Goal: Task Accomplishment & Management: Manage account settings

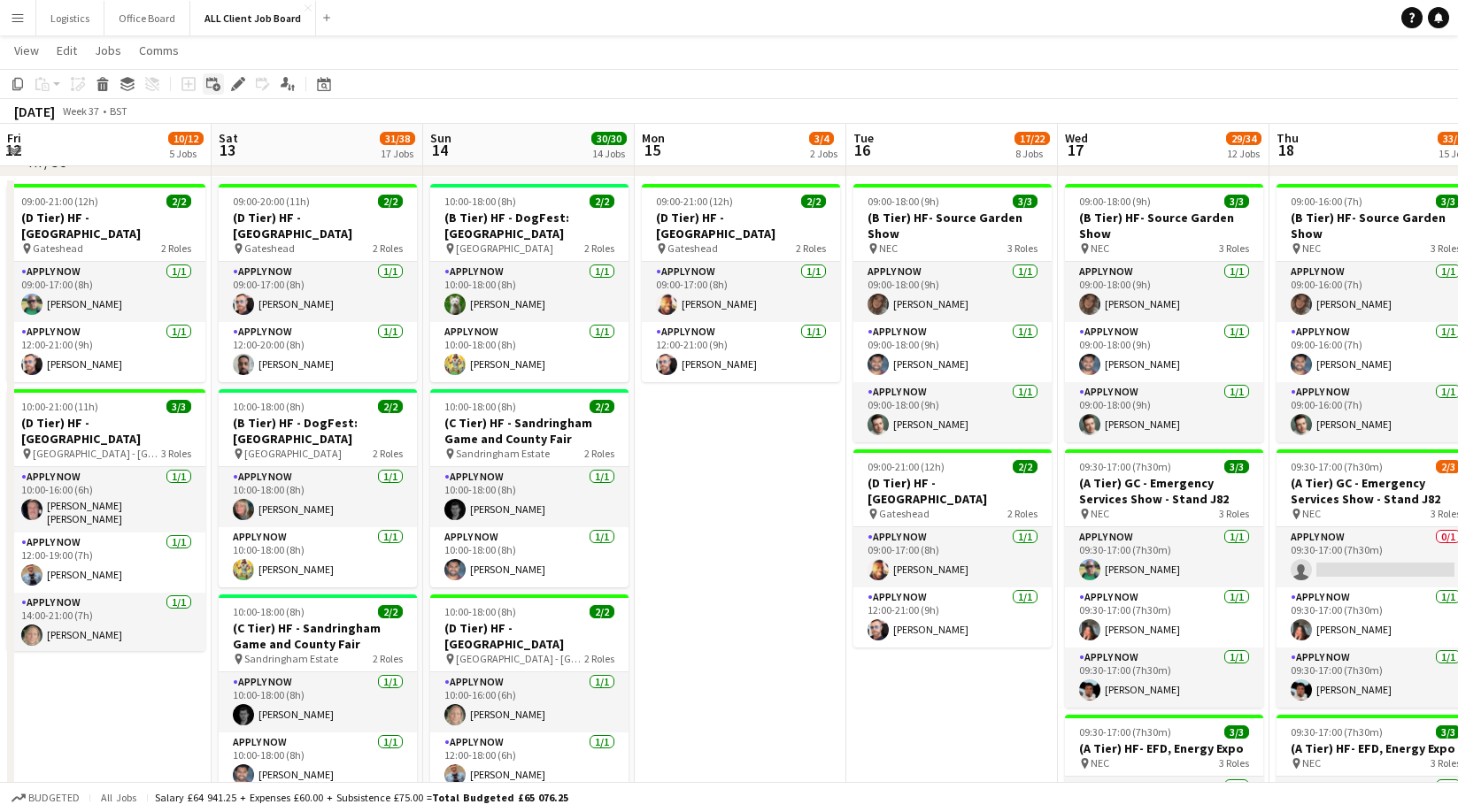
scroll to position [0, 578]
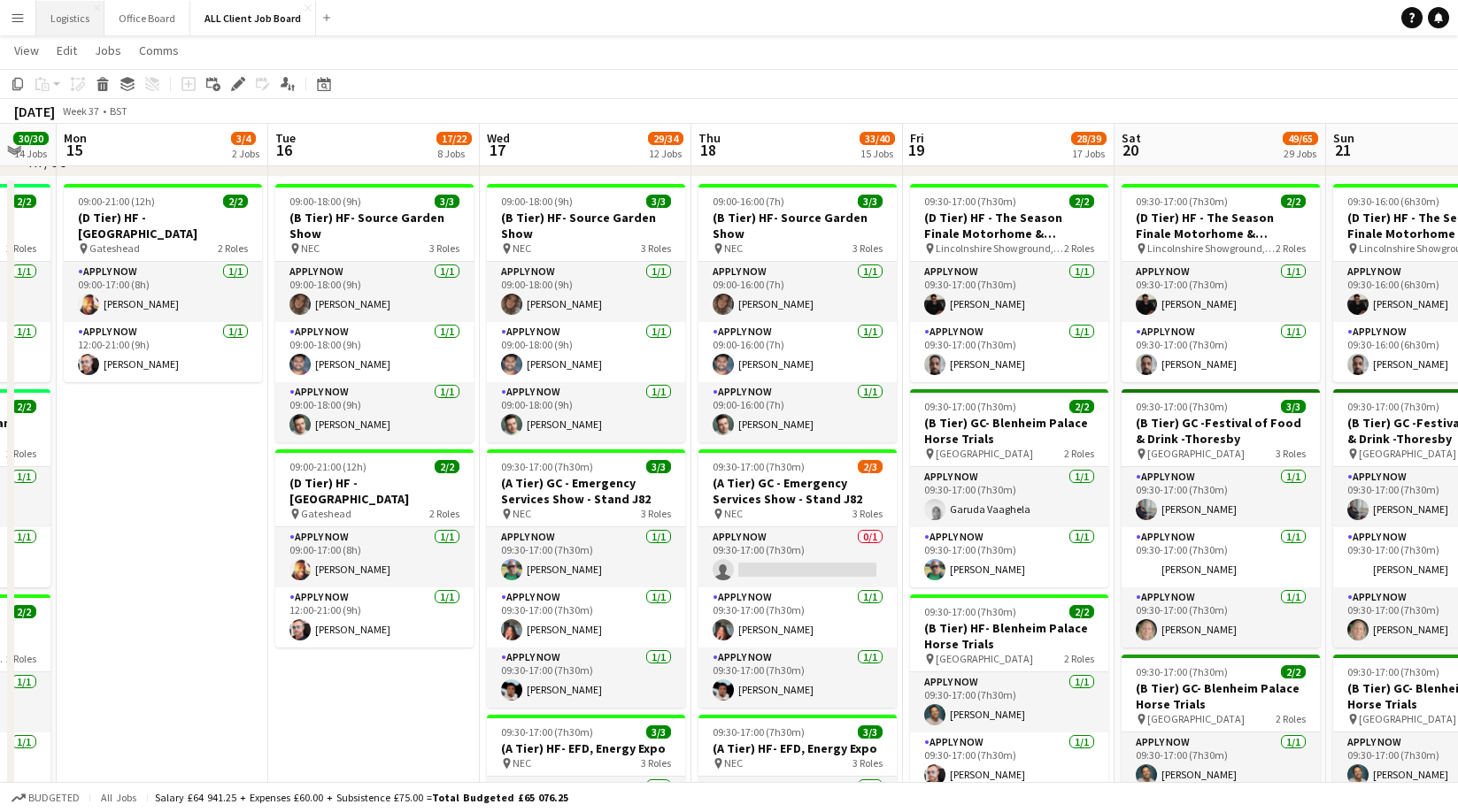
click at [71, 13] on button "Logistics Close" at bounding box center [70, 18] width 68 height 34
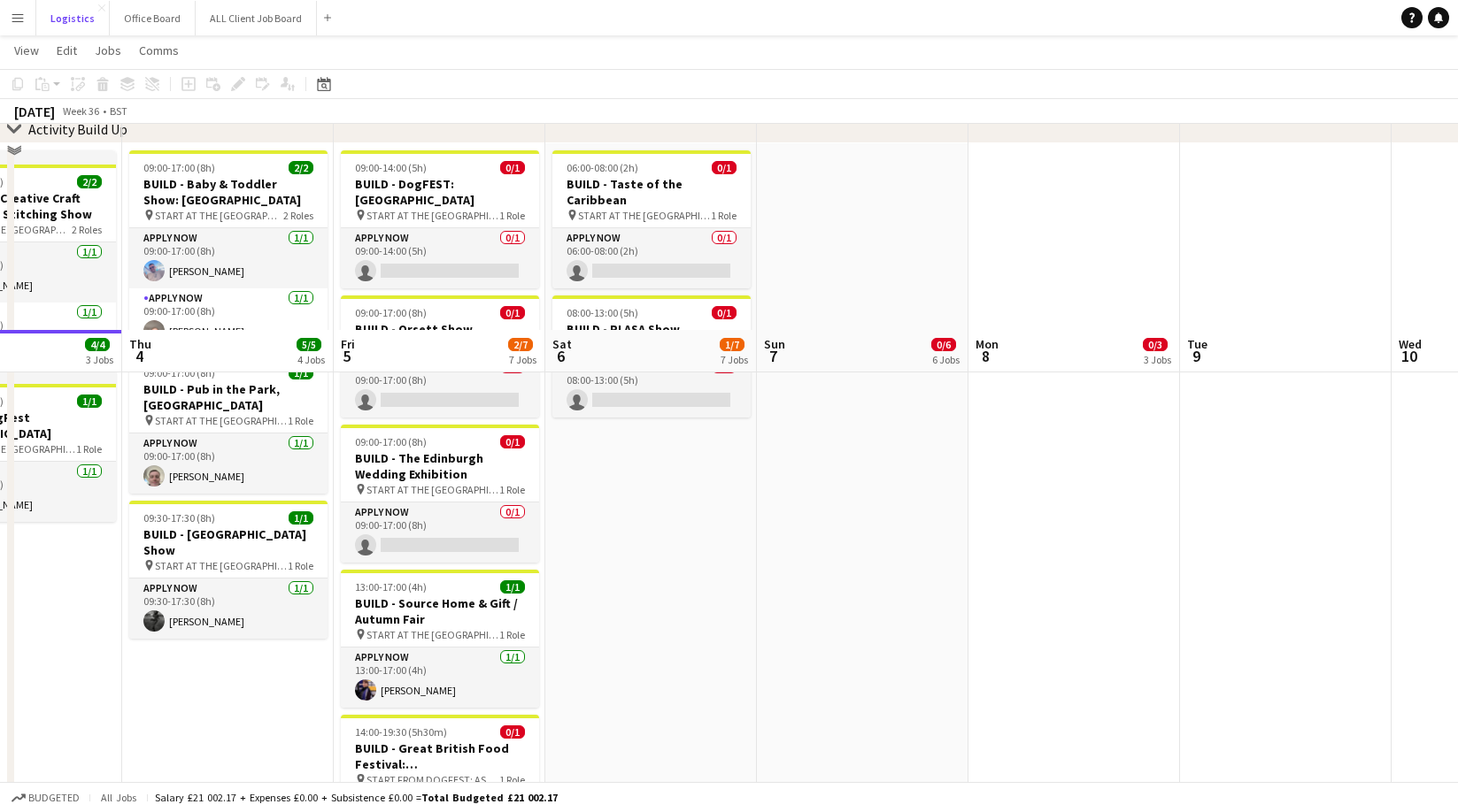
scroll to position [79, 0]
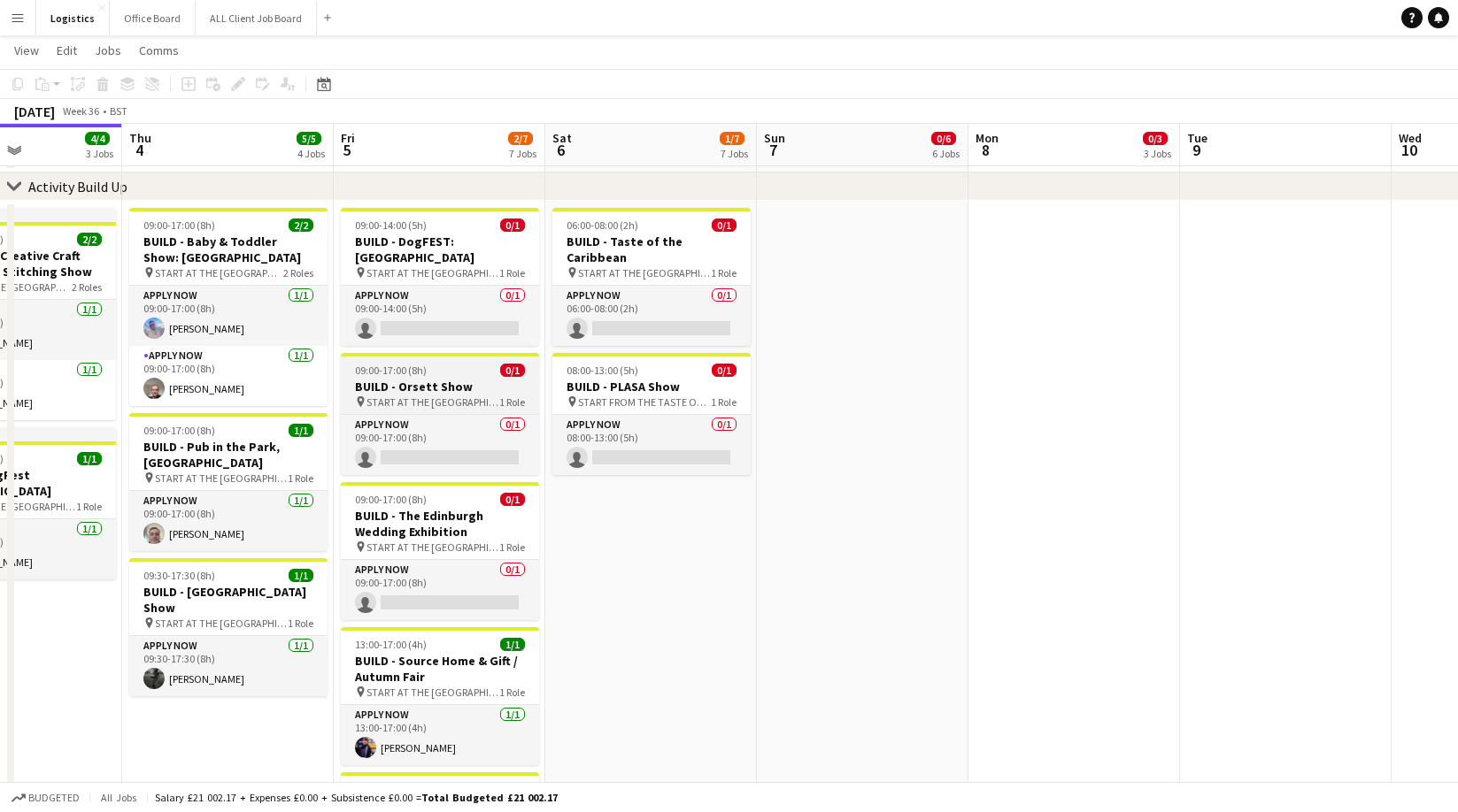
click at [412, 379] on h3 "BUILD - Orsett Show" at bounding box center [440, 387] width 199 height 16
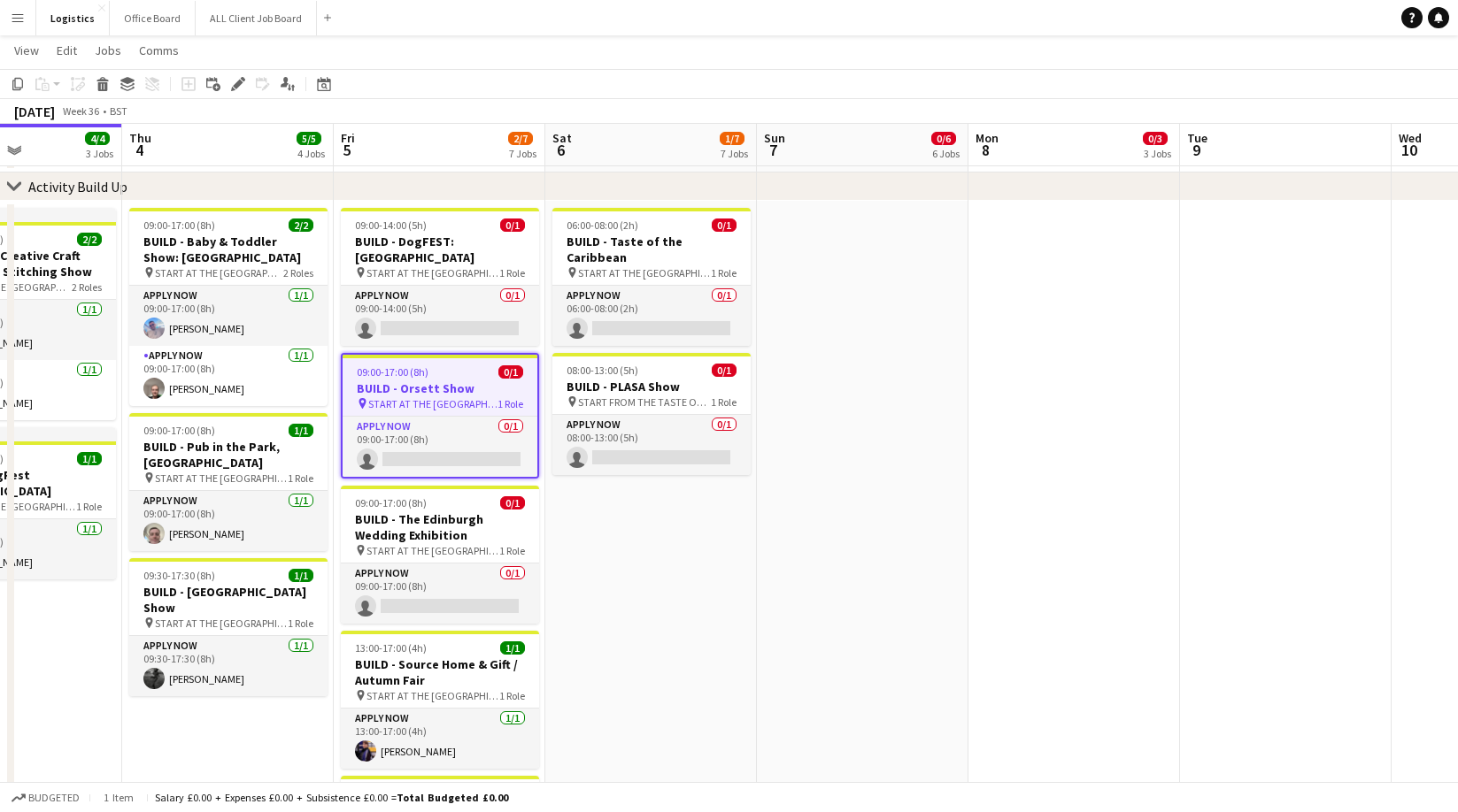
drag, startPoint x: 242, startPoint y: 82, endPoint x: 367, endPoint y: 169, distance: 152.3
click at [242, 82] on icon at bounding box center [238, 84] width 10 height 10
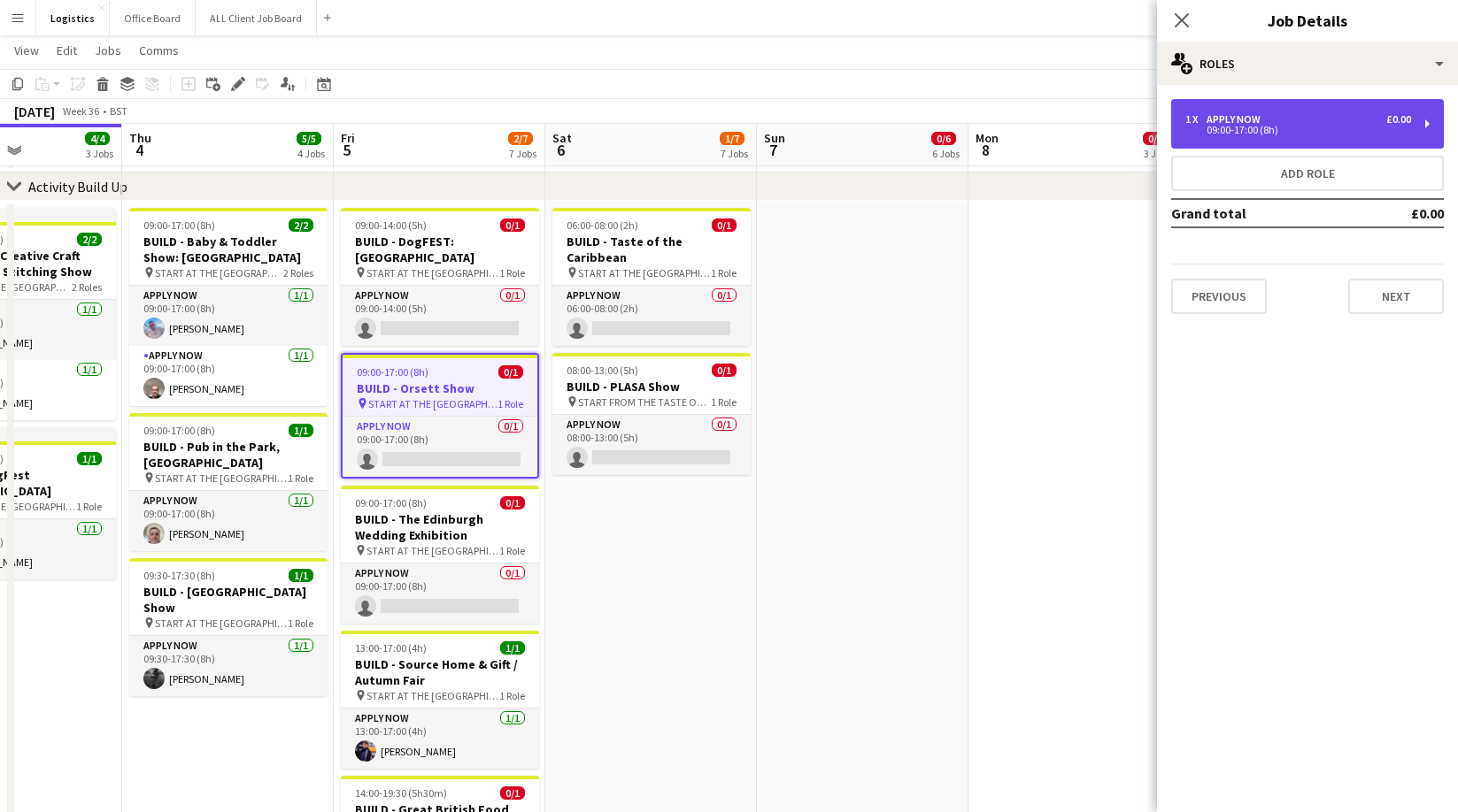
click at [1214, 122] on div "APPLY NOW" at bounding box center [1237, 120] width 61 height 13
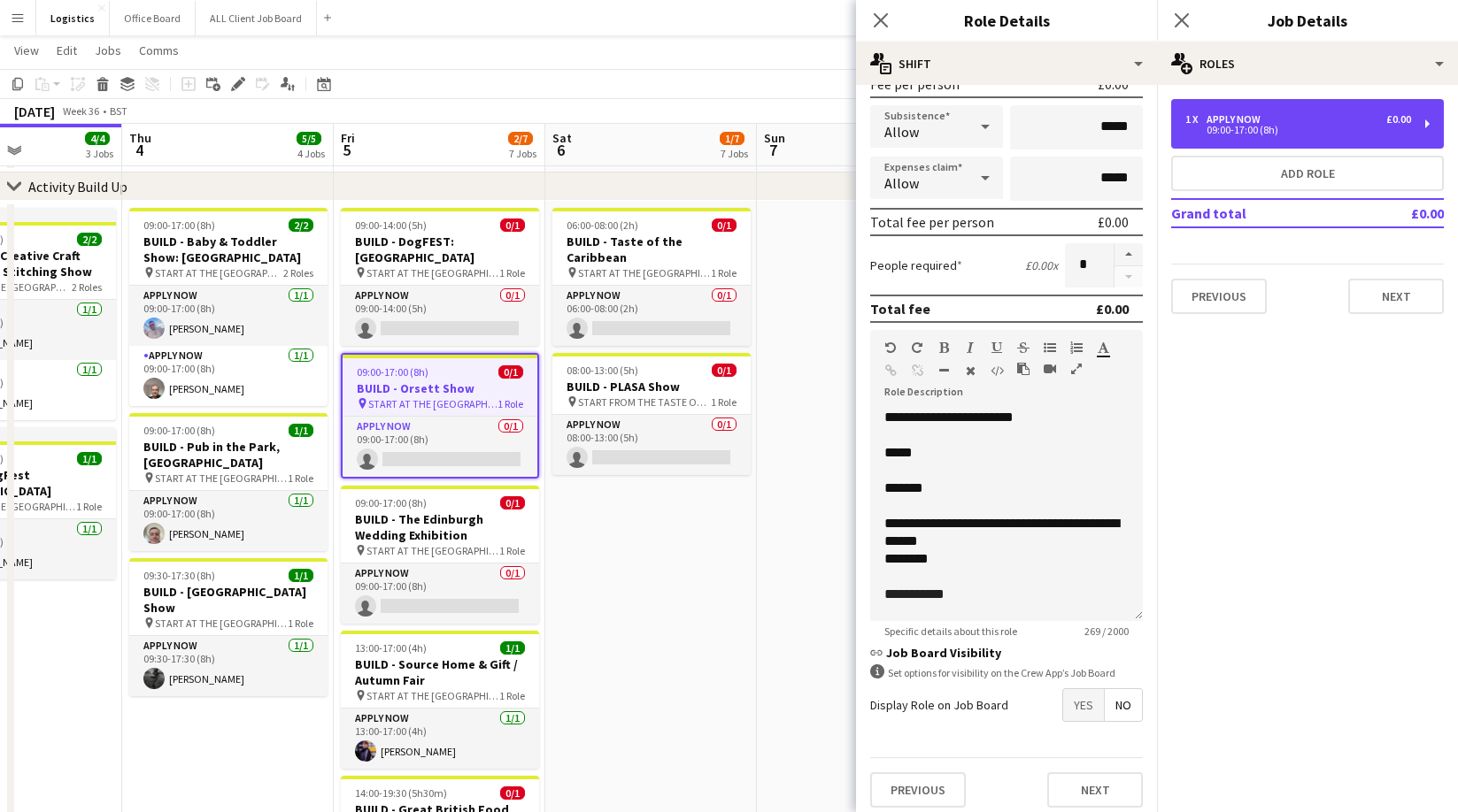
scroll to position [295, 0]
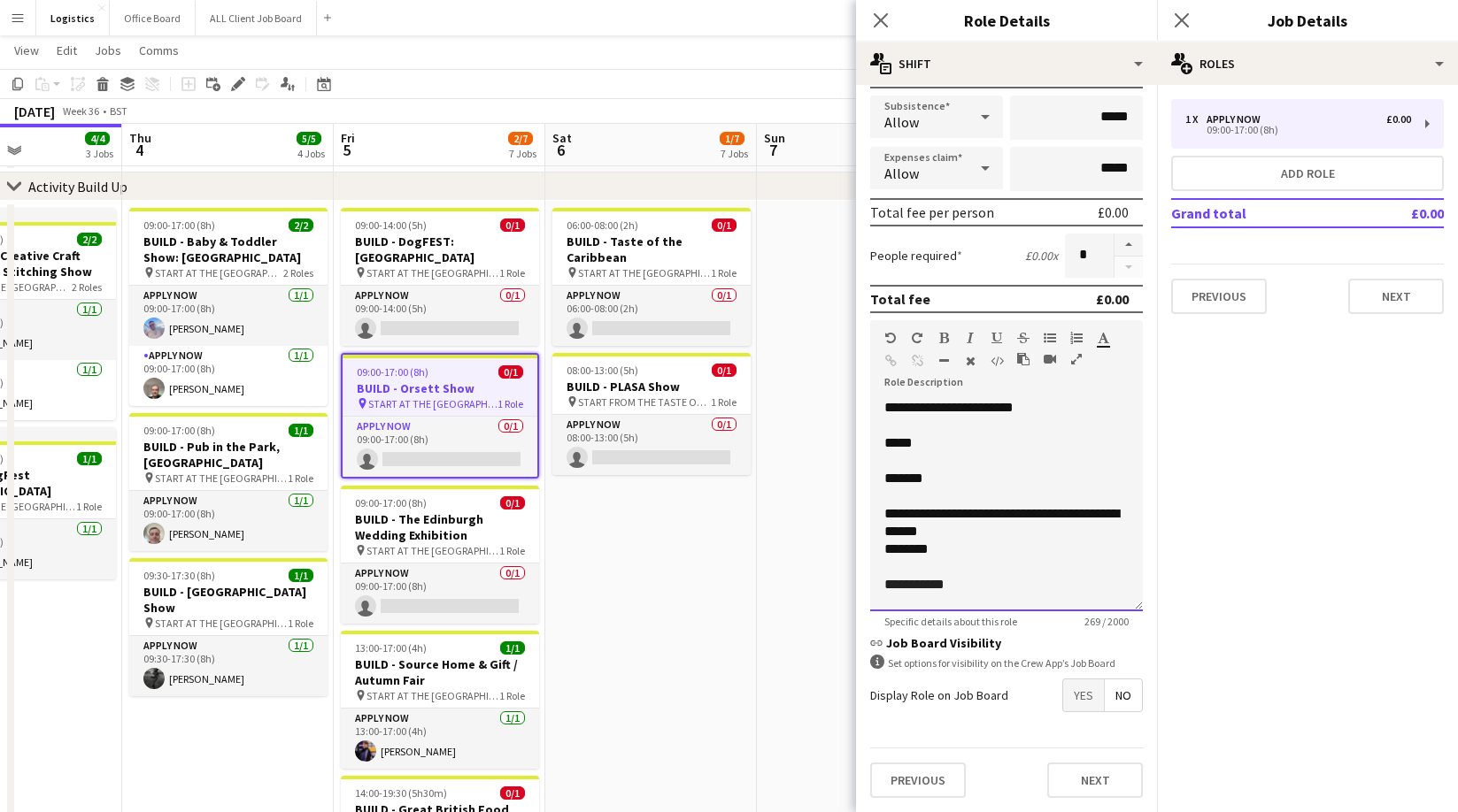
click at [963, 582] on p "**********" at bounding box center [1006, 585] width 245 height 18
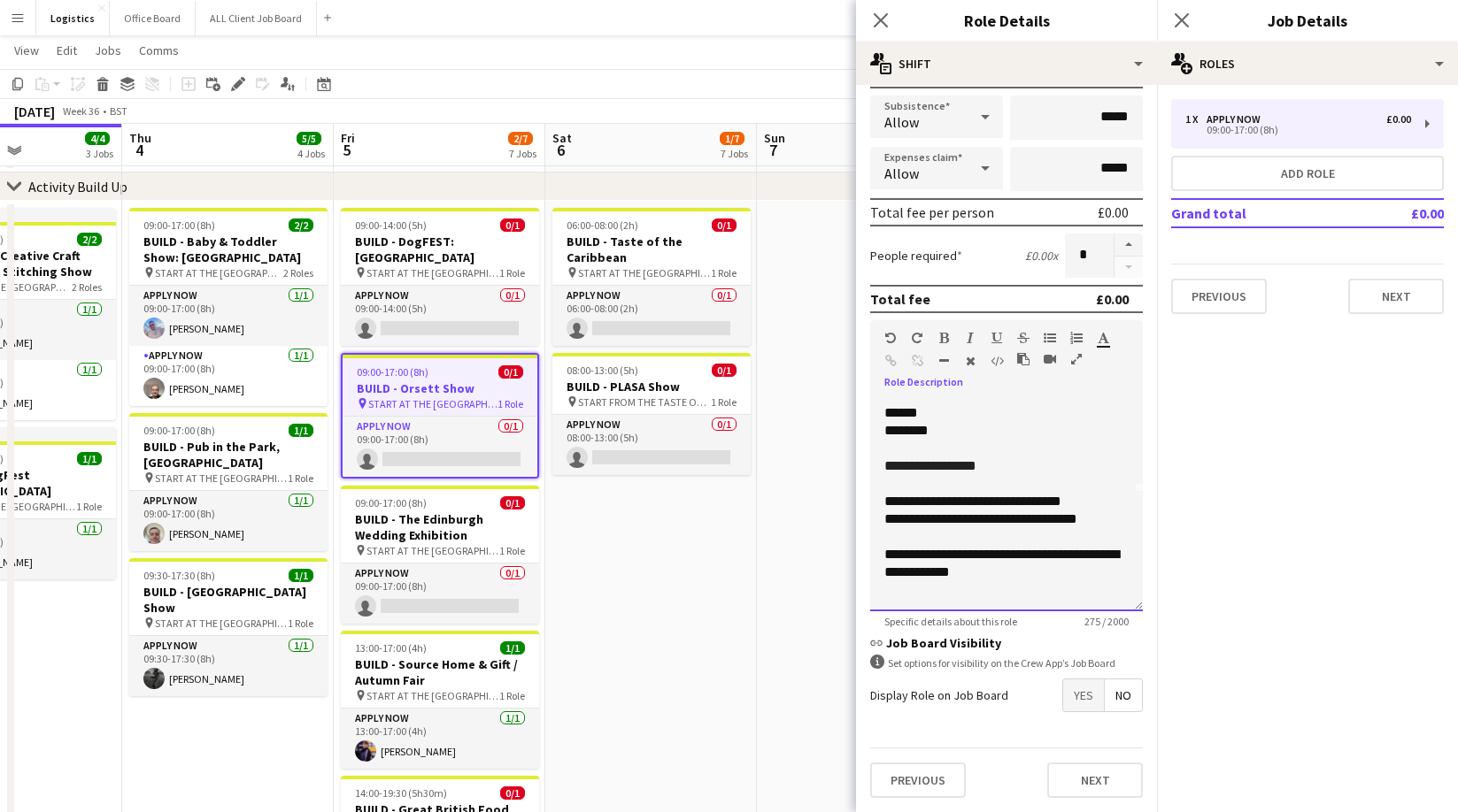
scroll to position [121, 0]
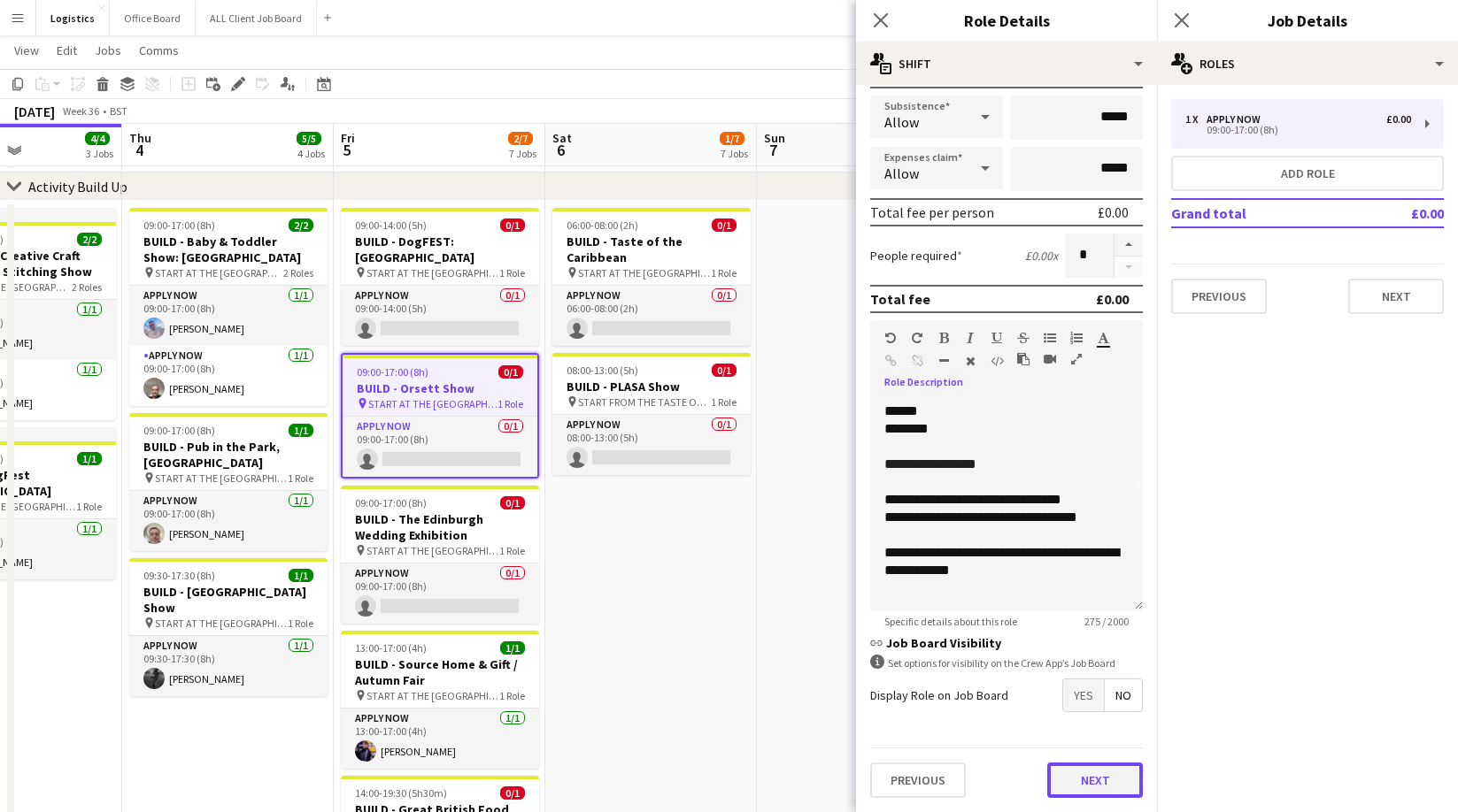
click at [1096, 779] on button "Next" at bounding box center [1094, 780] width 95 height 35
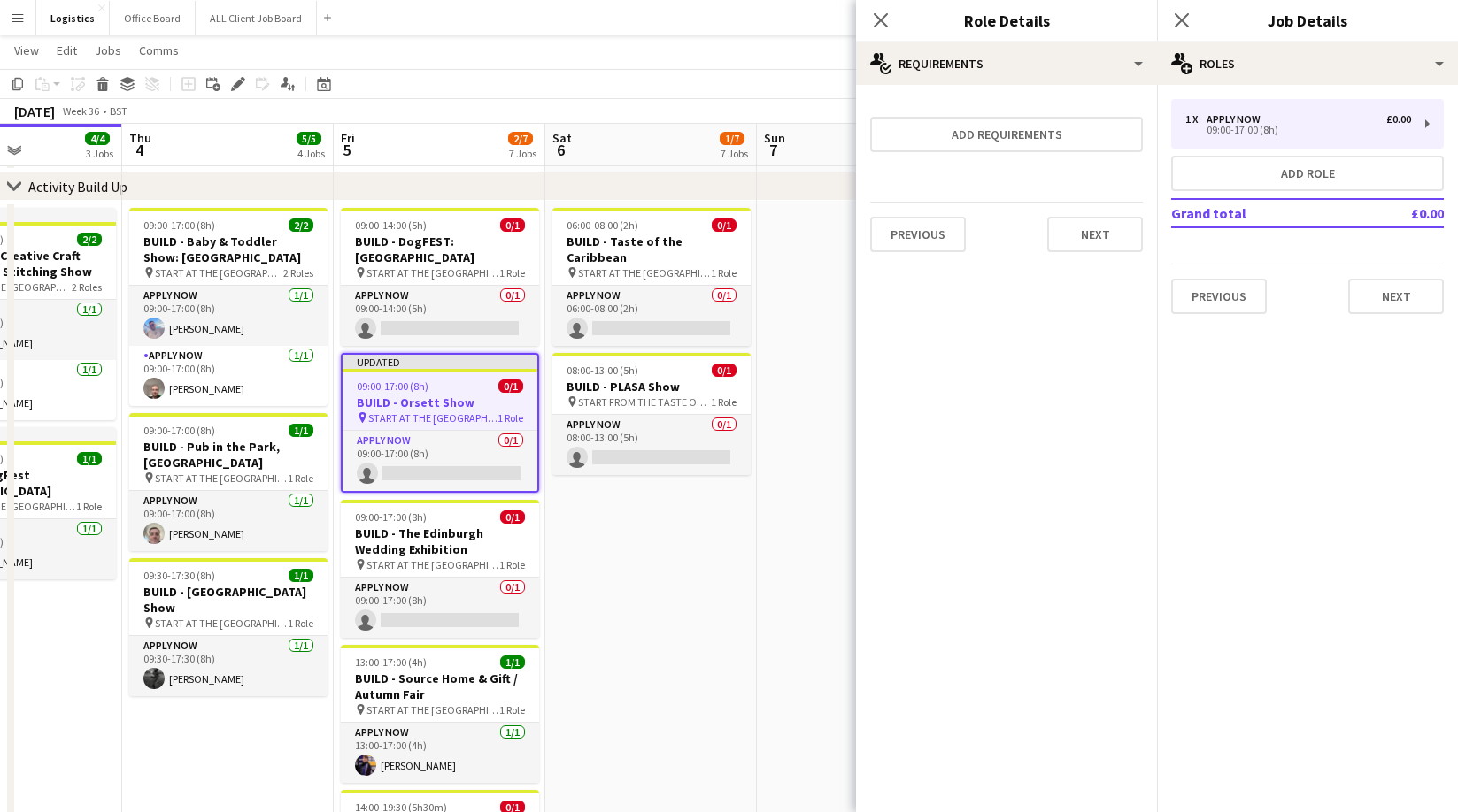
scroll to position [0, 0]
click at [1394, 298] on button "Next" at bounding box center [1395, 296] width 95 height 35
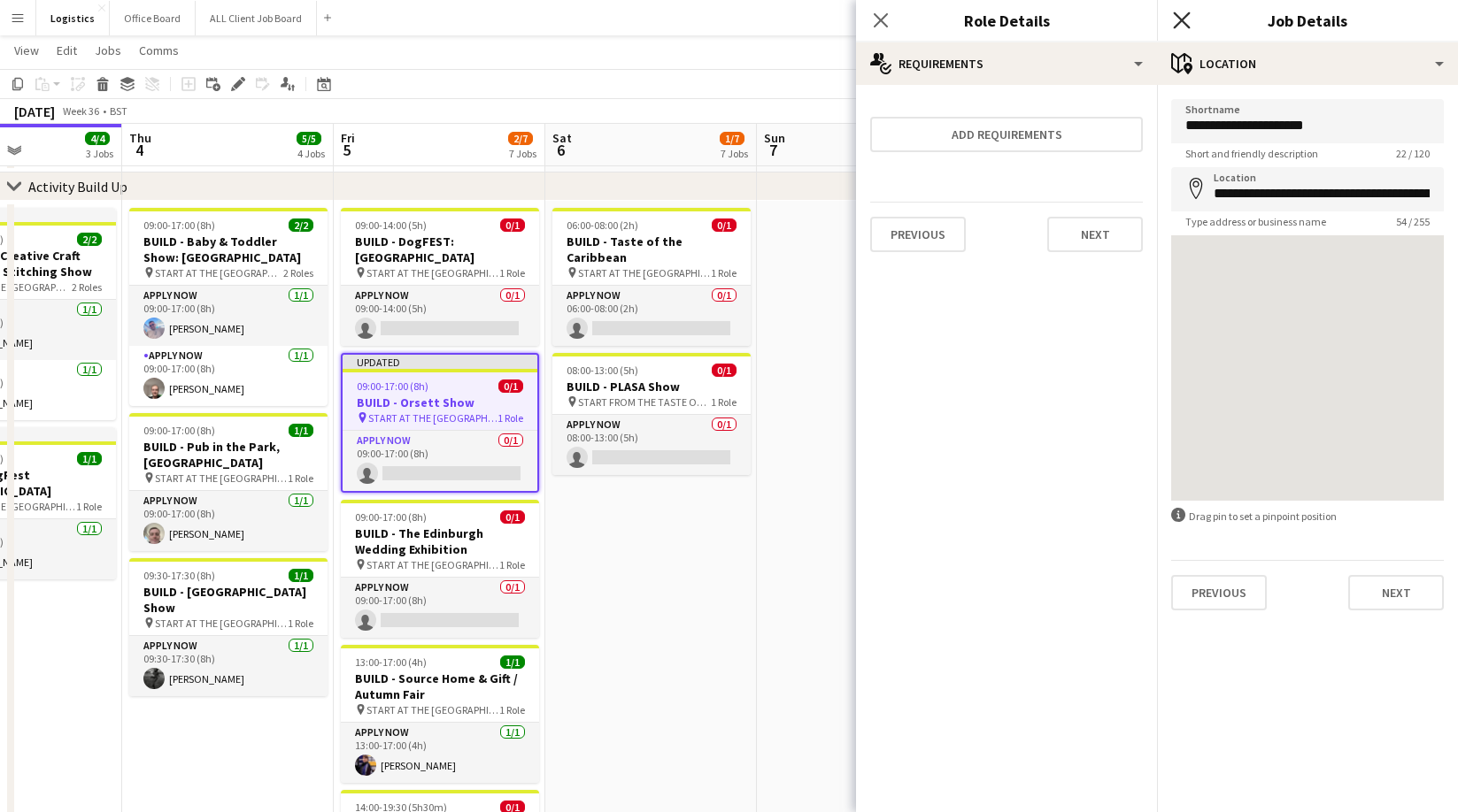
click at [1187, 19] on icon "Close pop-in" at bounding box center [1181, 20] width 17 height 17
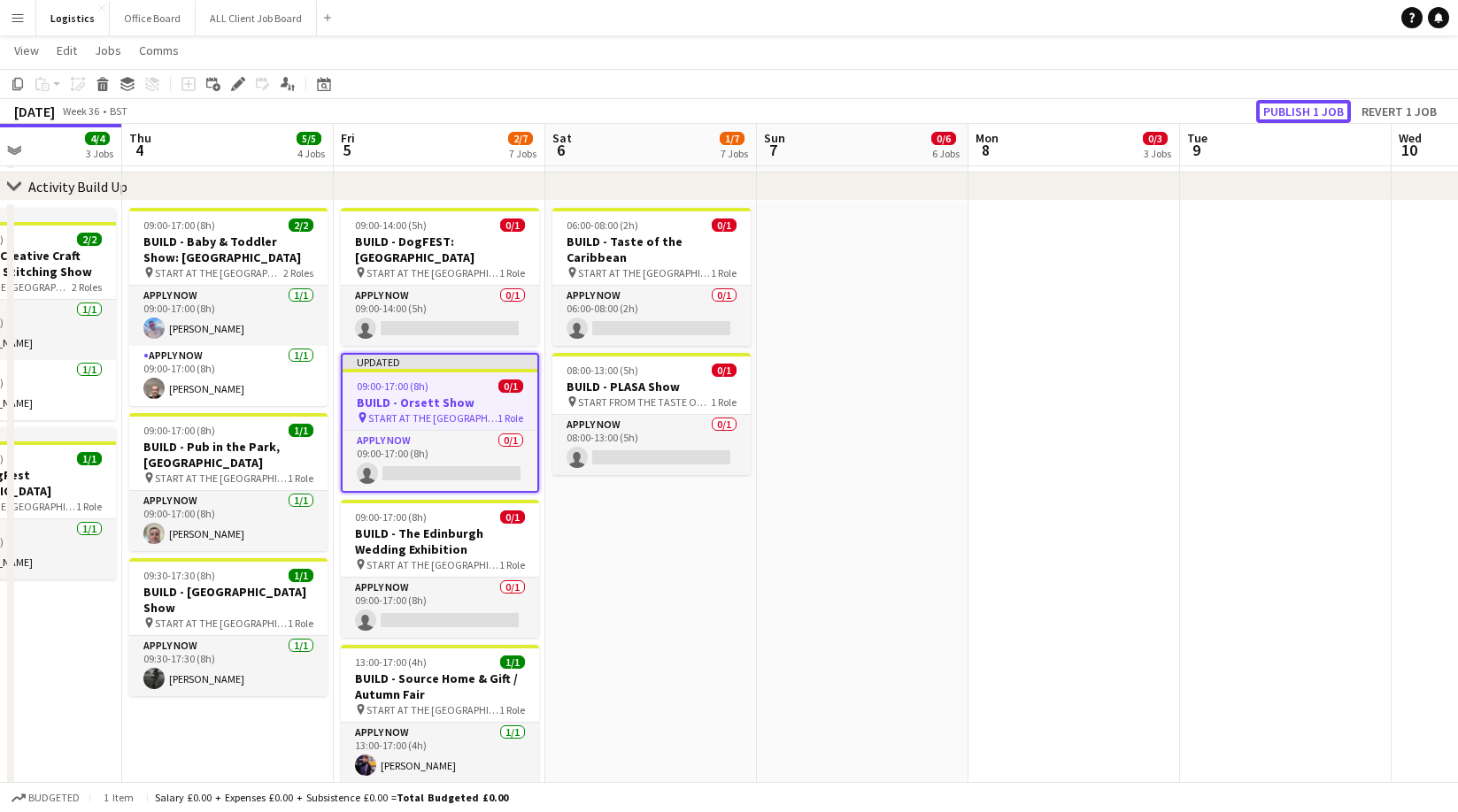
click at [1306, 112] on button "Publish 1 job" at bounding box center [1304, 111] width 94 height 23
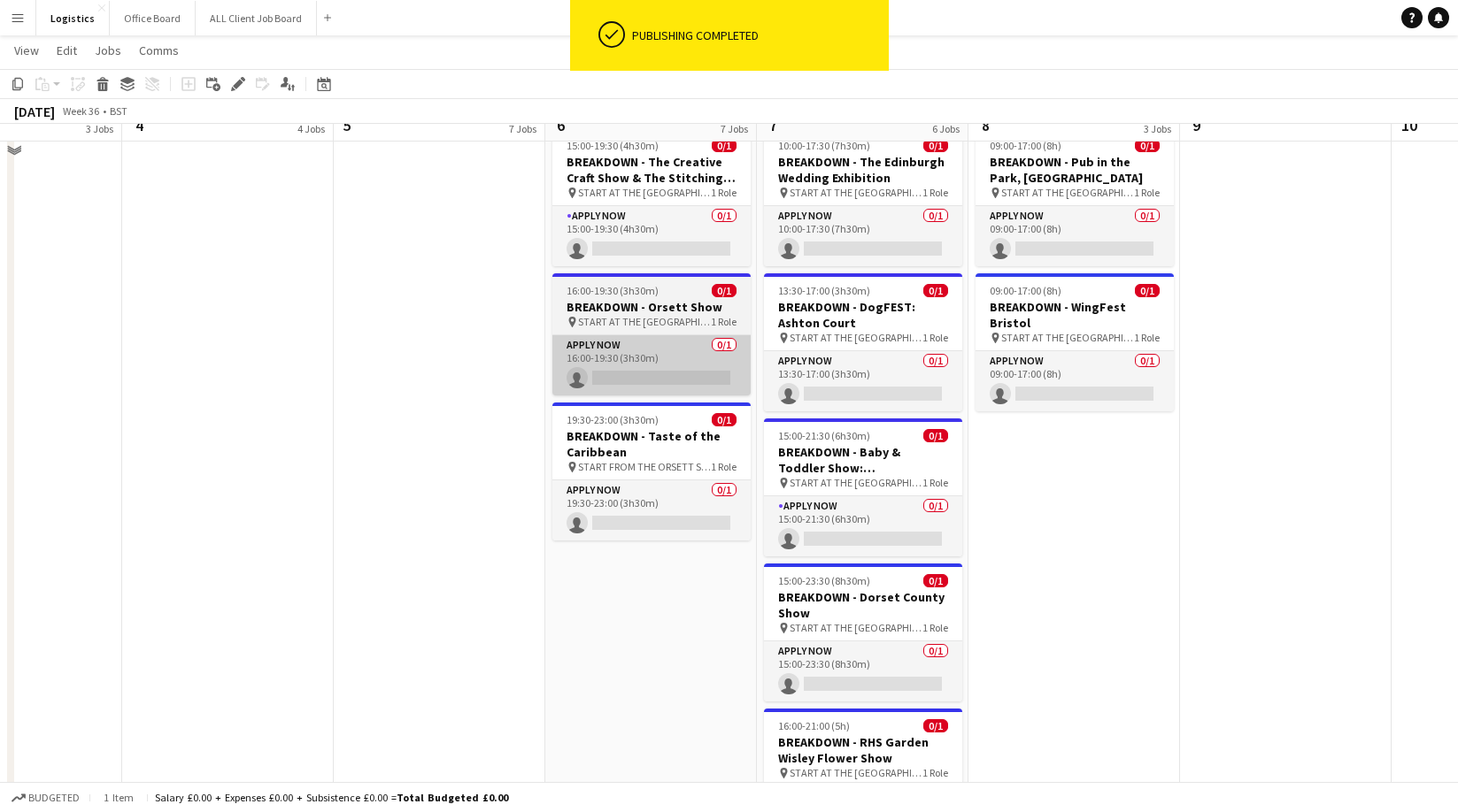
scroll to position [963, 0]
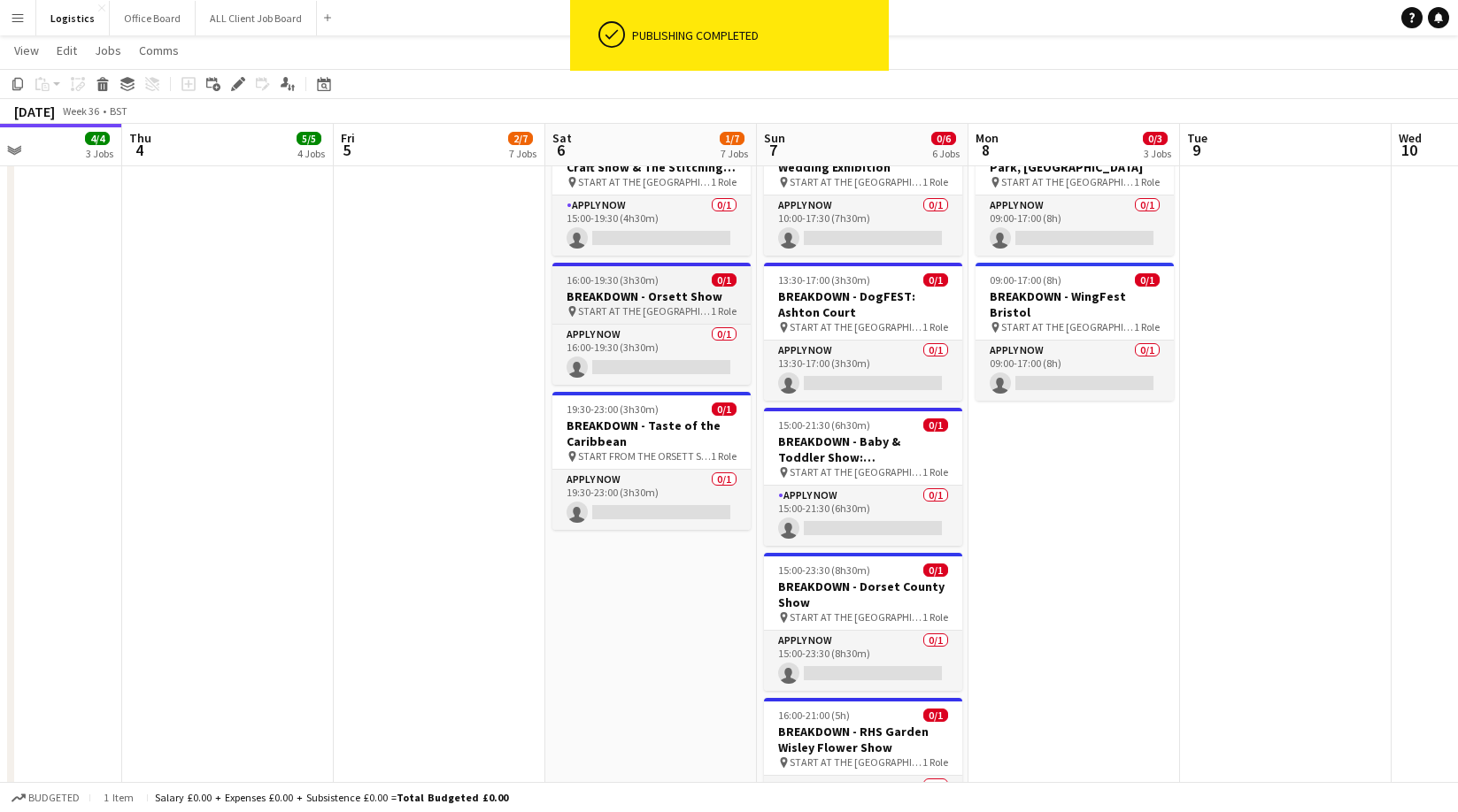
click at [648, 276] on span "16:00-19:30 (3h30m)" at bounding box center [613, 280] width 92 height 14
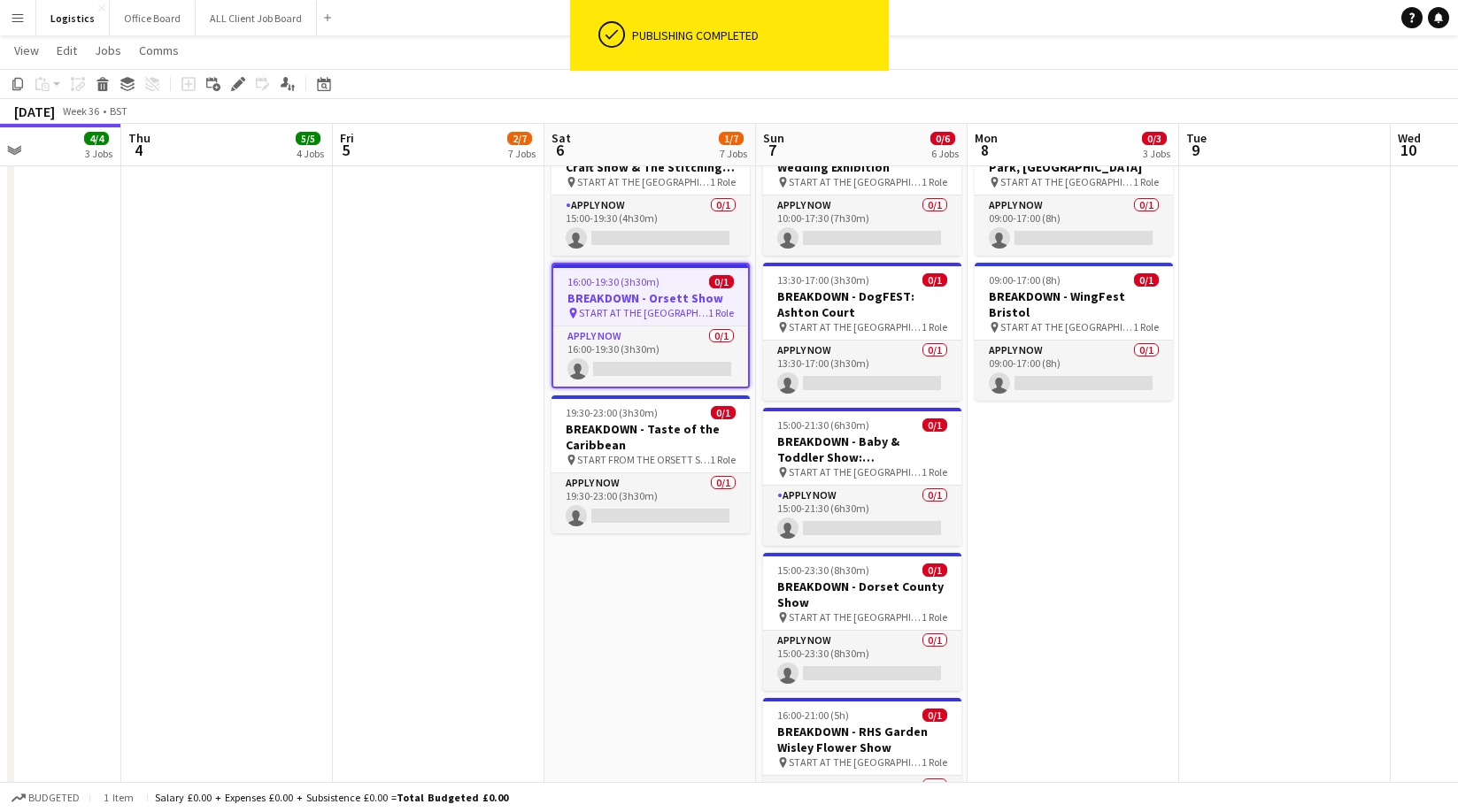
drag, startPoint x: 237, startPoint y: 89, endPoint x: 252, endPoint y: 92, distance: 15.3
click at [237, 89] on icon at bounding box center [238, 84] width 10 height 10
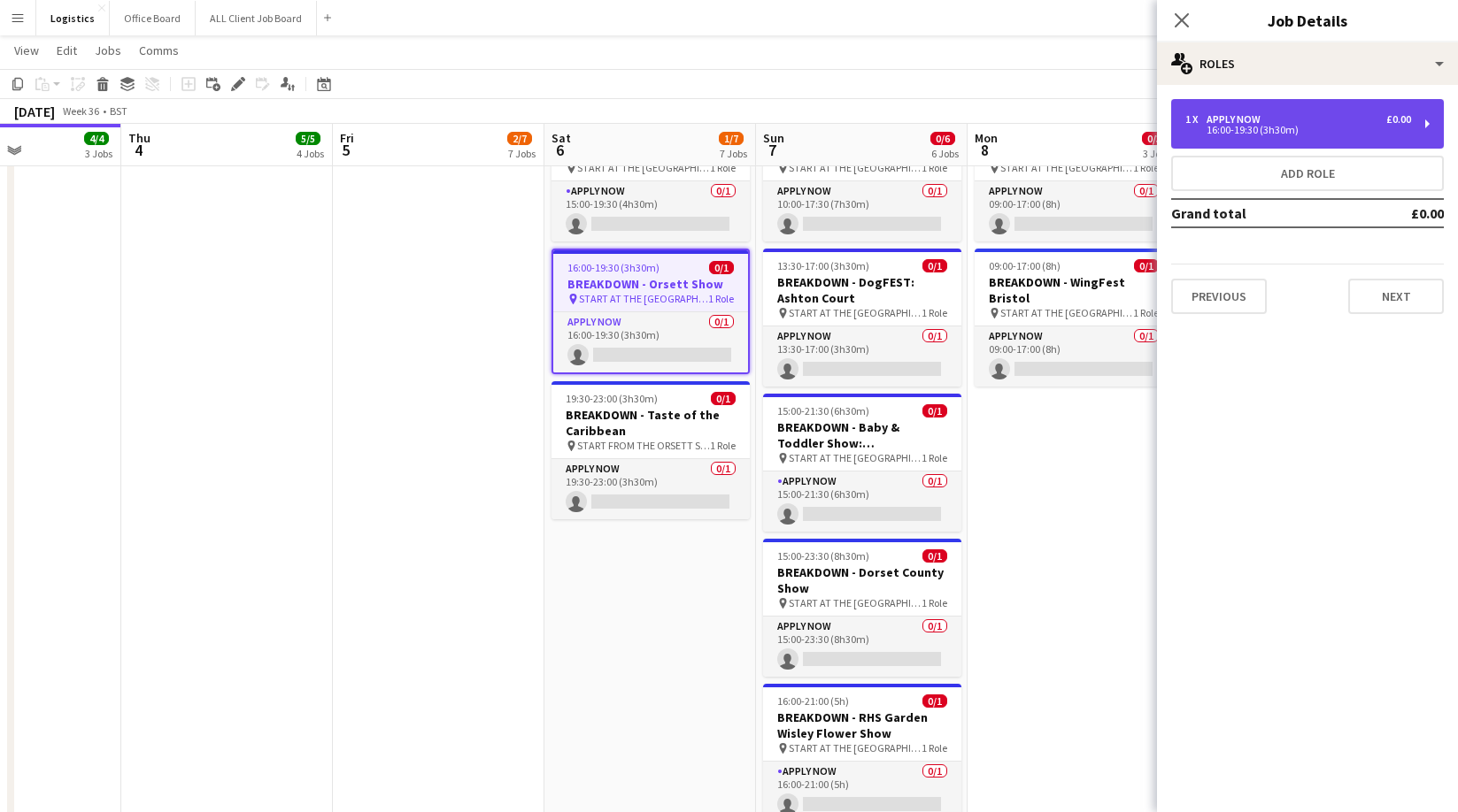
drag, startPoint x: 1253, startPoint y: 114, endPoint x: 1249, endPoint y: 125, distance: 11.7
click at [1253, 114] on div "APPLY NOW" at bounding box center [1237, 120] width 61 height 13
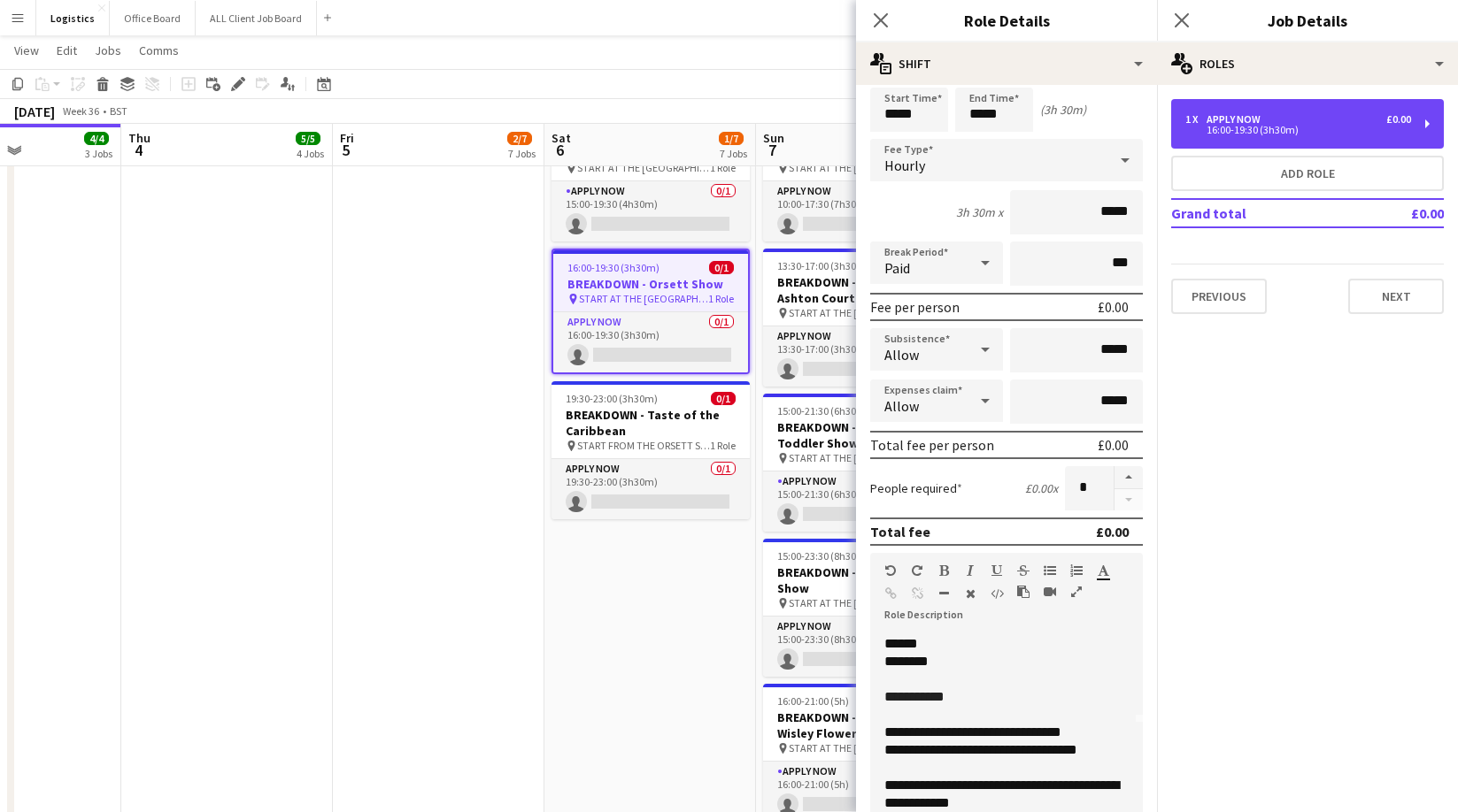
scroll to position [69, 0]
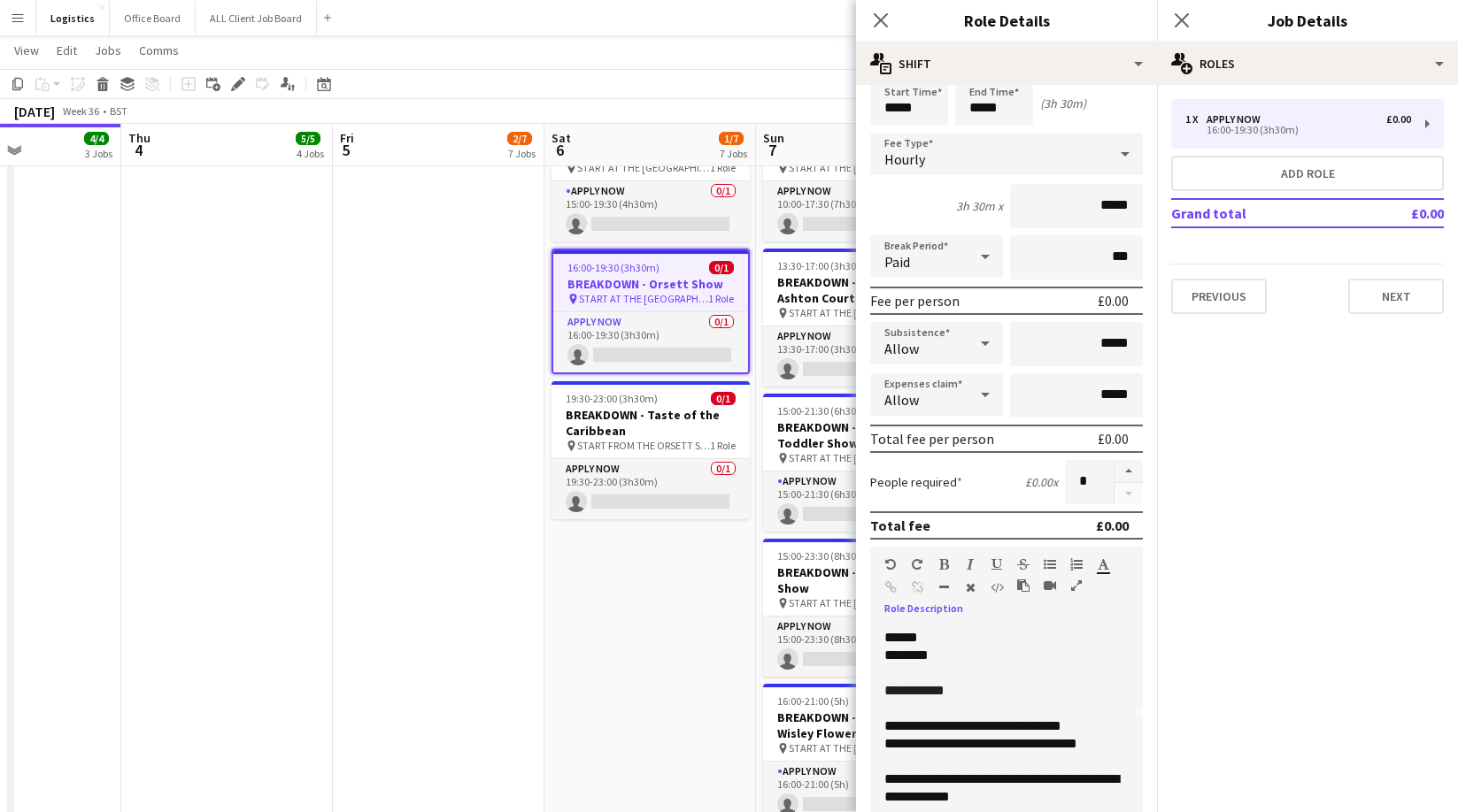
click at [965, 691] on p "**********" at bounding box center [1006, 691] width 245 height 18
drag, startPoint x: 958, startPoint y: 709, endPoint x: 944, endPoint y: 696, distance: 19.1
click at [944, 696] on div "**********" at bounding box center [1006, 731] width 273 height 212
click at [944, 696] on span "**********" at bounding box center [930, 691] width 92 height 14
click at [945, 696] on span "**********" at bounding box center [930, 691] width 92 height 14
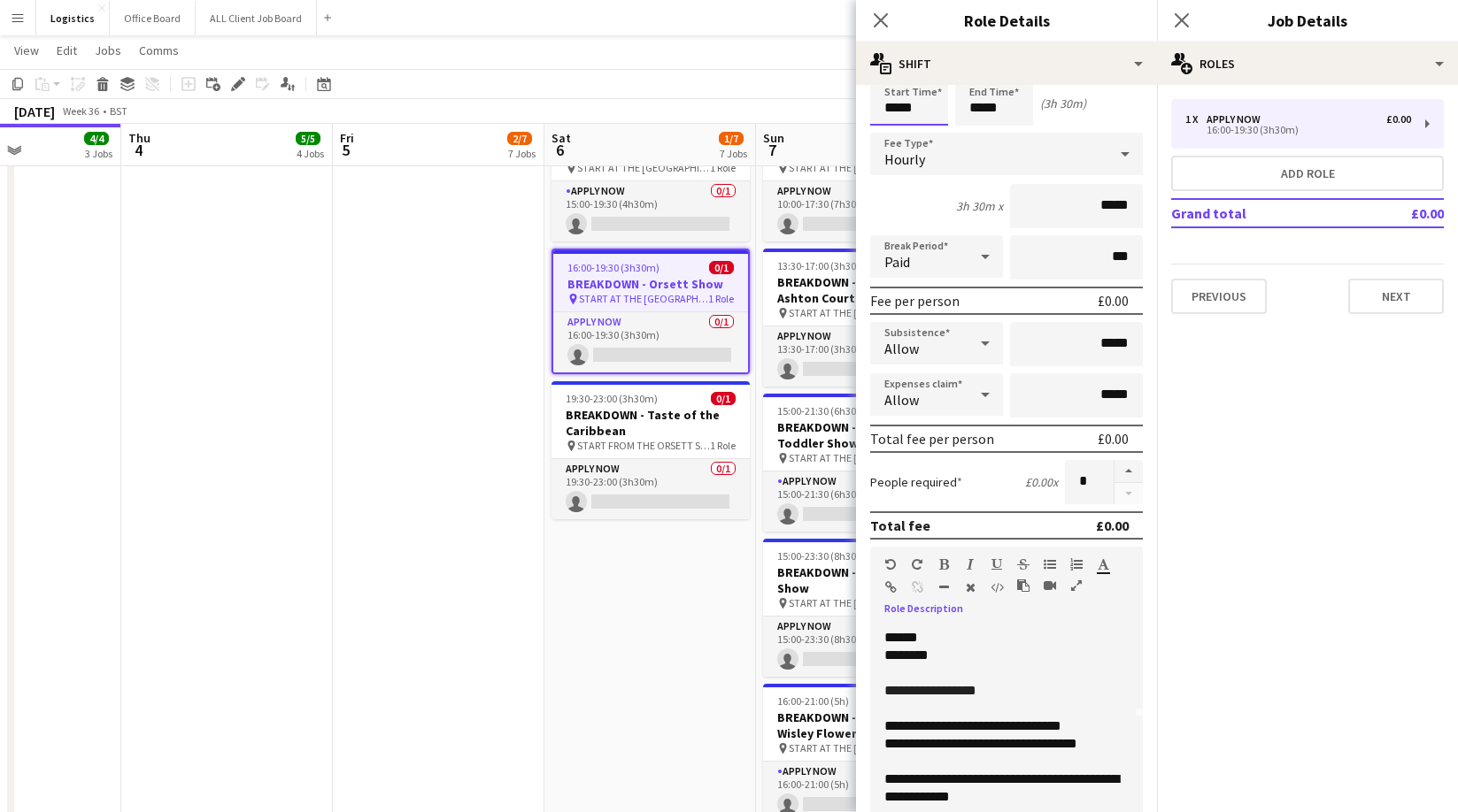
drag, startPoint x: 924, startPoint y: 108, endPoint x: 907, endPoint y: 119, distance: 20.2
click at [923, 109] on input "*****" at bounding box center [909, 103] width 78 height 44
click at [894, 132] on div at bounding box center [891, 135] width 35 height 18
click at [930, 131] on div at bounding box center [927, 135] width 35 height 18
type input "*****"
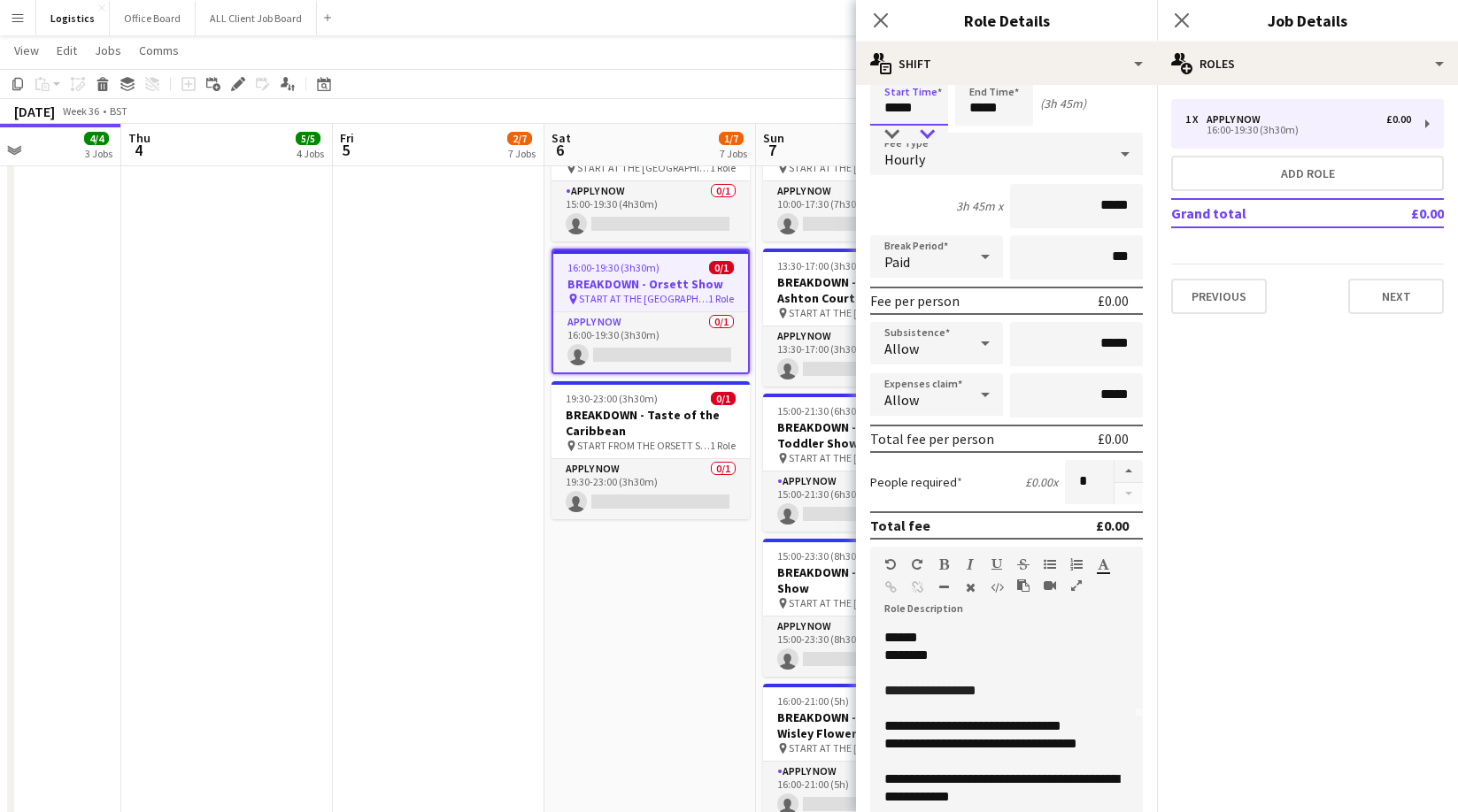
click at [932, 131] on div at bounding box center [927, 135] width 35 height 18
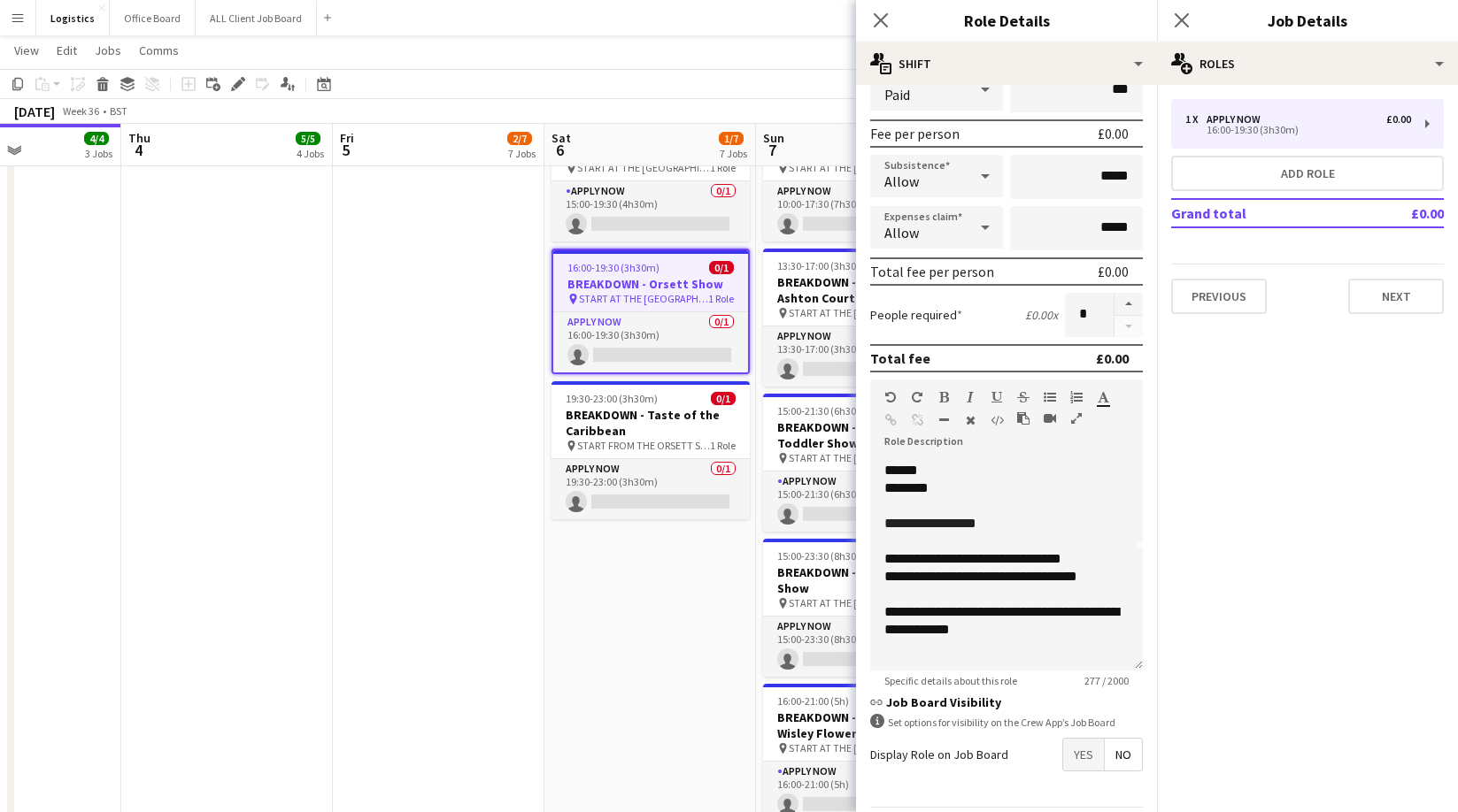
scroll to position [295, 0]
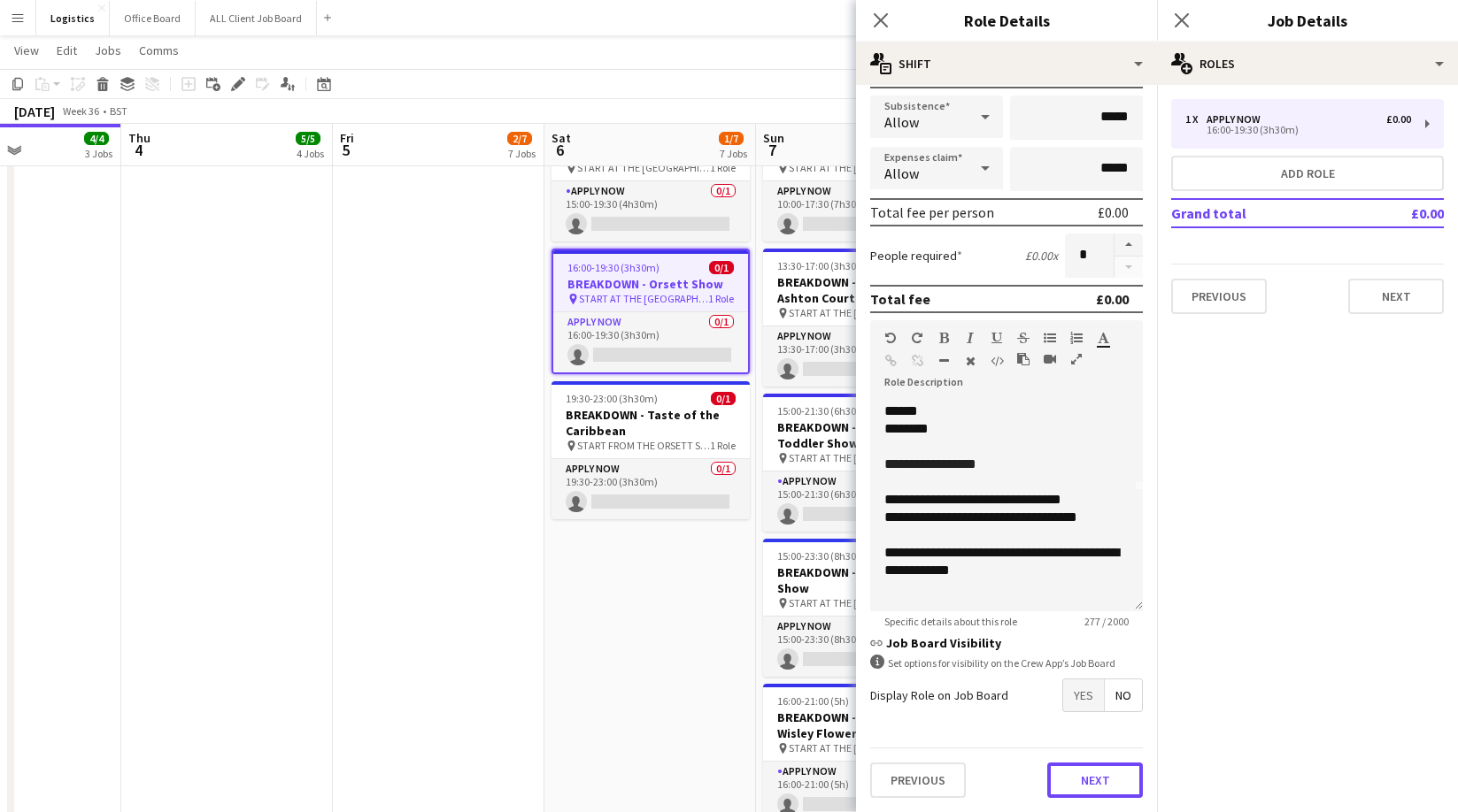
click at [1098, 779] on button "Next" at bounding box center [1094, 780] width 95 height 35
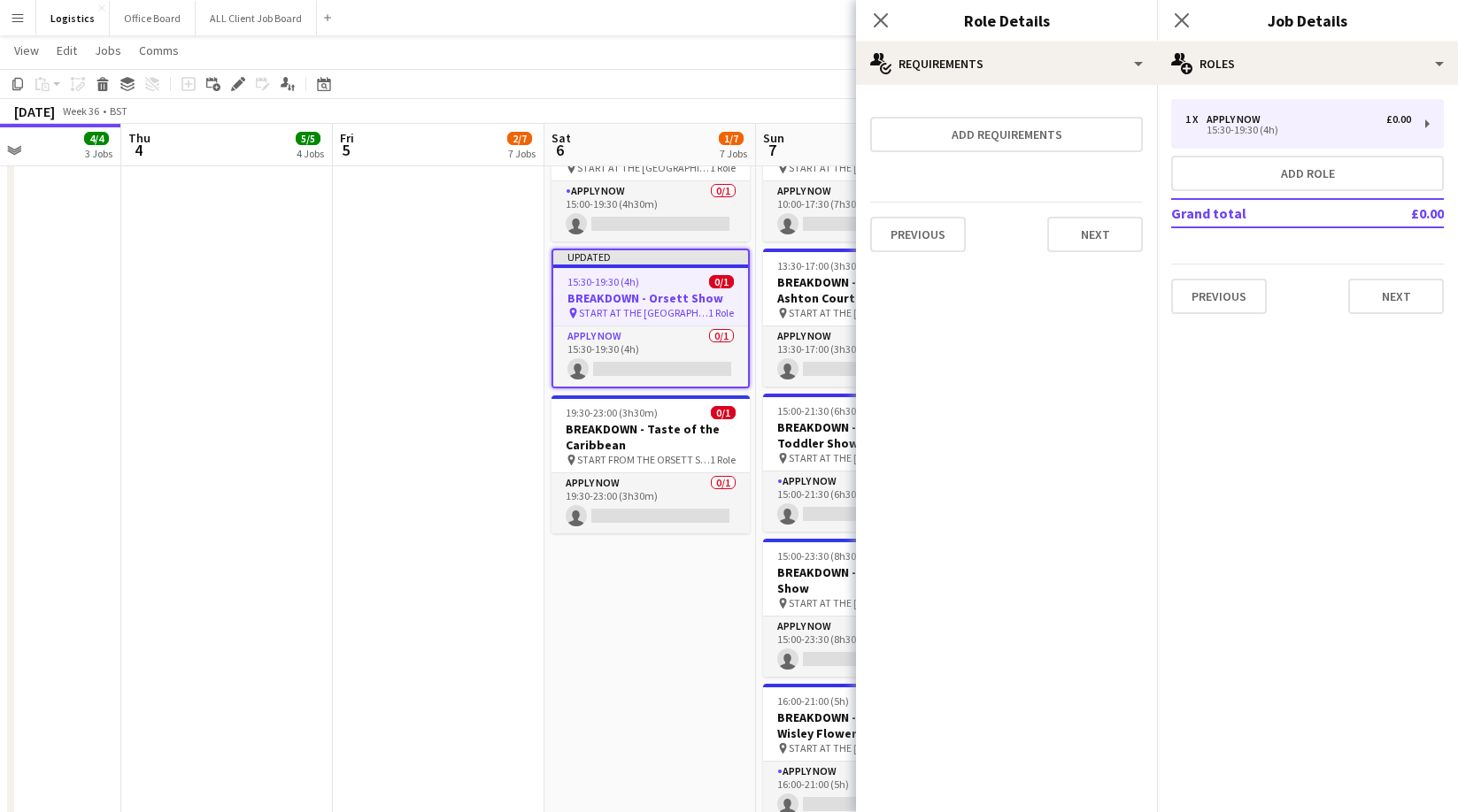
scroll to position [0, 0]
click at [1094, 239] on button "Next" at bounding box center [1094, 234] width 95 height 35
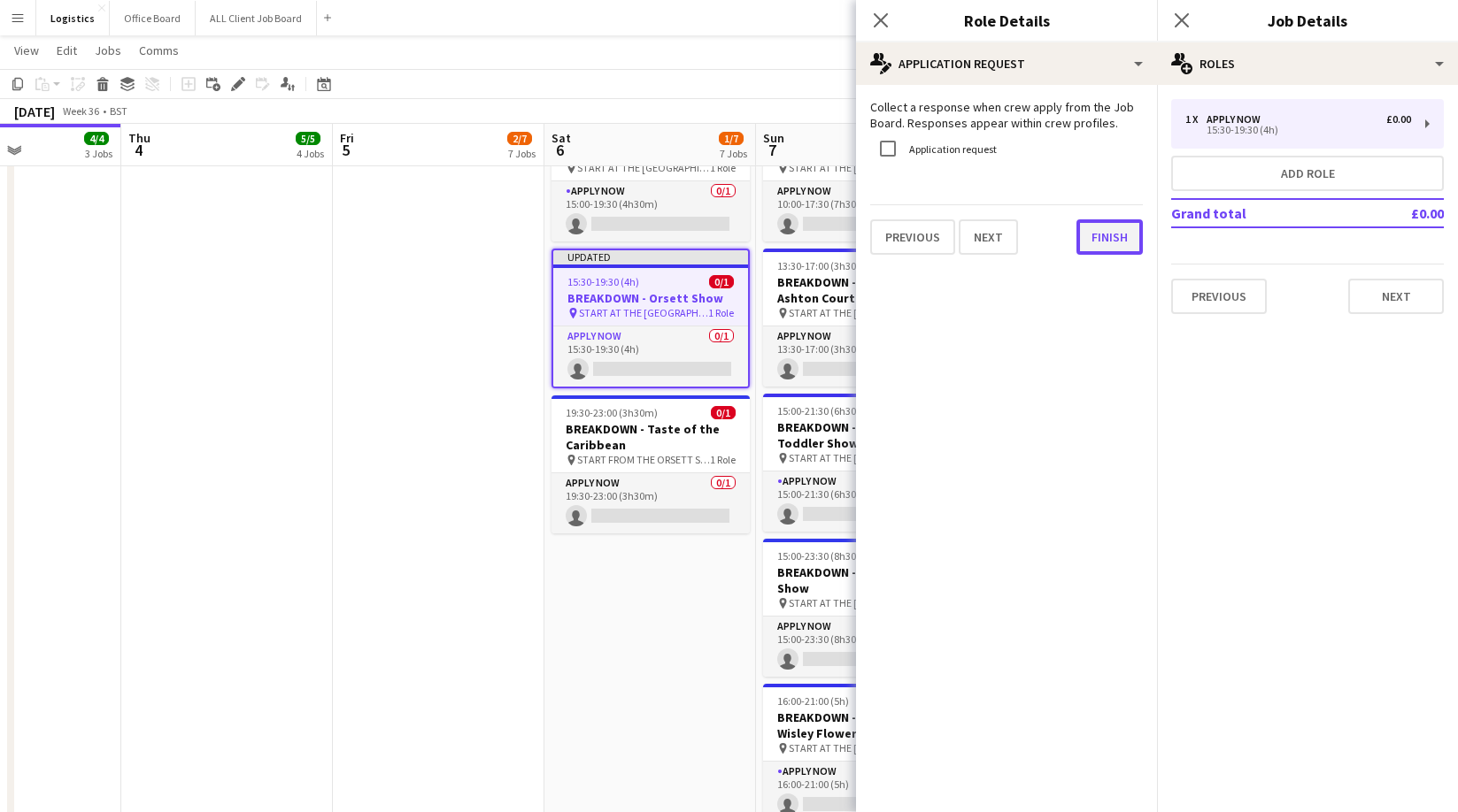
click at [1101, 237] on button "Finish" at bounding box center [1109, 237] width 66 height 35
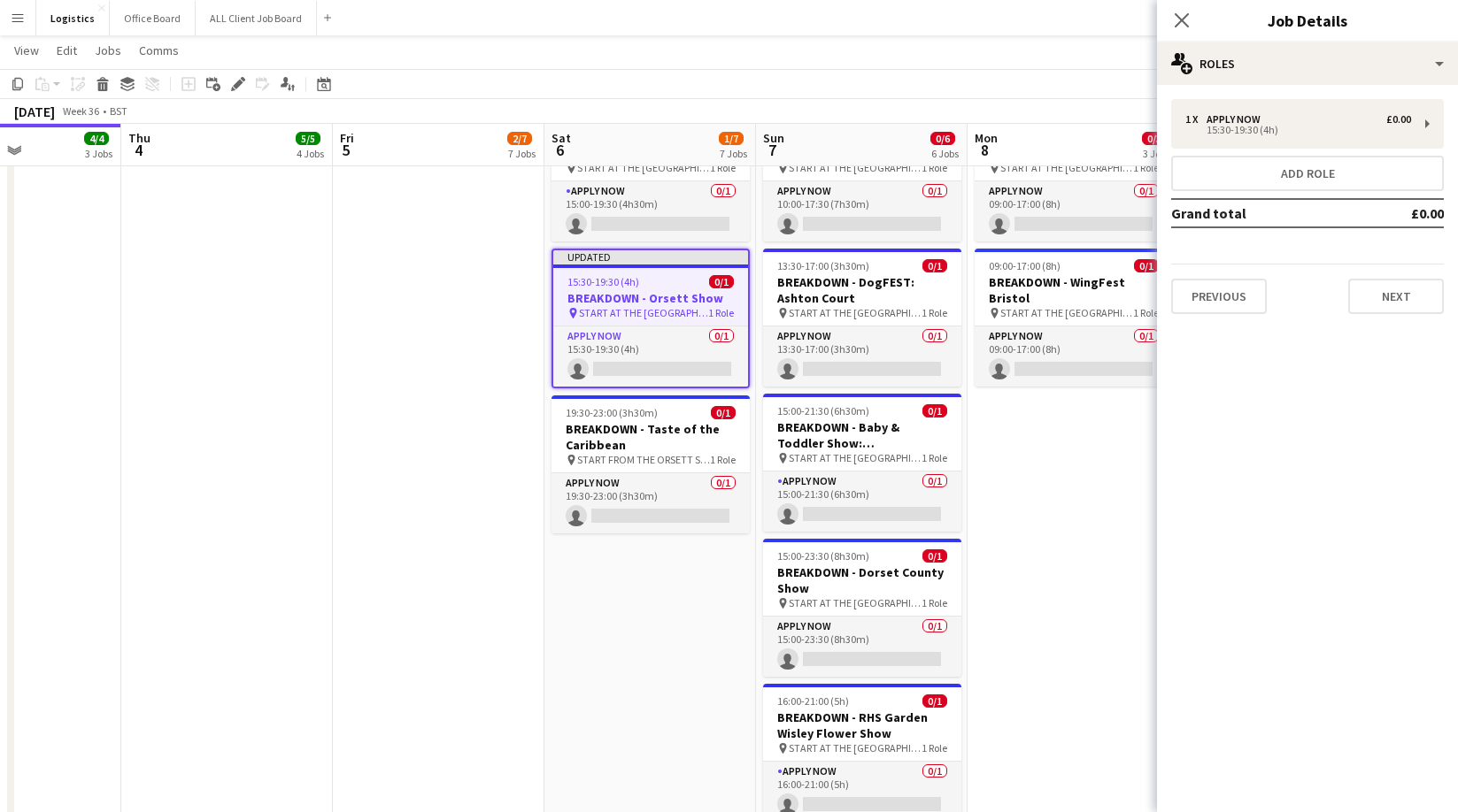
click at [638, 294] on h3 "BREAKDOWN - Orsett Show" at bounding box center [650, 298] width 195 height 16
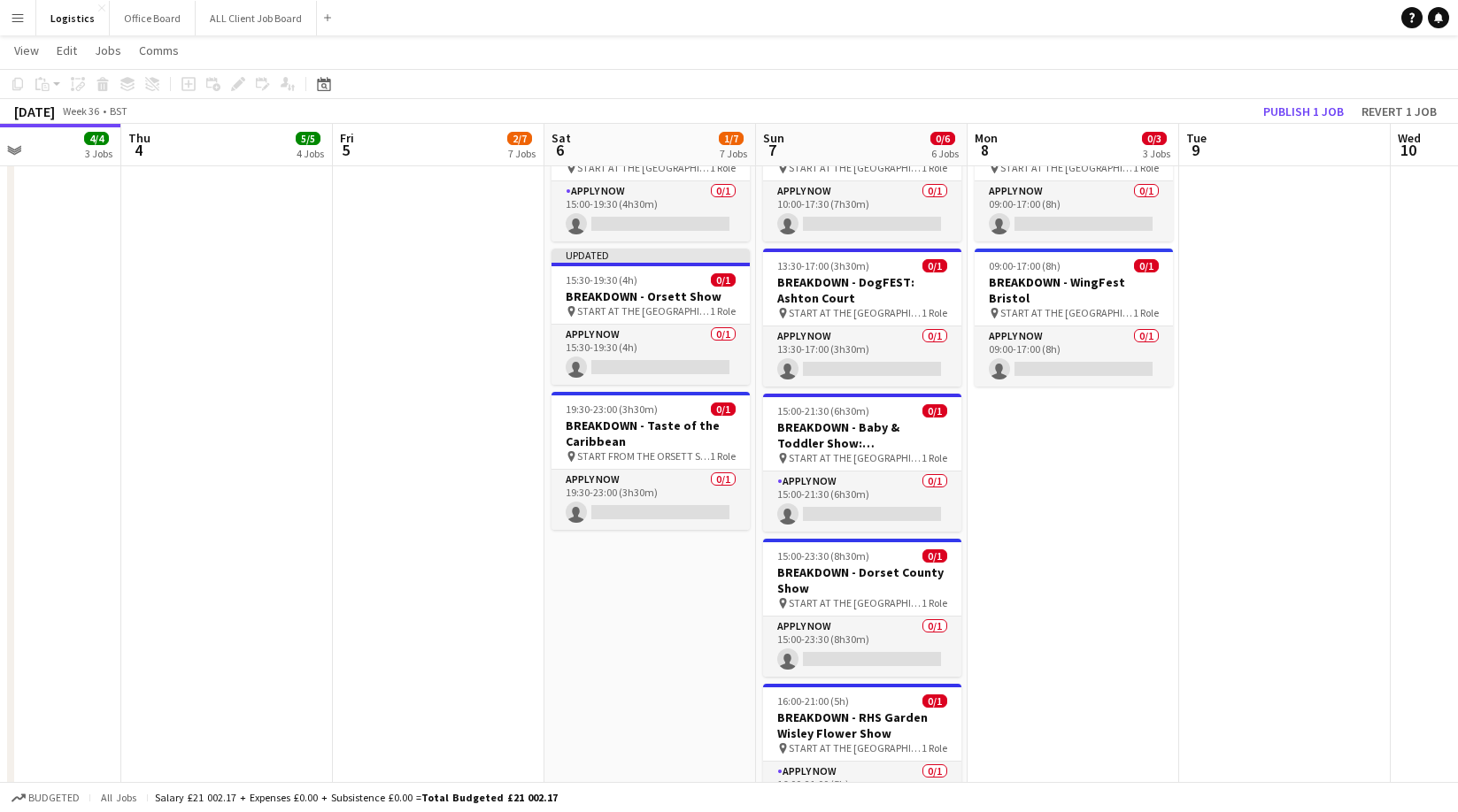
drag, startPoint x: 615, startPoint y: 284, endPoint x: 511, endPoint y: 205, distance: 130.6
click at [615, 284] on span "15:30-19:30 (4h)" at bounding box center [601, 280] width 72 height 14
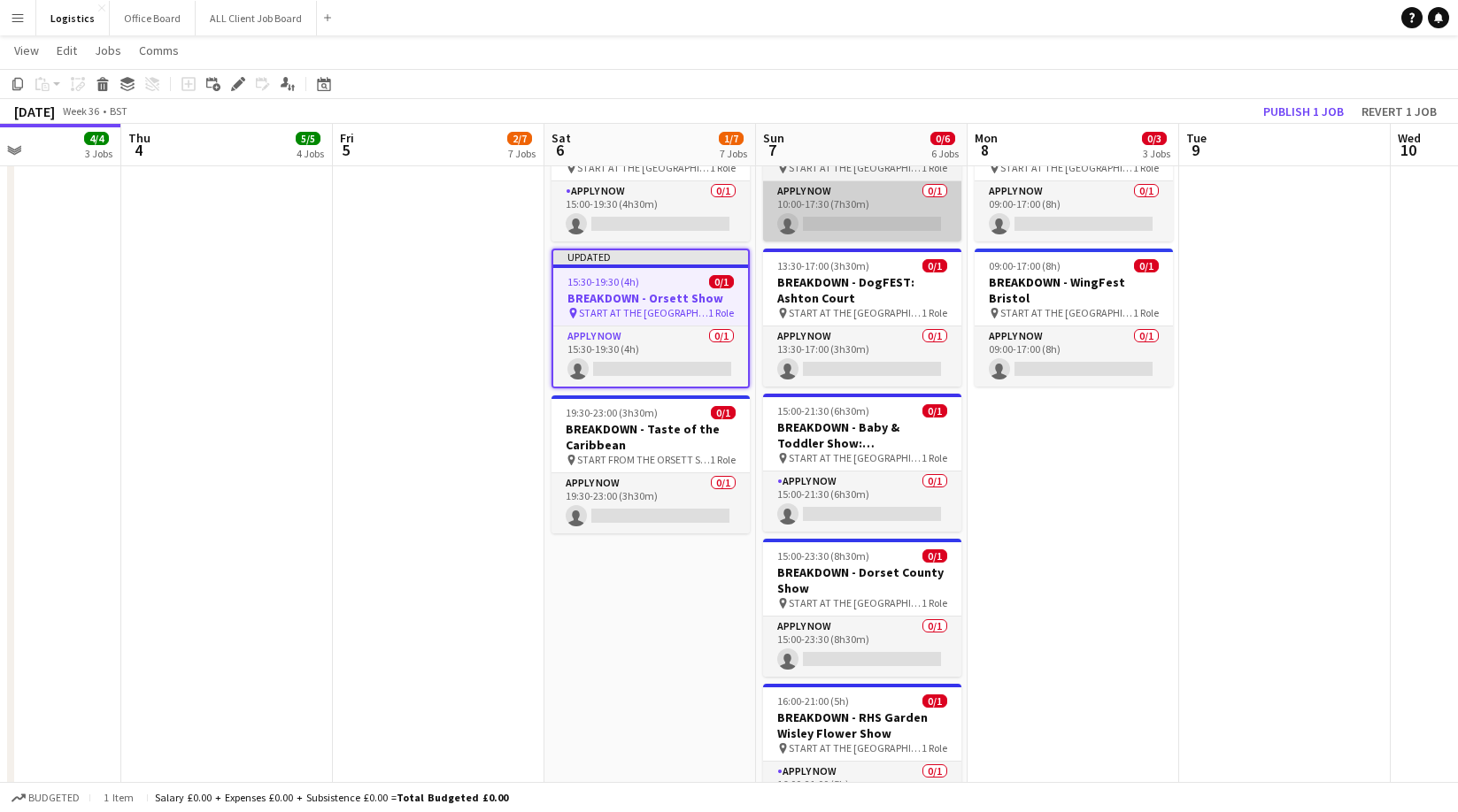
drag, startPoint x: 242, startPoint y: 83, endPoint x: 808, endPoint y: 227, distance: 584.0
click at [243, 83] on icon "Edit" at bounding box center [238, 84] width 15 height 14
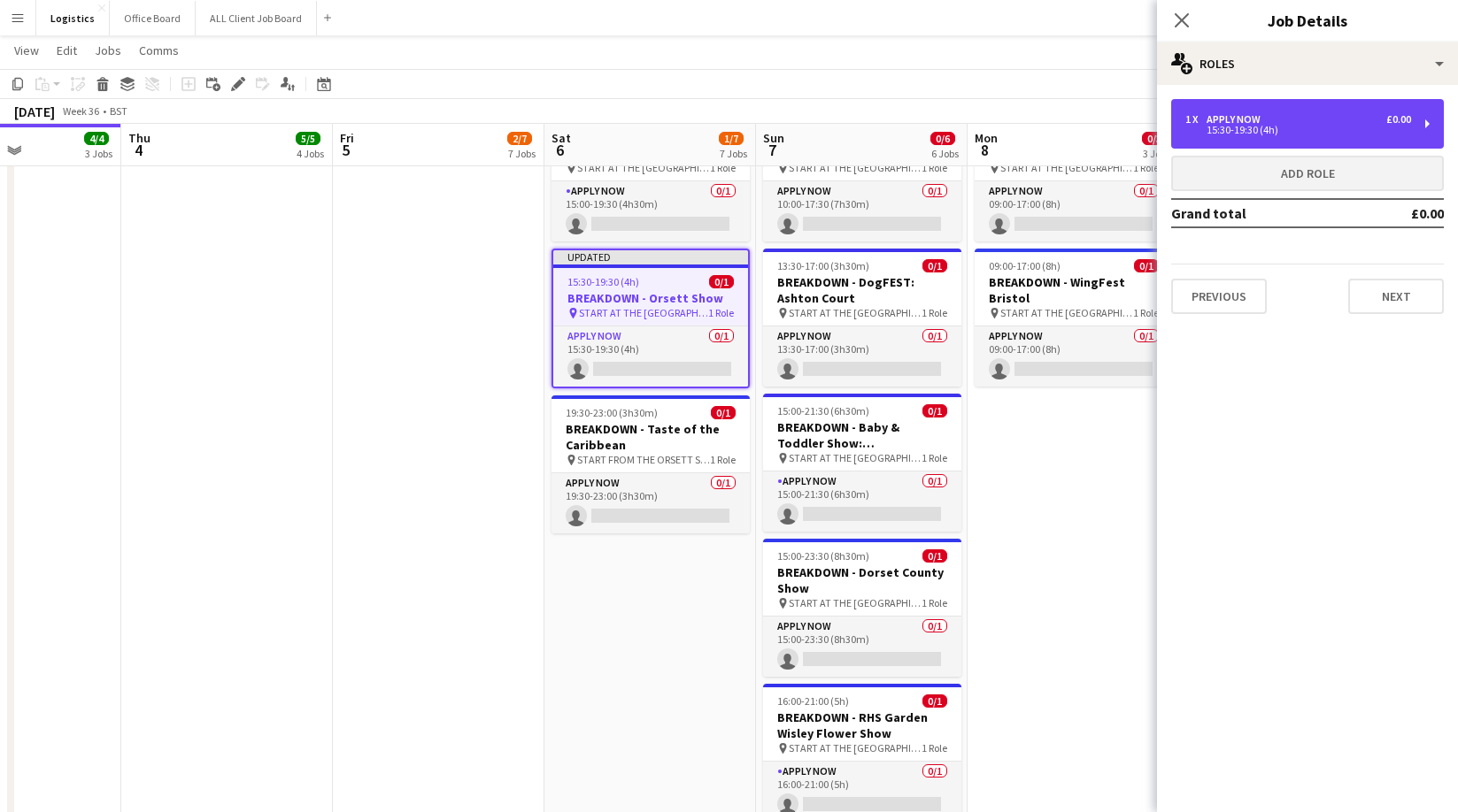
drag, startPoint x: 1228, startPoint y: 124, endPoint x: 1201, endPoint y: 160, distance: 45.0
click at [1229, 126] on div "15:30-19:30 (4h)" at bounding box center [1298, 130] width 226 height 9
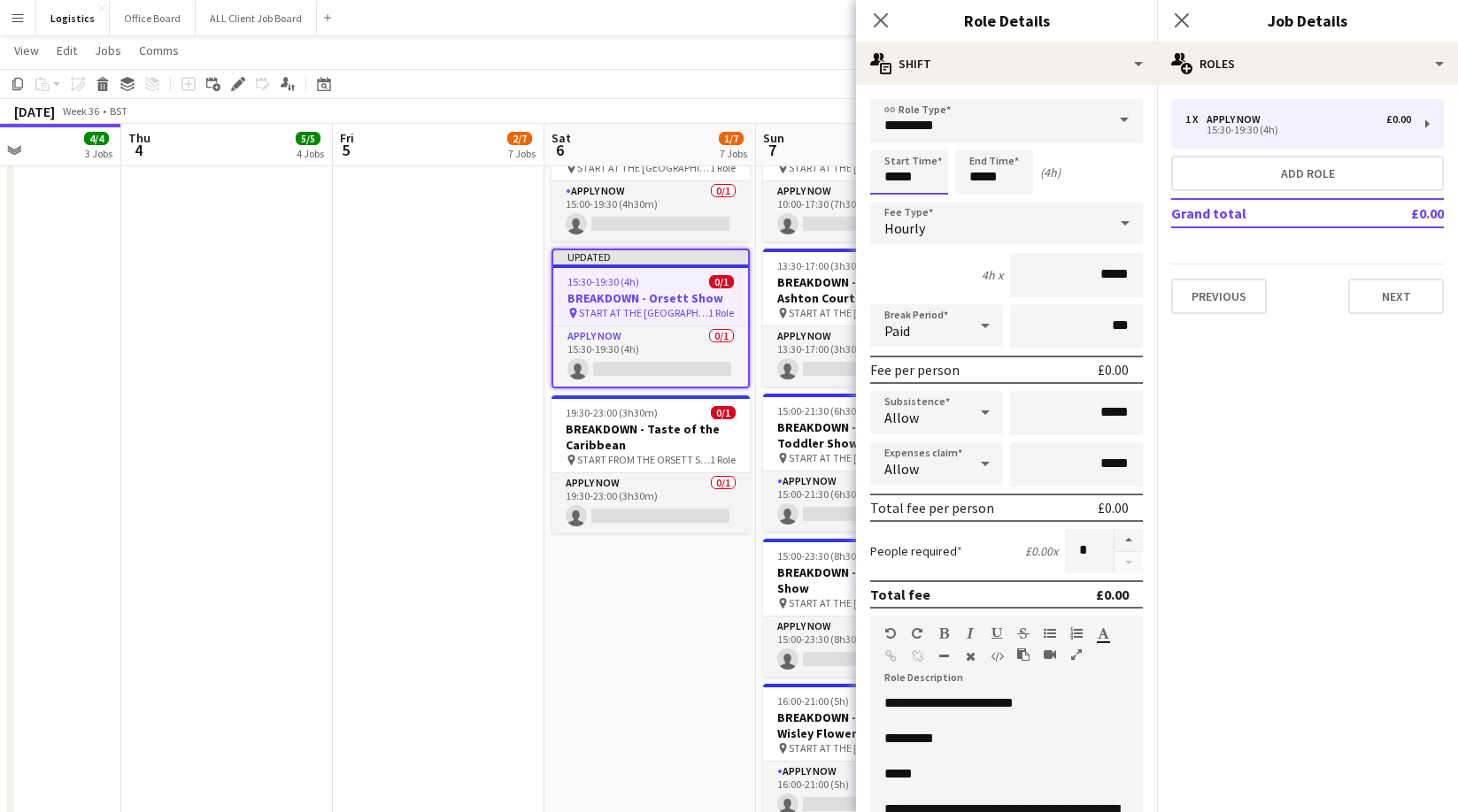
drag, startPoint x: 919, startPoint y: 173, endPoint x: 912, endPoint y: 185, distance: 13.9
click at [919, 173] on input "*****" at bounding box center [909, 172] width 78 height 44
click at [927, 201] on div at bounding box center [927, 204] width 35 height 18
type input "*****"
click at [927, 200] on div at bounding box center [927, 204] width 35 height 18
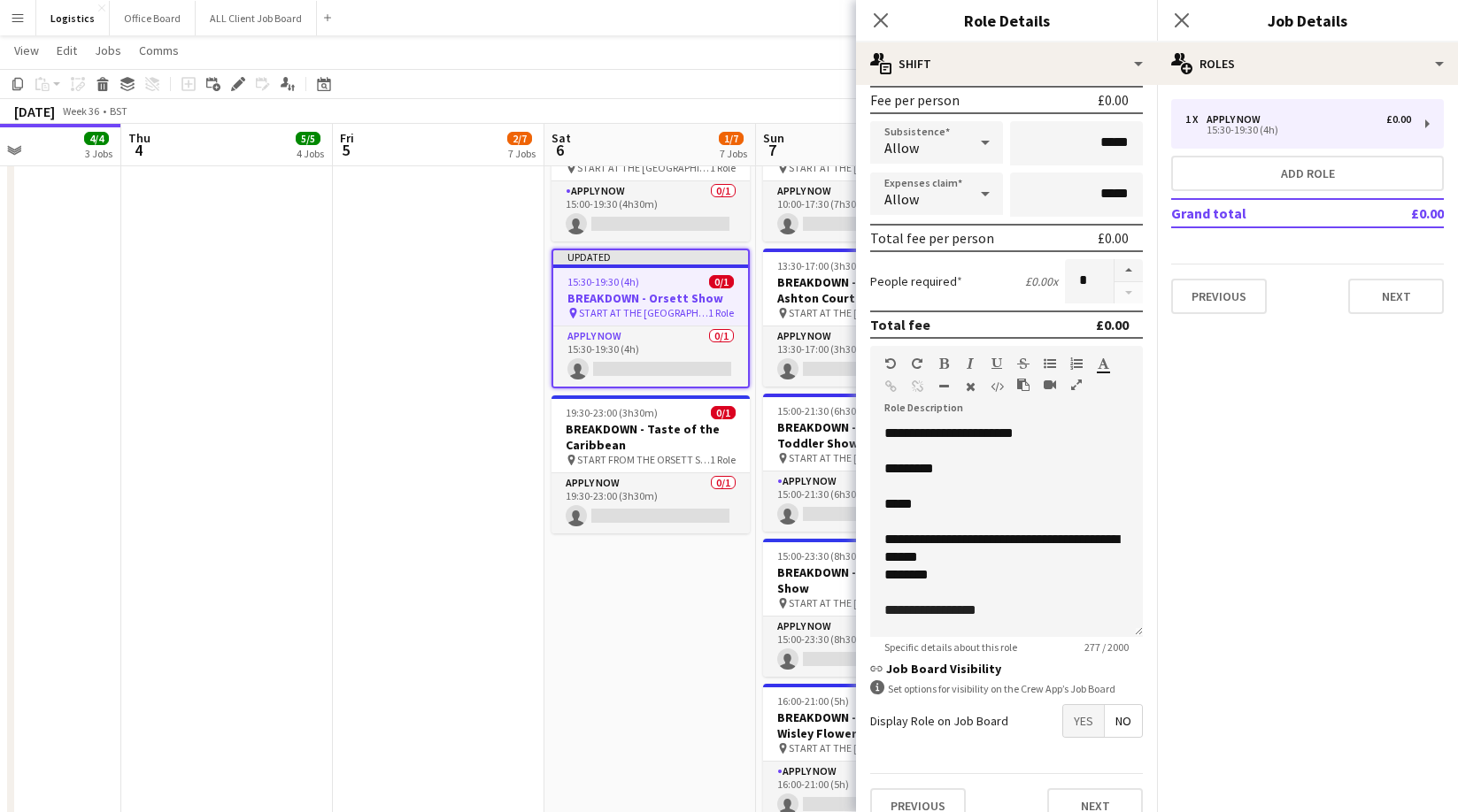
scroll to position [295, 0]
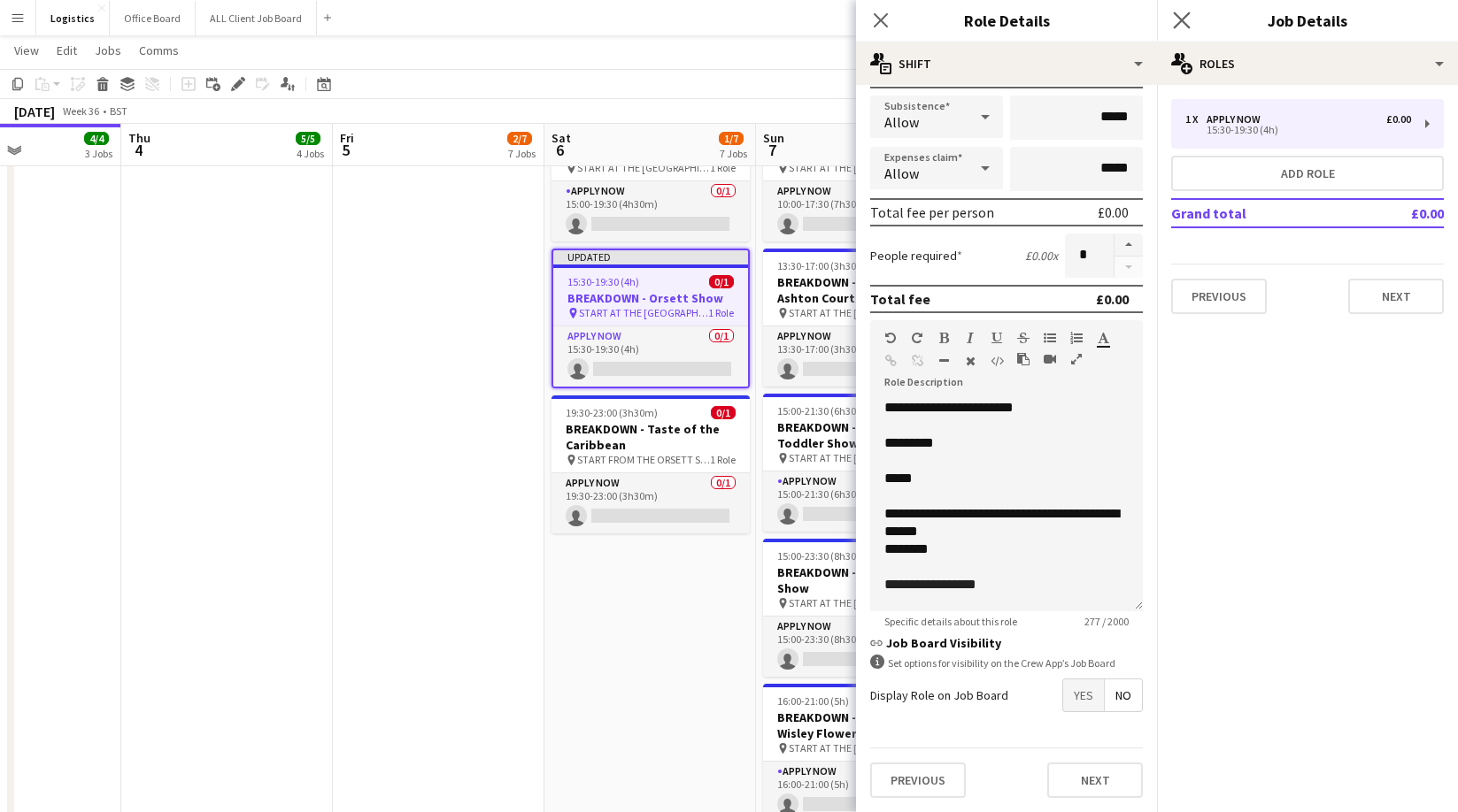
click at [1180, 22] on icon at bounding box center [1181, 20] width 17 height 17
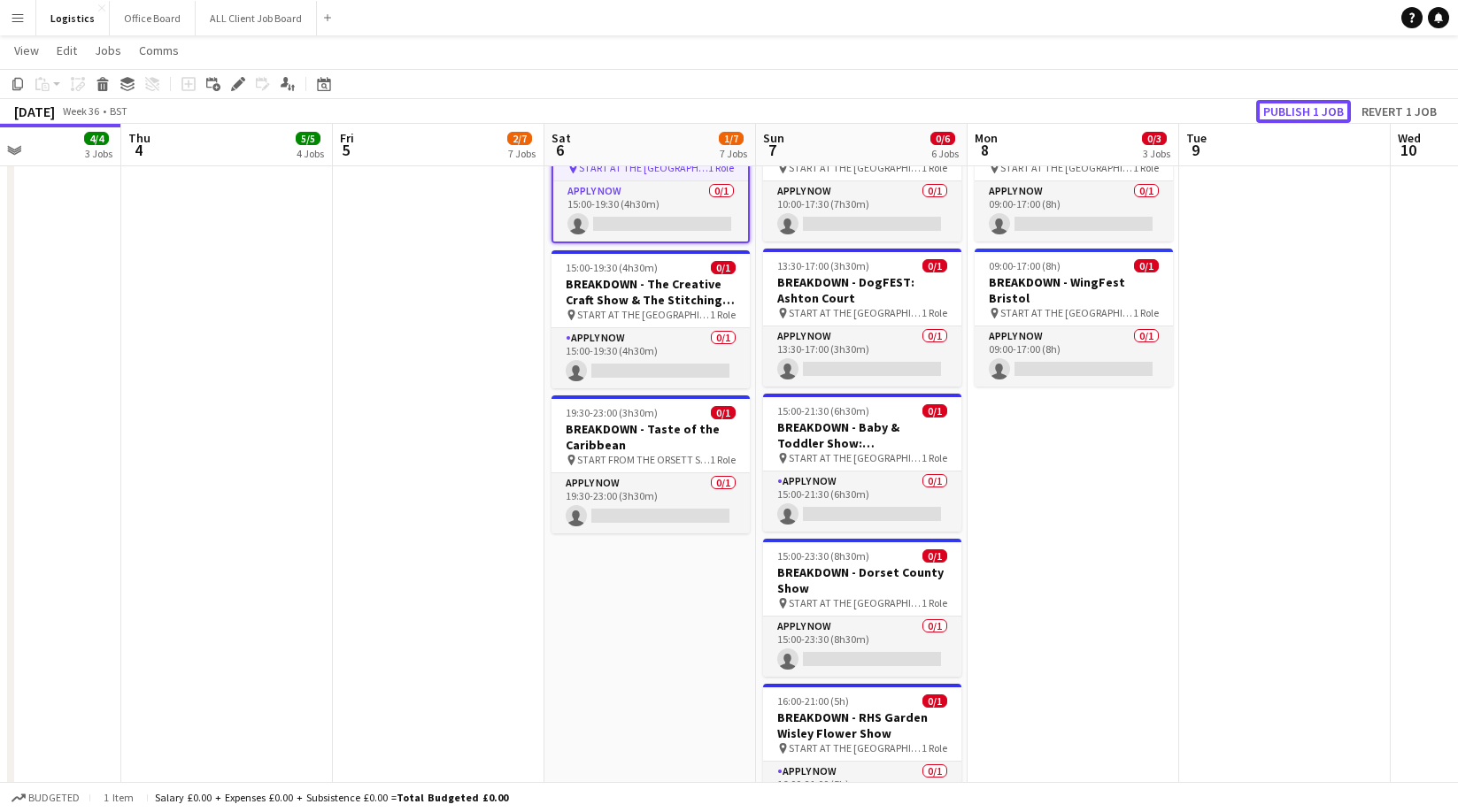
click at [1301, 111] on button "Publish 1 job" at bounding box center [1304, 111] width 94 height 23
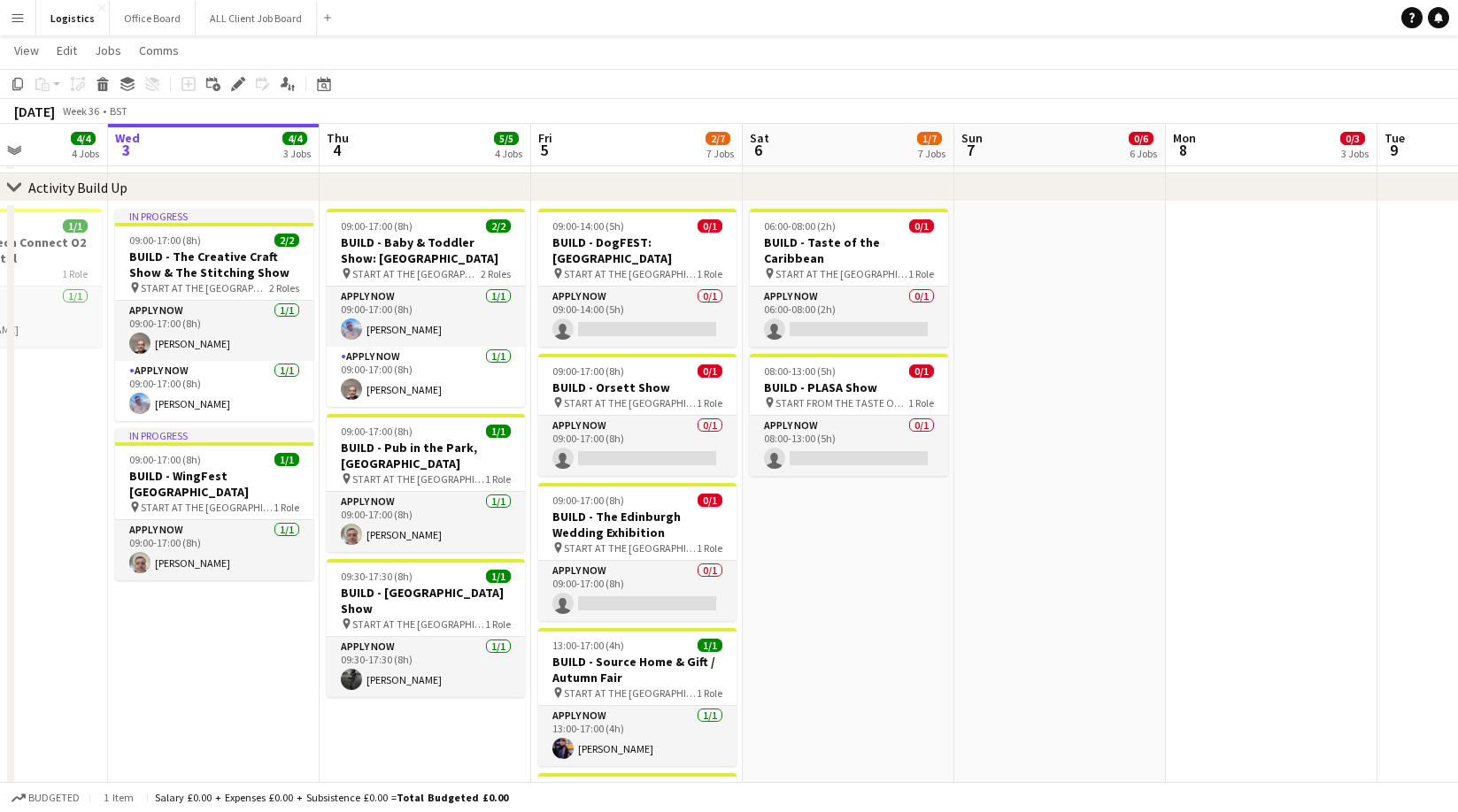
scroll to position [69, 0]
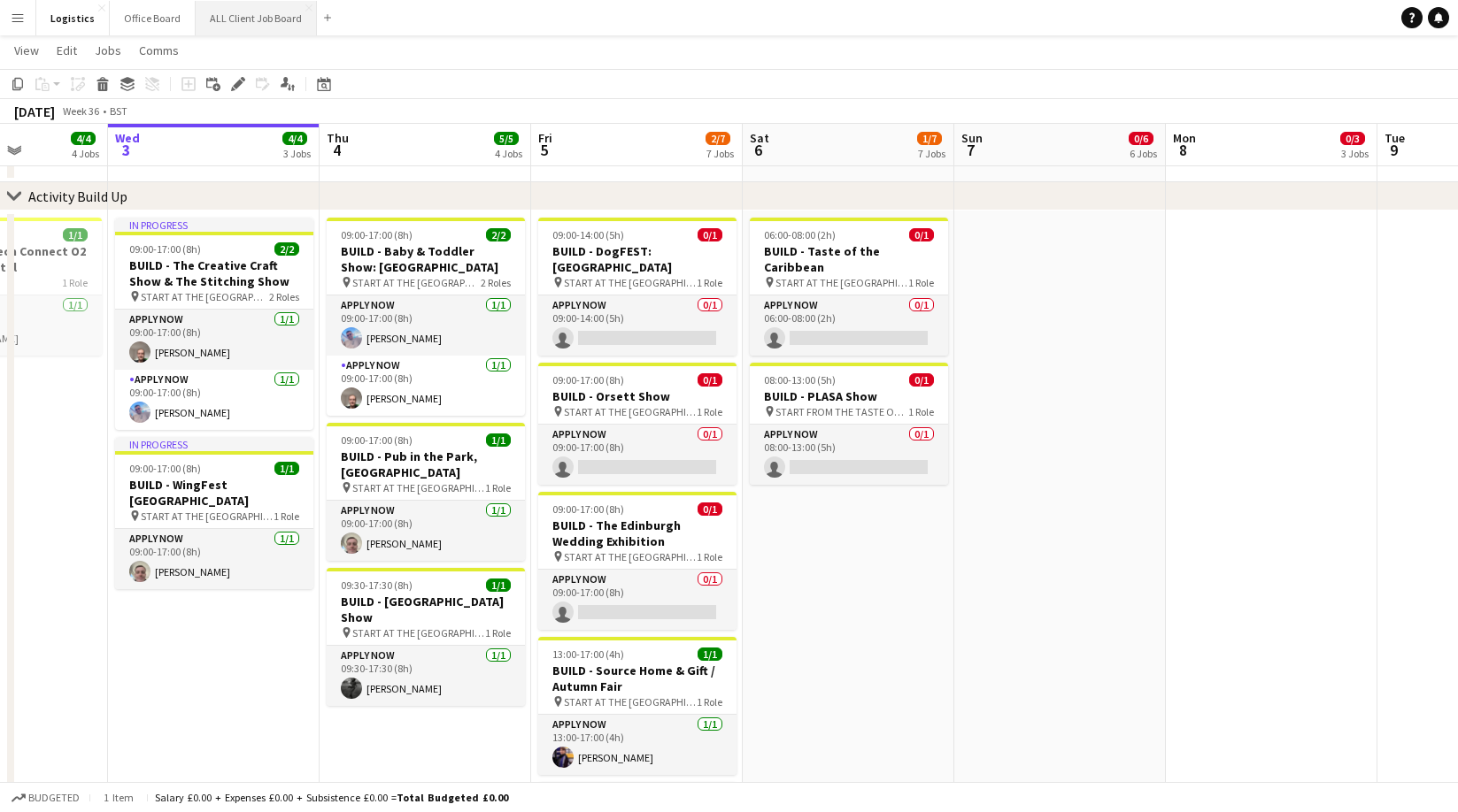
click at [247, 19] on button "ALL Client Job Board Close" at bounding box center [257, 18] width 122 height 34
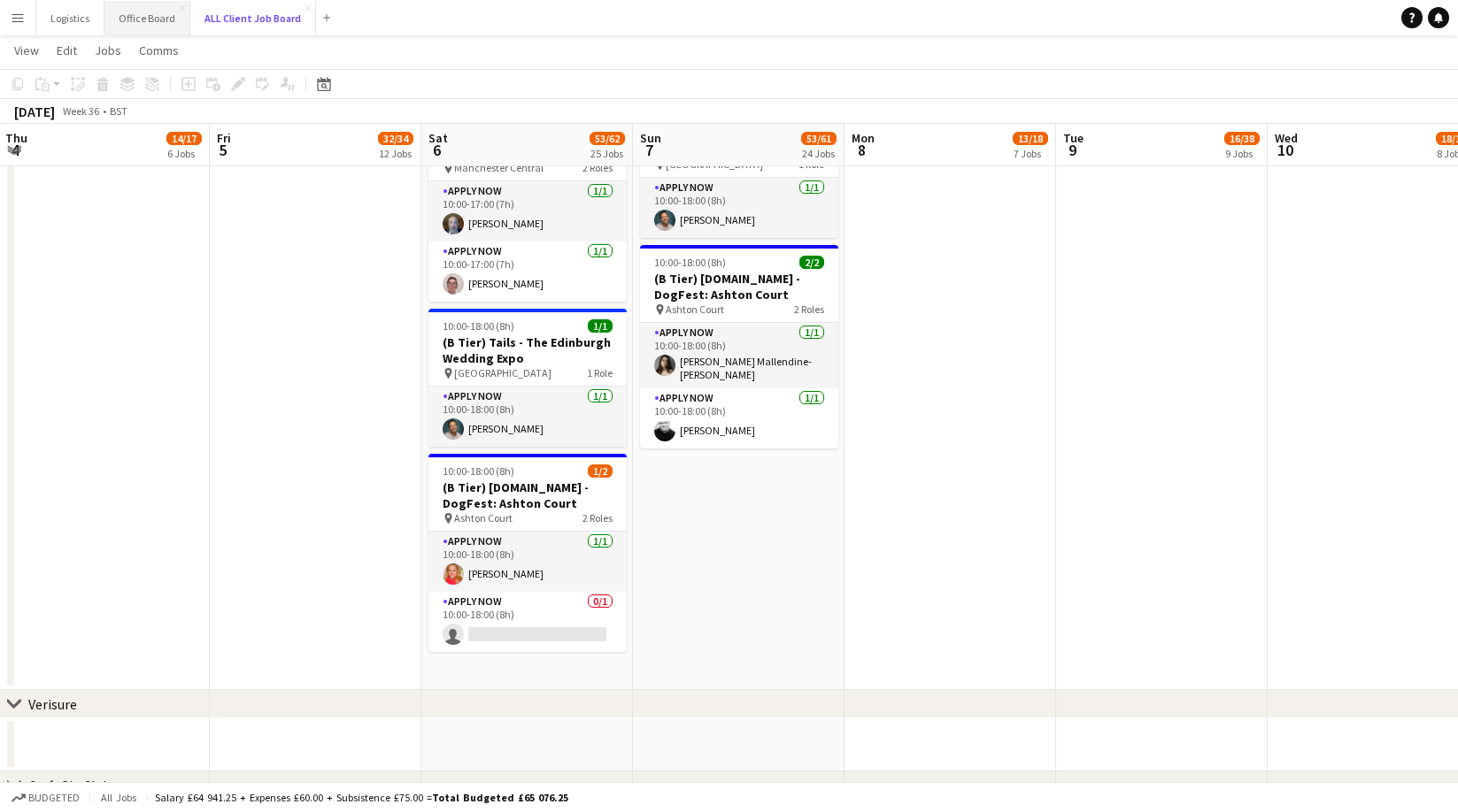
scroll to position [5874, 0]
click at [49, 21] on button "Logistics Close" at bounding box center [70, 18] width 68 height 34
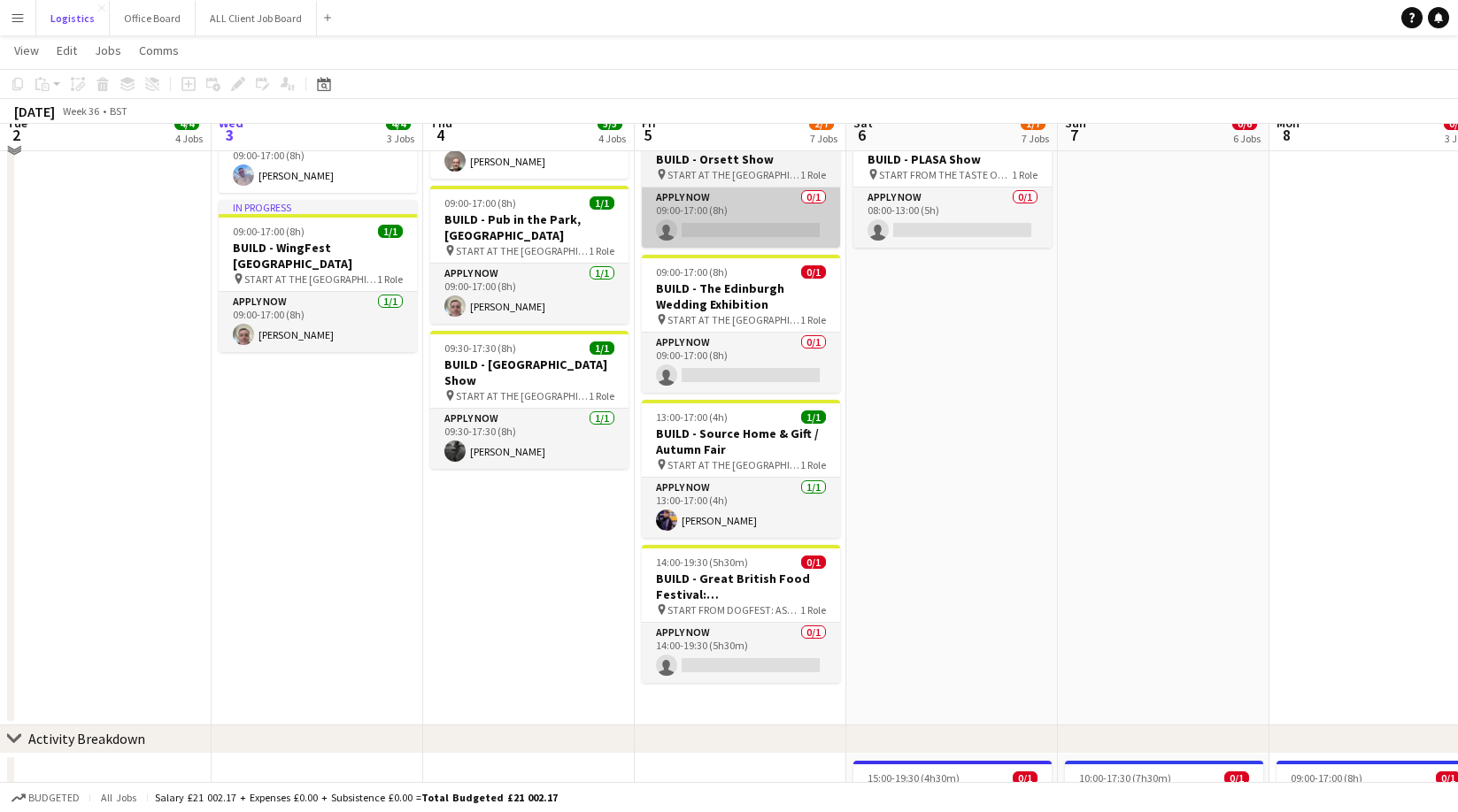
scroll to position [315, 0]
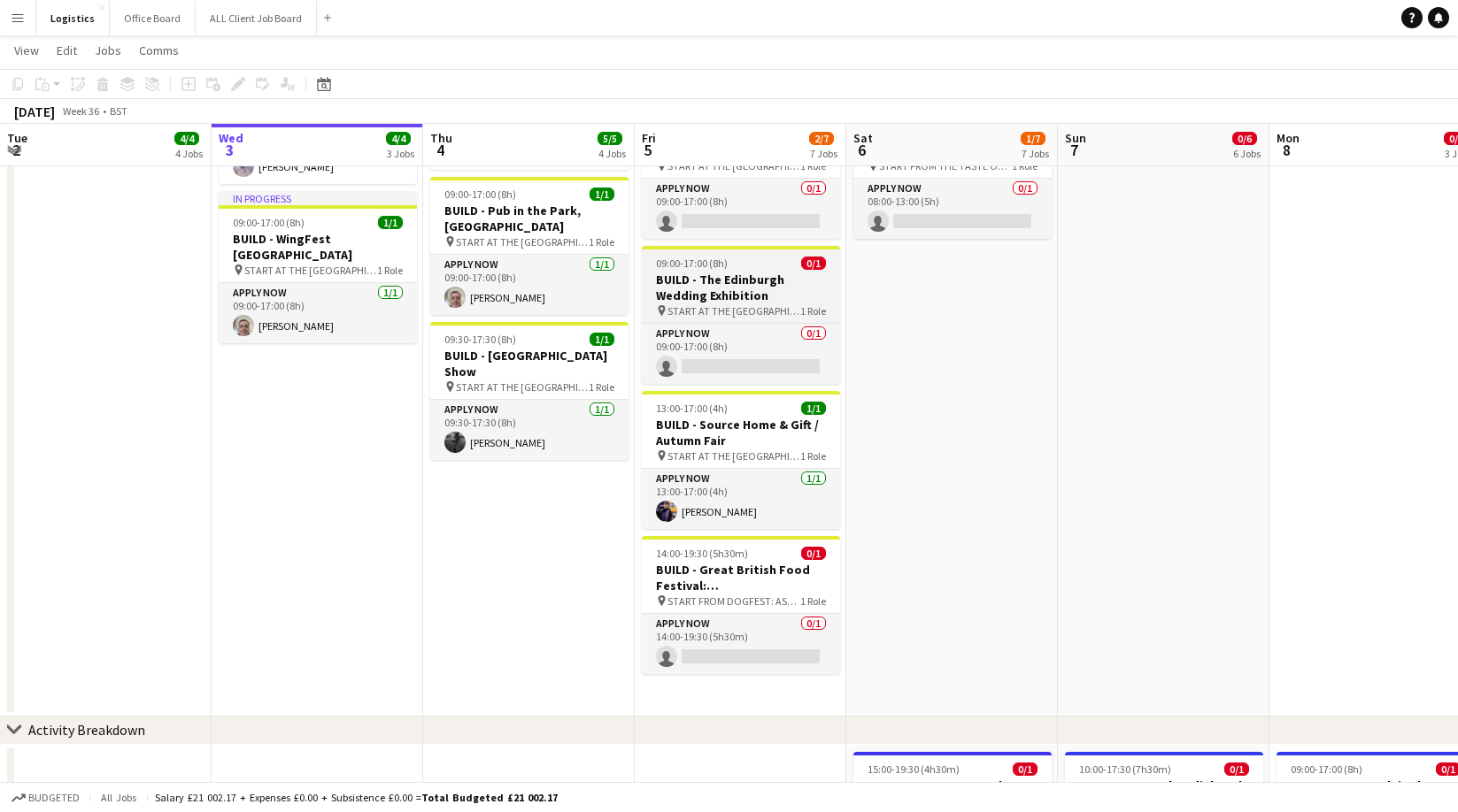
click at [732, 273] on h3 "BUILD - The Edinburgh Wedding Exhibition" at bounding box center [741, 287] width 199 height 32
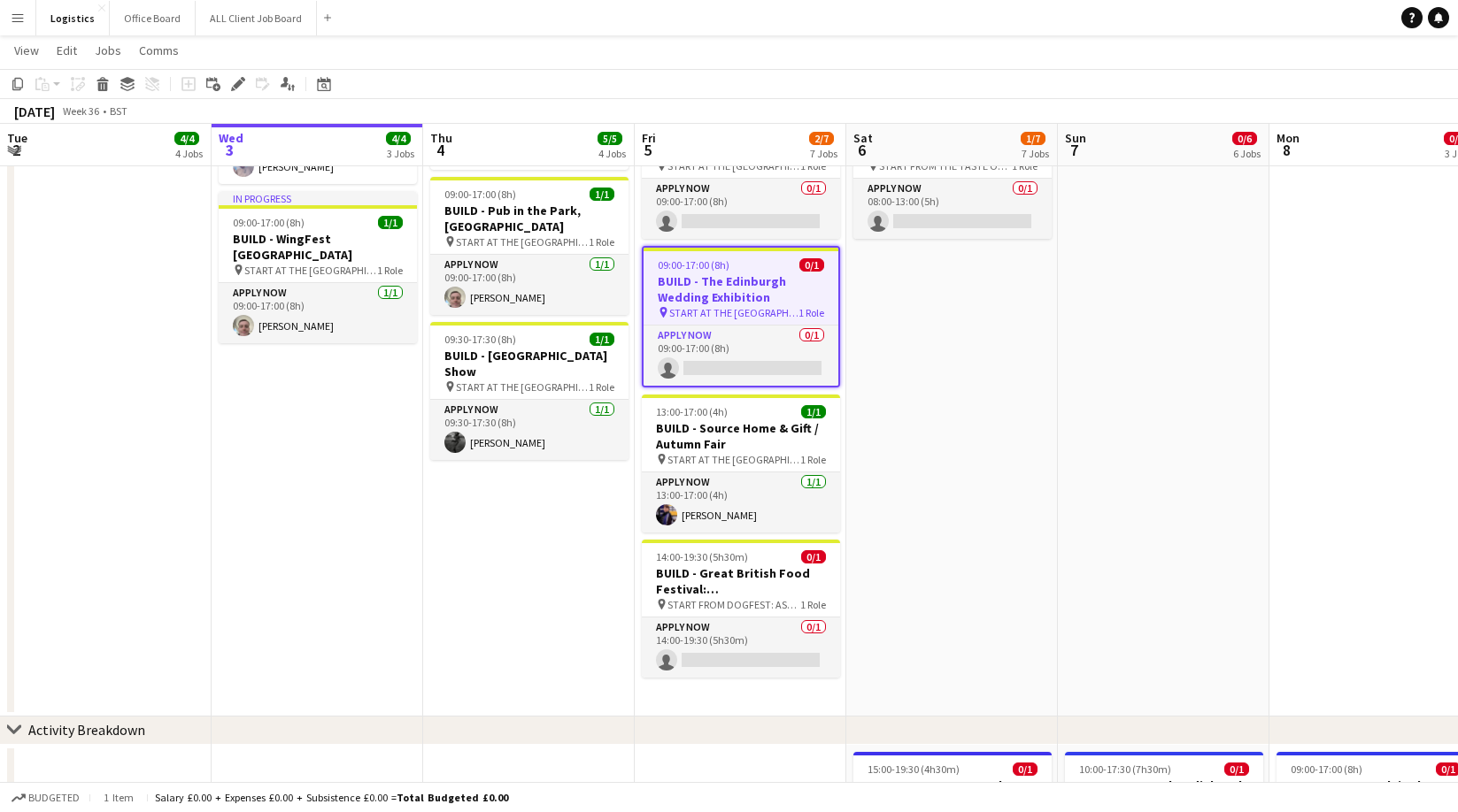
drag, startPoint x: 239, startPoint y: 86, endPoint x: 282, endPoint y: 114, distance: 51.3
click at [239, 86] on icon "Edit" at bounding box center [238, 84] width 15 height 14
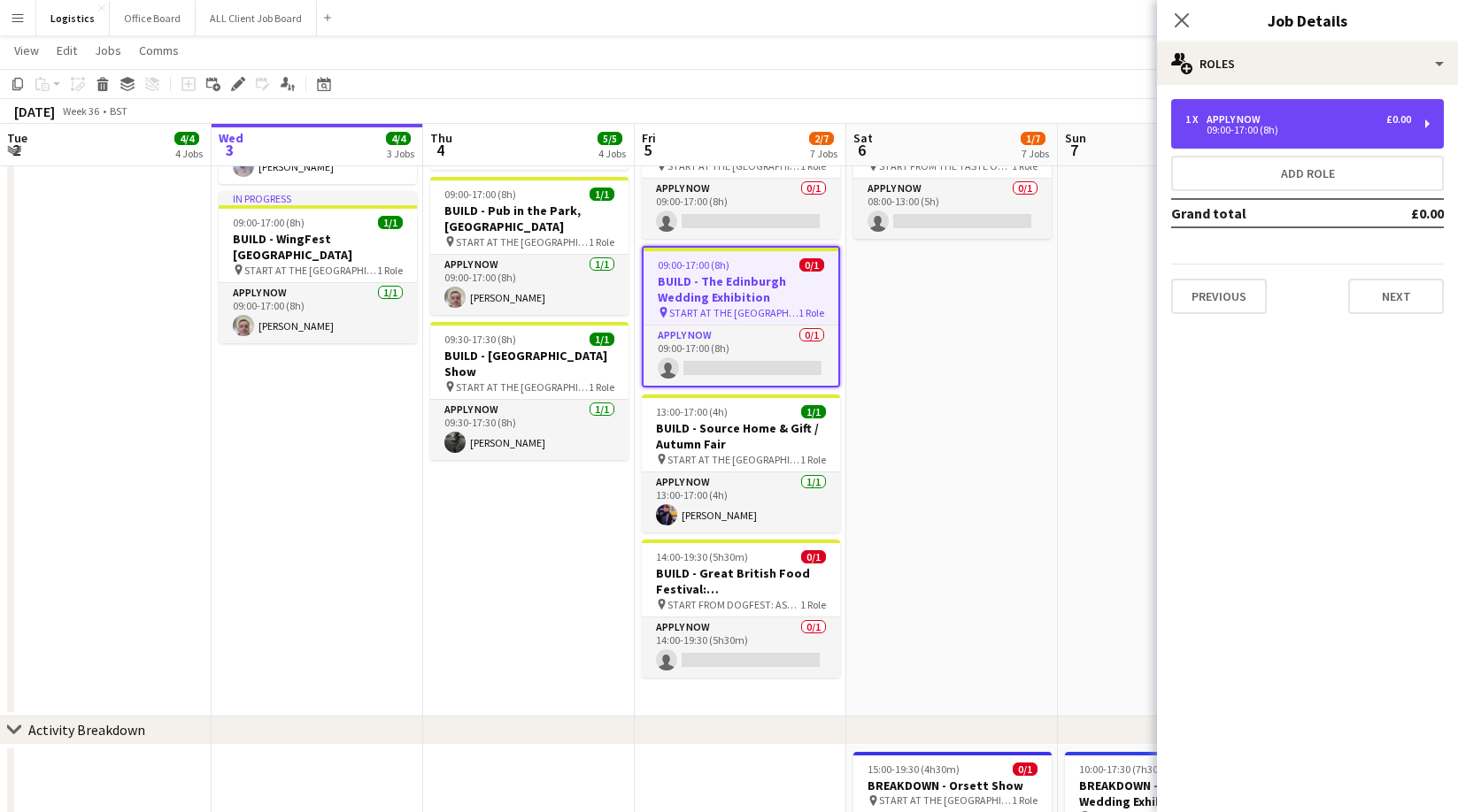
drag, startPoint x: 1249, startPoint y: 124, endPoint x: 1222, endPoint y: 207, distance: 87.3
click at [1248, 126] on div "09:00-17:00 (8h)" at bounding box center [1298, 130] width 226 height 9
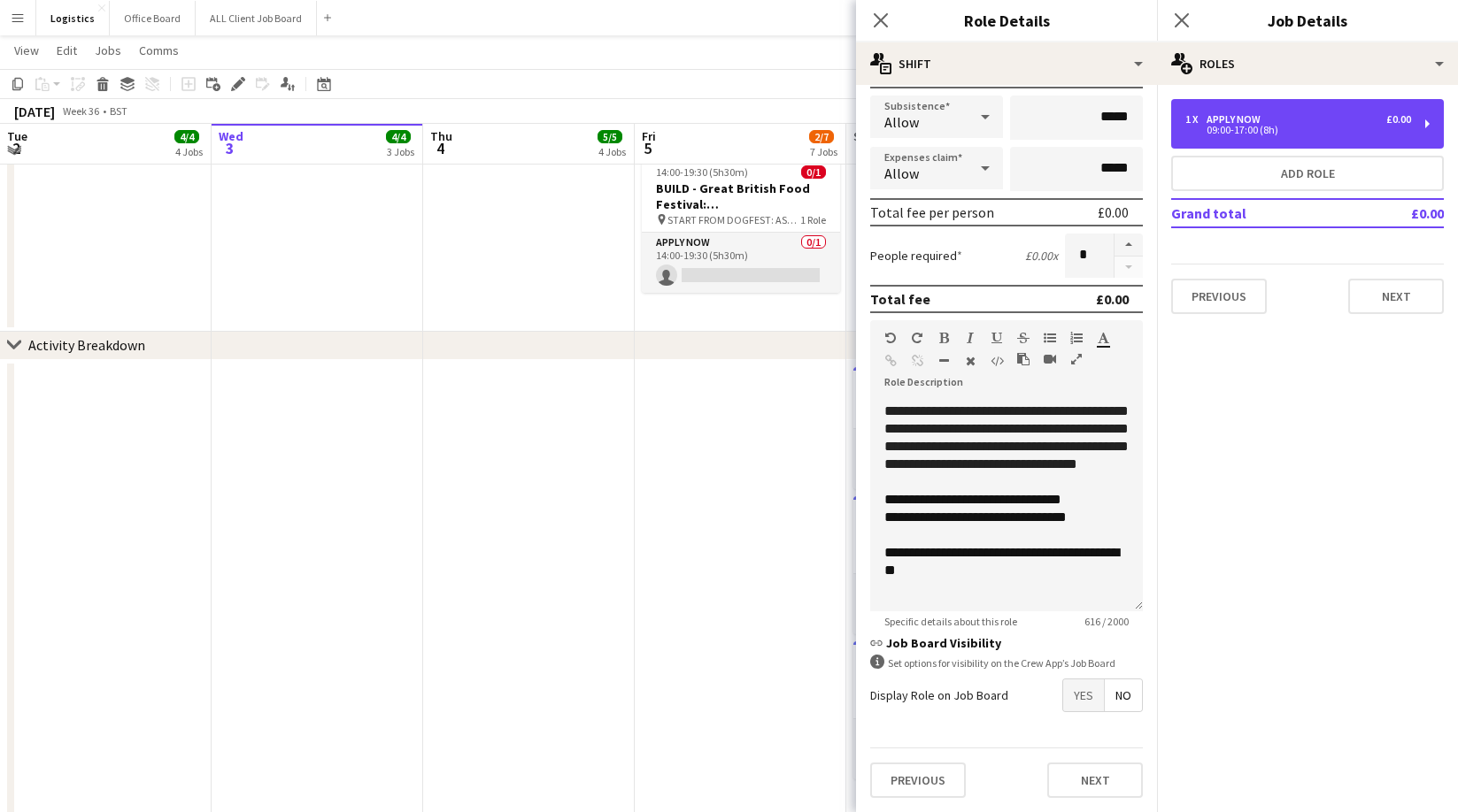
scroll to position [702, 0]
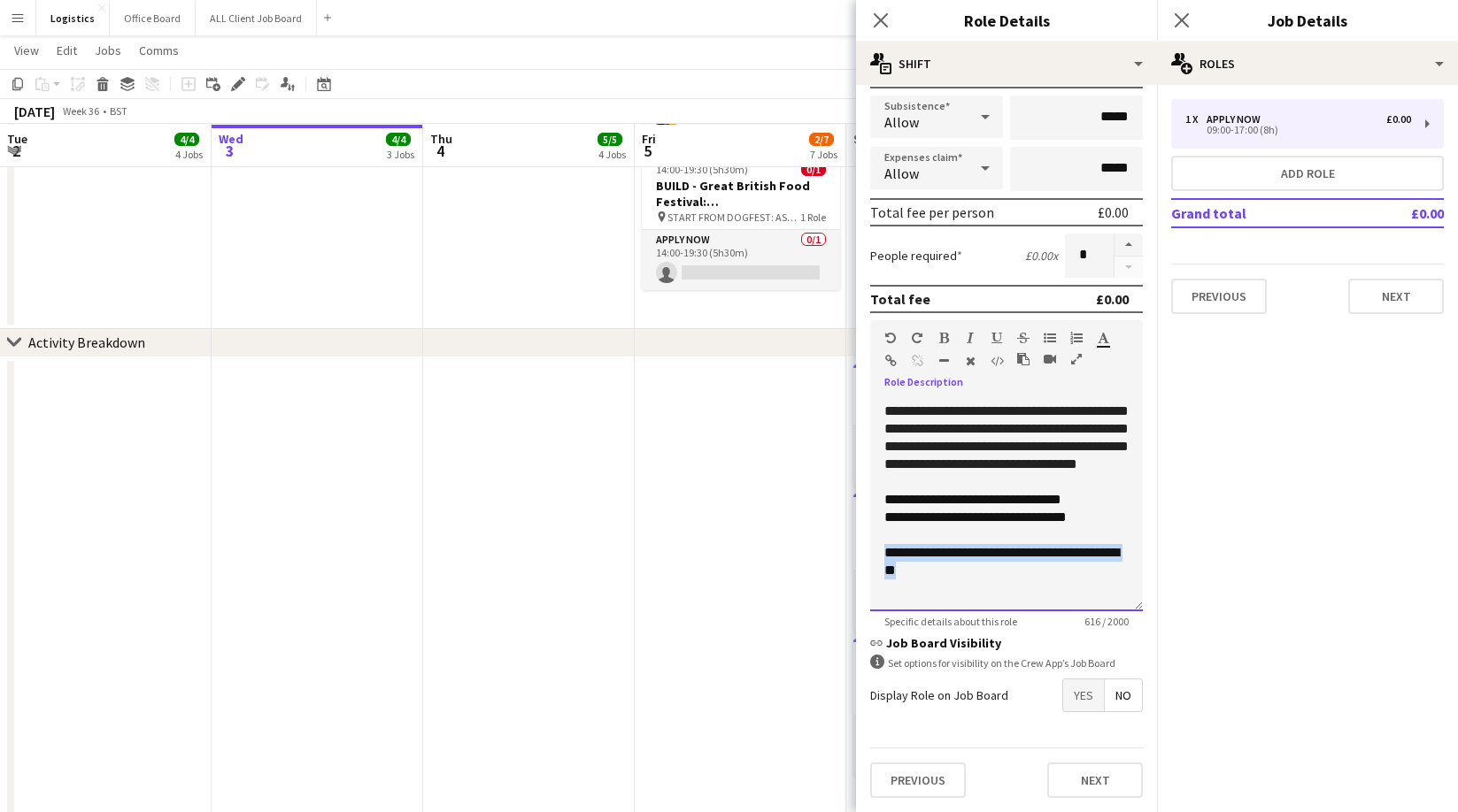
drag, startPoint x: 1006, startPoint y: 575, endPoint x: 913, endPoint y: 567, distance: 93.3
click at [880, 558] on div "**********" at bounding box center [1006, 505] width 273 height 212
paste div
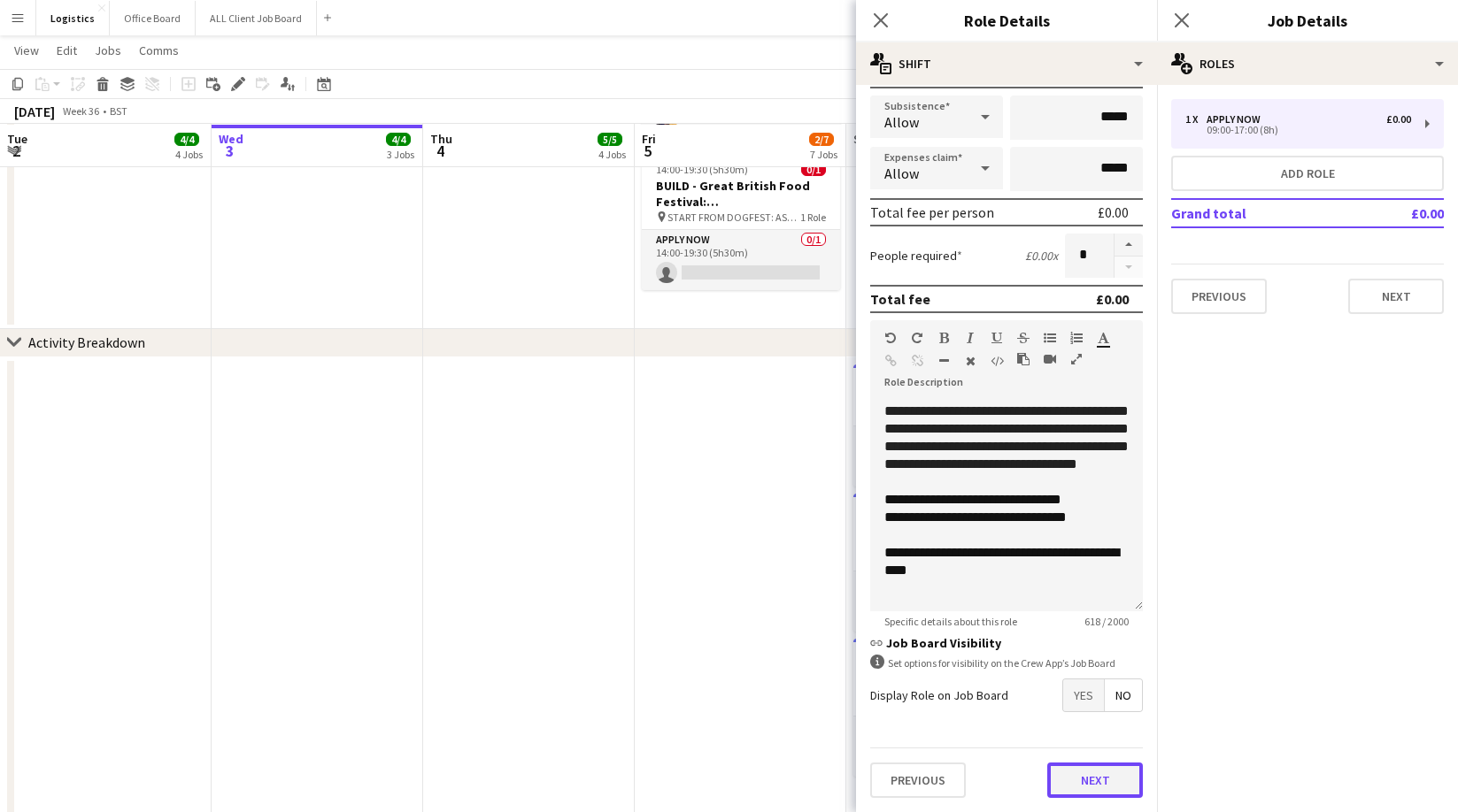
click at [1112, 788] on button "Next" at bounding box center [1094, 780] width 95 height 35
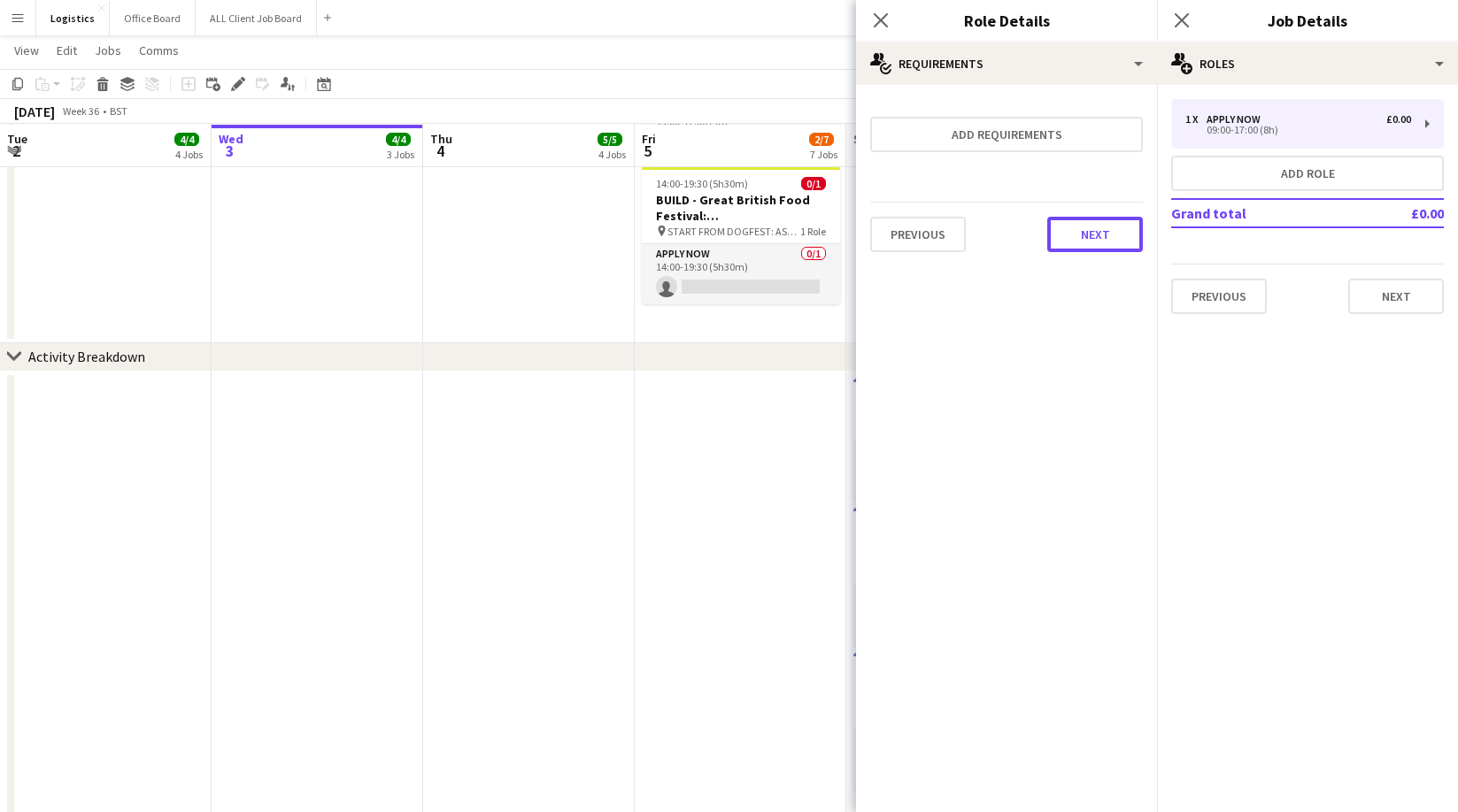
click at [1113, 225] on button "Next" at bounding box center [1094, 234] width 95 height 35
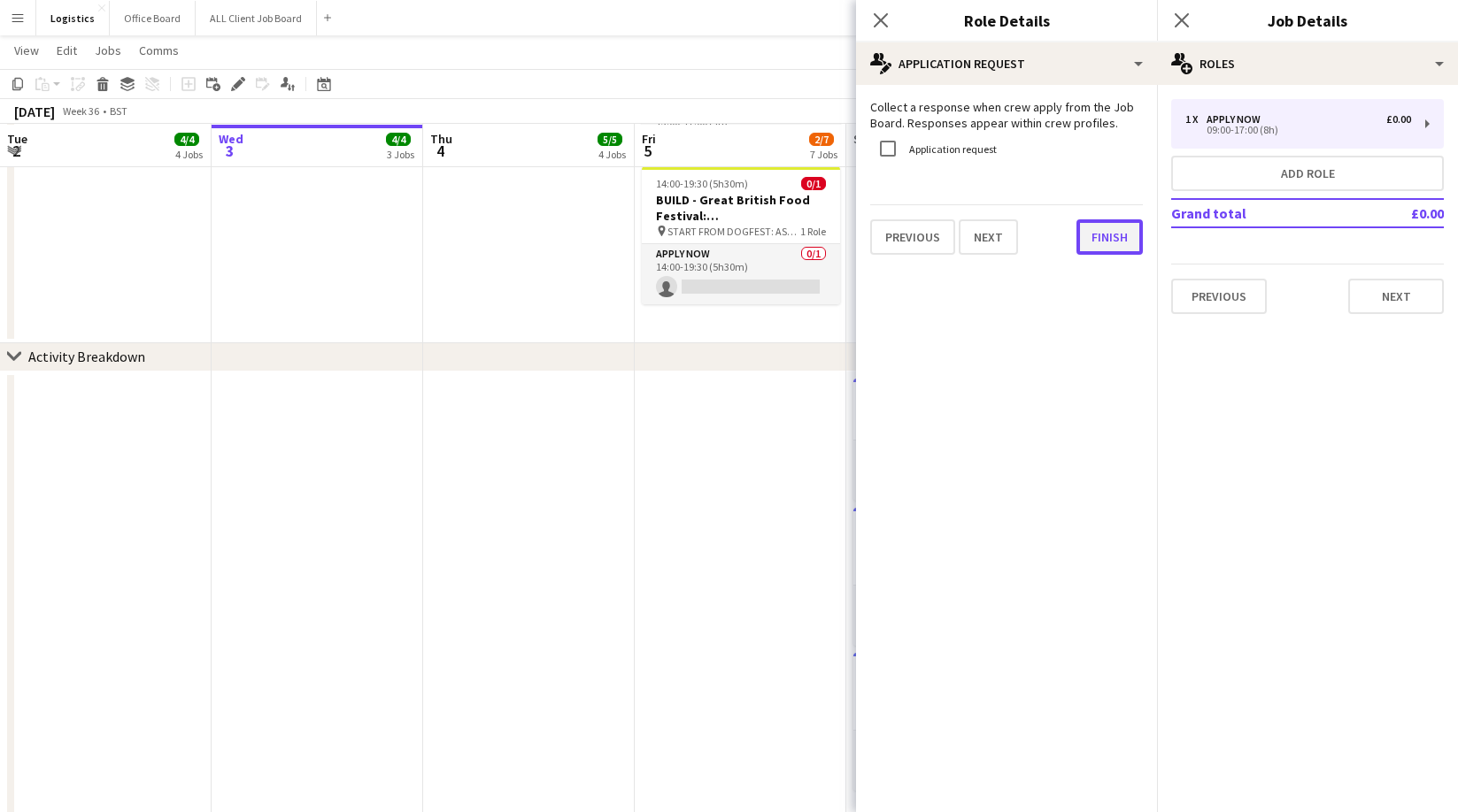
click at [1118, 244] on button "Finish" at bounding box center [1109, 237] width 66 height 35
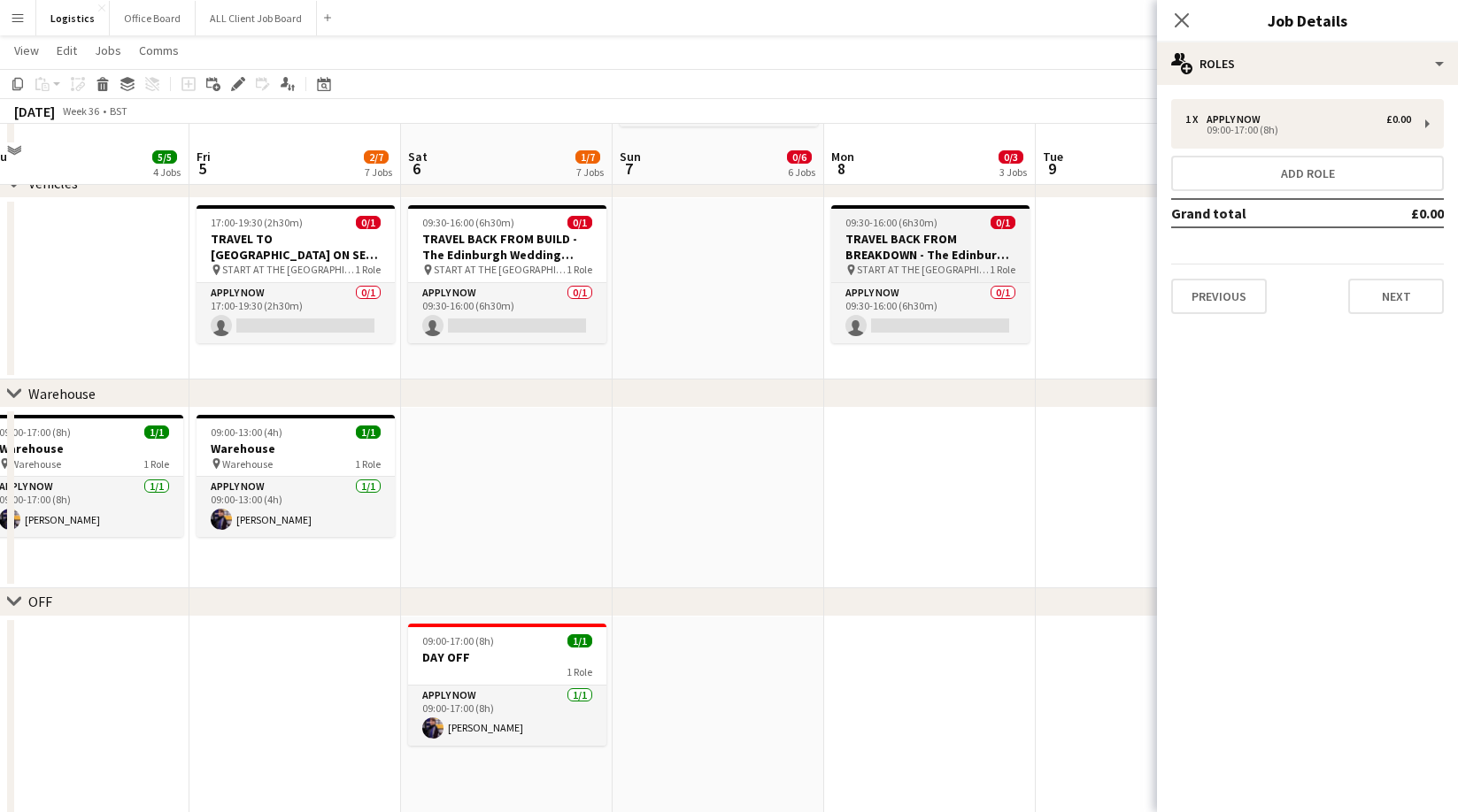
scroll to position [1839, 0]
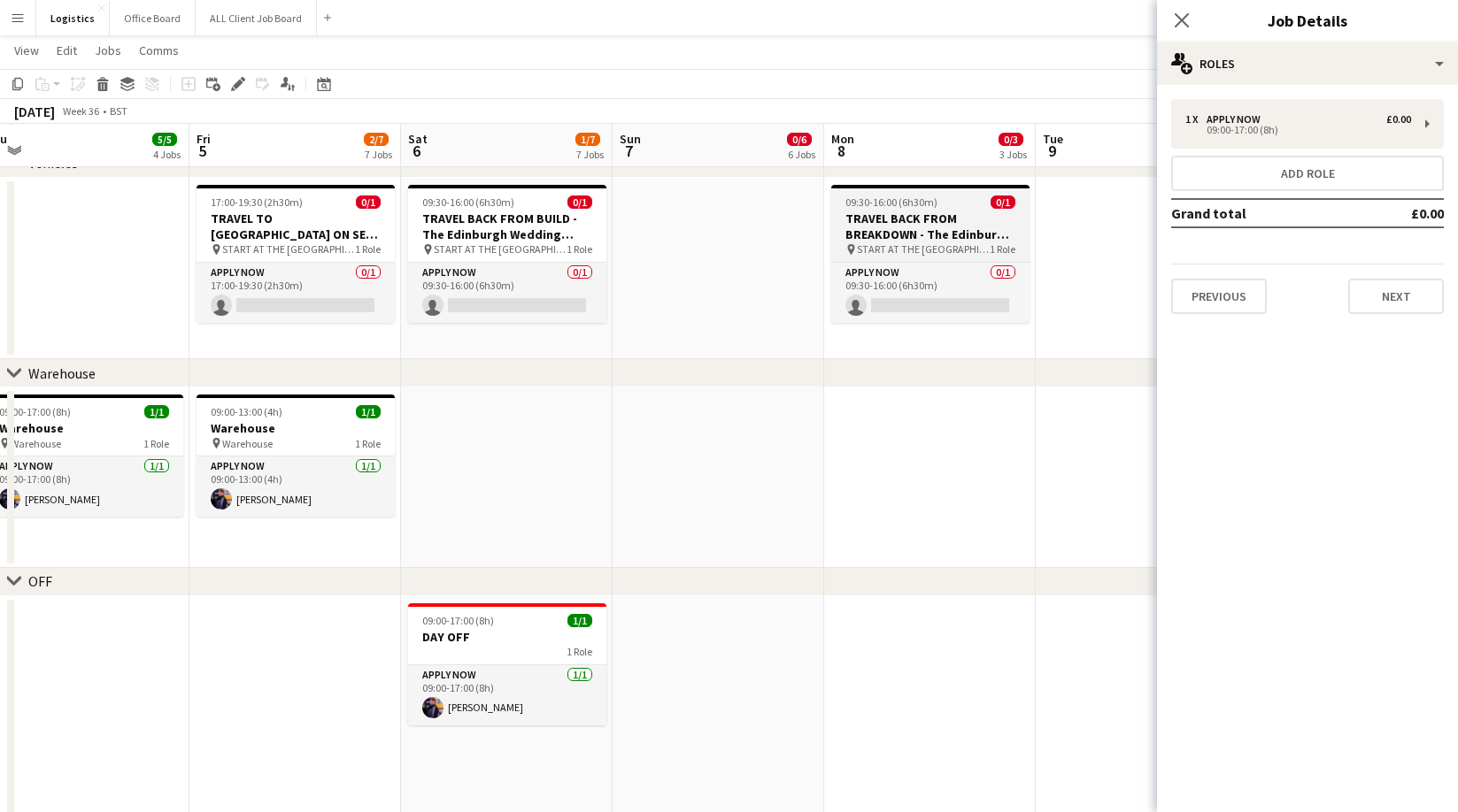
click at [910, 225] on h3 "TRAVEL BACK FROM BREAKDOWN - The Edinburgh Wedding Exhibition" at bounding box center [930, 226] width 199 height 32
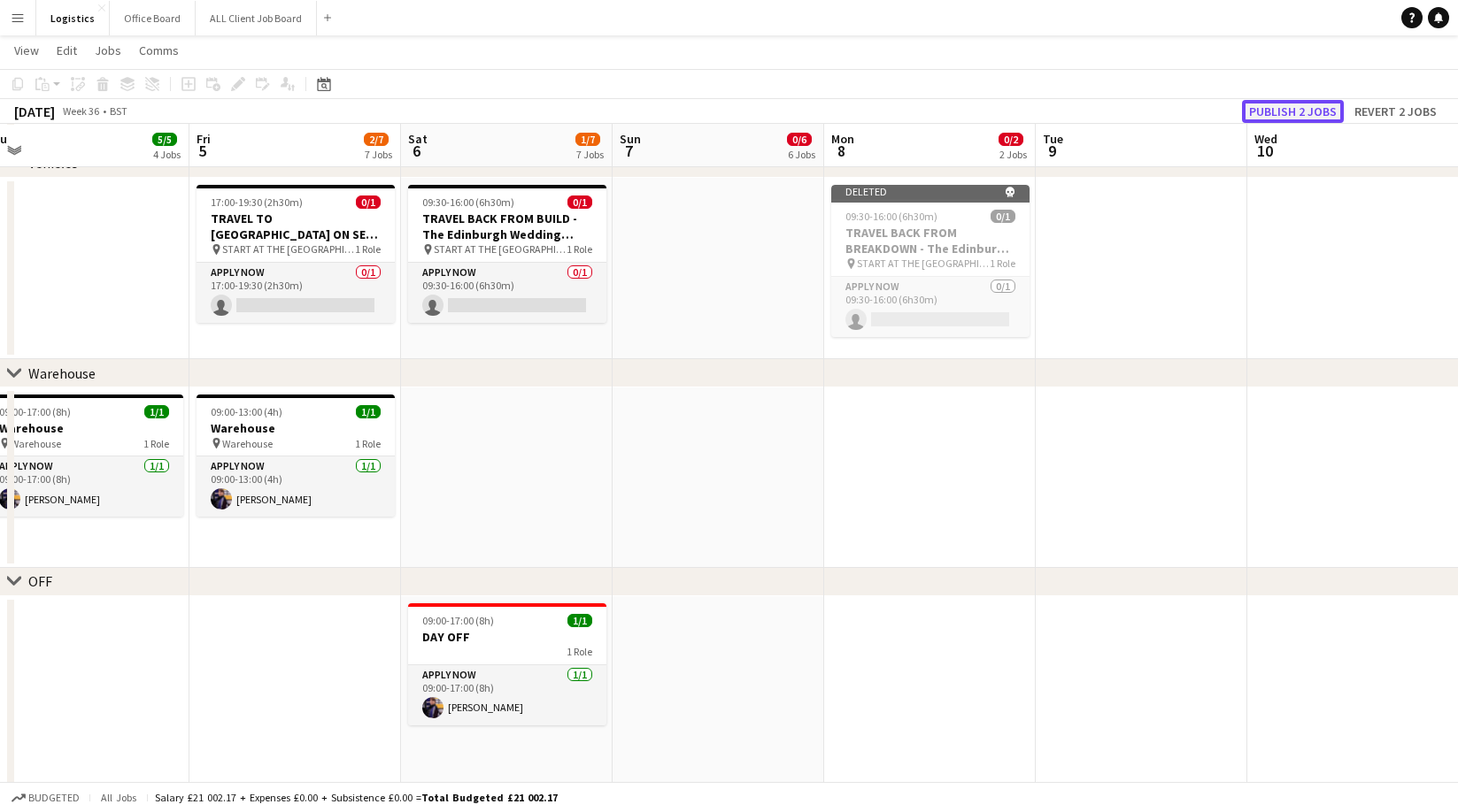
click at [1290, 108] on button "Publish 2 jobs" at bounding box center [1293, 111] width 102 height 23
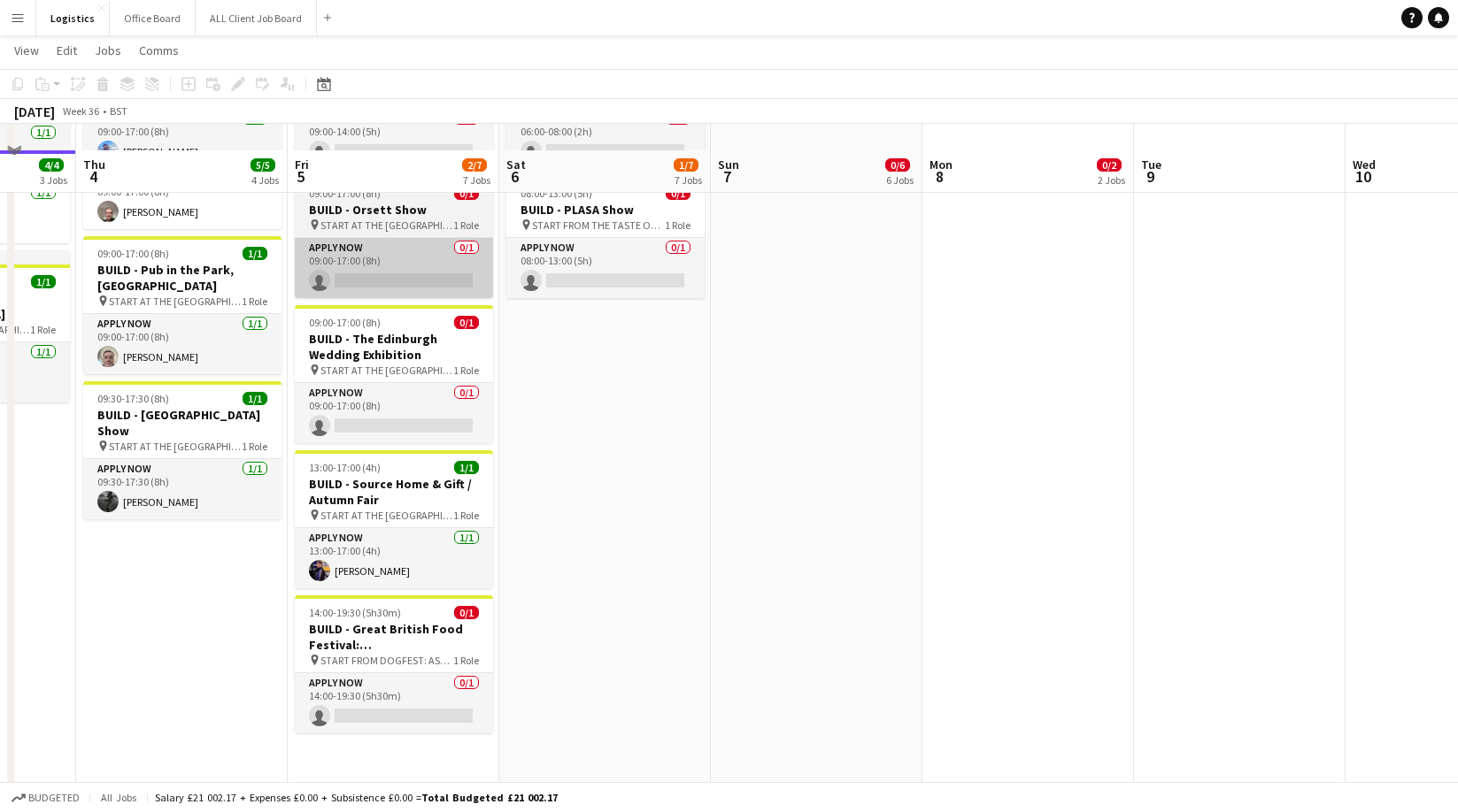
scroll to position [282, 0]
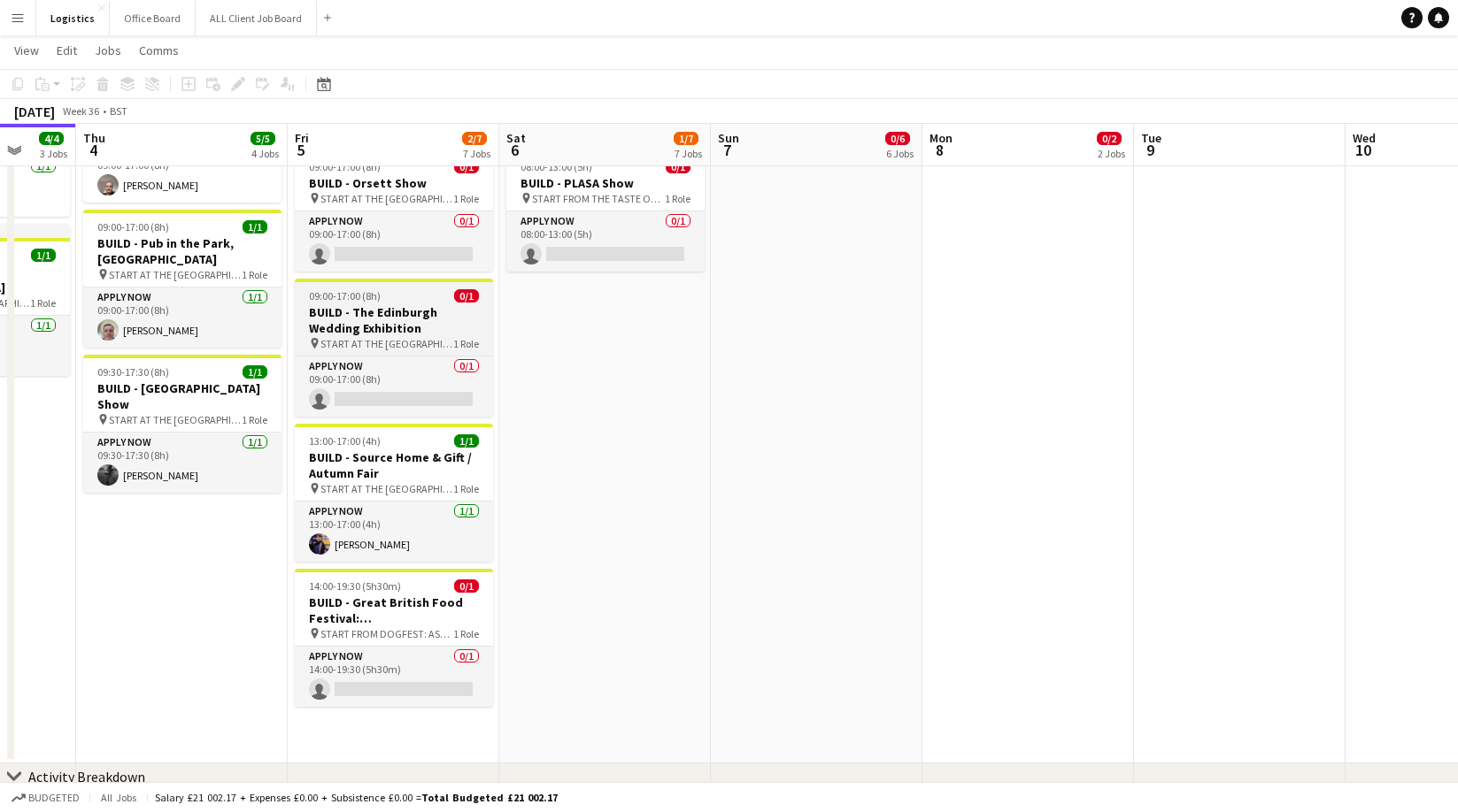
click at [382, 304] on h3 "BUILD - The Edinburgh Wedding Exhibition" at bounding box center [394, 320] width 199 height 32
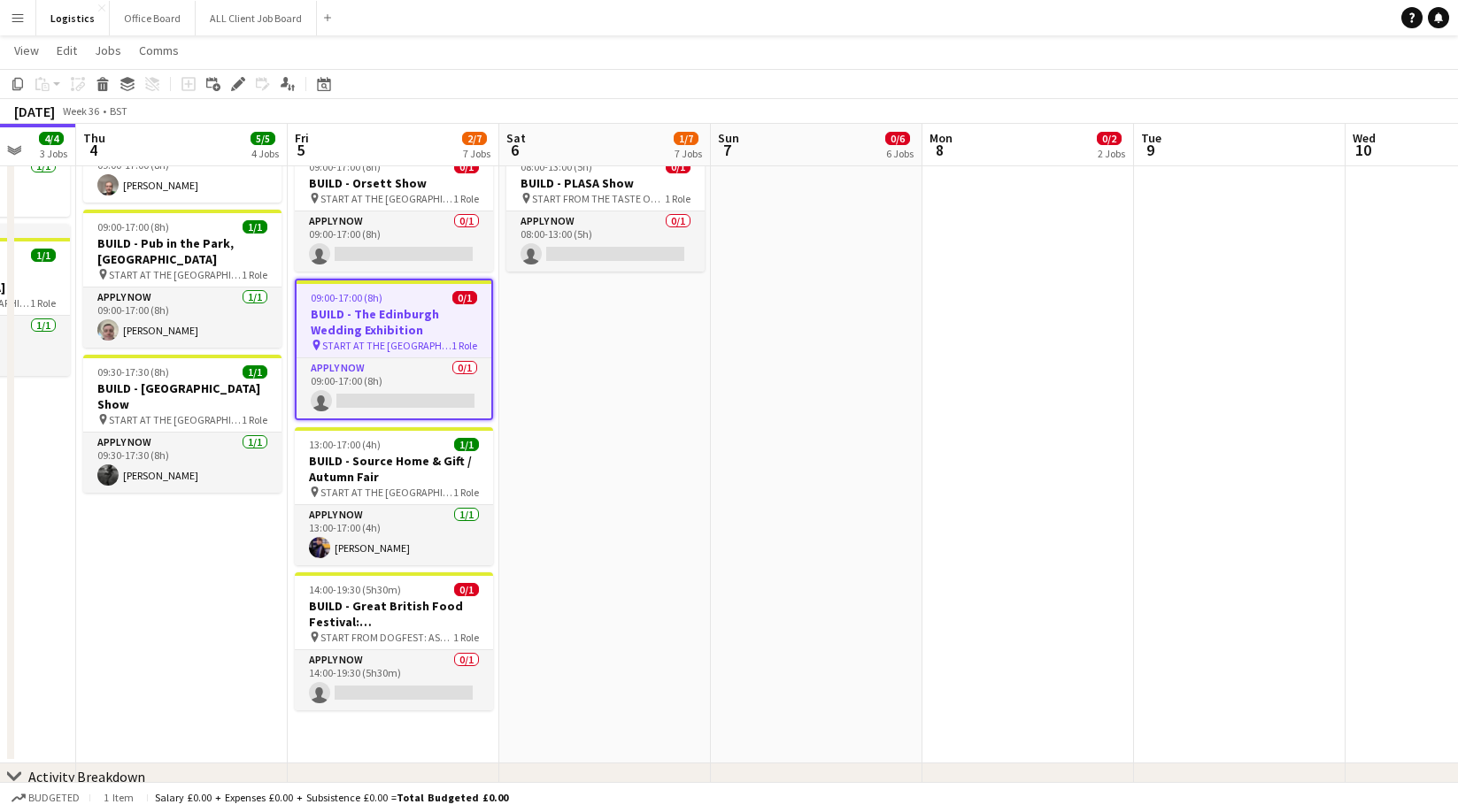
drag, startPoint x: 240, startPoint y: 79, endPoint x: 250, endPoint y: 83, distance: 10.8
click at [239, 79] on icon "Edit" at bounding box center [238, 84] width 15 height 14
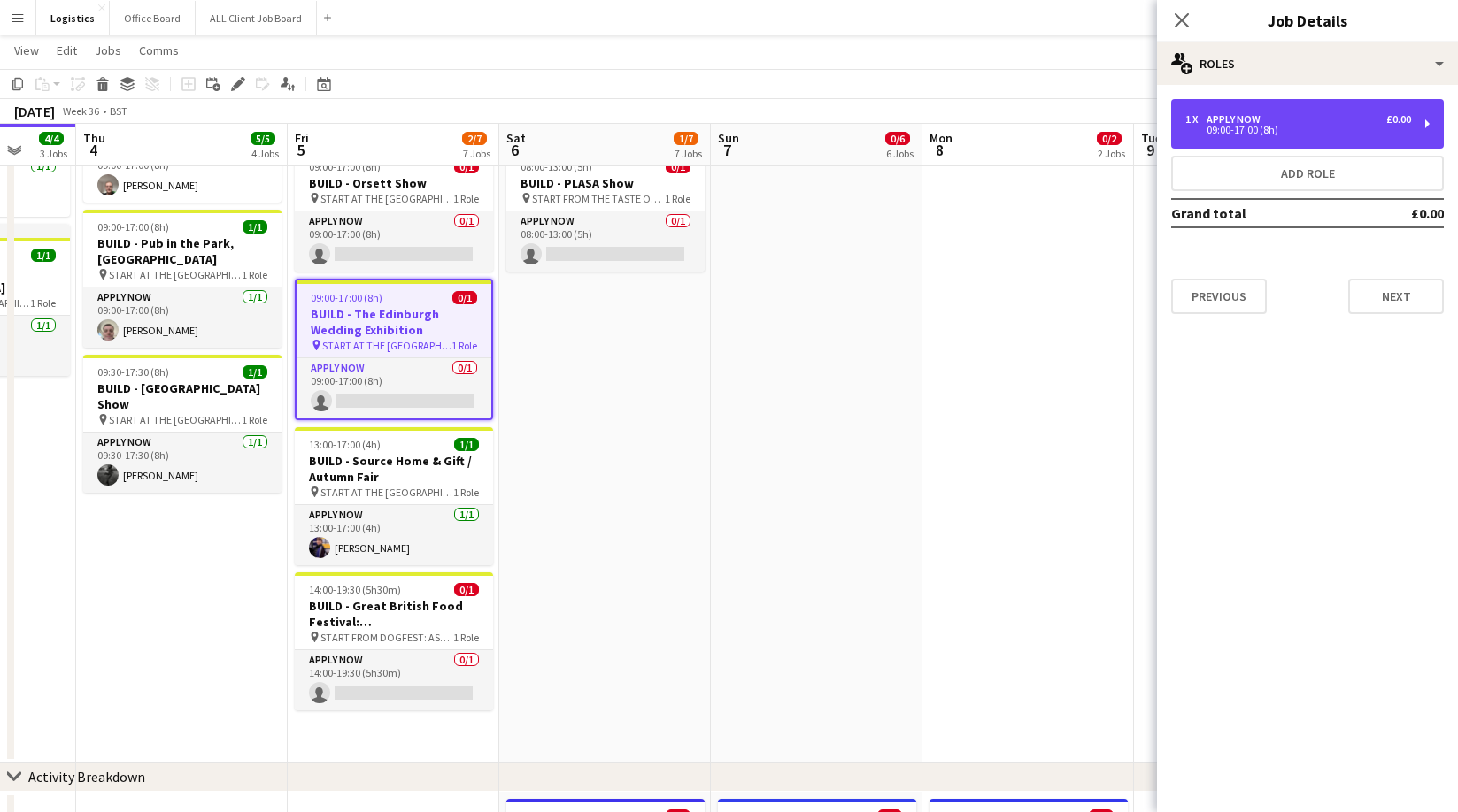
drag, startPoint x: 1249, startPoint y: 120, endPoint x: 1146, endPoint y: 237, distance: 155.9
click at [1249, 120] on div "APPLY NOW" at bounding box center [1237, 120] width 61 height 13
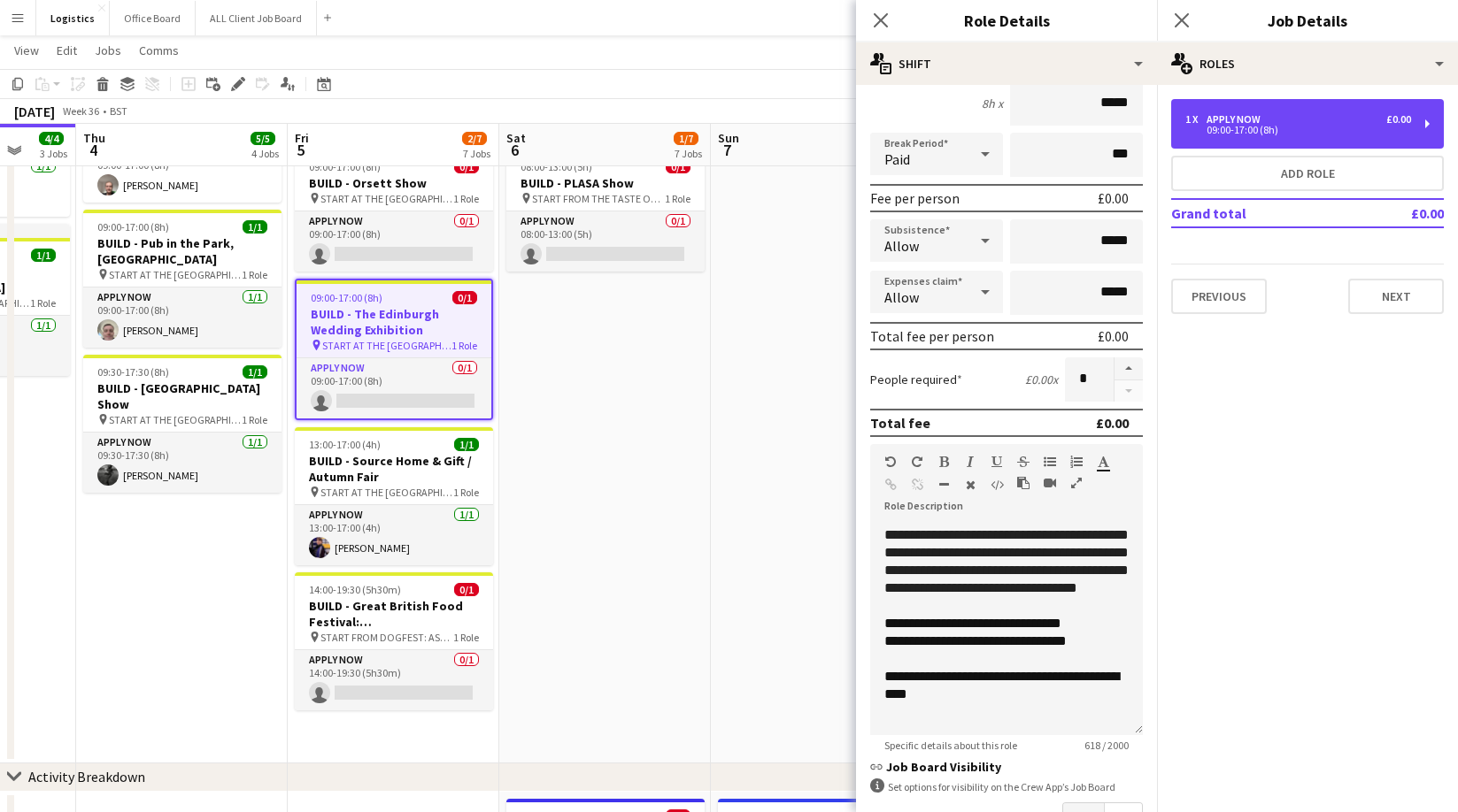
scroll to position [175, 0]
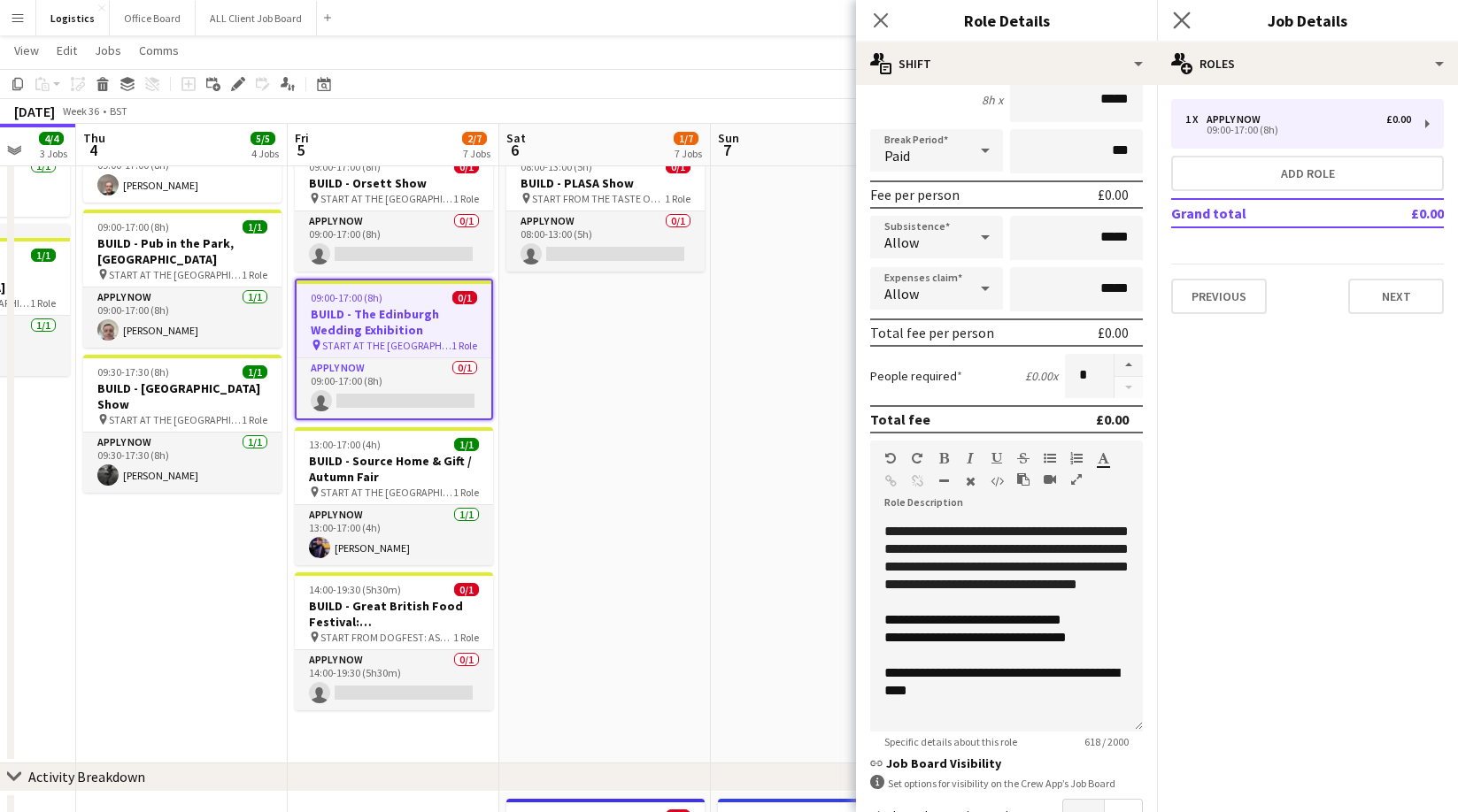
drag, startPoint x: 884, startPoint y: 20, endPoint x: 1172, endPoint y: 12, distance: 288.1
click at [891, 19] on app-icon "Close pop-in" at bounding box center [880, 20] width 21 height 21
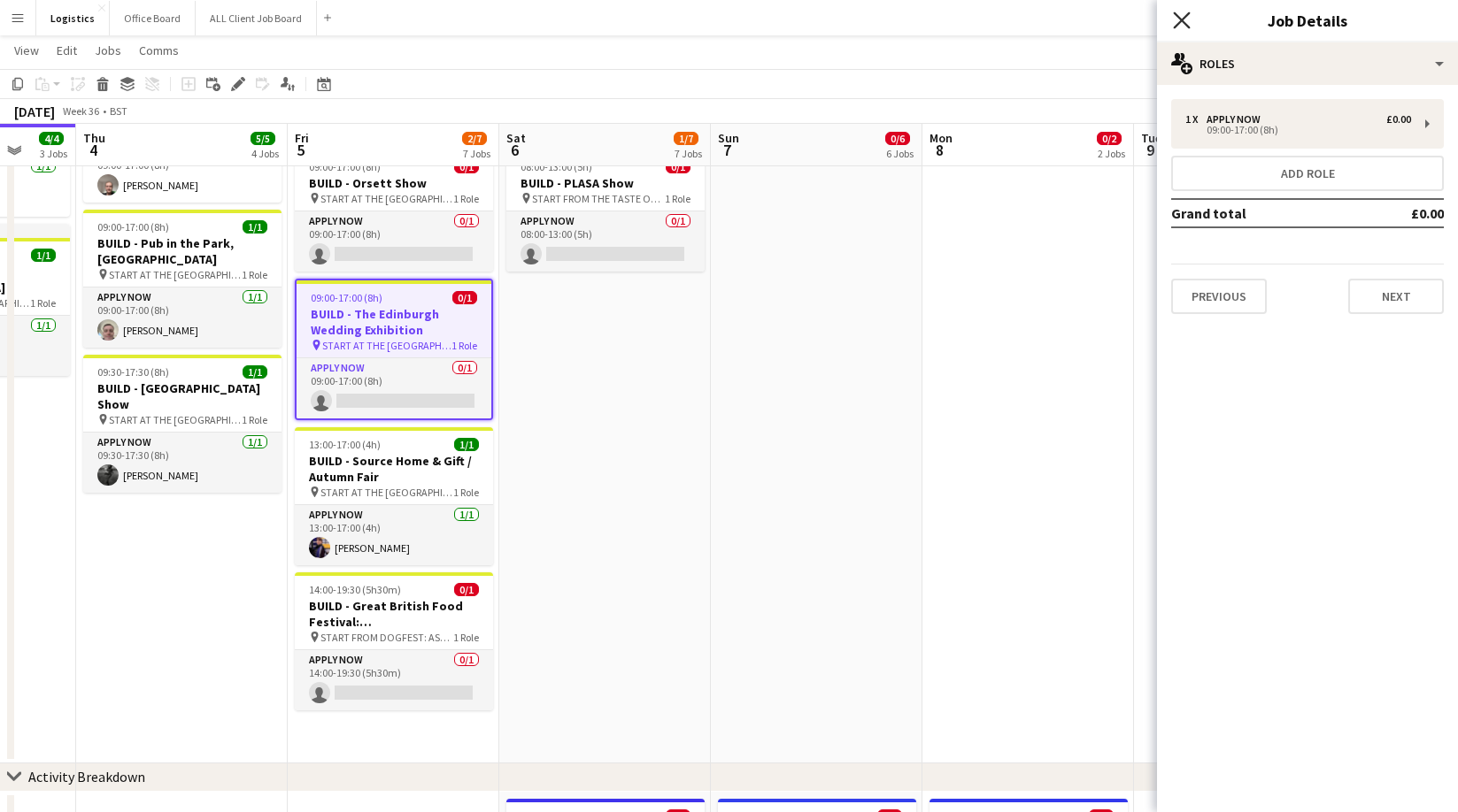
click at [1186, 19] on icon "Close pop-in" at bounding box center [1181, 20] width 17 height 17
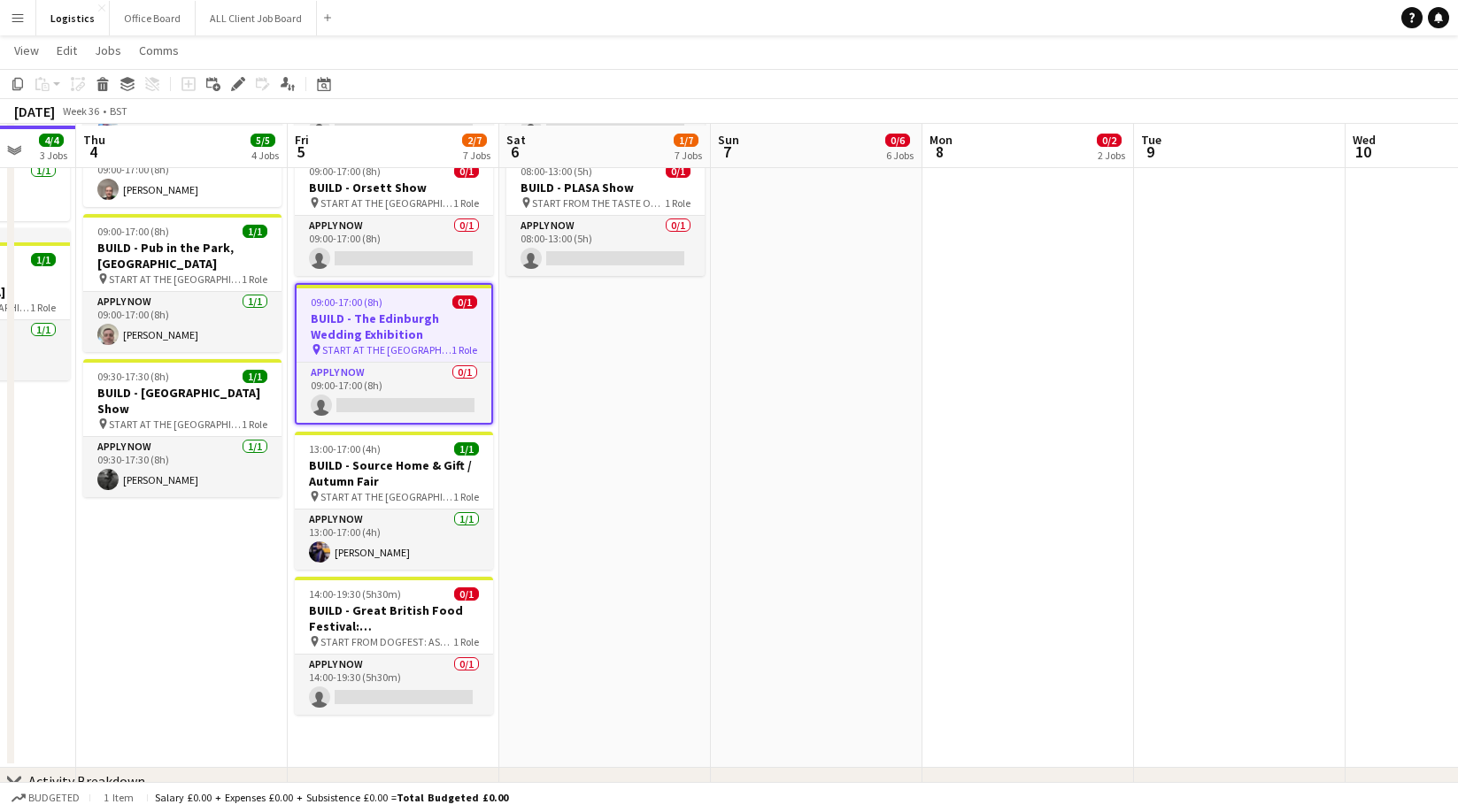
click at [788, 292] on app-date-cell at bounding box center [816, 385] width 211 height 767
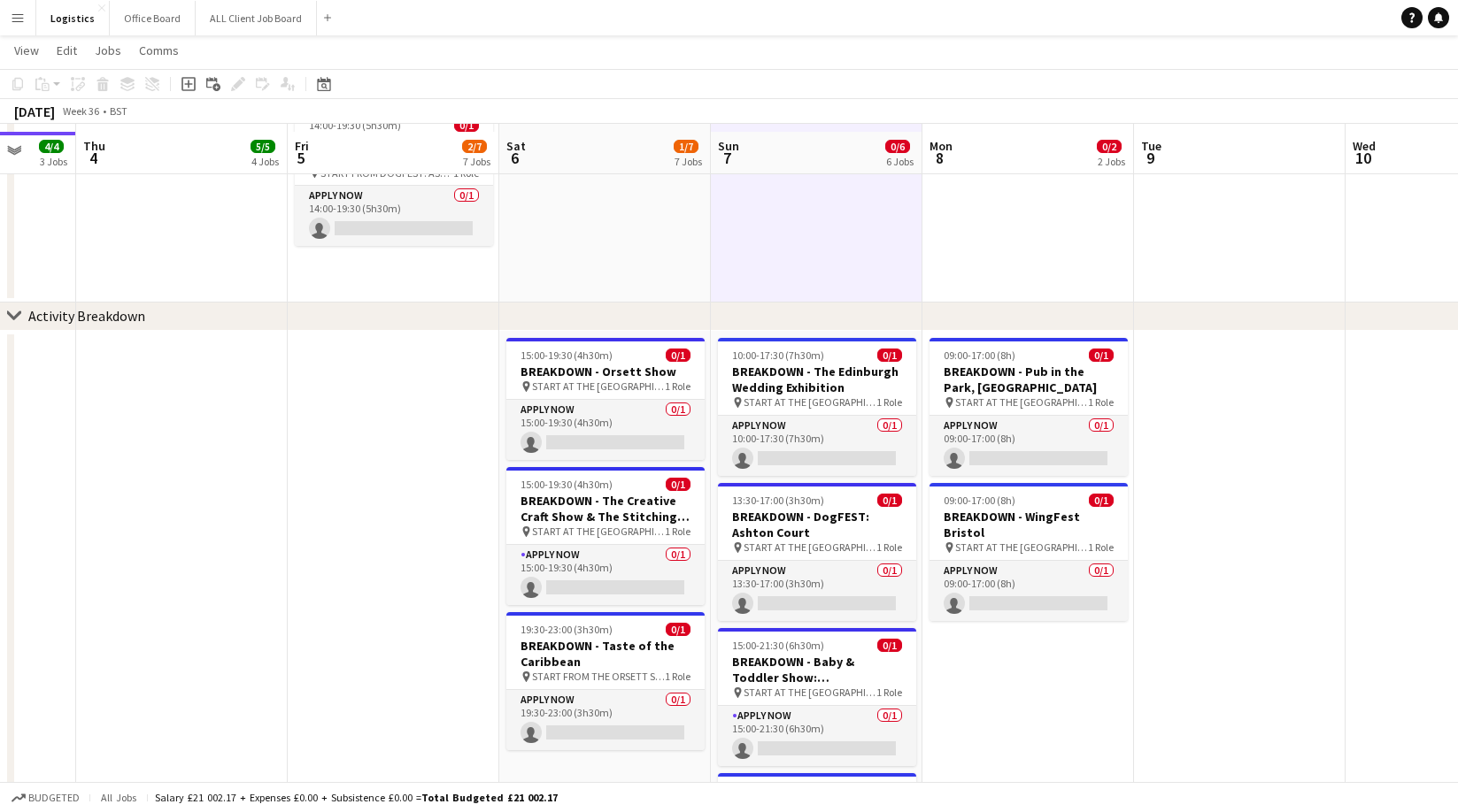
scroll to position [751, 0]
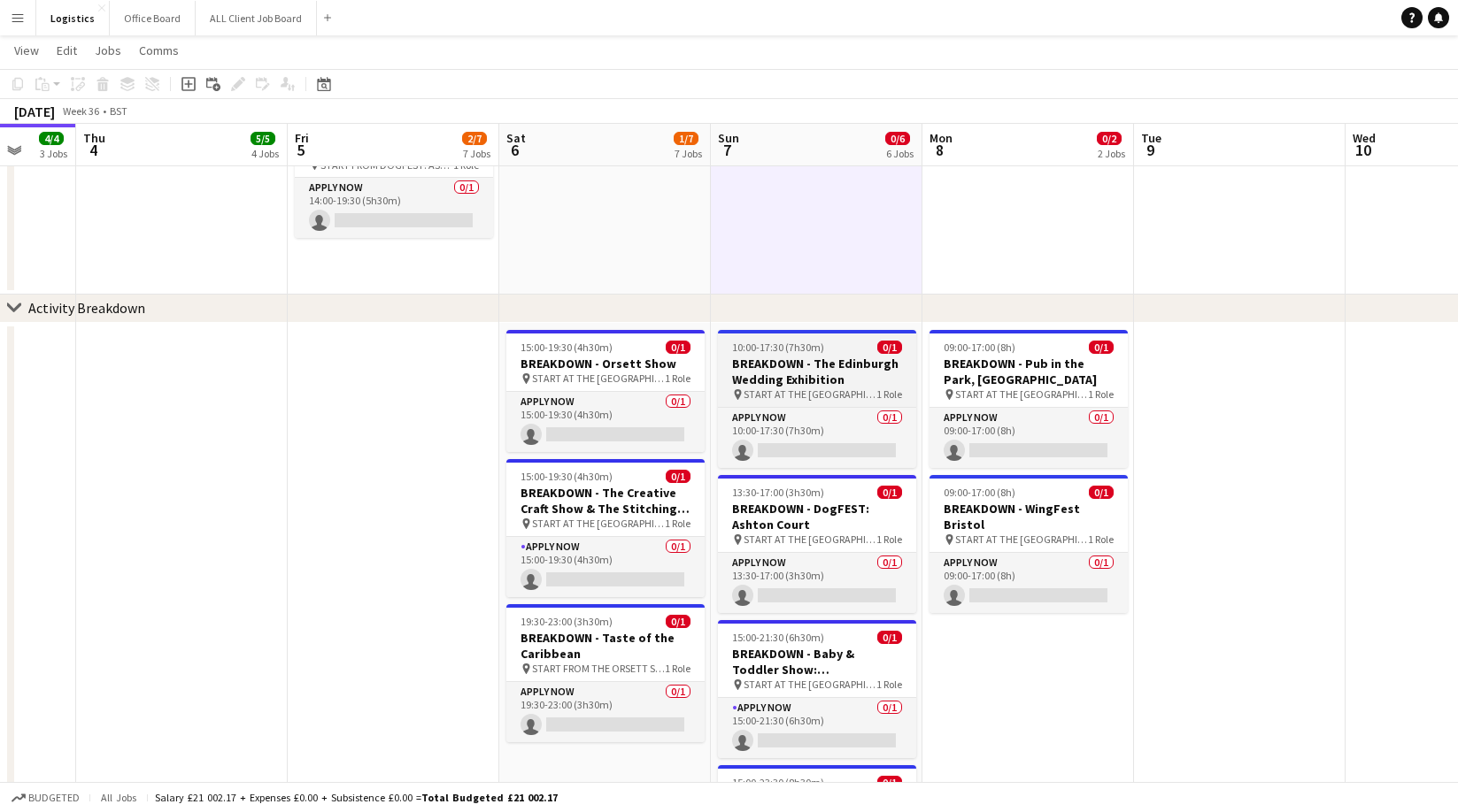
click at [790, 353] on span "10:00-17:30 (7h30m)" at bounding box center [779, 347] width 92 height 14
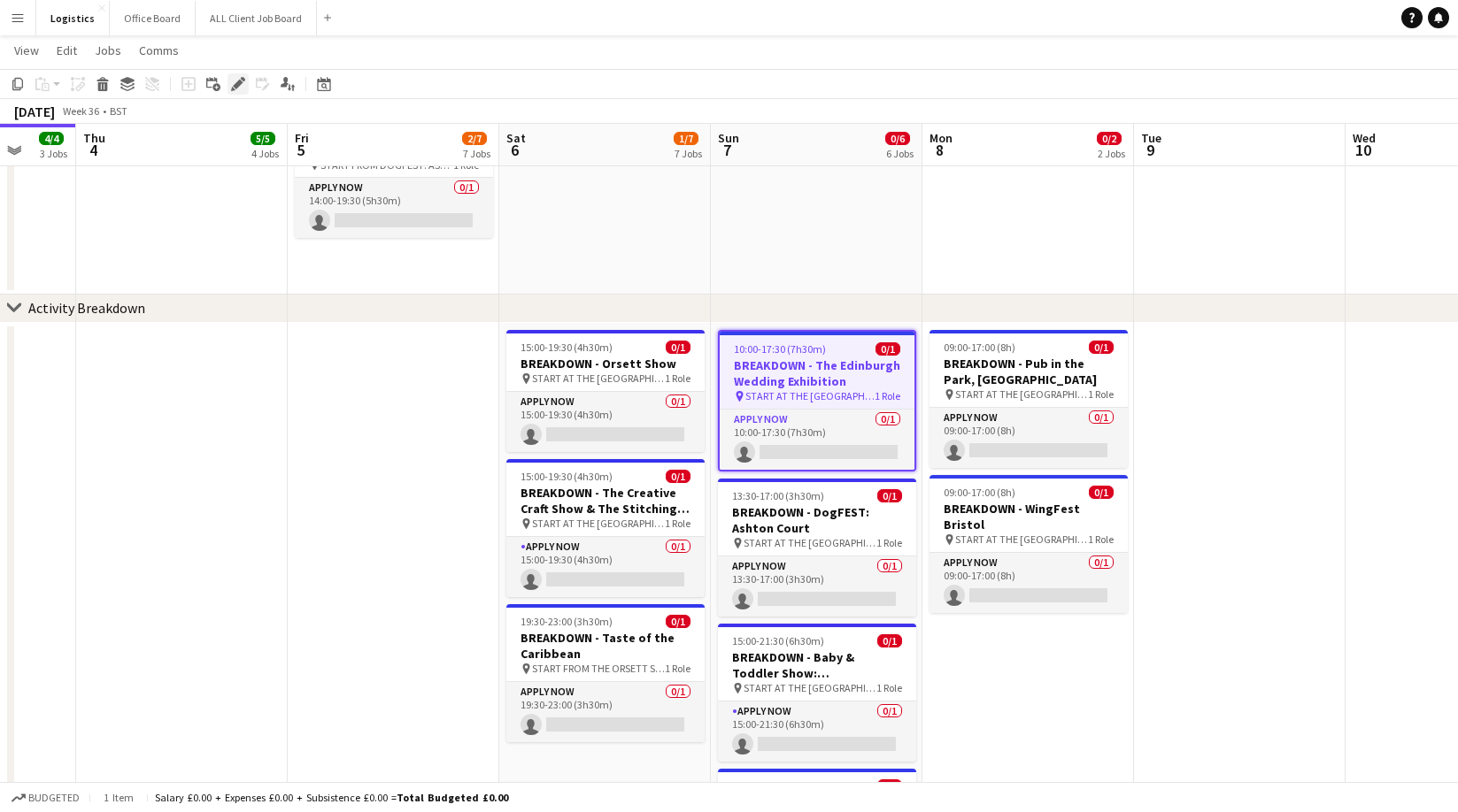
drag, startPoint x: 238, startPoint y: 84, endPoint x: 1017, endPoint y: 133, distance: 780.5
click at [238, 84] on icon at bounding box center [238, 84] width 10 height 10
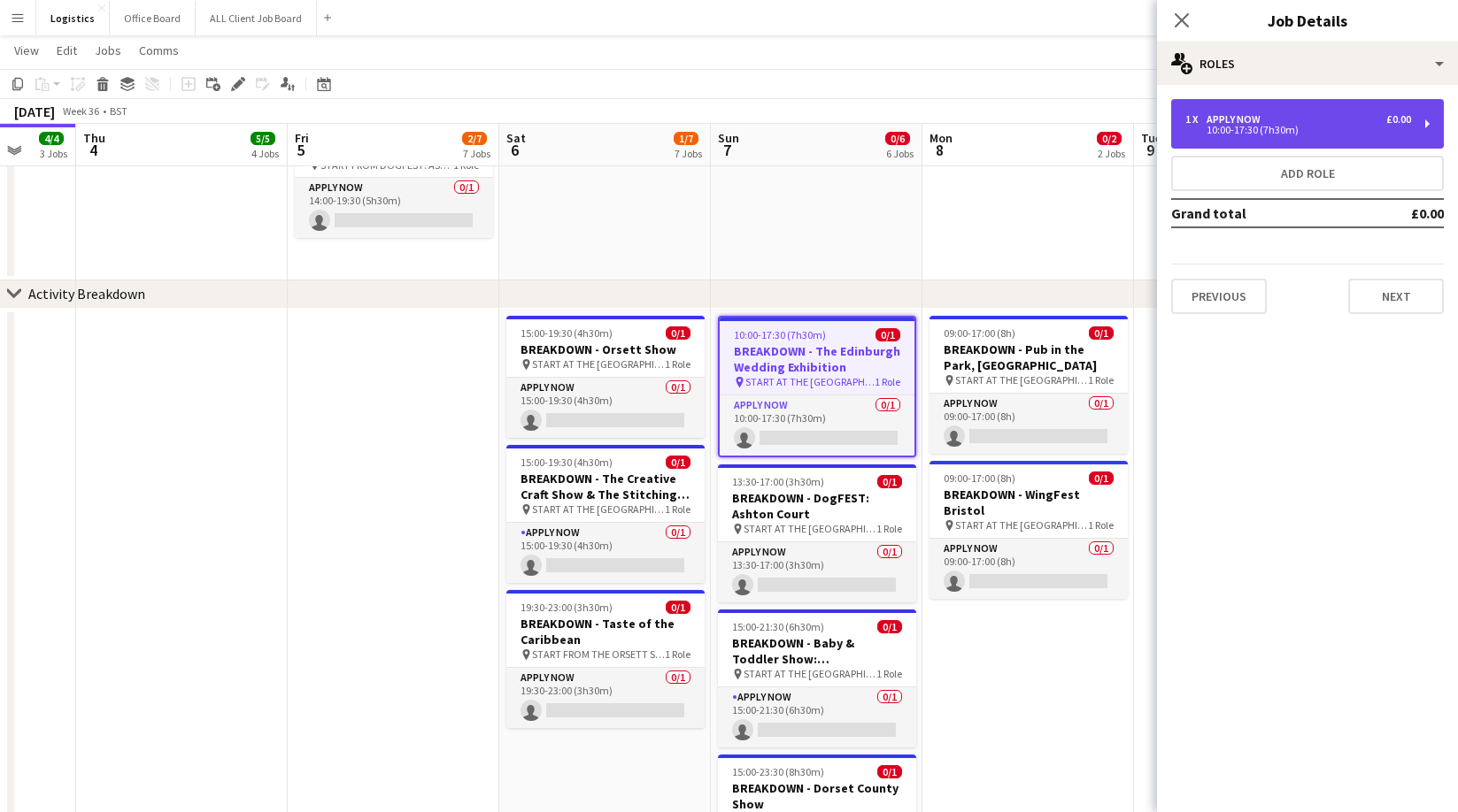
click at [1263, 132] on div "10:00-17:30 (7h30m)" at bounding box center [1298, 130] width 226 height 9
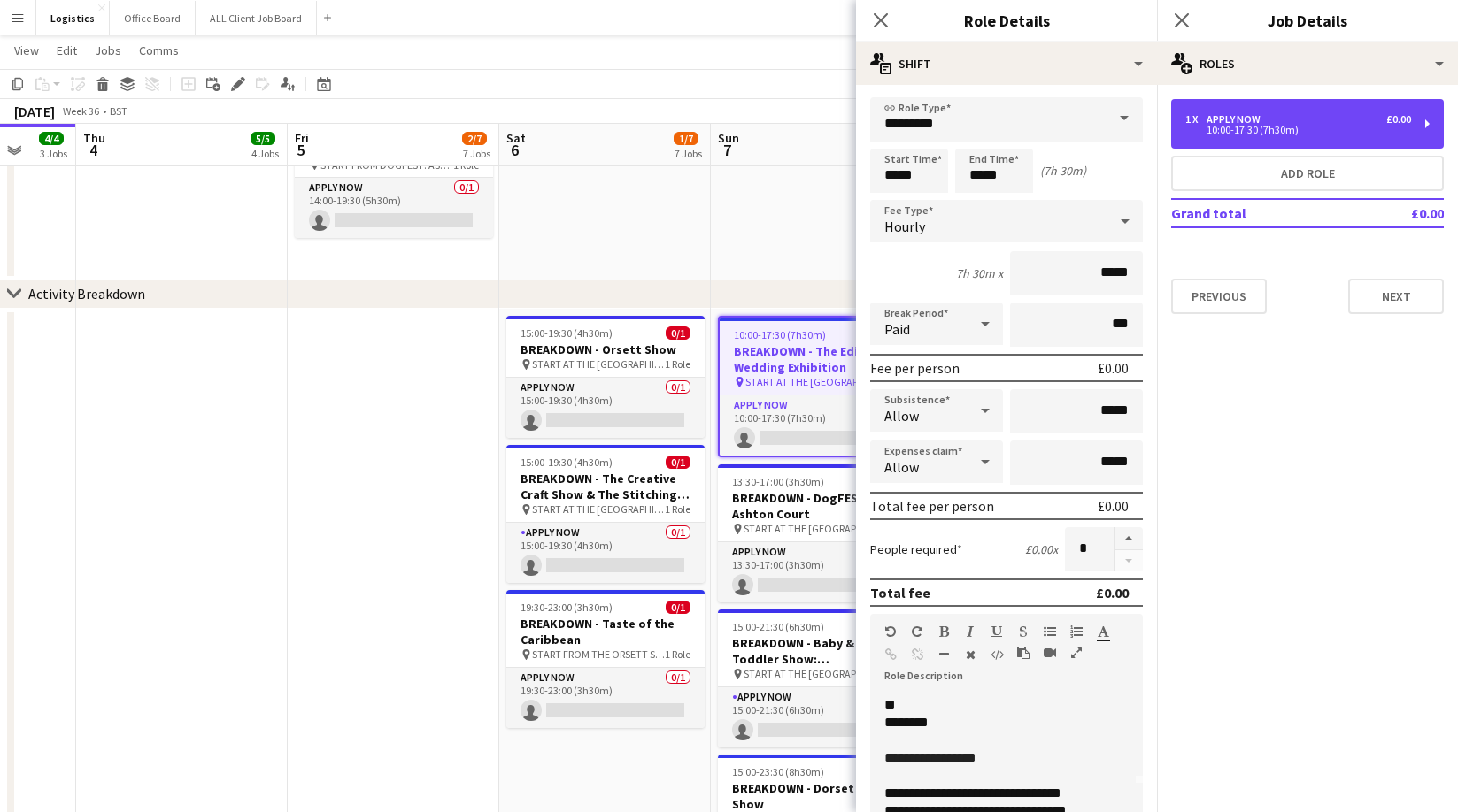
scroll to position [0, 0]
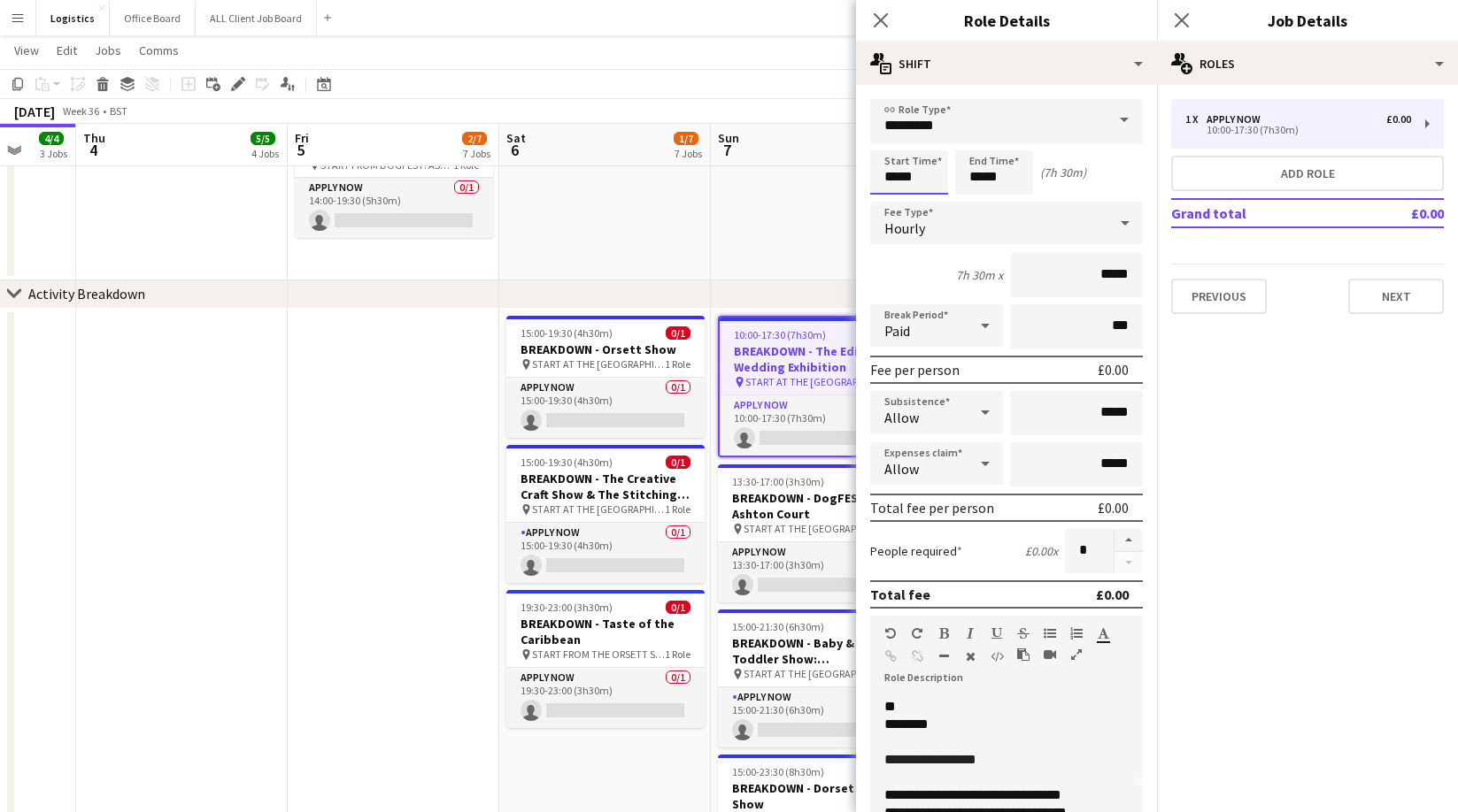
click at [928, 177] on input "*****" at bounding box center [909, 172] width 78 height 44
click at [891, 139] on div at bounding box center [891, 141] width 35 height 18
click at [892, 139] on div at bounding box center [891, 141] width 35 height 18
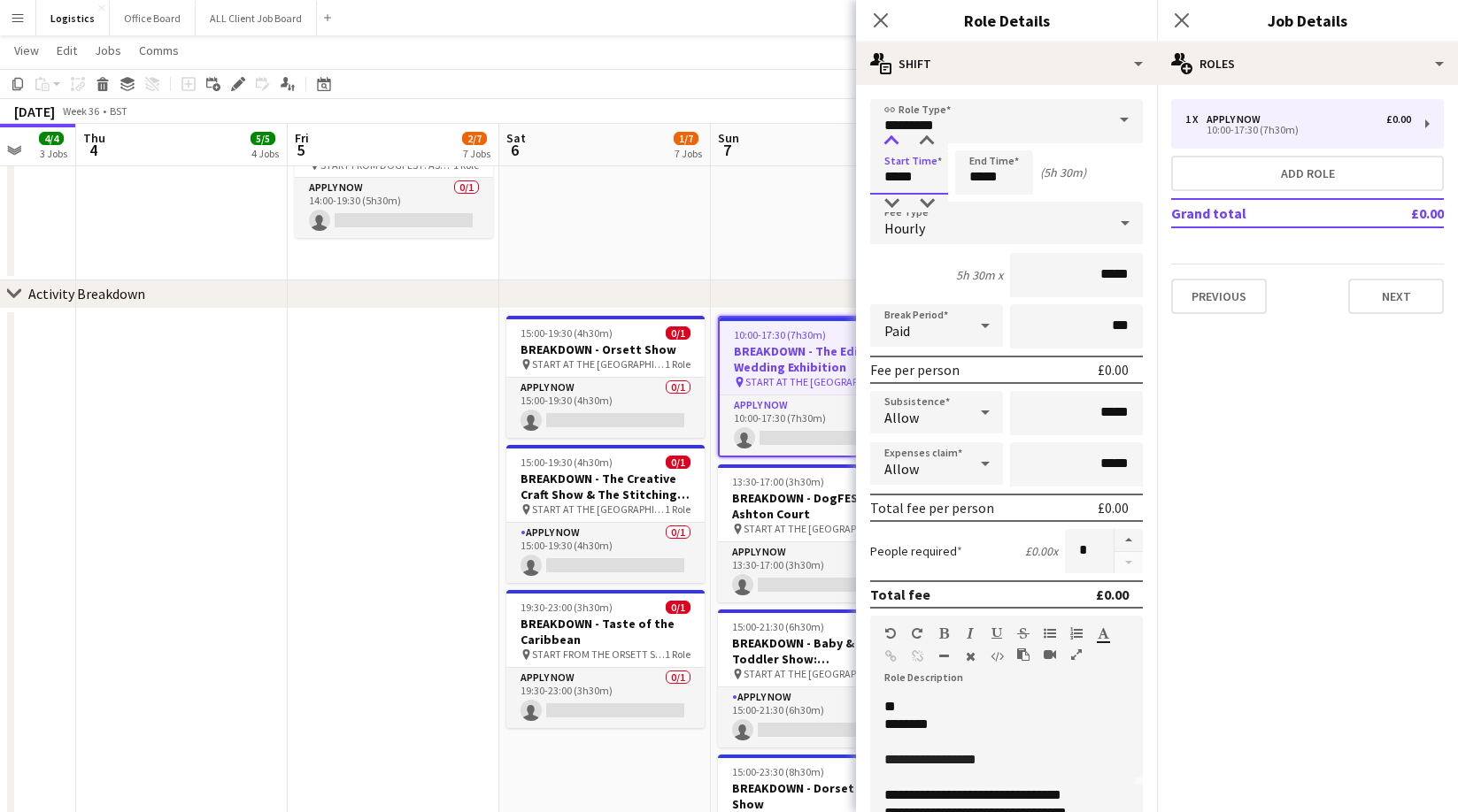
click at [892, 139] on div at bounding box center [891, 141] width 35 height 18
drag, startPoint x: 889, startPoint y: 201, endPoint x: 977, endPoint y: 191, distance: 88.6
click at [890, 201] on div at bounding box center [891, 204] width 35 height 18
click at [925, 136] on div at bounding box center [927, 141] width 35 height 18
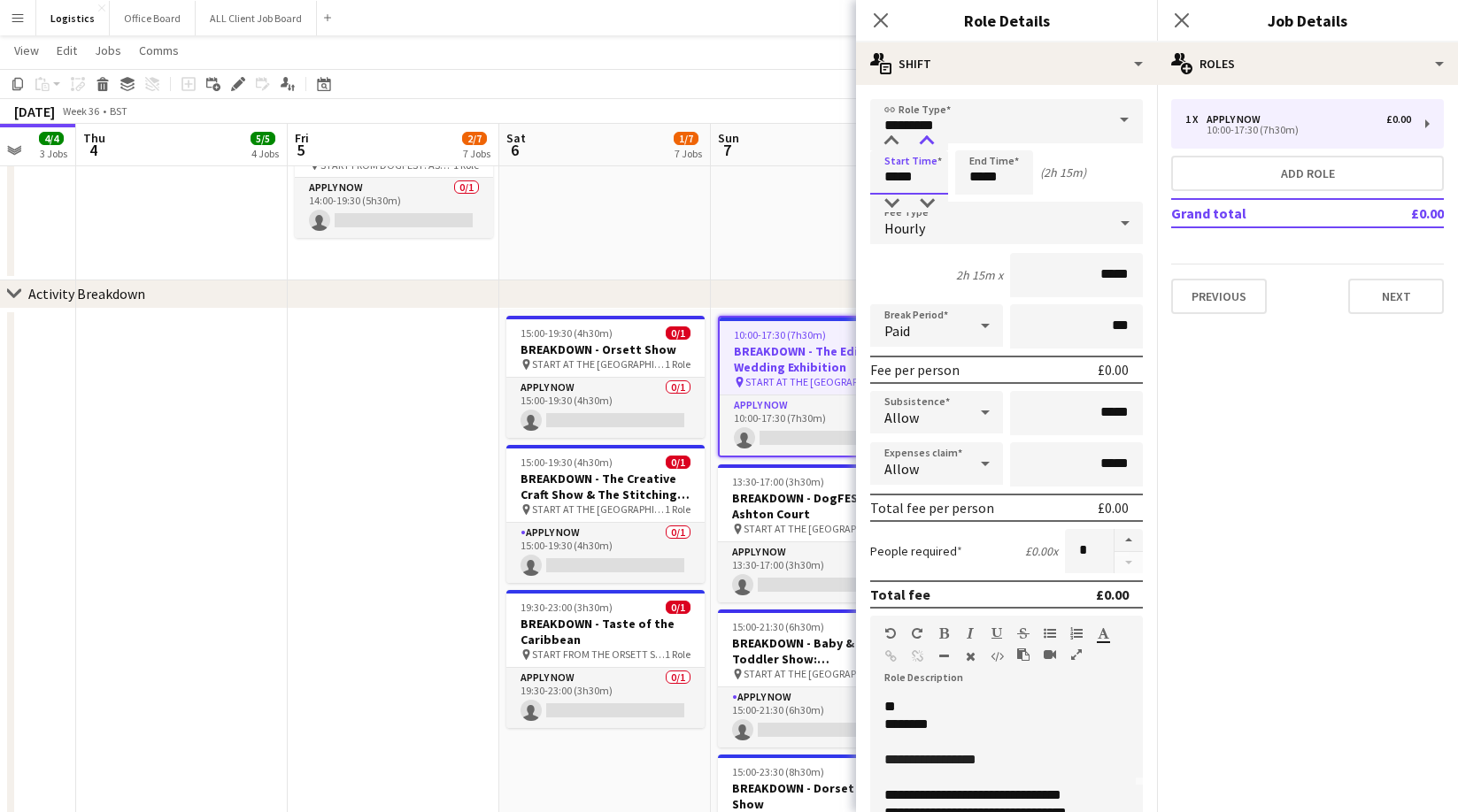
type input "*****"
click at [925, 136] on div at bounding box center [927, 141] width 35 height 18
drag, startPoint x: 1006, startPoint y: 177, endPoint x: 997, endPoint y: 170, distance: 11.4
click at [1006, 177] on input "*****" at bounding box center [995, 172] width 78 height 44
click at [975, 140] on div at bounding box center [977, 141] width 35 height 18
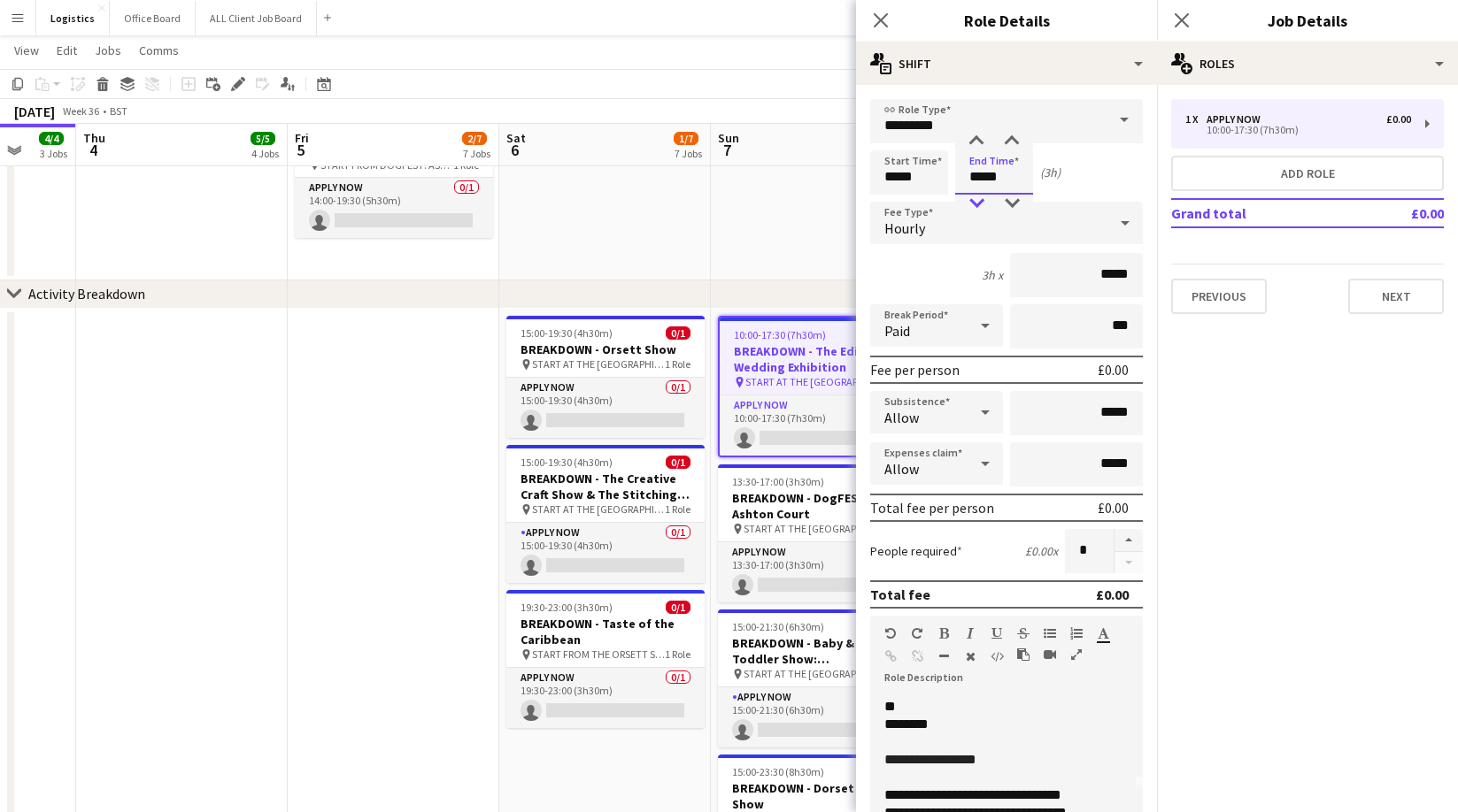
click at [977, 205] on div at bounding box center [977, 204] width 35 height 18
click at [977, 204] on div at bounding box center [977, 204] width 35 height 18
click at [977, 137] on div at bounding box center [977, 141] width 35 height 18
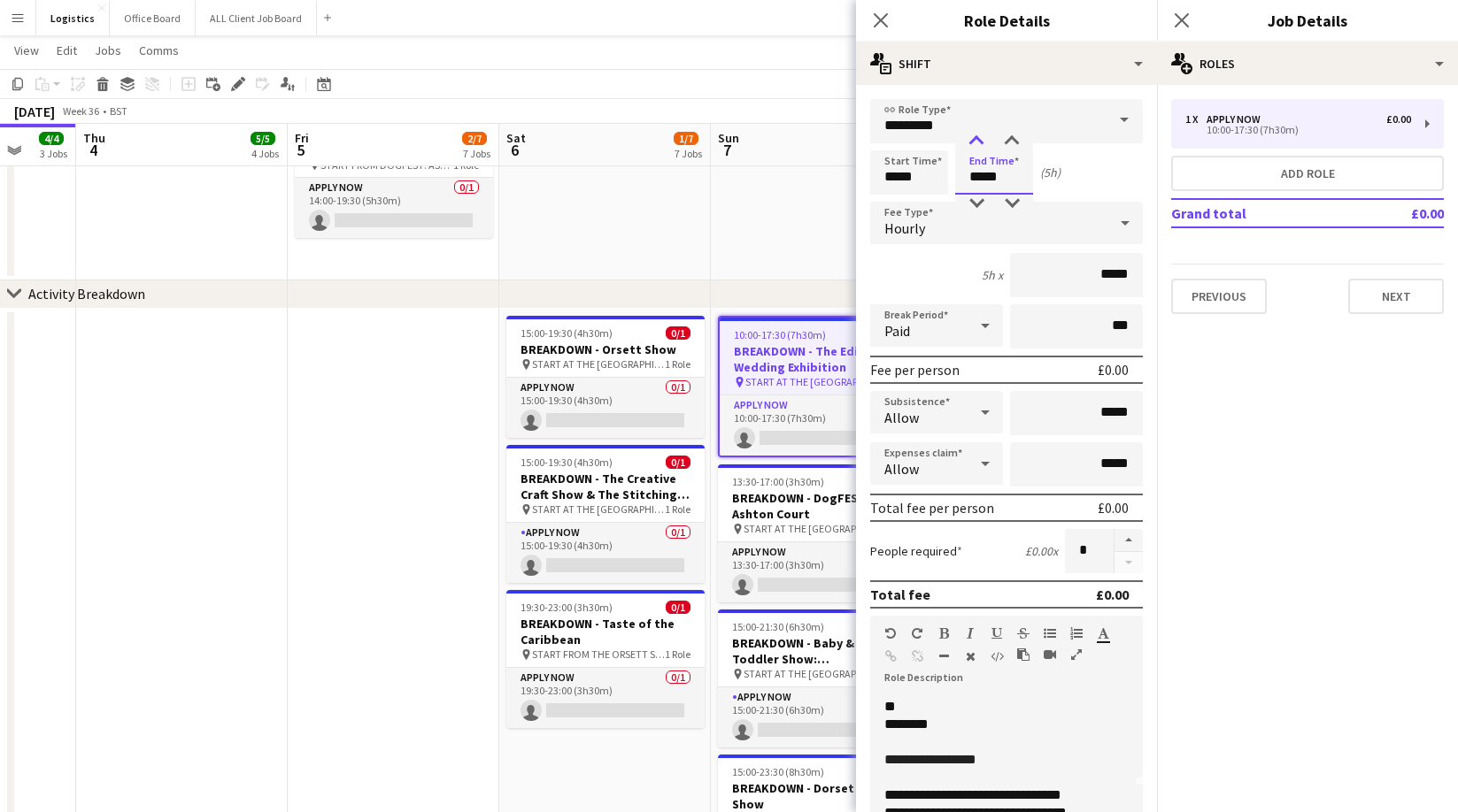
click at [977, 137] on div at bounding box center [977, 141] width 35 height 18
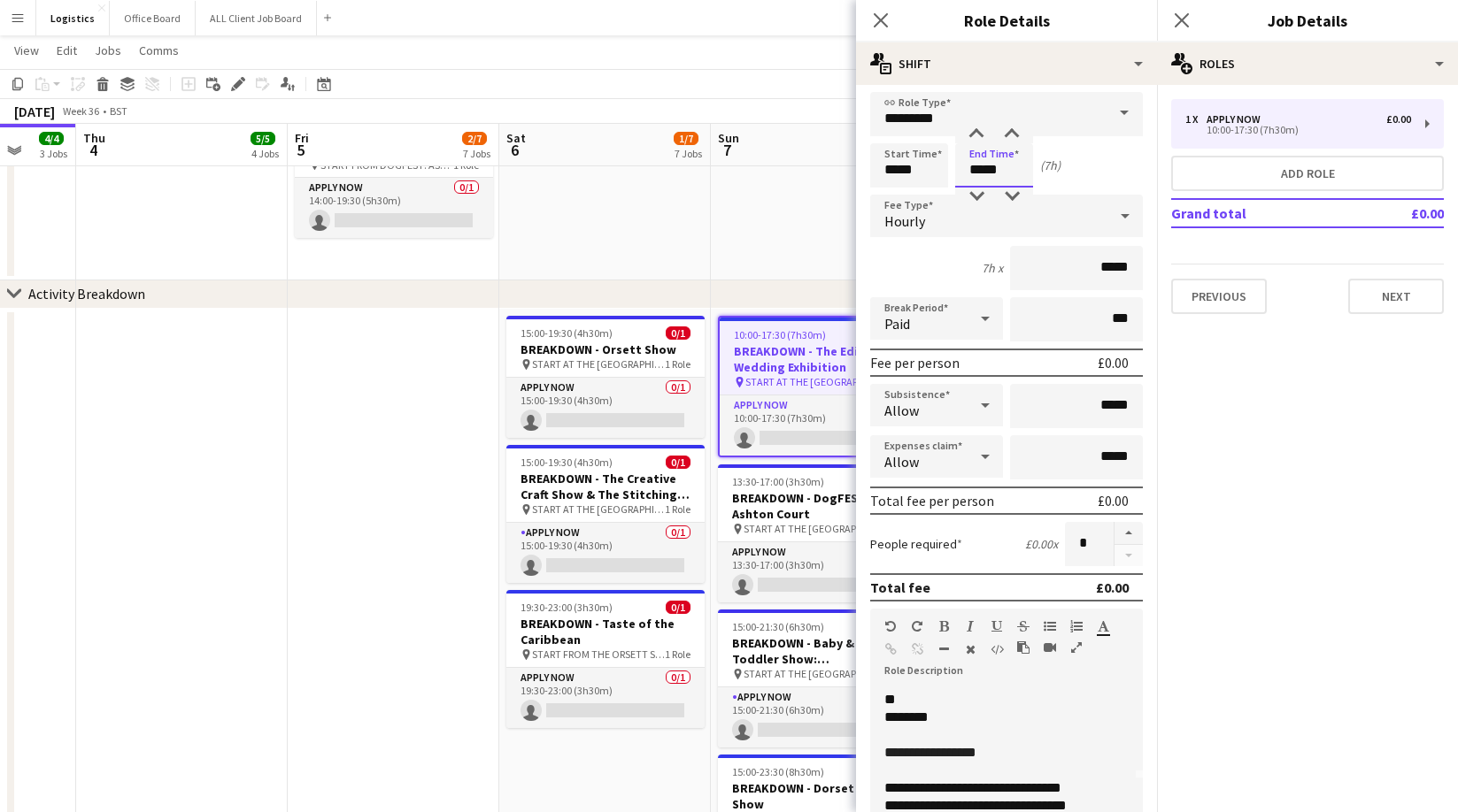
scroll to position [18, 0]
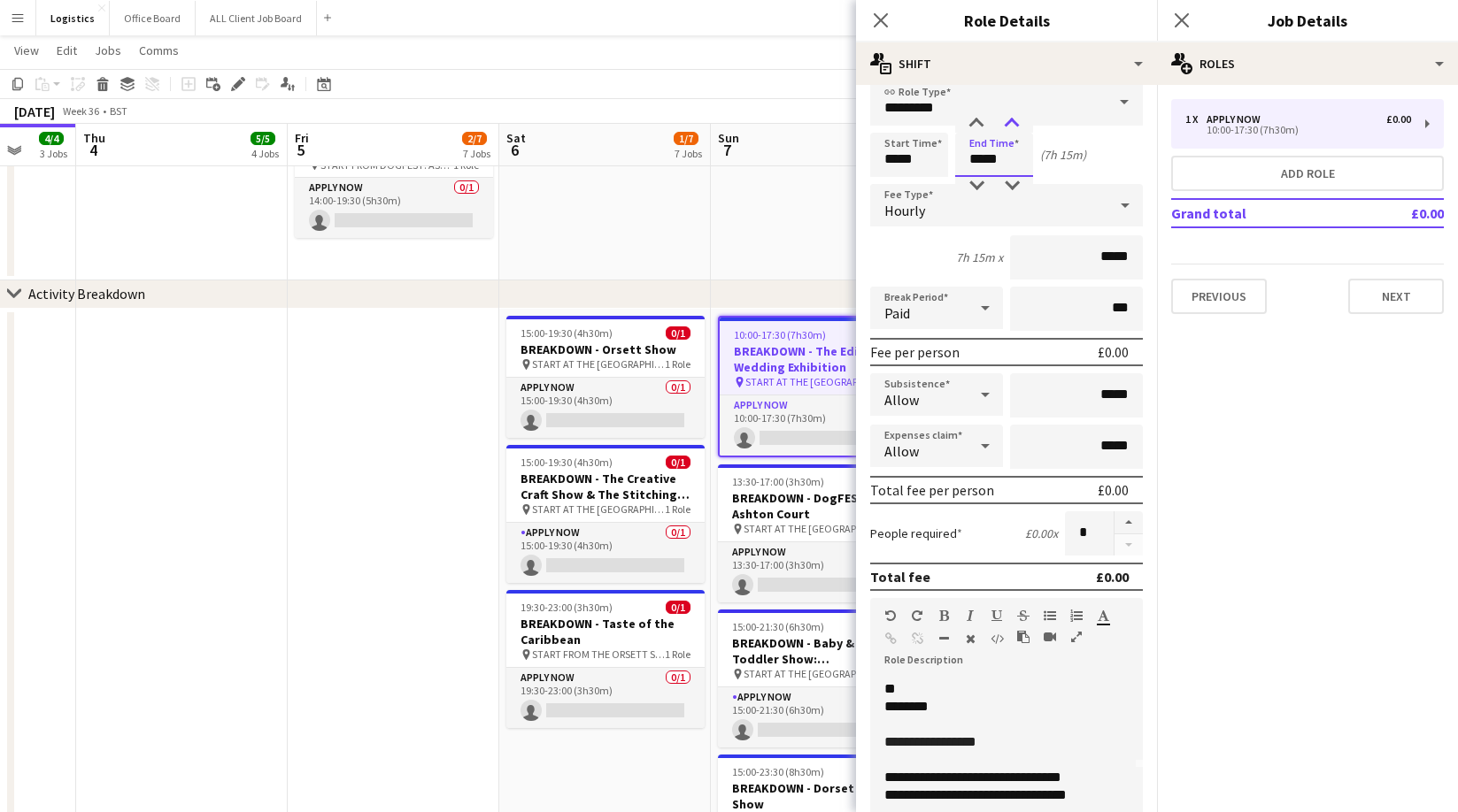
click at [1013, 121] on div at bounding box center [1012, 124] width 35 height 18
type input "*****"
click at [977, 122] on div at bounding box center [977, 124] width 35 height 18
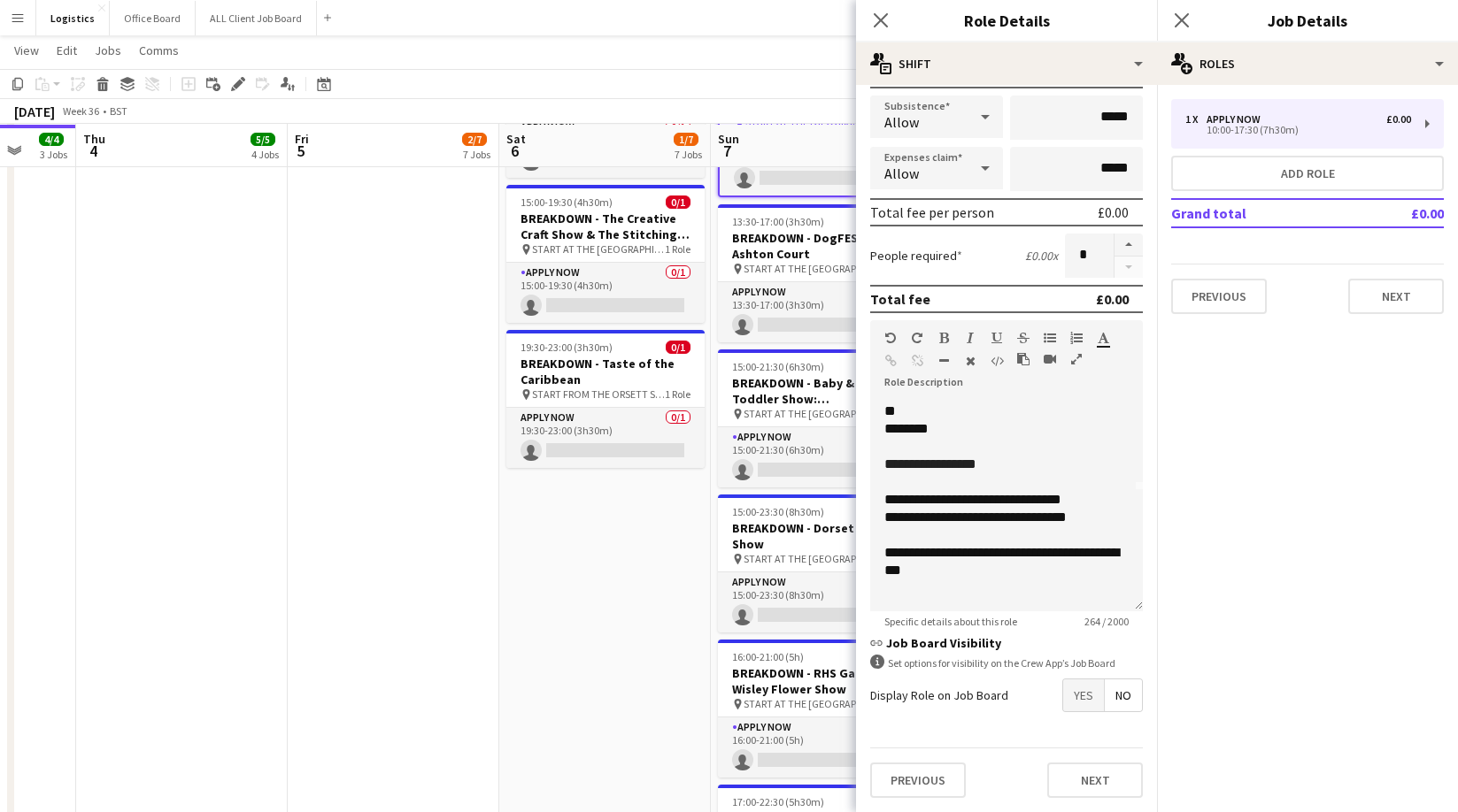
scroll to position [1015, 0]
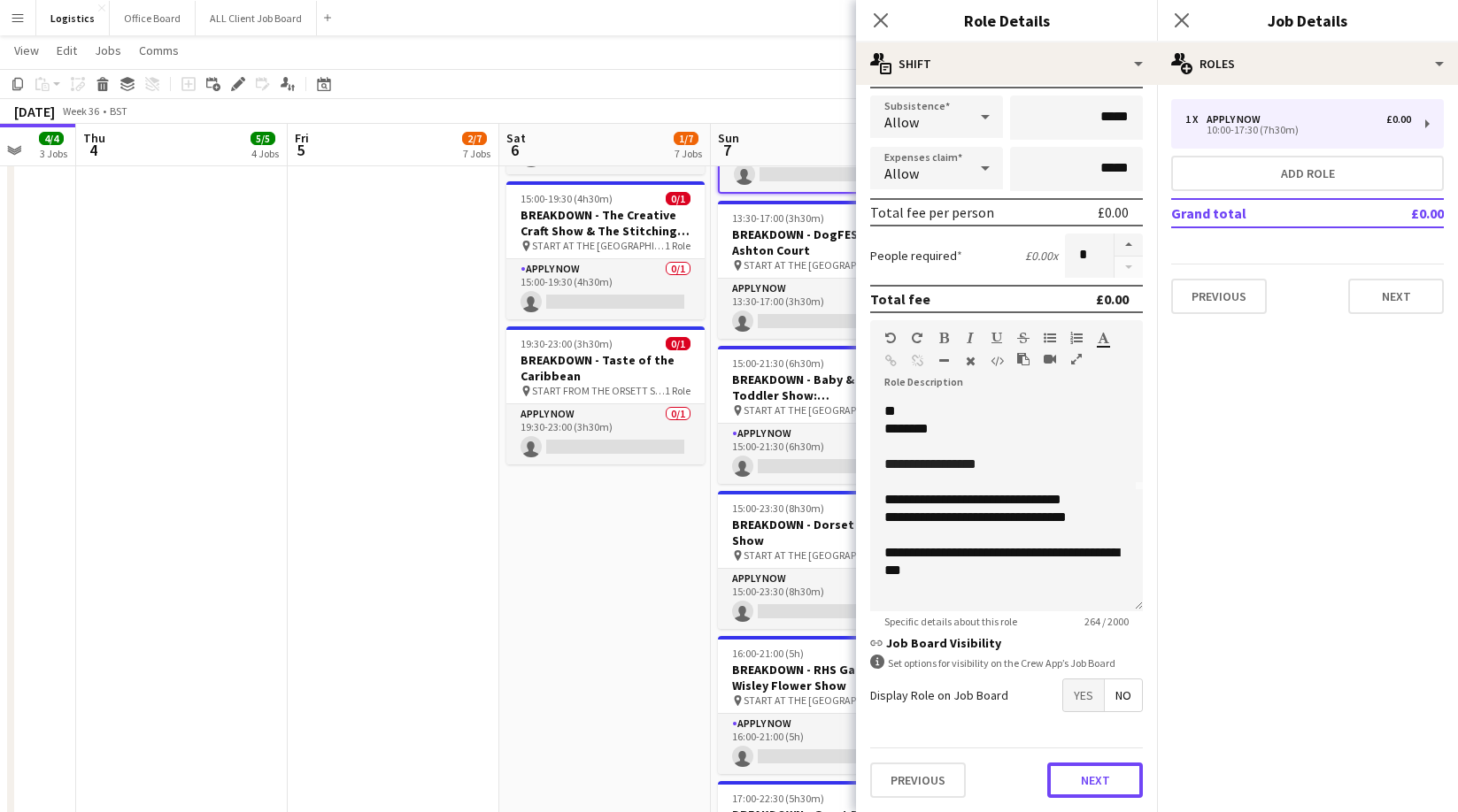
click at [1092, 776] on button "Next" at bounding box center [1094, 780] width 95 height 35
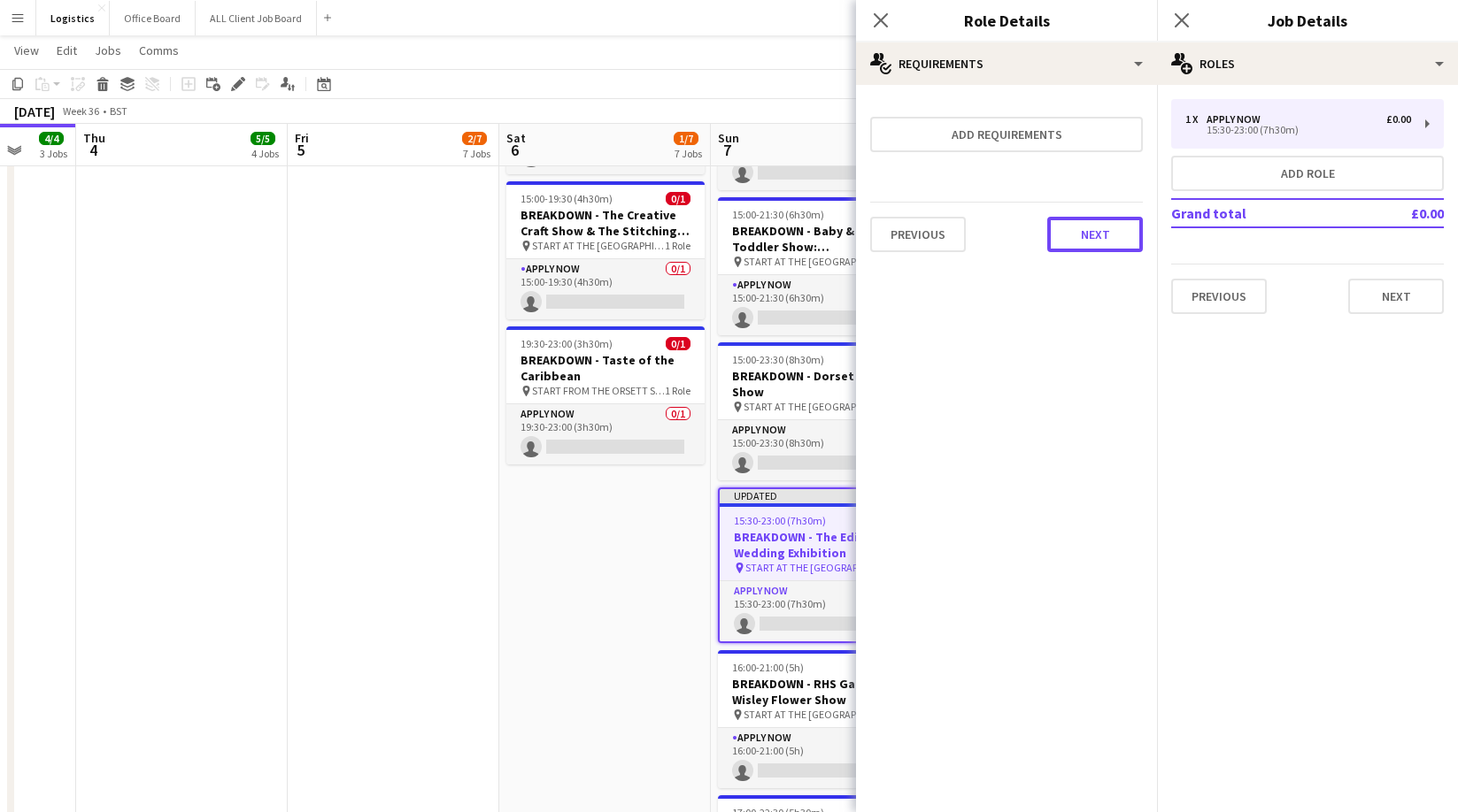
click at [1094, 240] on button "Next" at bounding box center [1094, 234] width 95 height 35
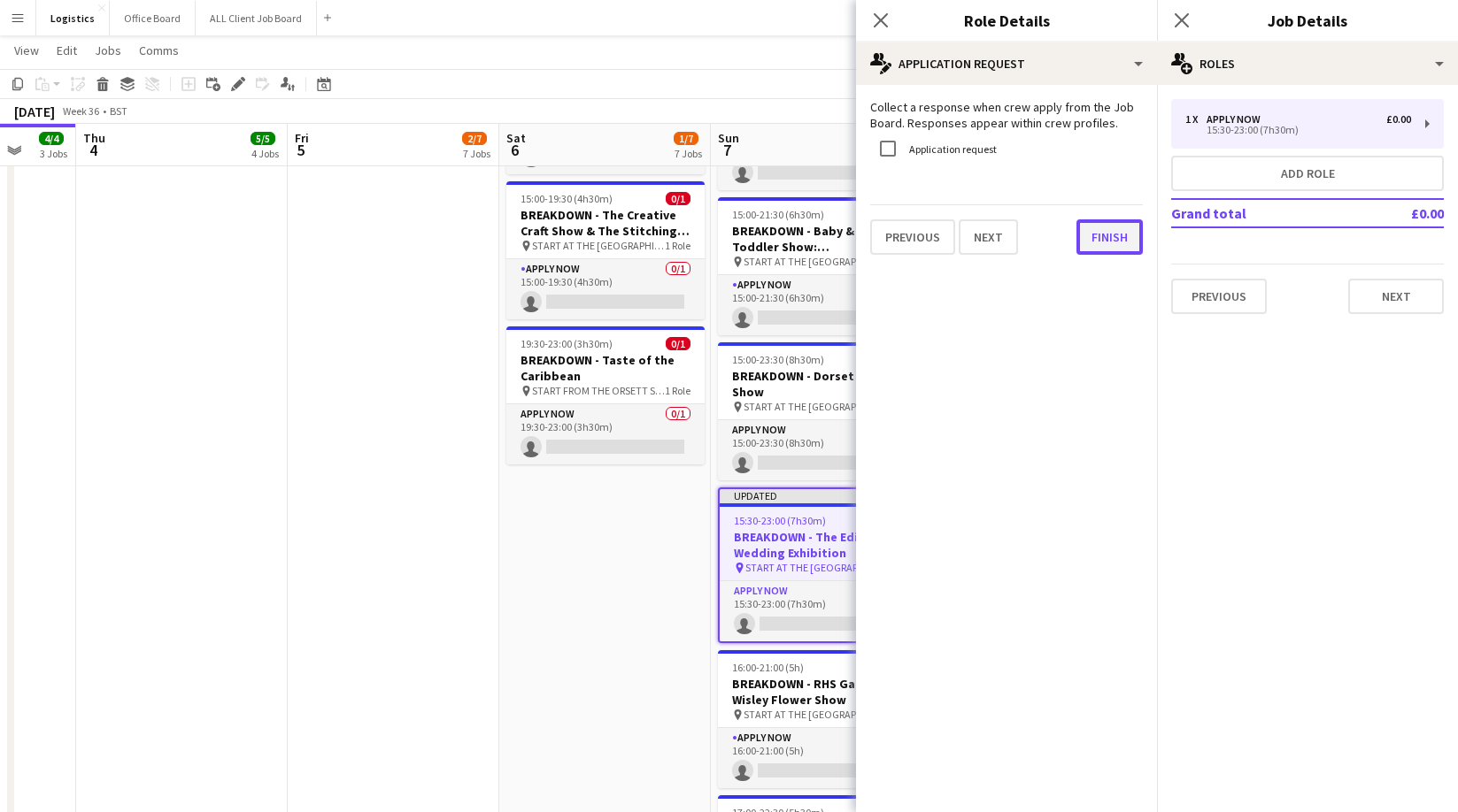
click at [1105, 240] on button "Finish" at bounding box center [1109, 237] width 66 height 35
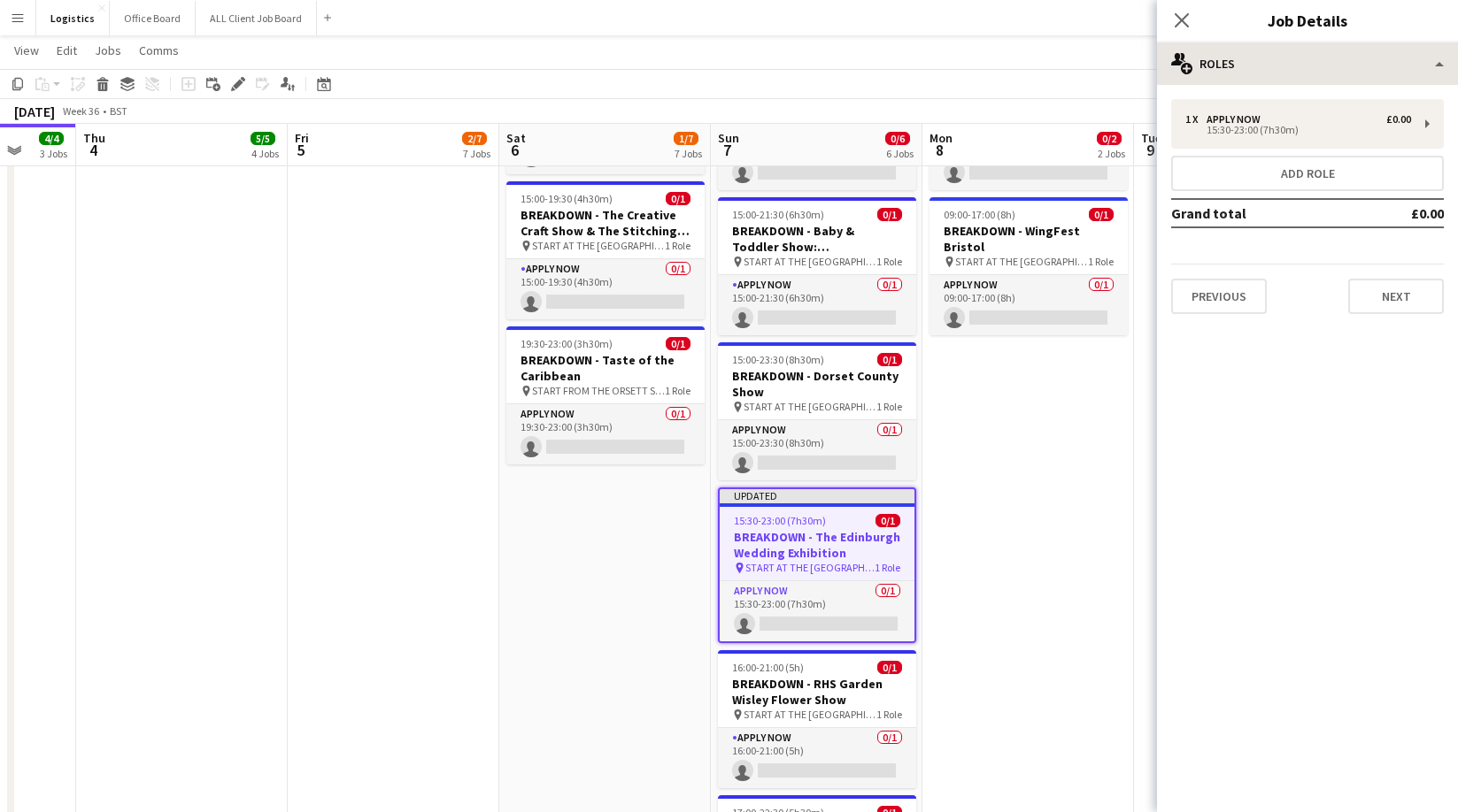
drag, startPoint x: 1181, startPoint y: 23, endPoint x: 1201, endPoint y: 44, distance: 29.0
click at [1182, 23] on icon "Close pop-in" at bounding box center [1182, 21] width 15 height 14
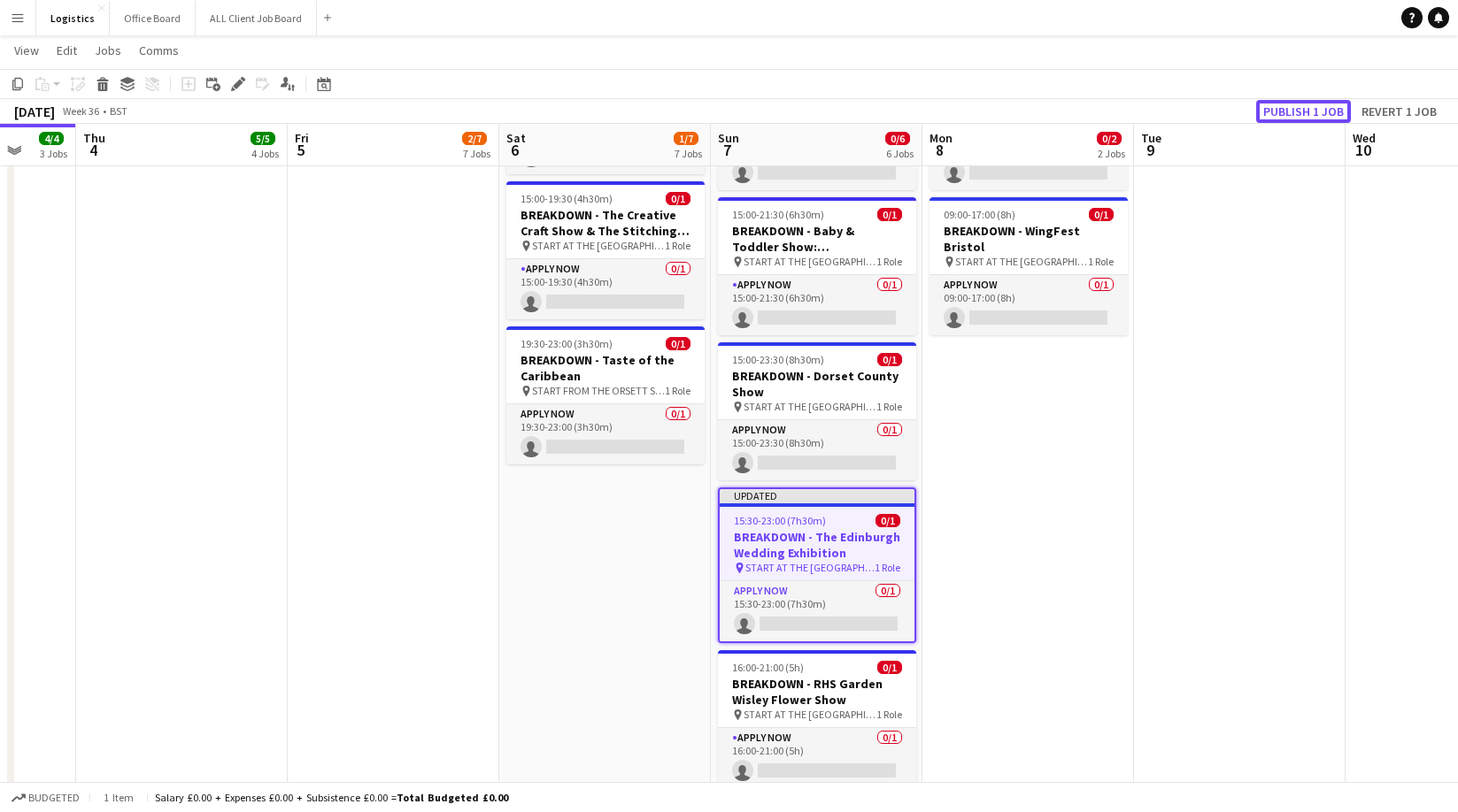
click at [1298, 113] on button "Publish 1 job" at bounding box center [1304, 111] width 94 height 23
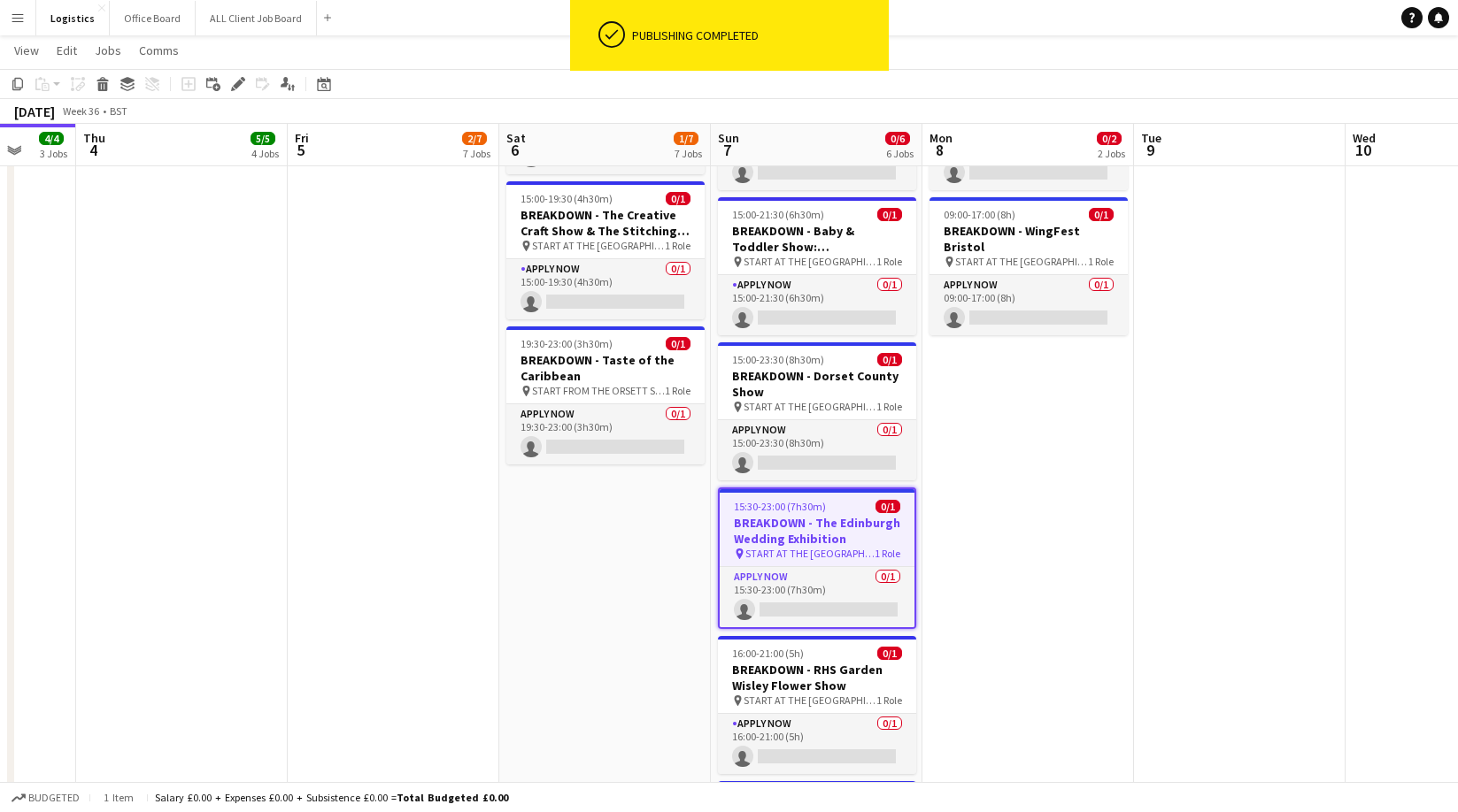
click at [1008, 437] on app-date-cell "09:00-17:00 (8h) 0/1 BREAKDOWN - Pub in the Park, [GEOGRAPHIC_DATA] pin START A…" at bounding box center [1027, 509] width 211 height 928
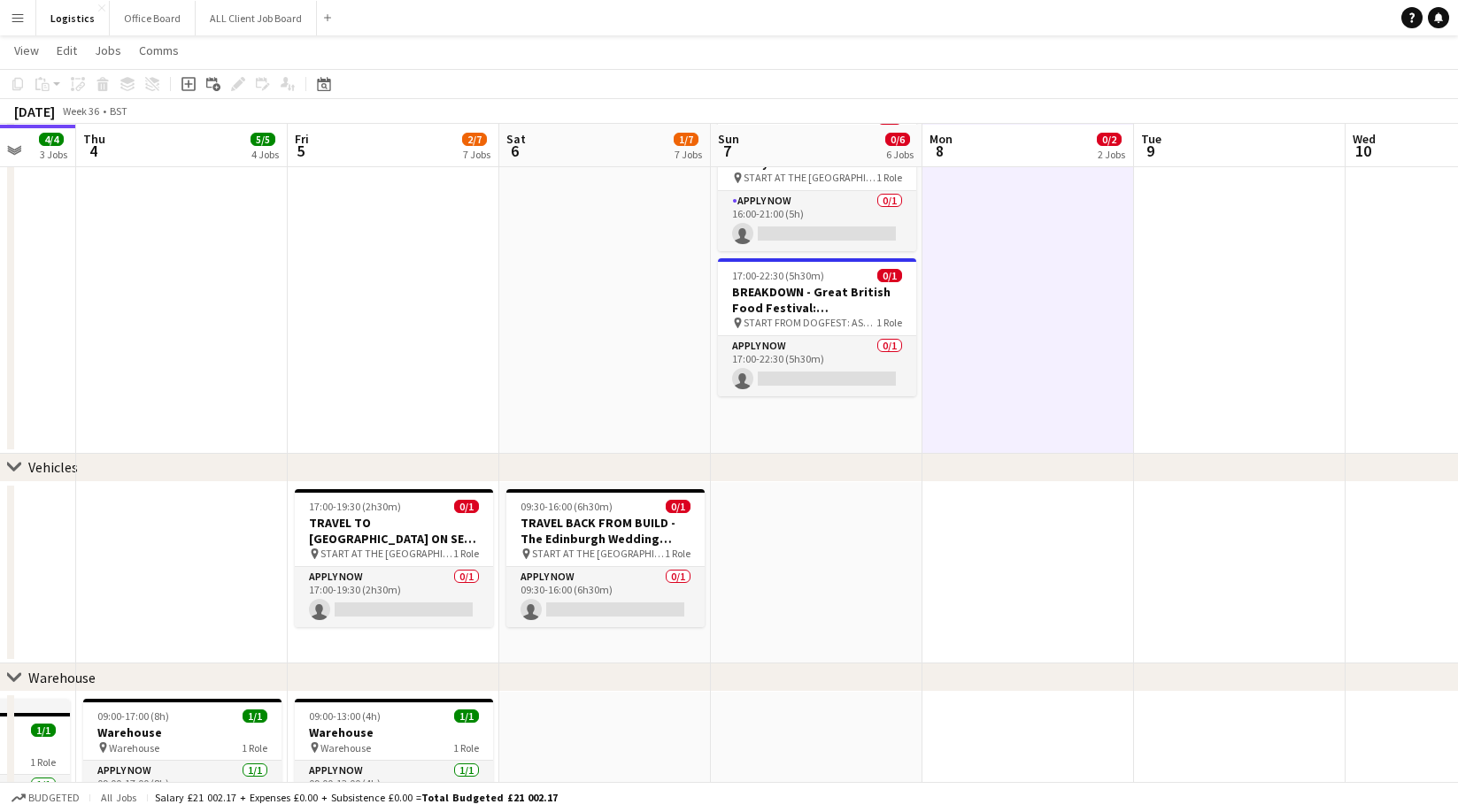
scroll to position [1542, 0]
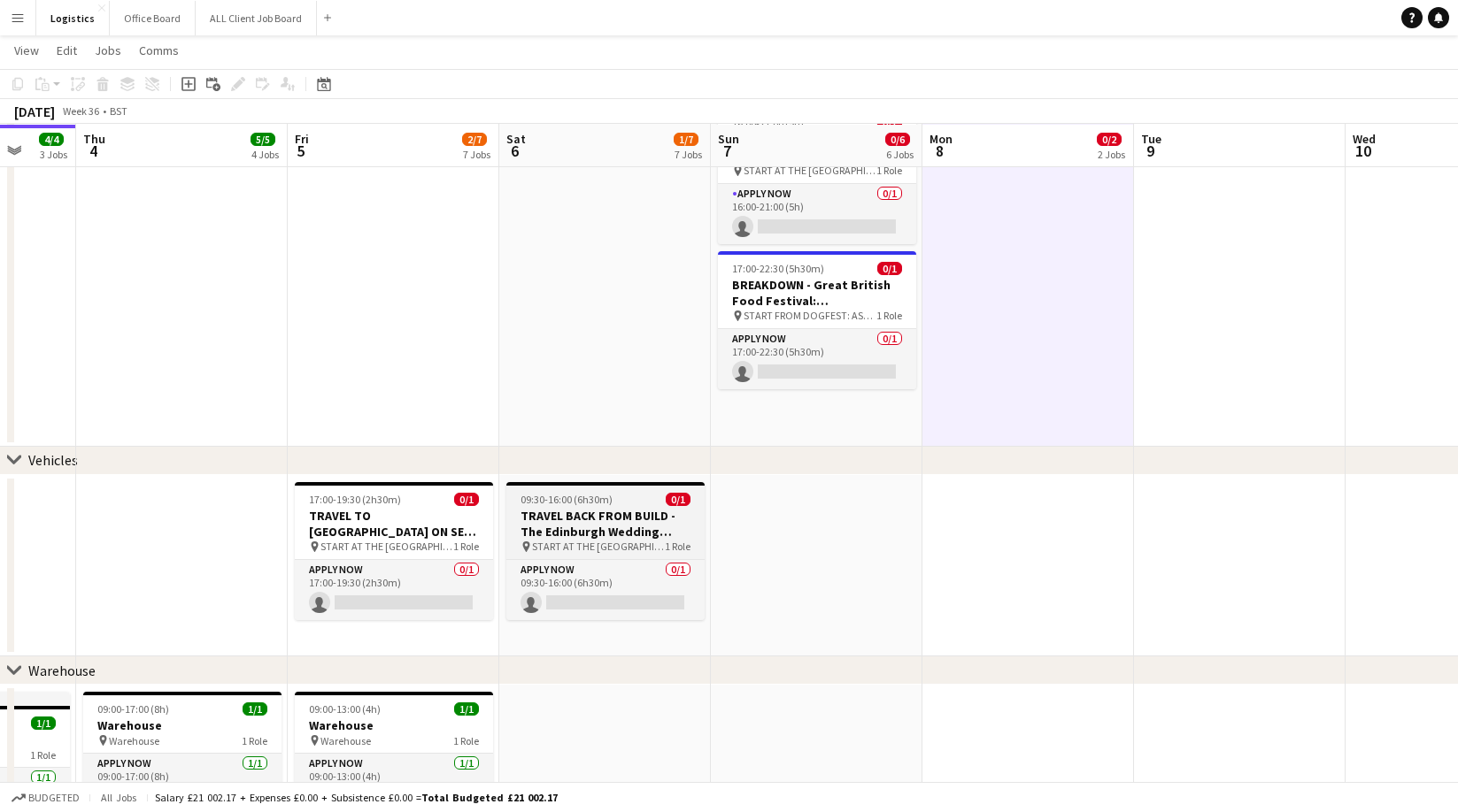
click at [603, 518] on h3 "TRAVEL BACK FROM BUILD - The Edinburgh Wedding Exhibition" at bounding box center [606, 523] width 199 height 32
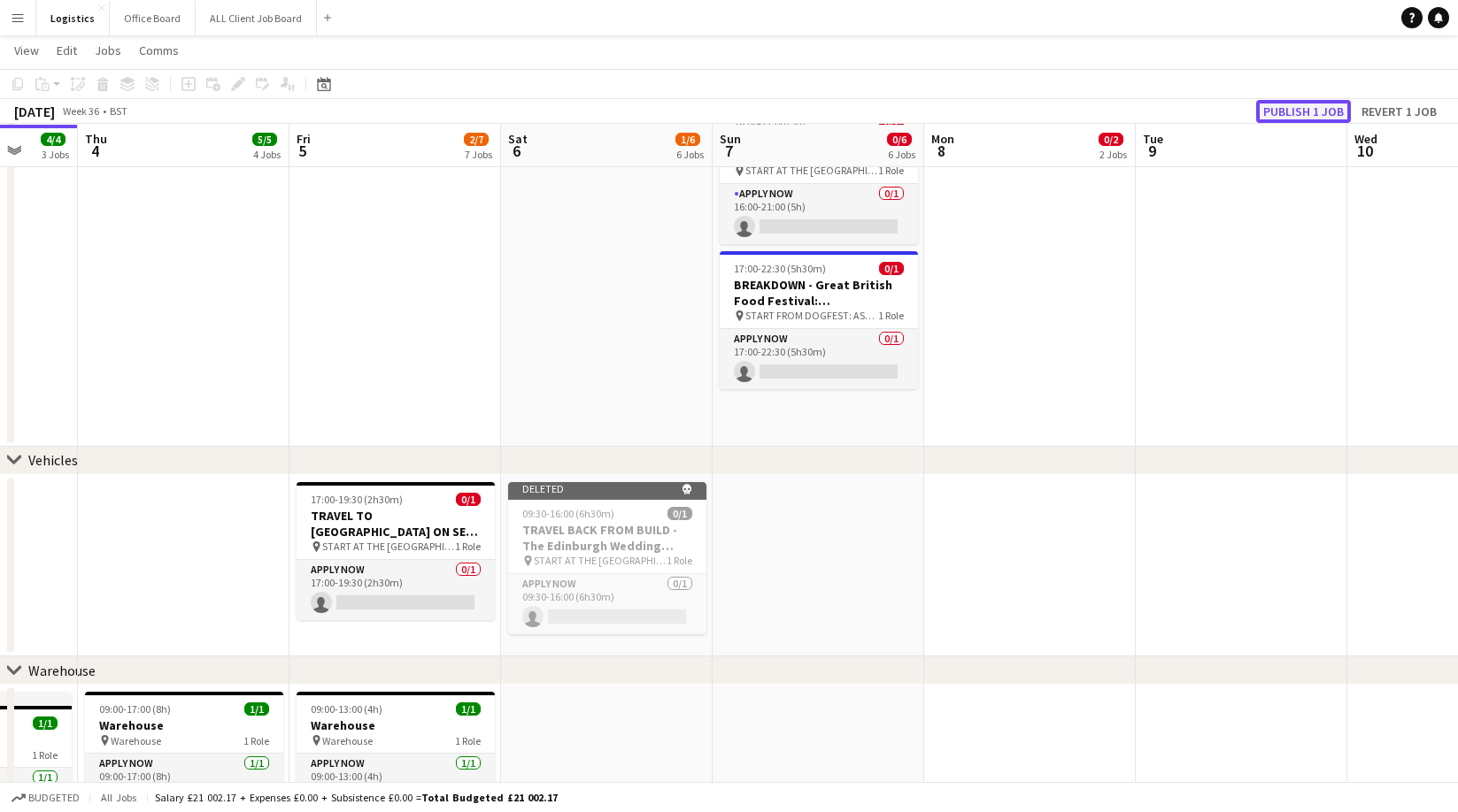
click at [1298, 118] on button "Publish 1 job" at bounding box center [1304, 111] width 94 height 23
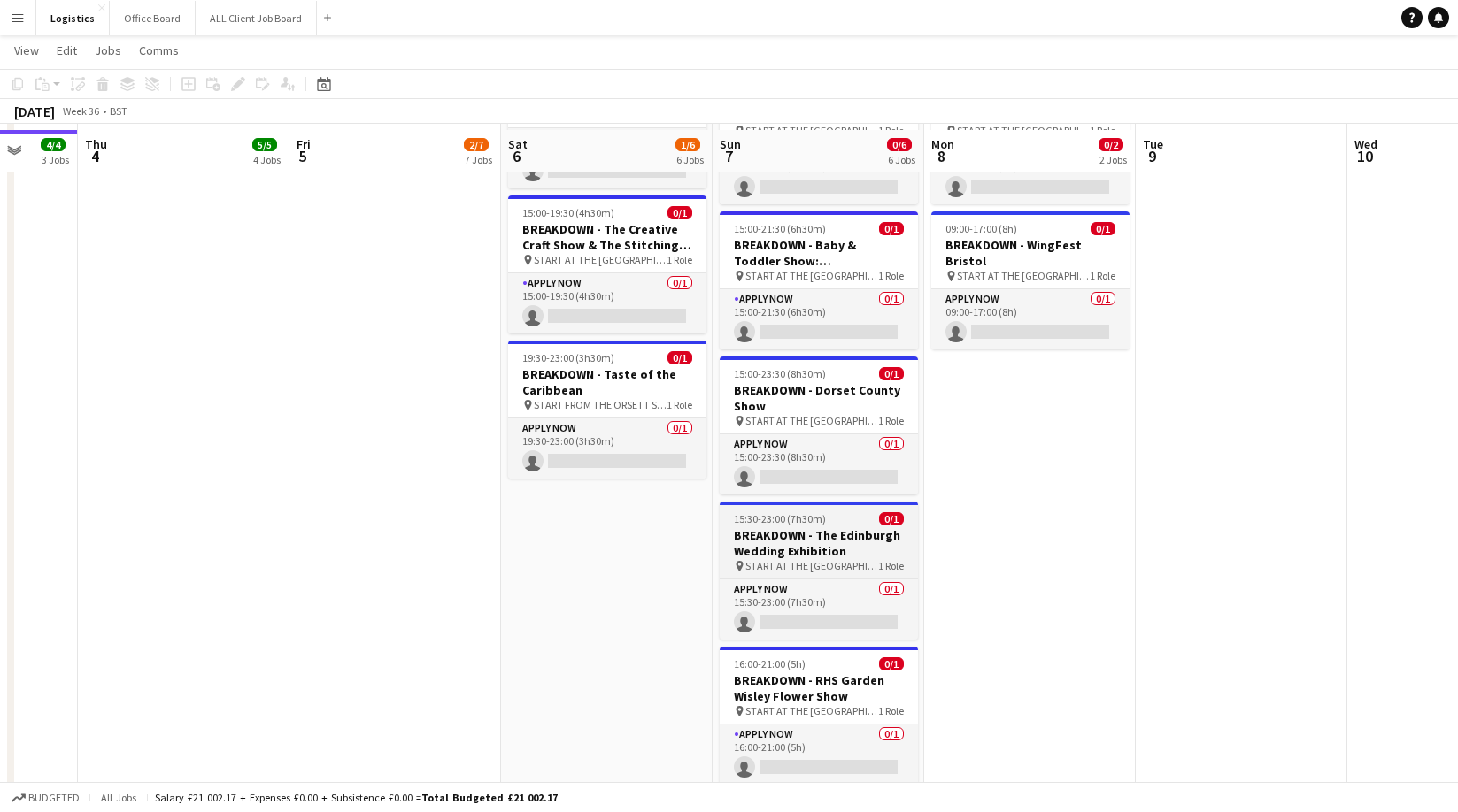
scroll to position [1006, 0]
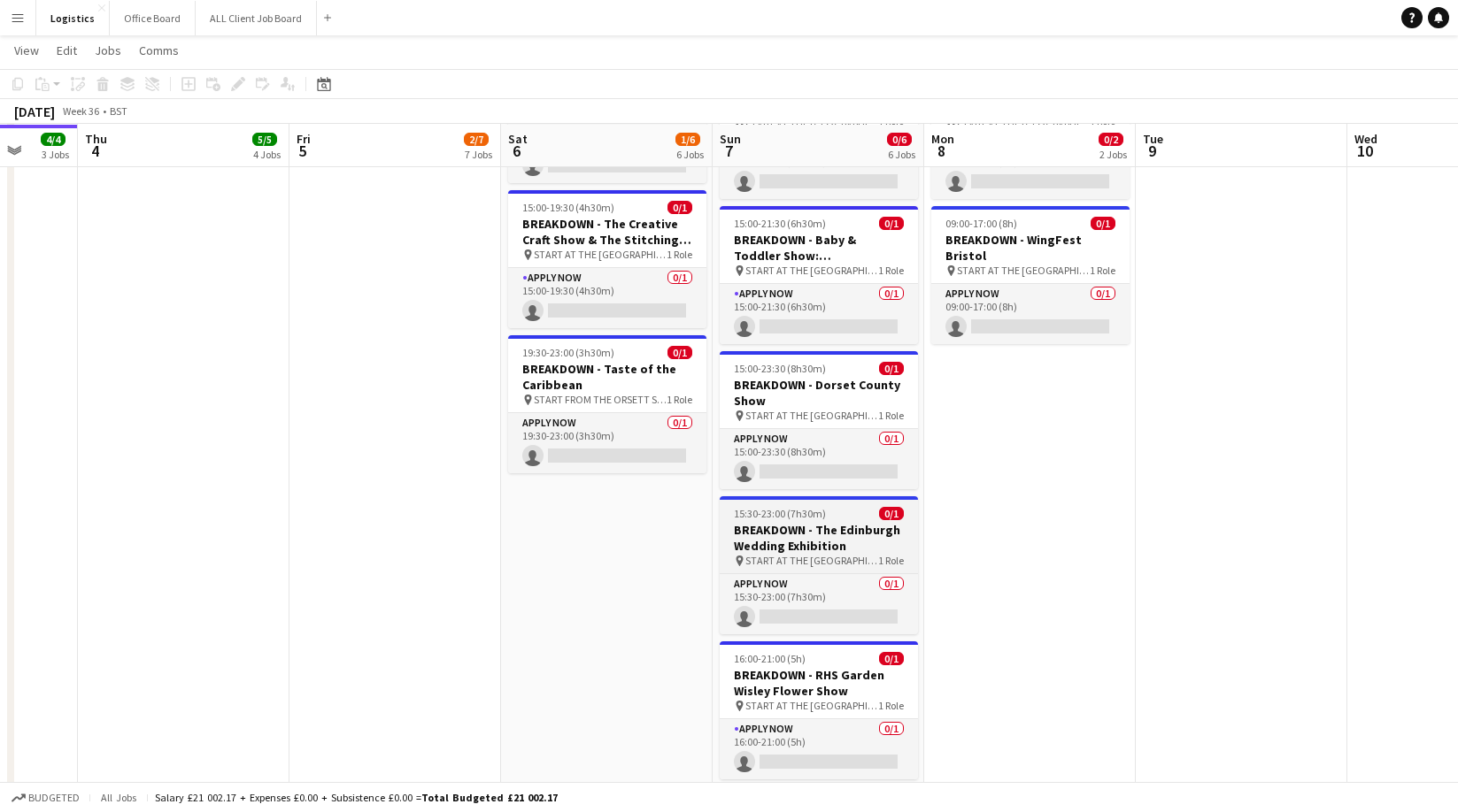
drag, startPoint x: 833, startPoint y: 535, endPoint x: 823, endPoint y: 519, distance: 18.9
click at [833, 533] on h3 "BREAKDOWN - The Edinburgh Wedding Exhibition" at bounding box center [819, 537] width 199 height 32
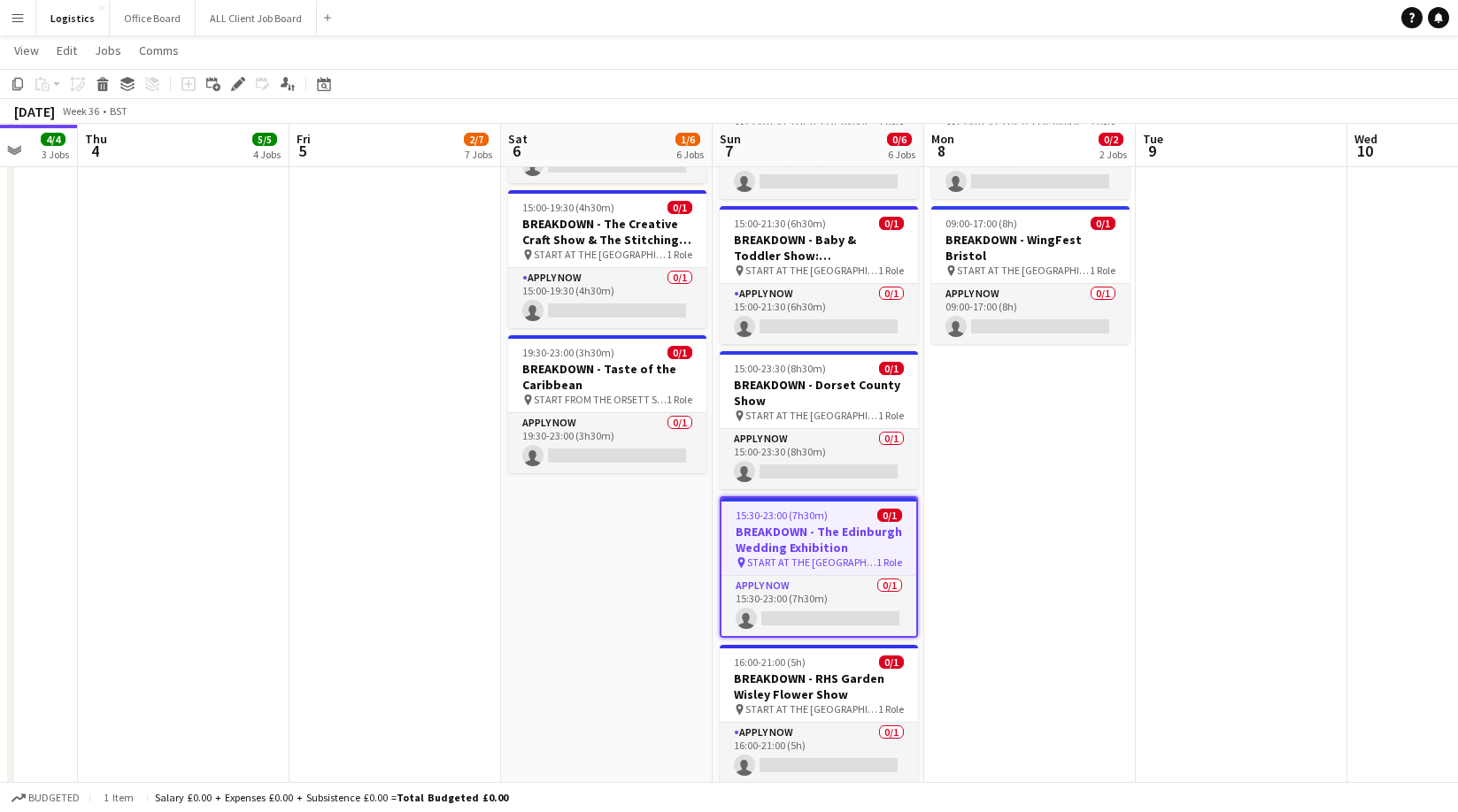
drag, startPoint x: 239, startPoint y: 84, endPoint x: 246, endPoint y: 97, distance: 14.8
click at [239, 83] on icon at bounding box center [238, 84] width 10 height 10
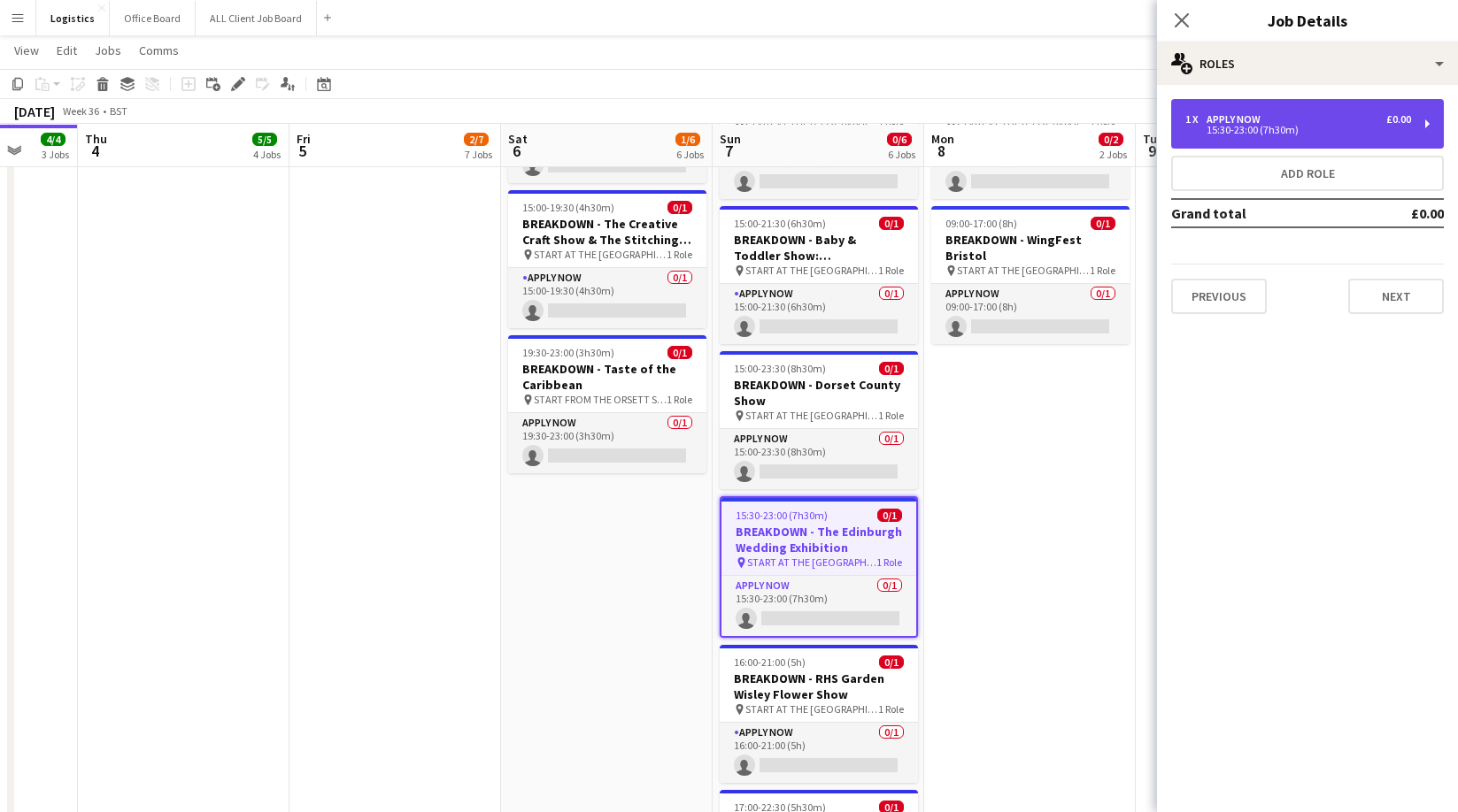
drag, startPoint x: 1239, startPoint y: 122, endPoint x: 1231, endPoint y: 136, distance: 16.1
click at [1239, 121] on div "APPLY NOW" at bounding box center [1237, 120] width 61 height 13
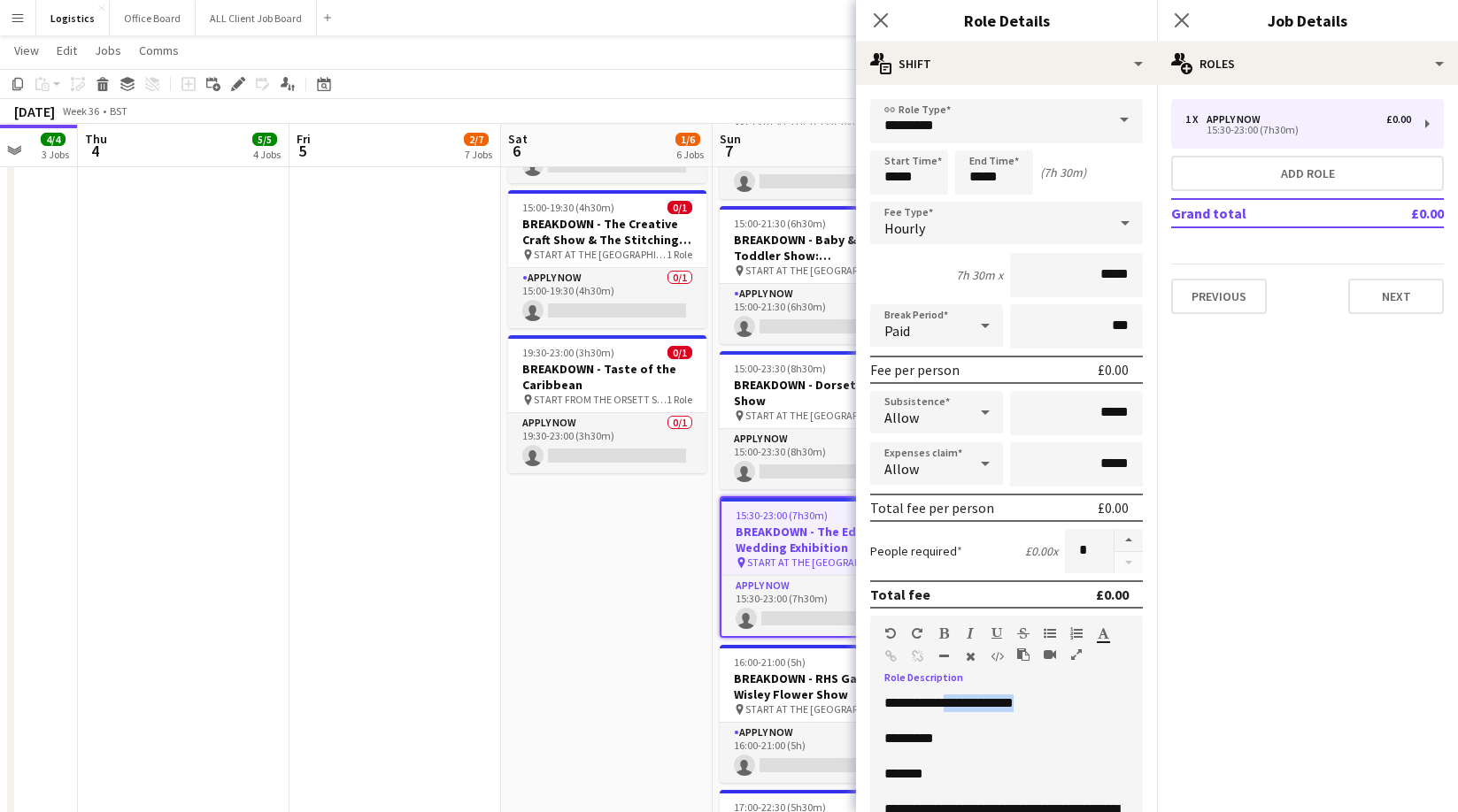
drag, startPoint x: 1067, startPoint y: 703, endPoint x: 965, endPoint y: 702, distance: 102.0
click at [965, 702] on p "**********" at bounding box center [1006, 704] width 245 height 18
drag, startPoint x: 1396, startPoint y: 305, endPoint x: 1386, endPoint y: 191, distance: 114.4
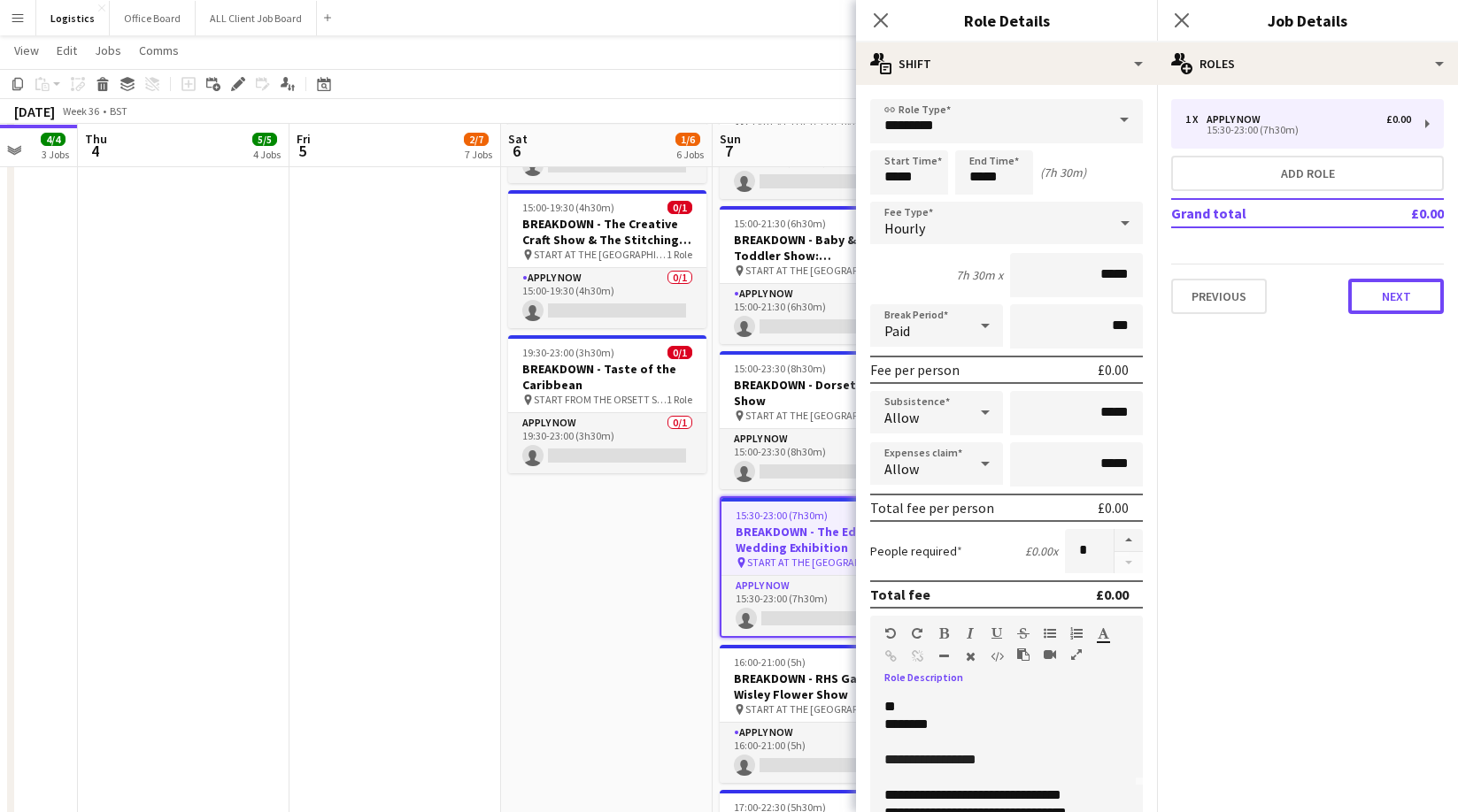
click at [1396, 306] on button "Next" at bounding box center [1395, 296] width 95 height 35
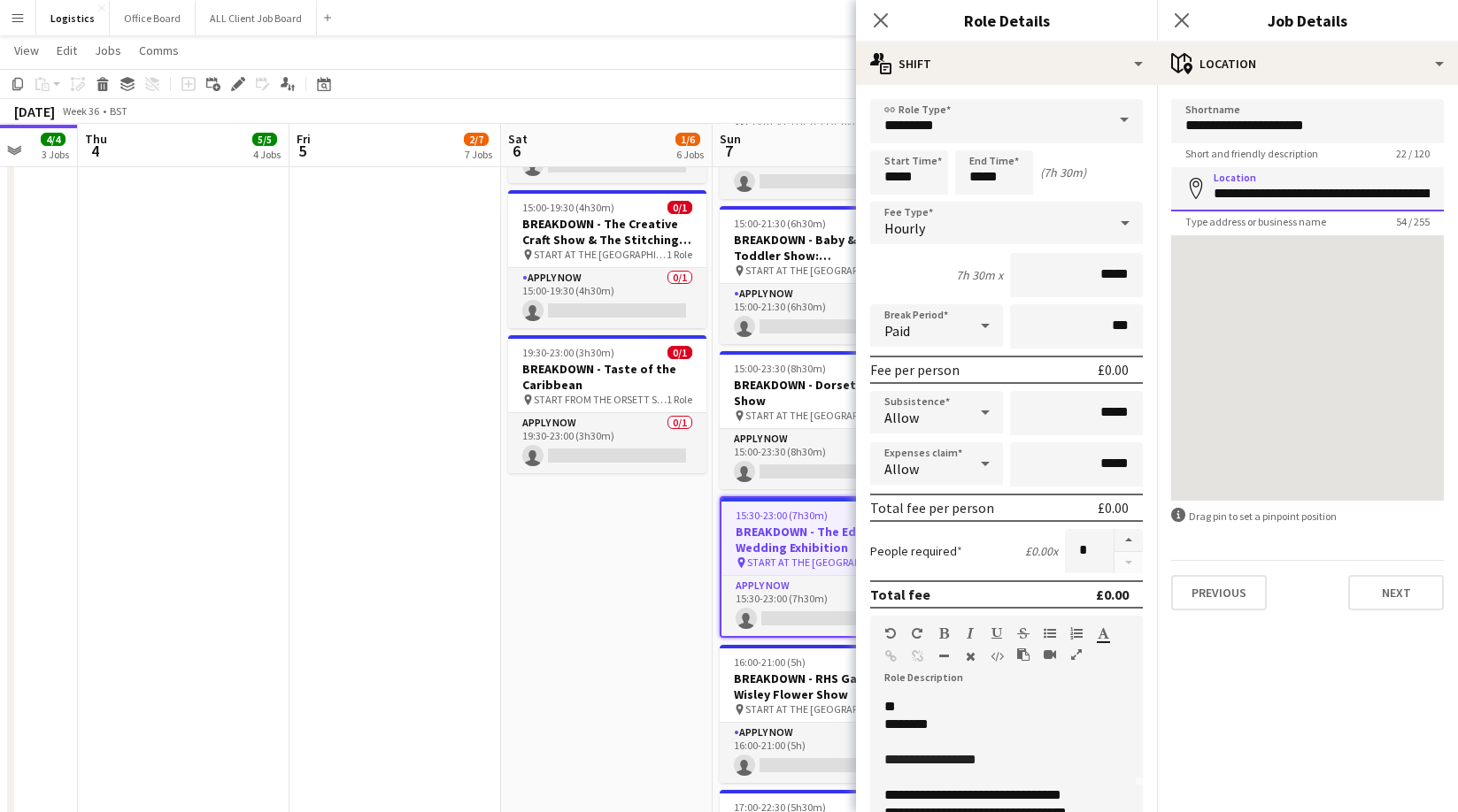
scroll to position [0, 131]
drag, startPoint x: 1209, startPoint y: 198, endPoint x: 1458, endPoint y: 210, distance: 249.3
click at [1457, 210] on html "Menu Boards Boards Boards All jobs Status Workforce Workforce My Workforce Recr…" at bounding box center [729, 409] width 1458 height 2829
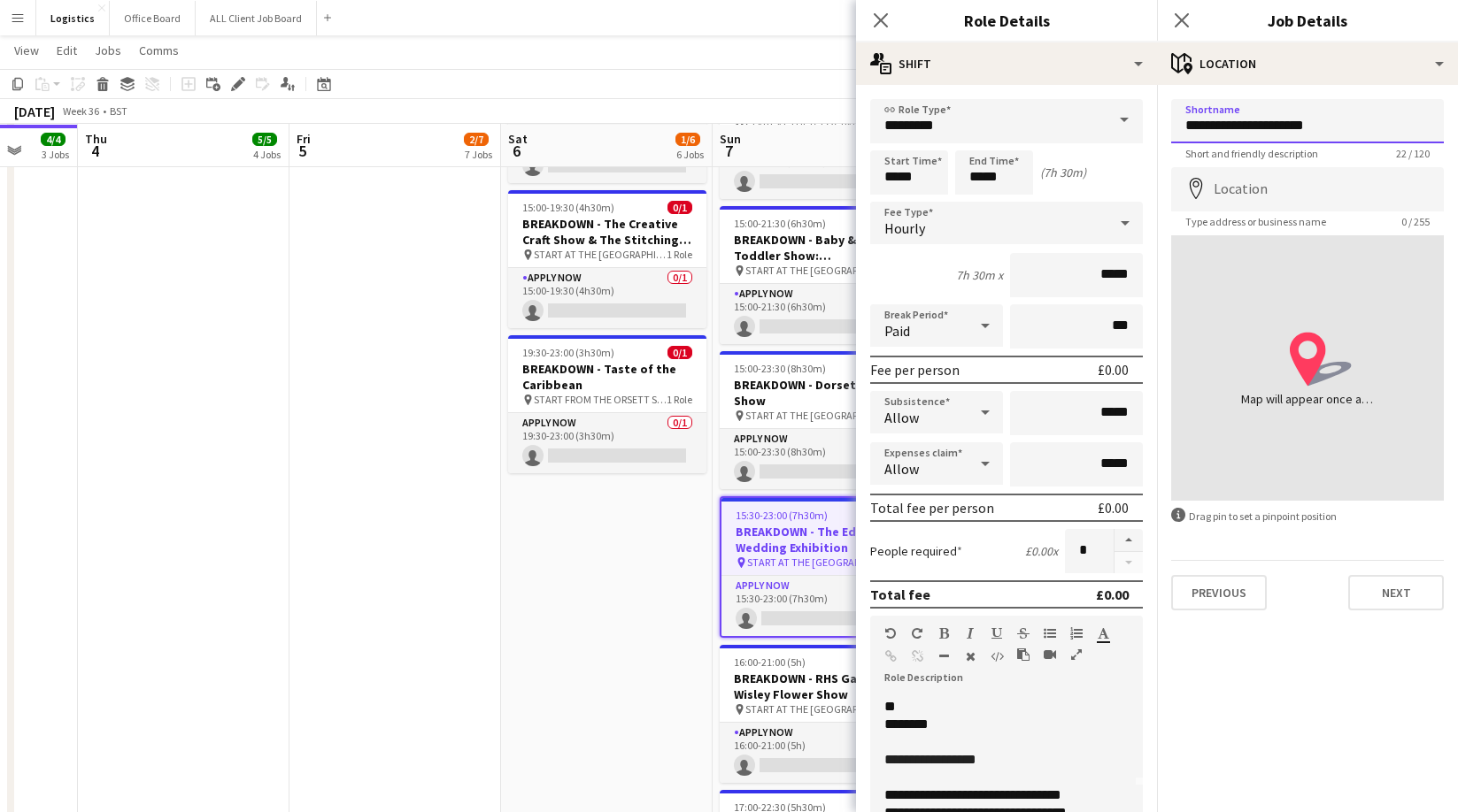
click at [1353, 122] on input "**********" at bounding box center [1307, 121] width 273 height 44
type input "**********"
click at [1404, 592] on button "Next" at bounding box center [1395, 593] width 95 height 35
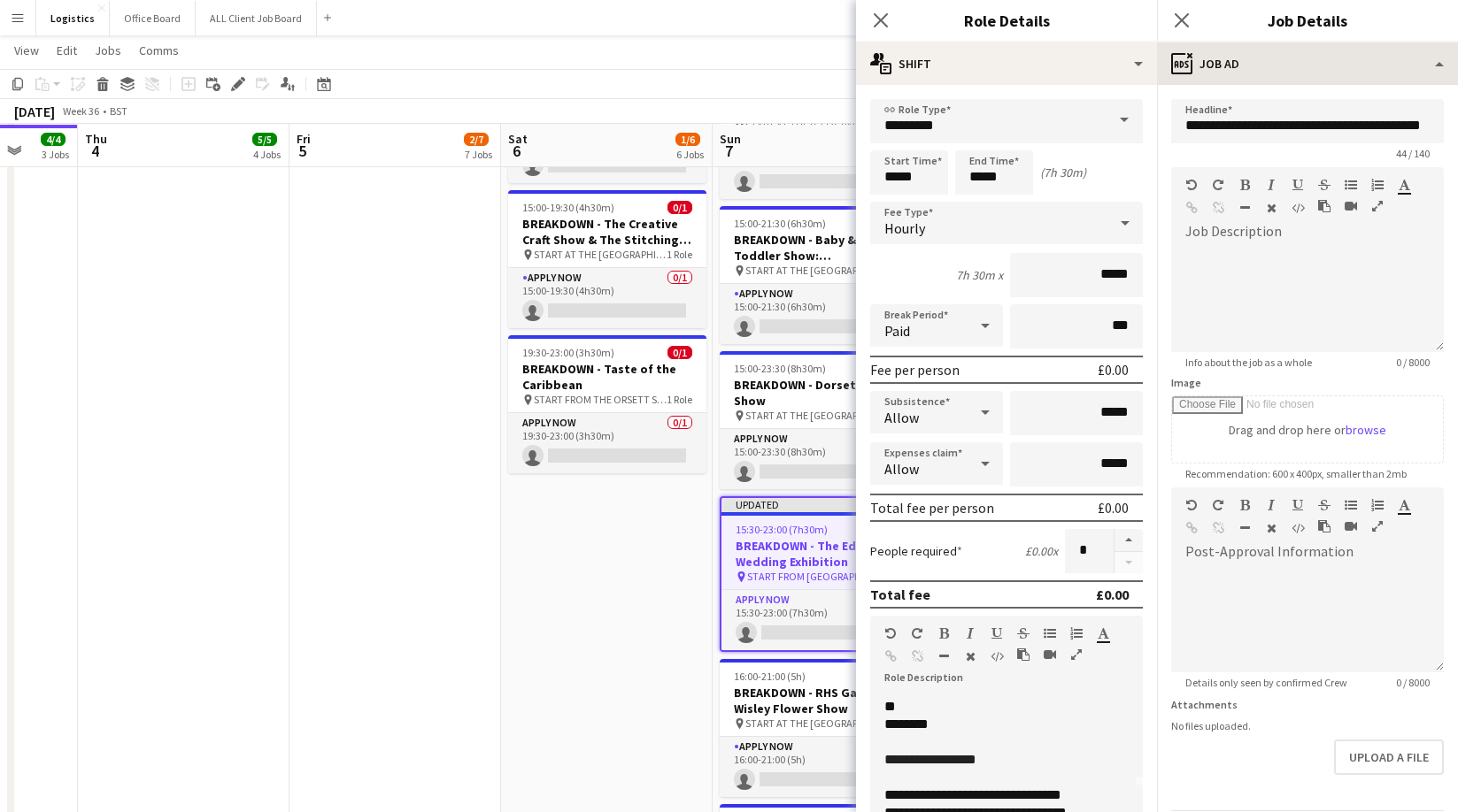
drag, startPoint x: 1182, startPoint y: 16, endPoint x: 1223, endPoint y: 55, distance: 56.6
click at [1182, 17] on icon "Close pop-in" at bounding box center [1182, 21] width 15 height 14
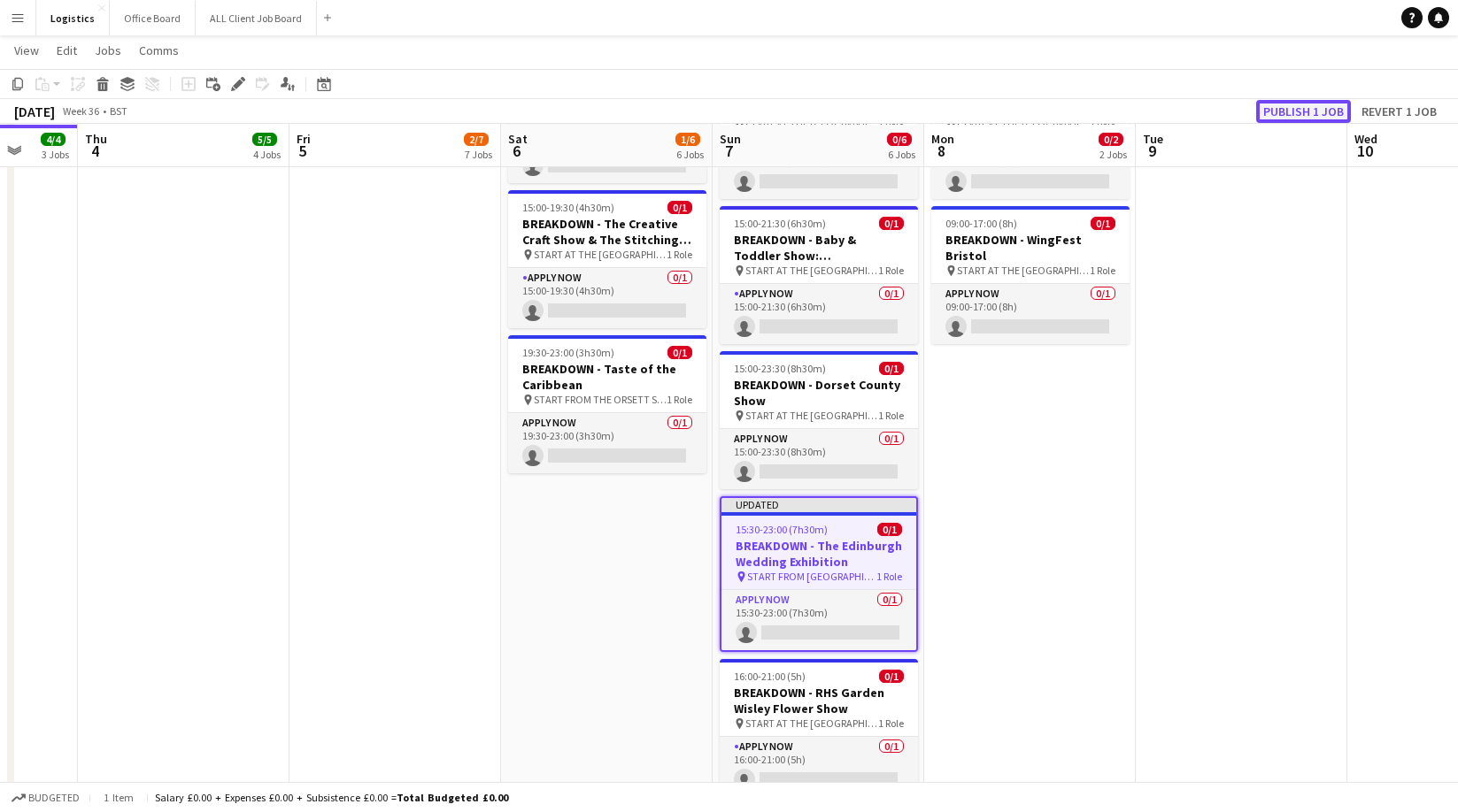
click at [1294, 117] on button "Publish 1 job" at bounding box center [1304, 111] width 94 height 23
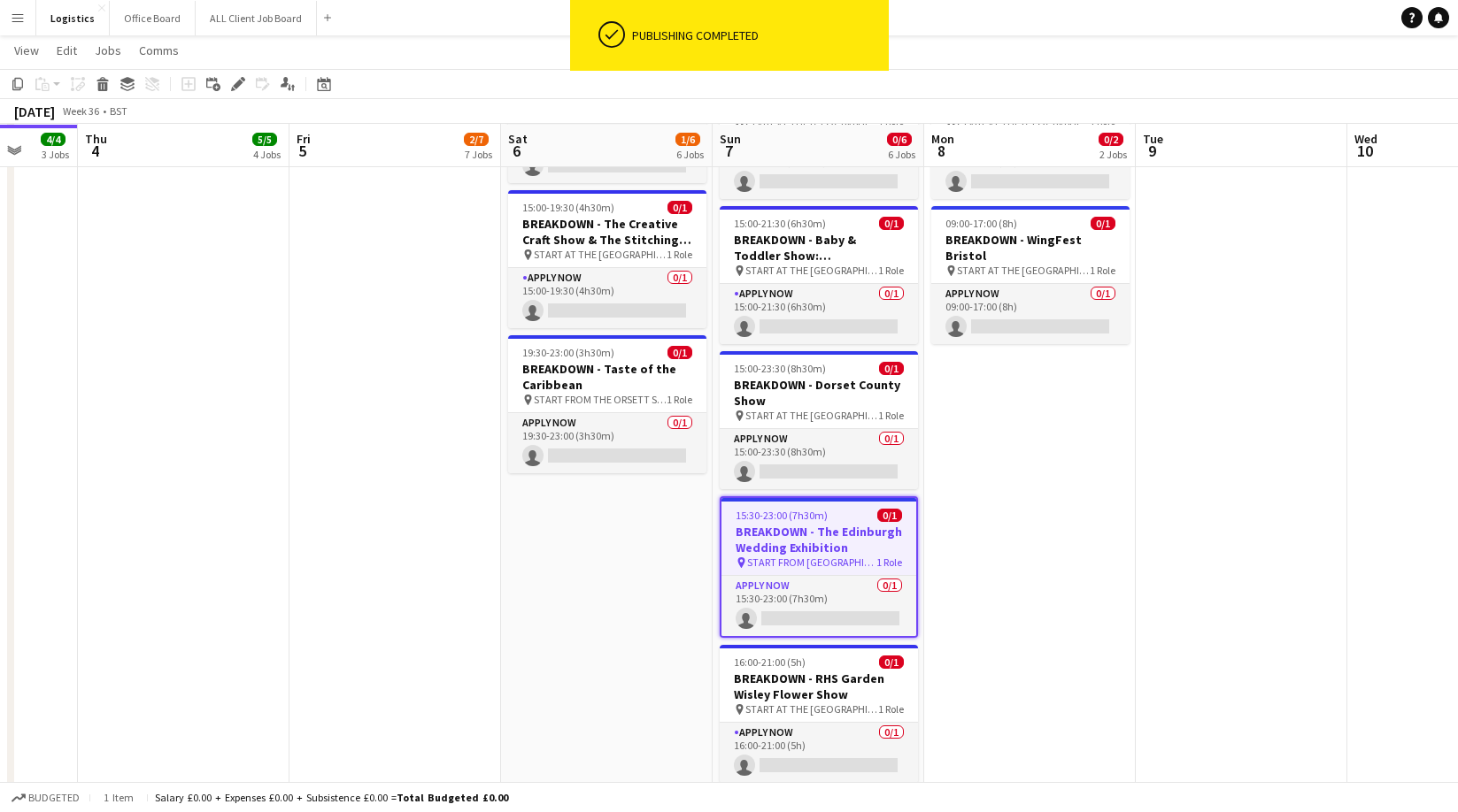
click at [1171, 71] on app-toolbar "Copy Paste Paste Command V Paste with crew Command Shift V Paste linked Job [GE…" at bounding box center [729, 83] width 1458 height 30
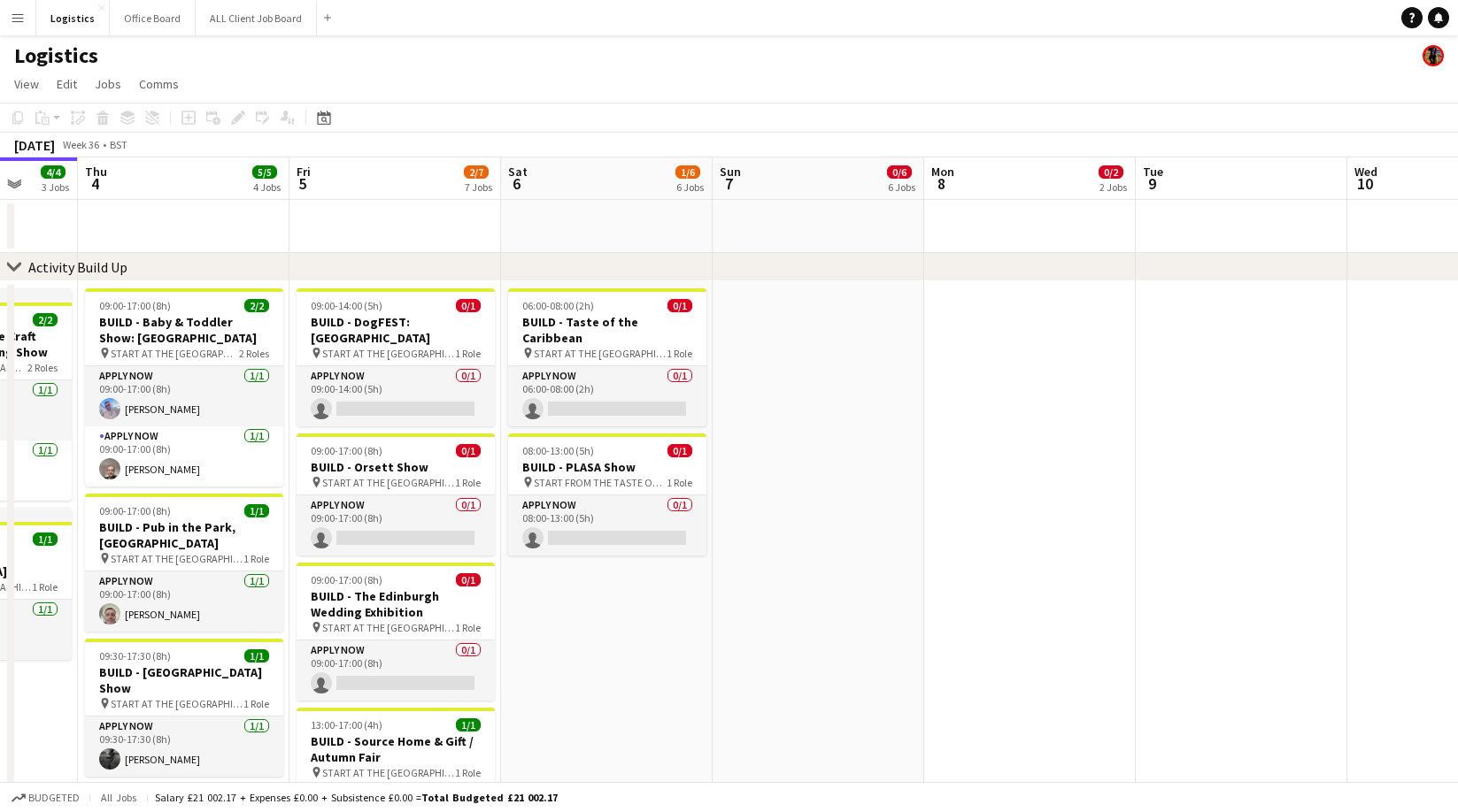
click at [320, 69] on app-page-menu "View Day view expanded Day view collapsed Month view Date picker Jump to [DATE]…" at bounding box center [729, 85] width 1458 height 34
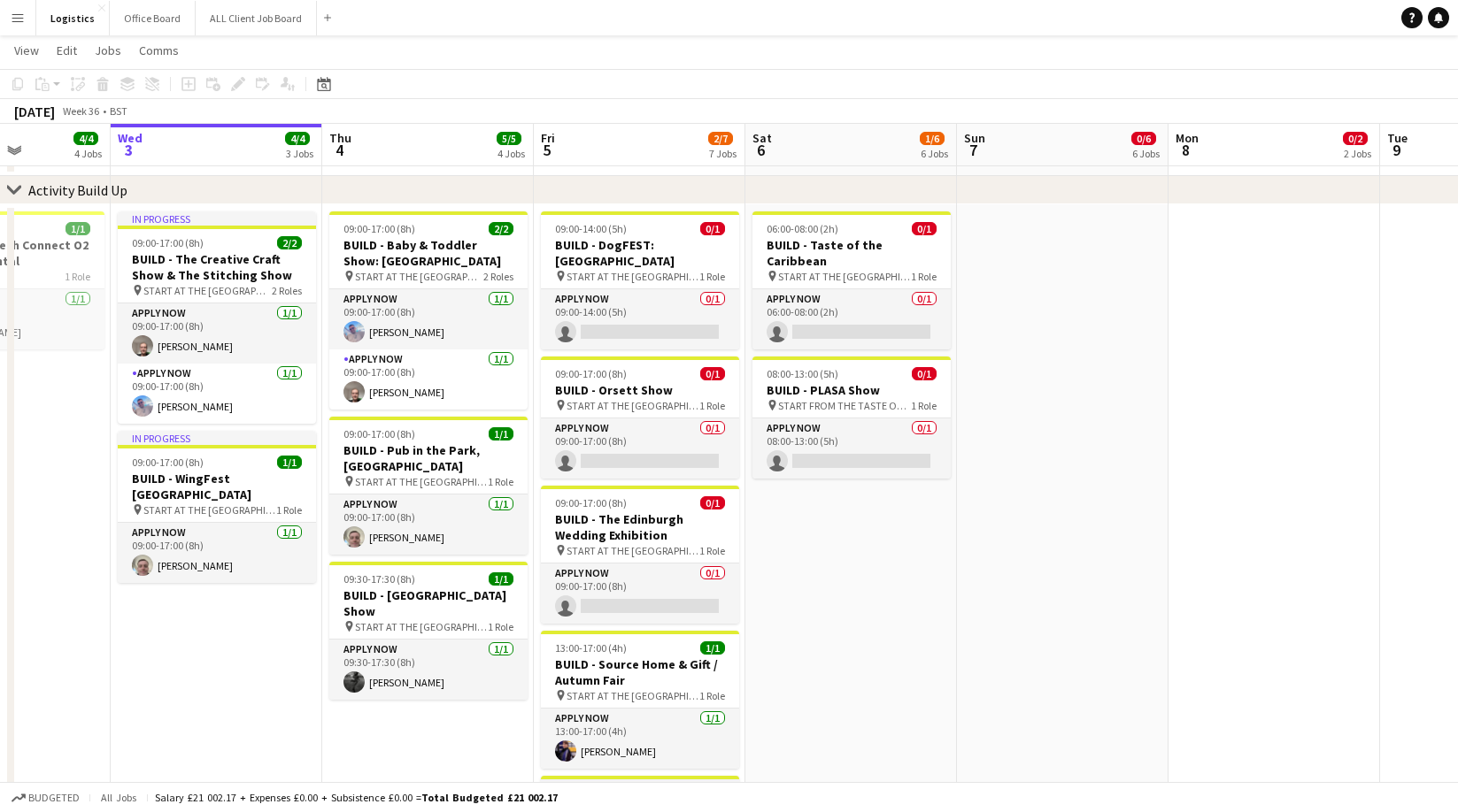
scroll to position [77, 0]
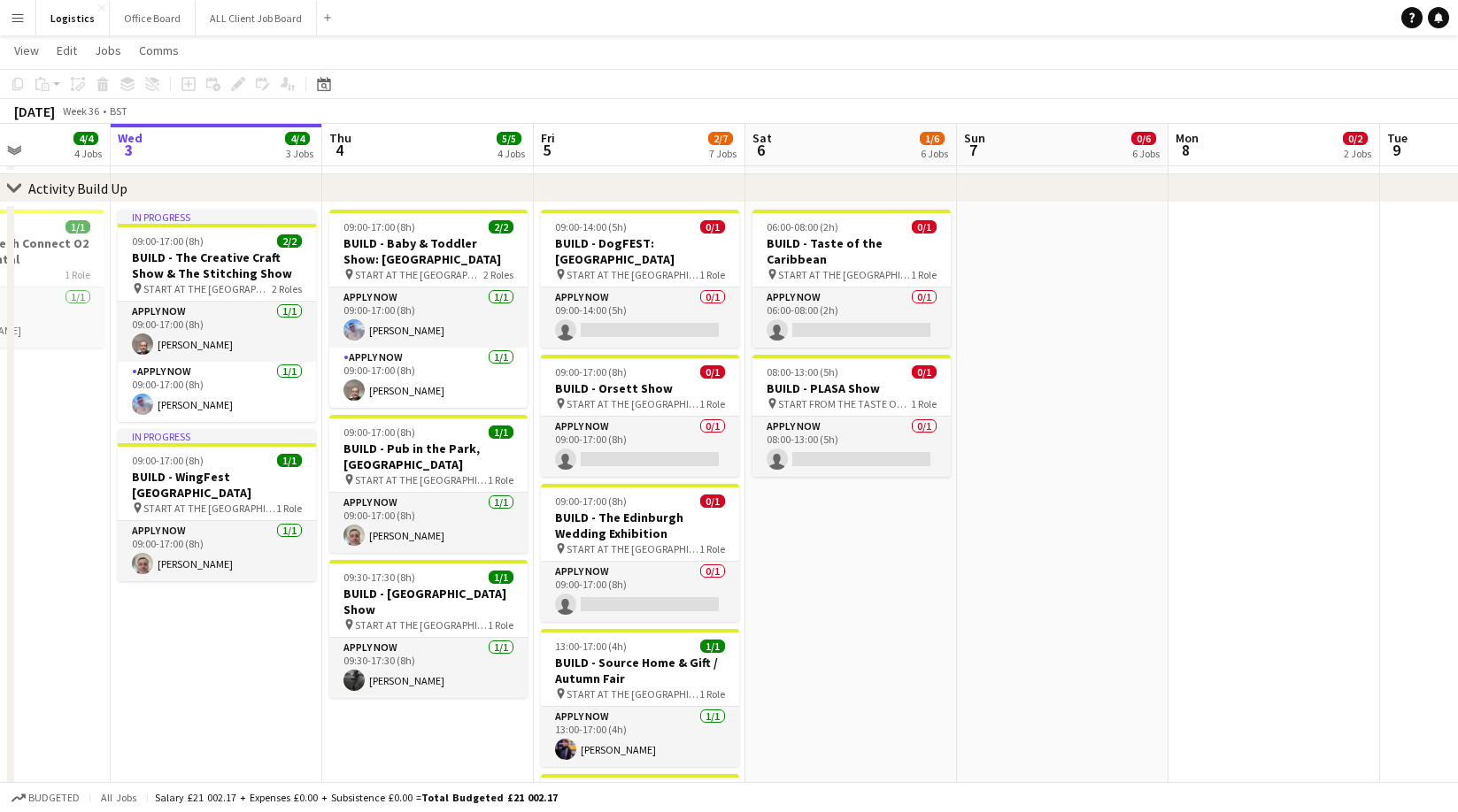
click at [398, 717] on app-date-cell "09:00-17:00 (8h) 2/2 BUILD - Baby & Toddler Show: [GEOGRAPHIC_DATA] pin START A…" at bounding box center [427, 579] width 211 height 752
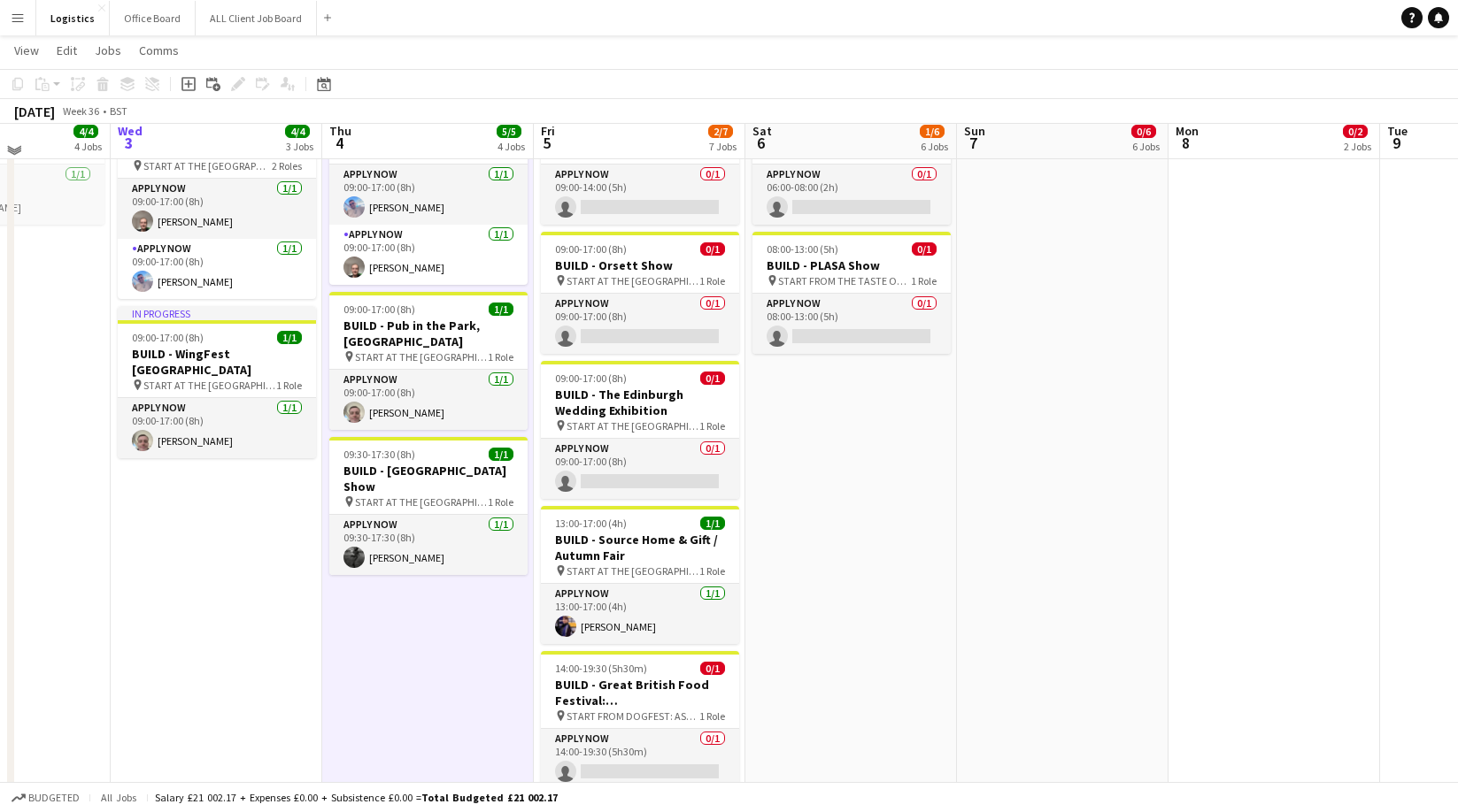
scroll to position [190, 0]
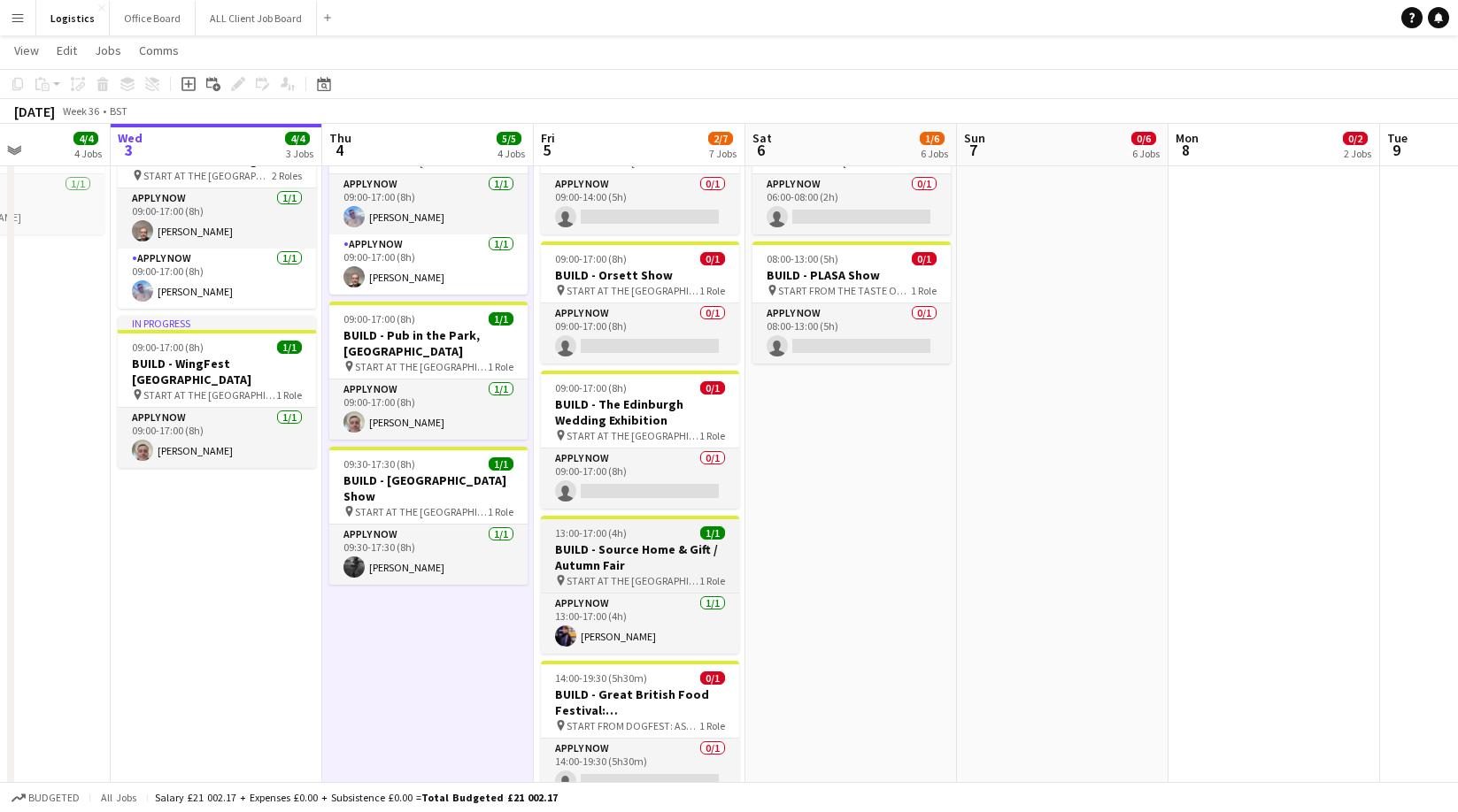
click at [621, 543] on h3 "BUILD - Source Home & Gift / Autumn Fair" at bounding box center [640, 557] width 199 height 32
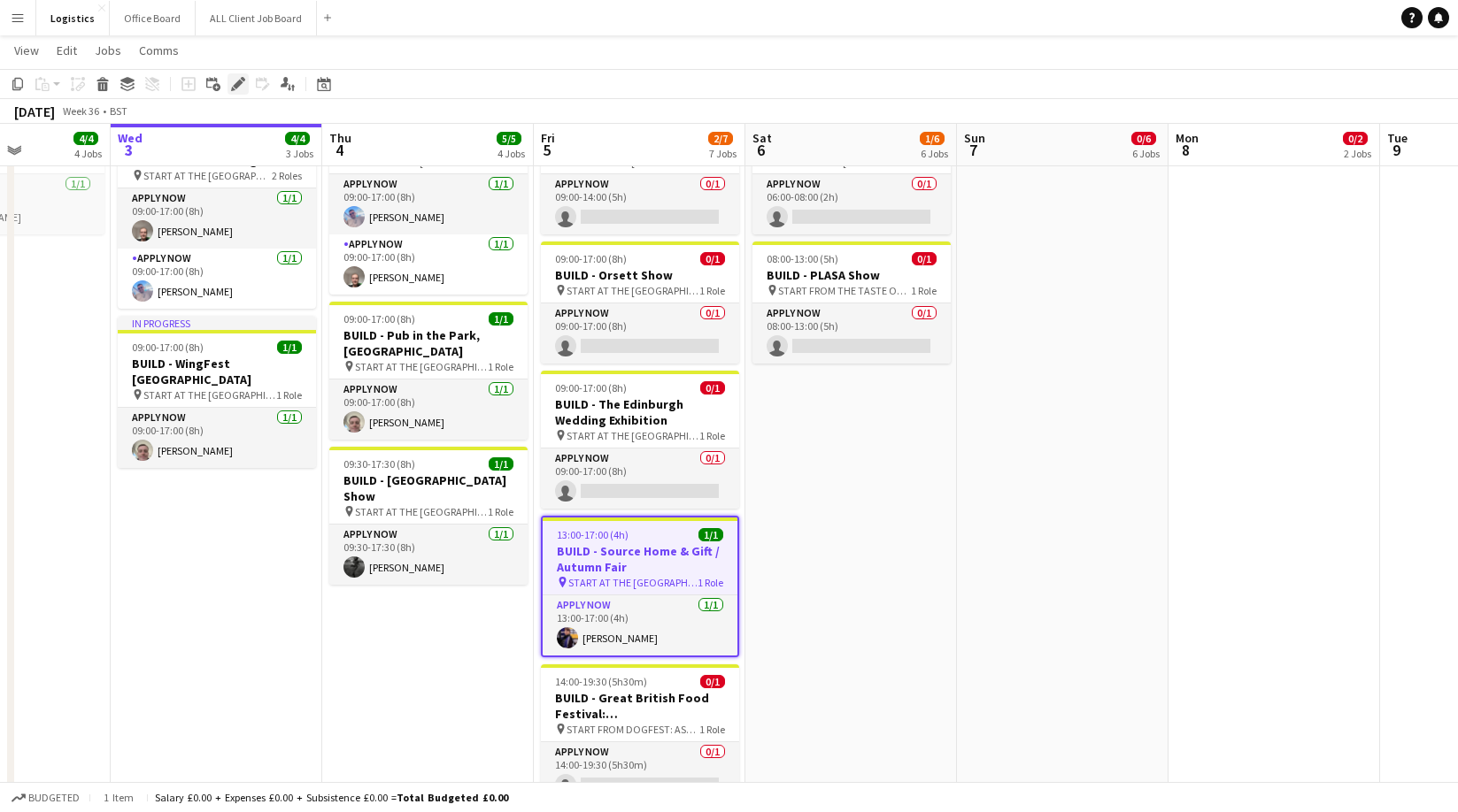
click at [244, 85] on icon "Edit" at bounding box center [238, 84] width 15 height 14
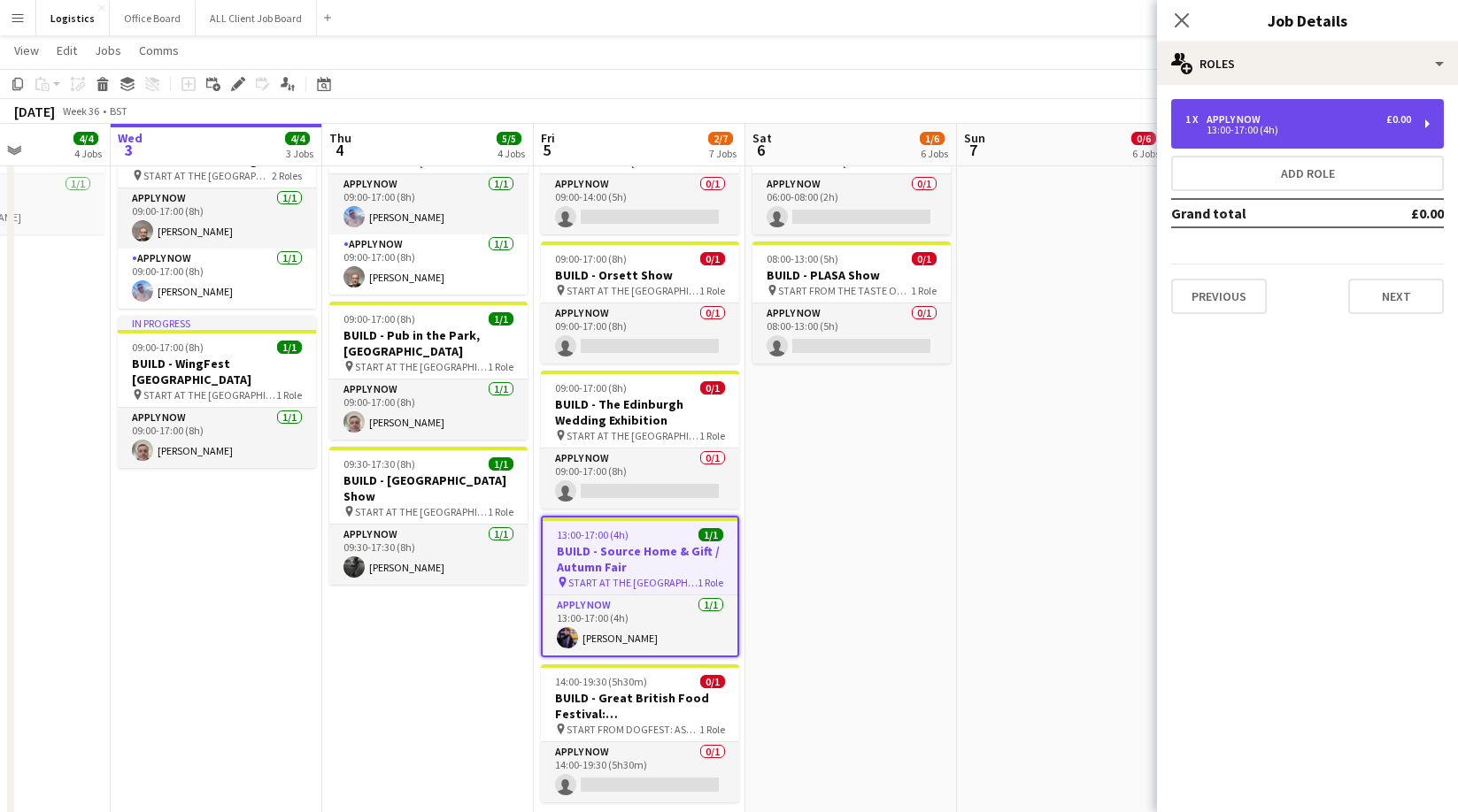
drag, startPoint x: 1264, startPoint y: 118, endPoint x: 1215, endPoint y: 149, distance: 58.0
click at [1264, 118] on div "APPLY NOW" at bounding box center [1237, 120] width 61 height 13
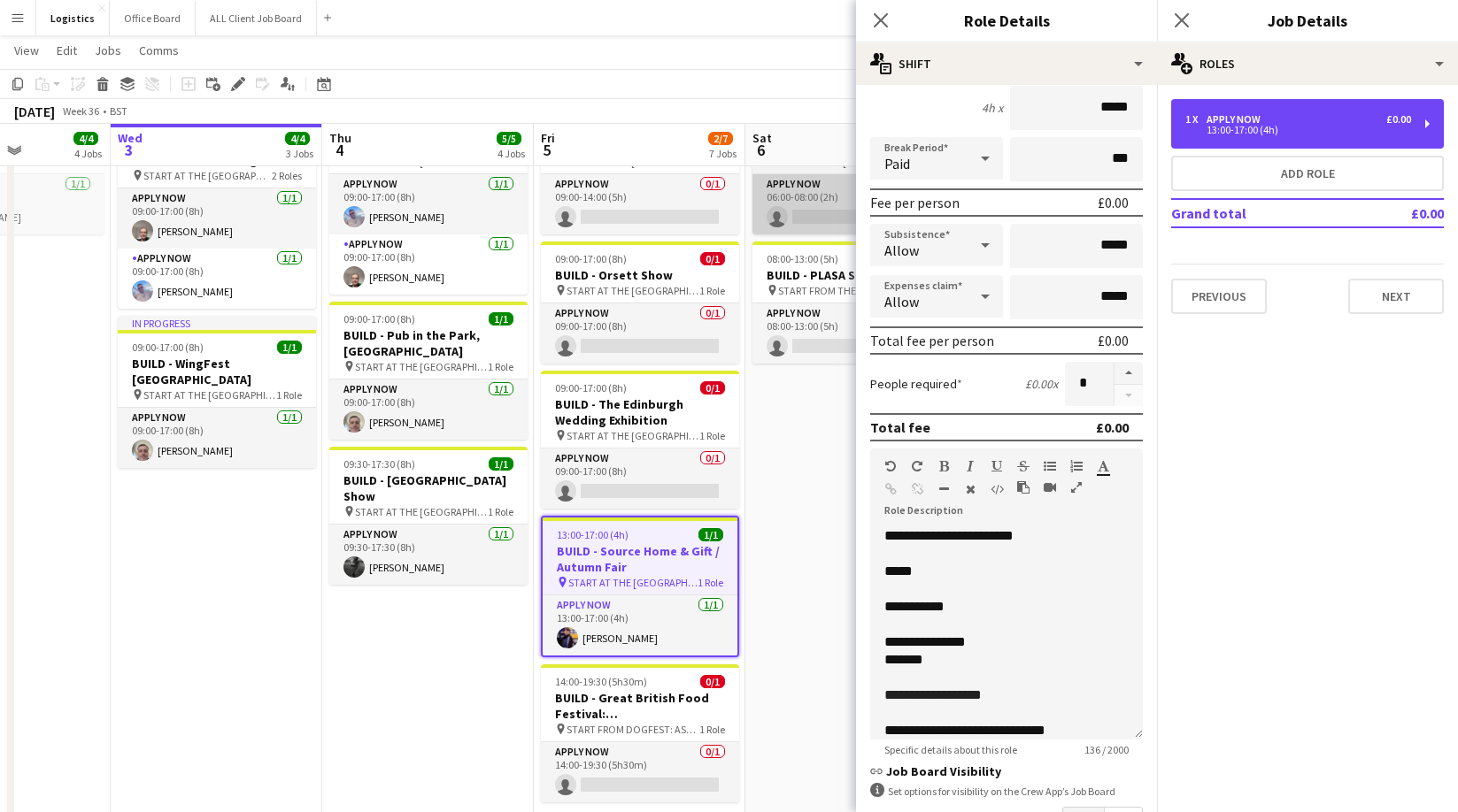
scroll to position [170, 0]
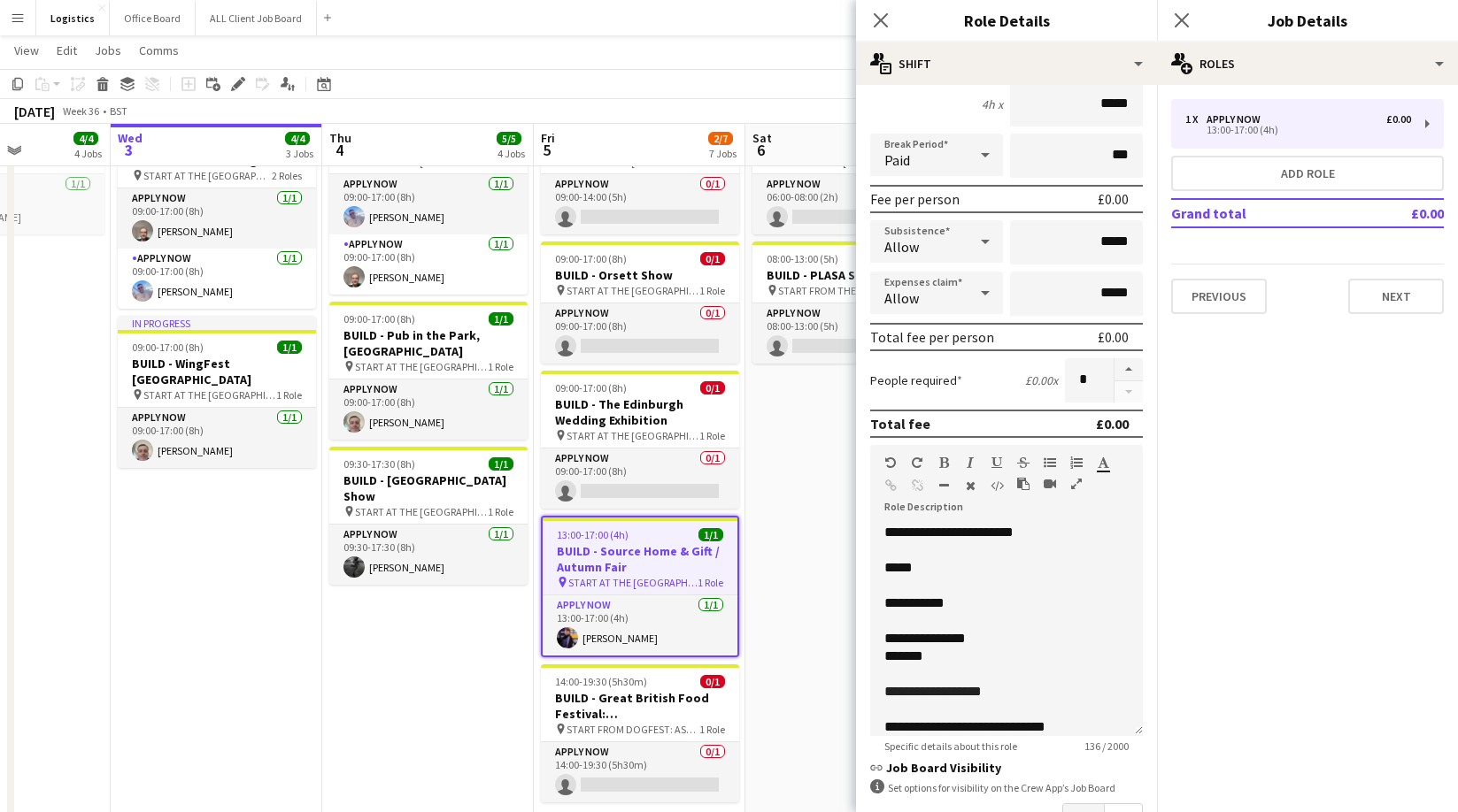
drag, startPoint x: 881, startPoint y: 24, endPoint x: 869, endPoint y: 33, distance: 15.0
click at [881, 24] on icon "Close pop-in" at bounding box center [881, 21] width 15 height 14
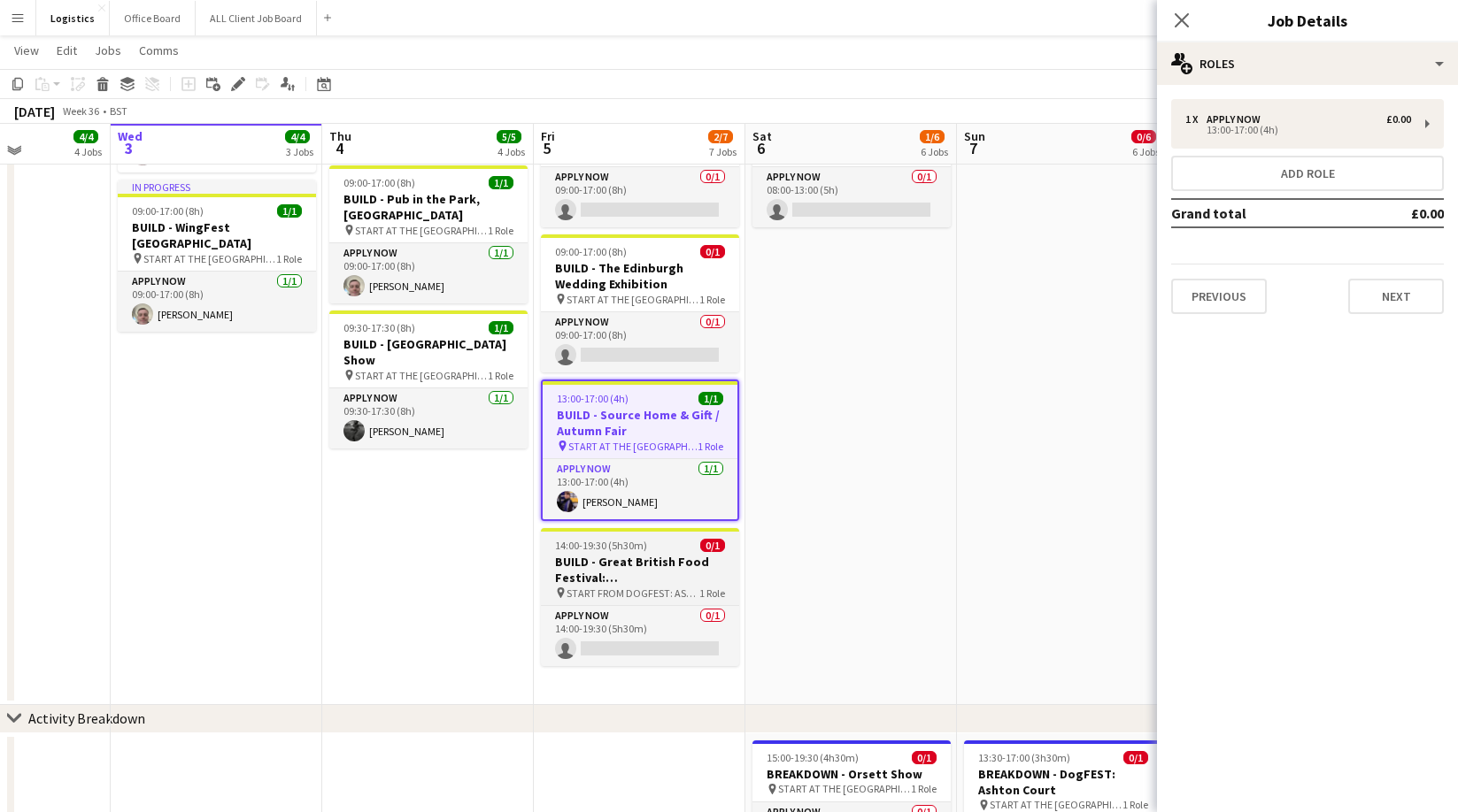
scroll to position [328, 0]
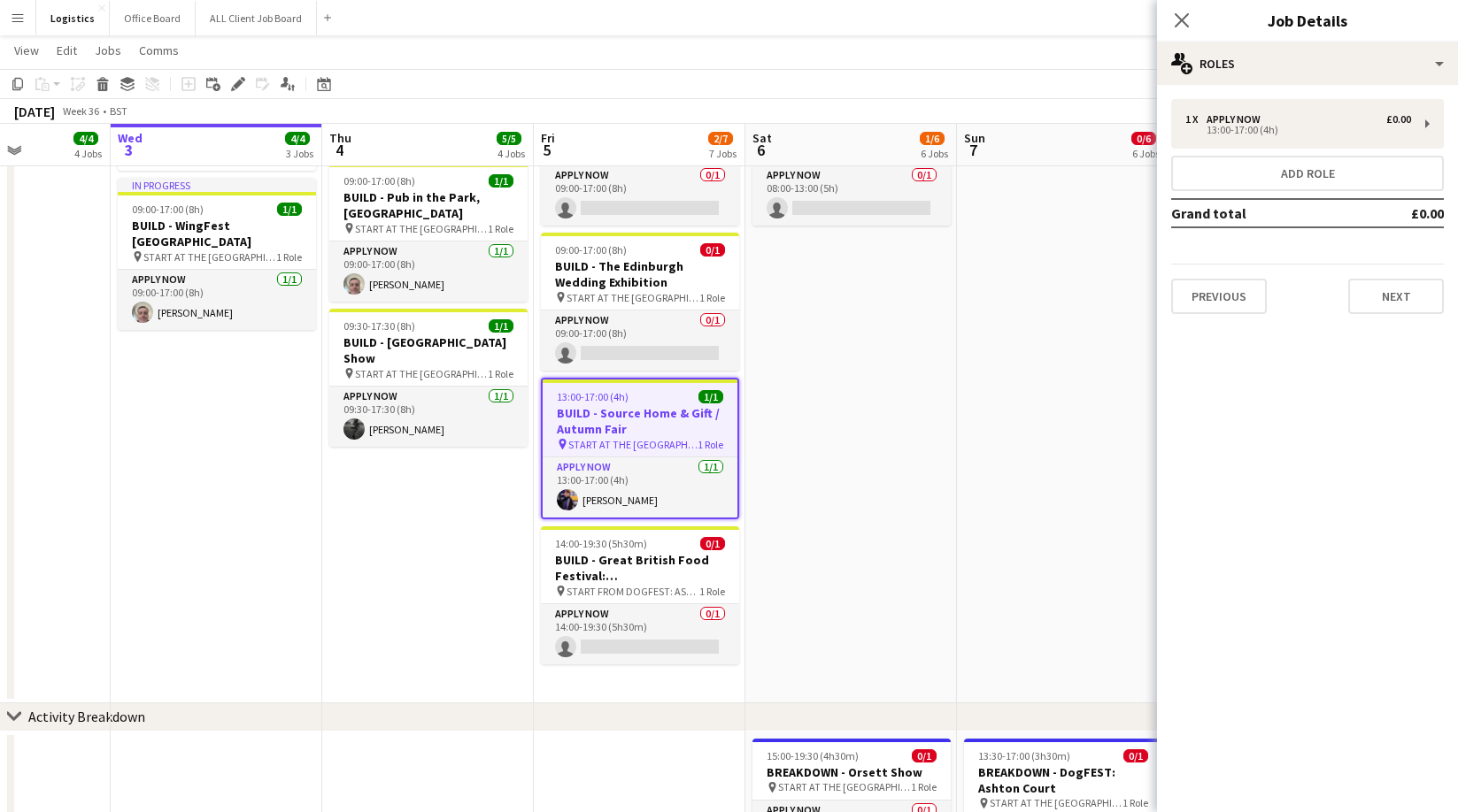
click at [448, 598] on app-date-cell "09:00-17:00 (8h) 2/2 BUILD - Baby & Toddler Show: [GEOGRAPHIC_DATA] pin START A…" at bounding box center [427, 327] width 211 height 752
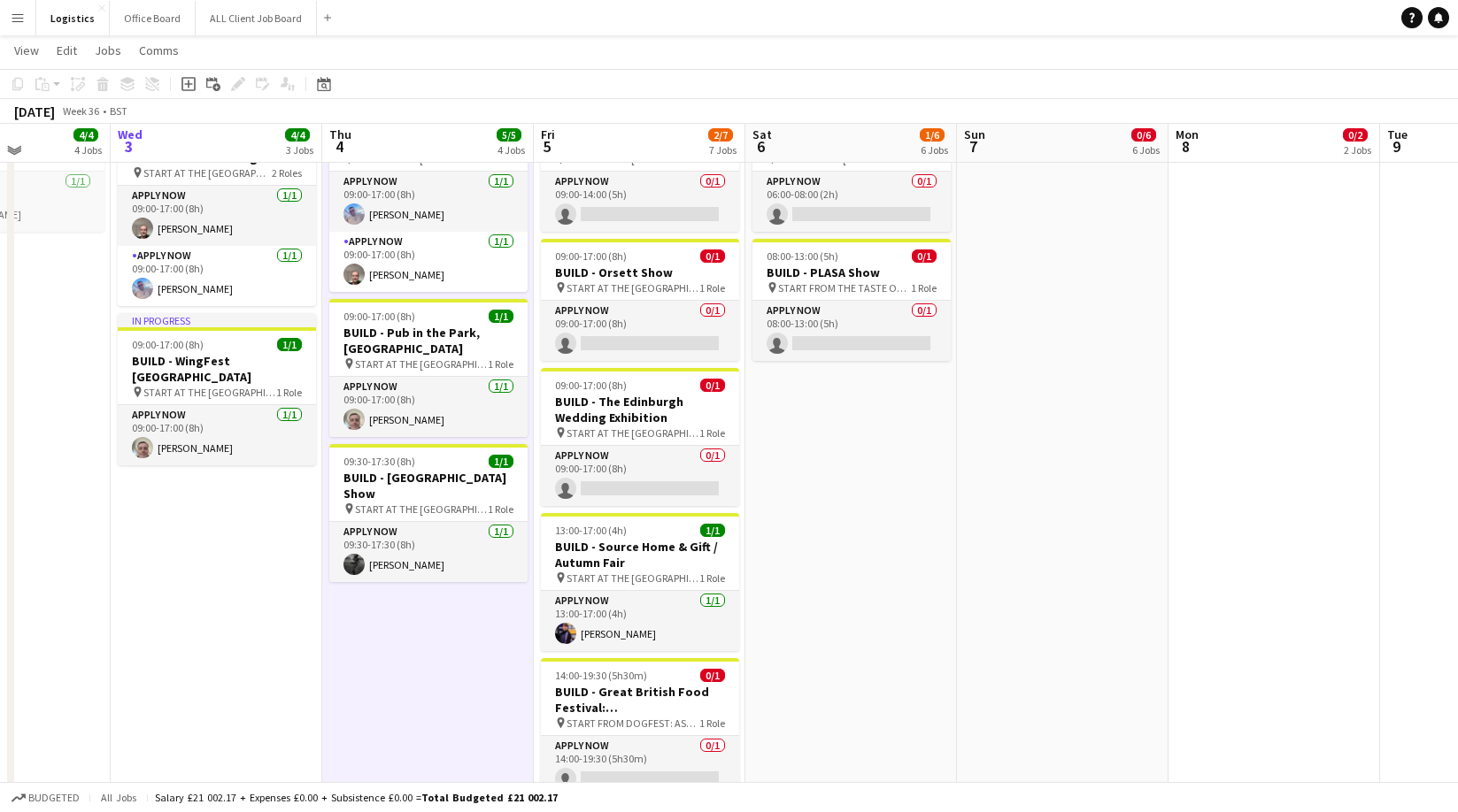
scroll to position [189, 0]
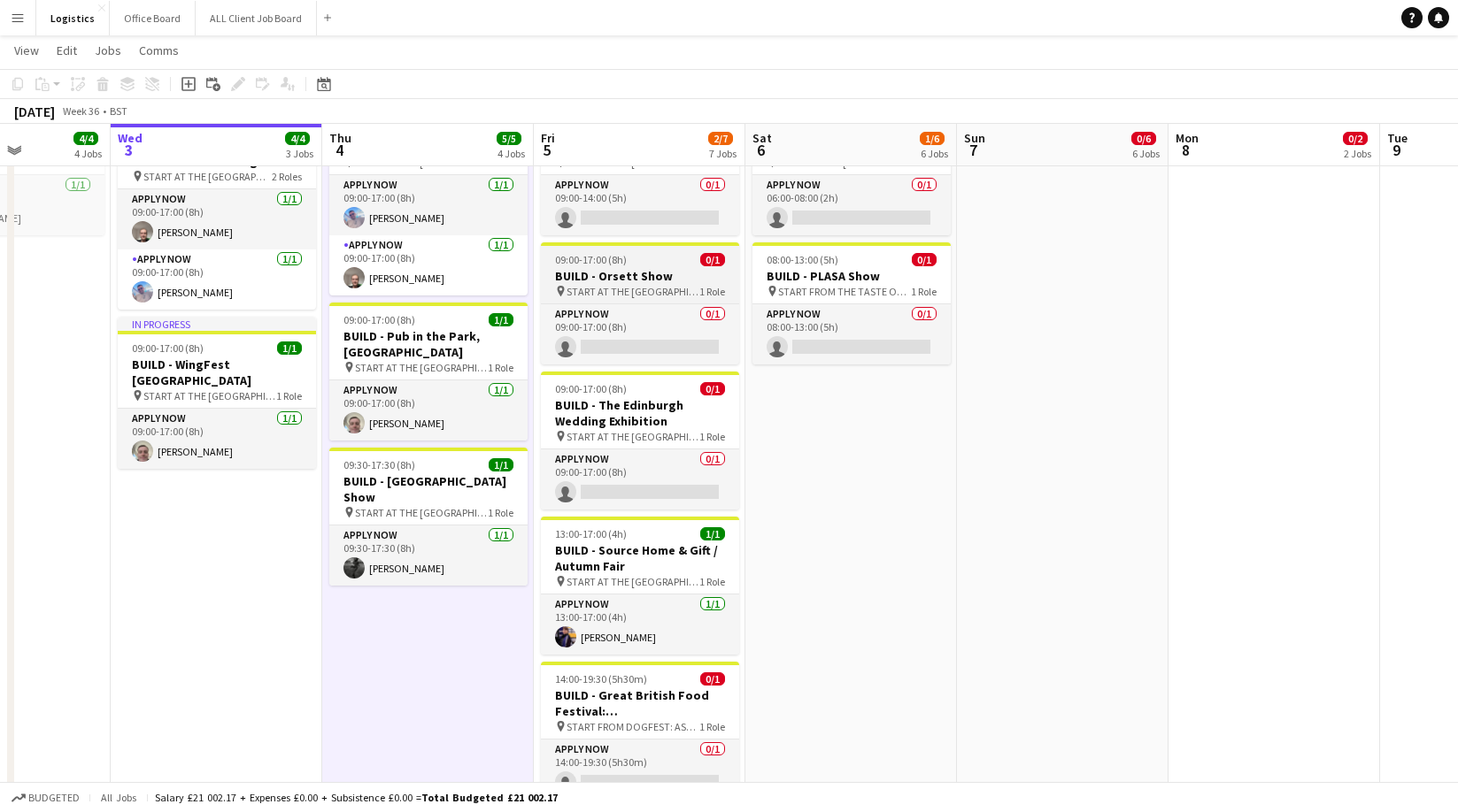
click at [638, 253] on div "09:00-17:00 (8h) 0/1" at bounding box center [640, 259] width 199 height 14
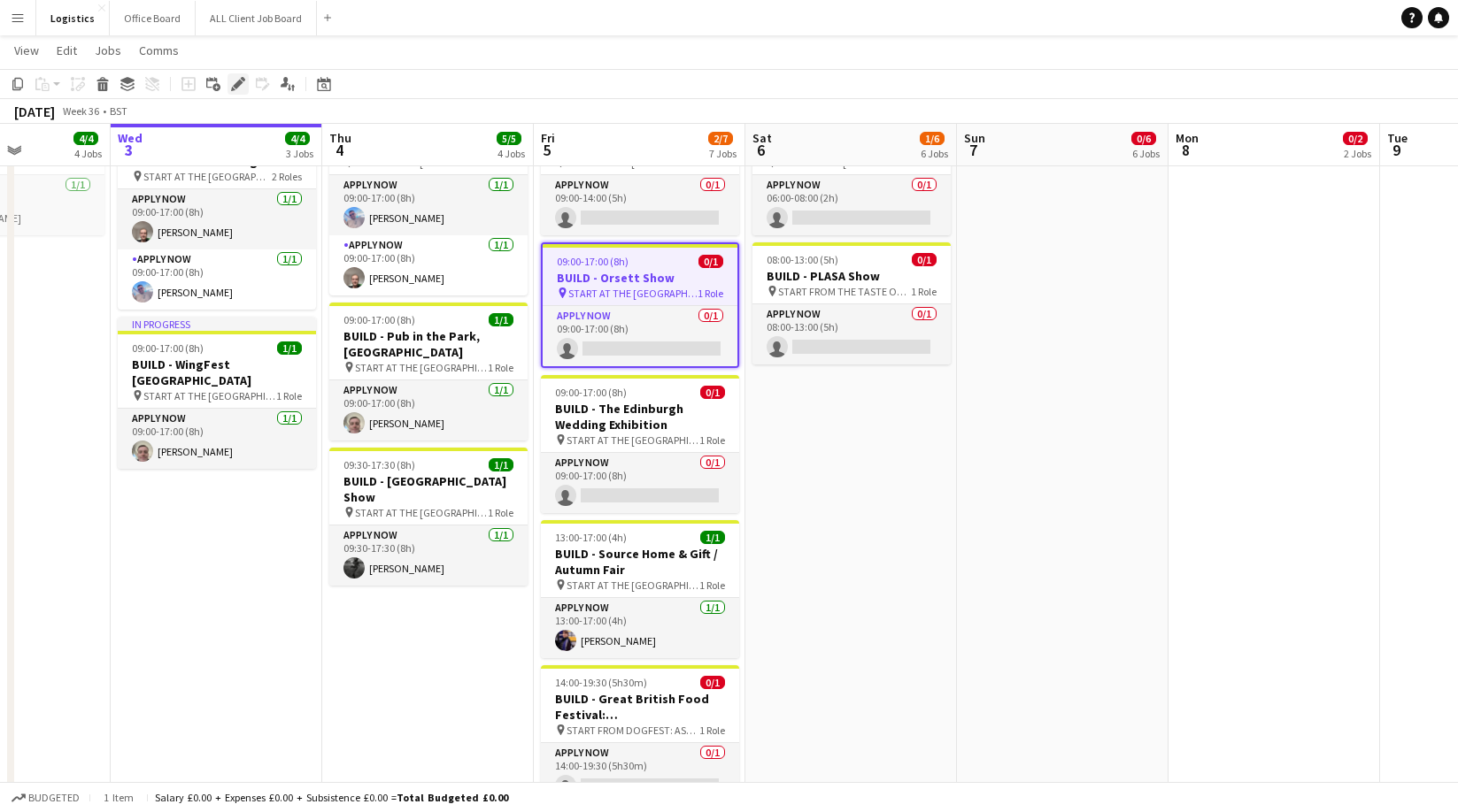
click at [238, 84] on icon at bounding box center [238, 84] width 10 height 10
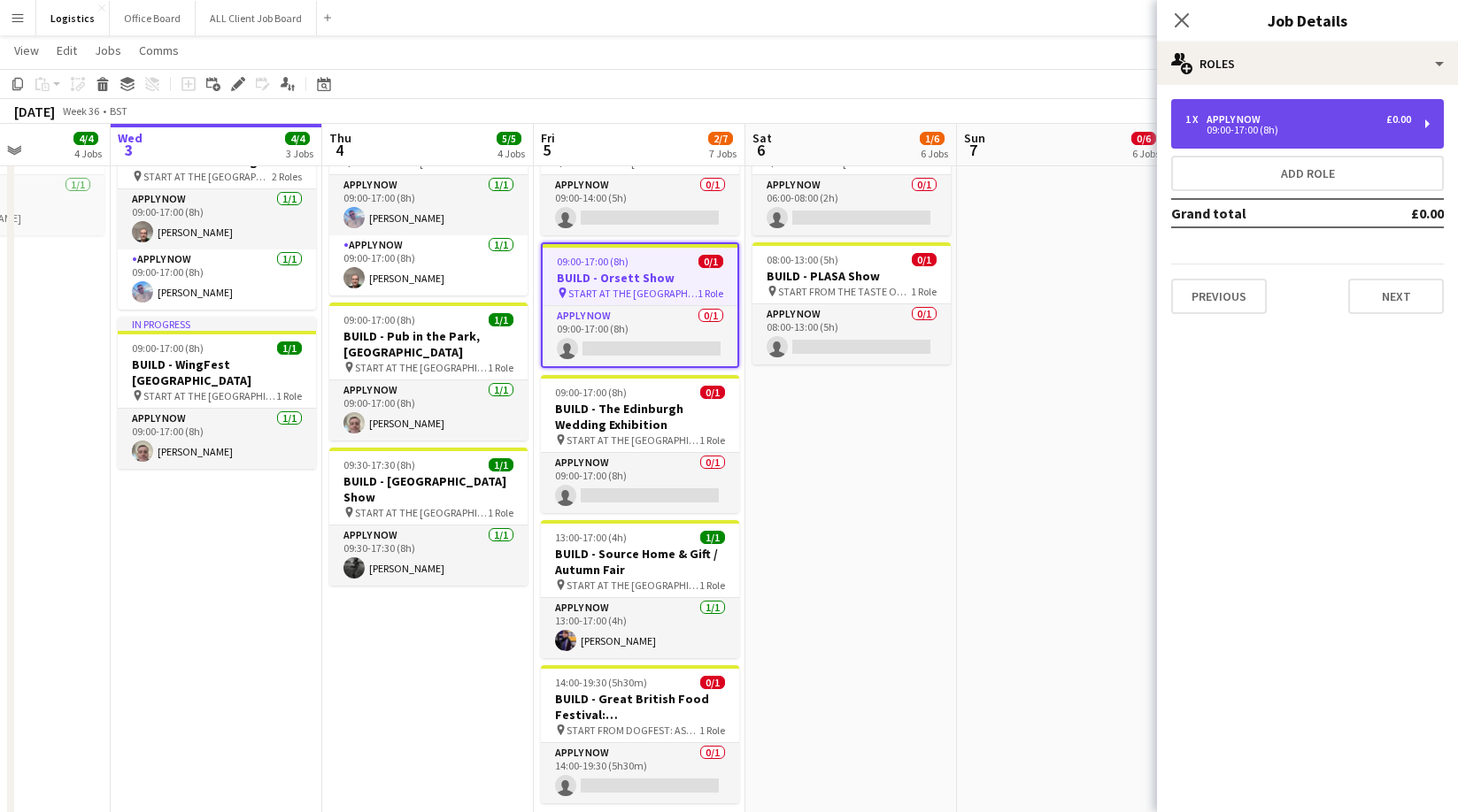
click at [1245, 122] on div "1 x APPLY NOW £0.00 09:00-17:00 (8h)" at bounding box center [1298, 123] width 226 height 21
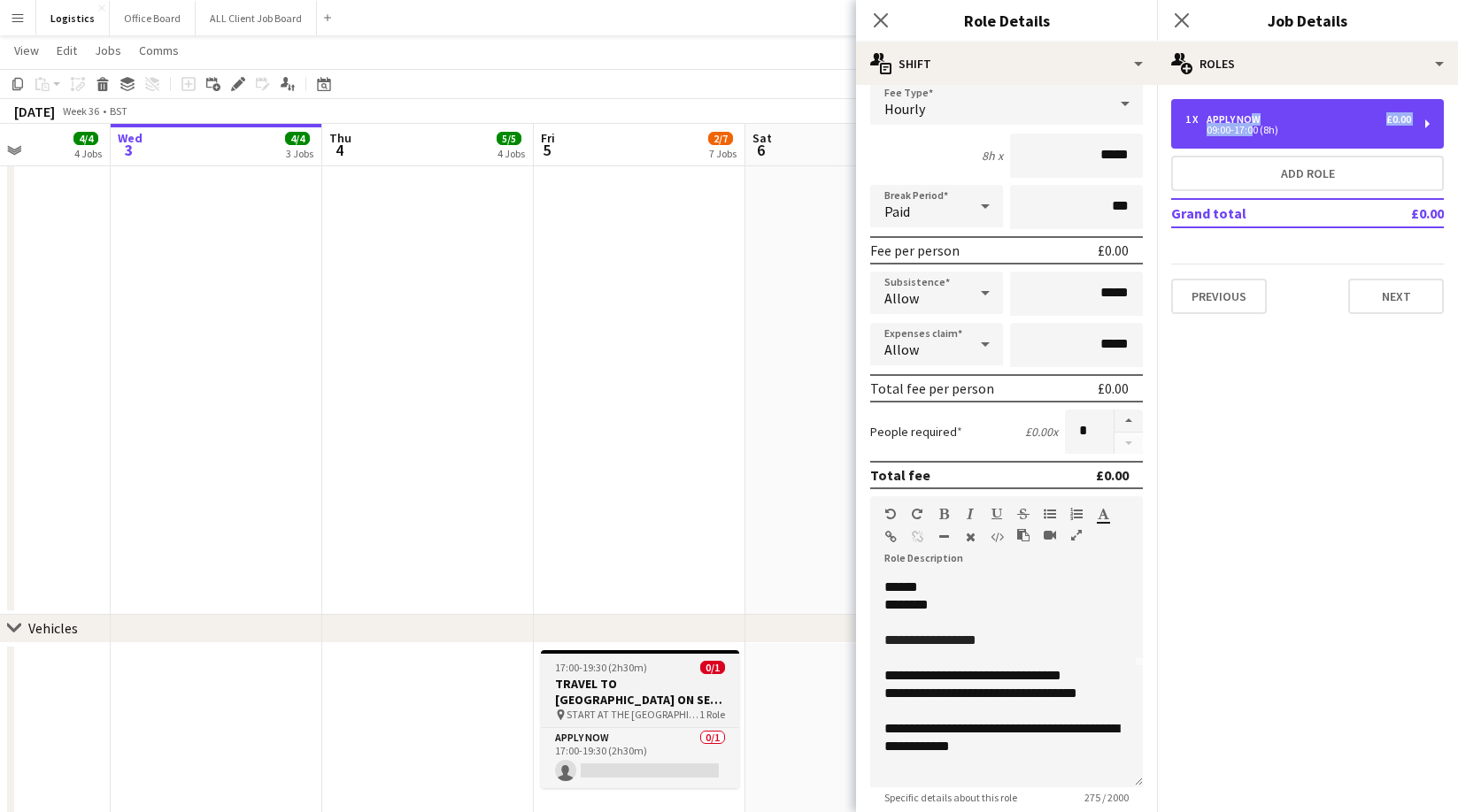
scroll to position [1366, 0]
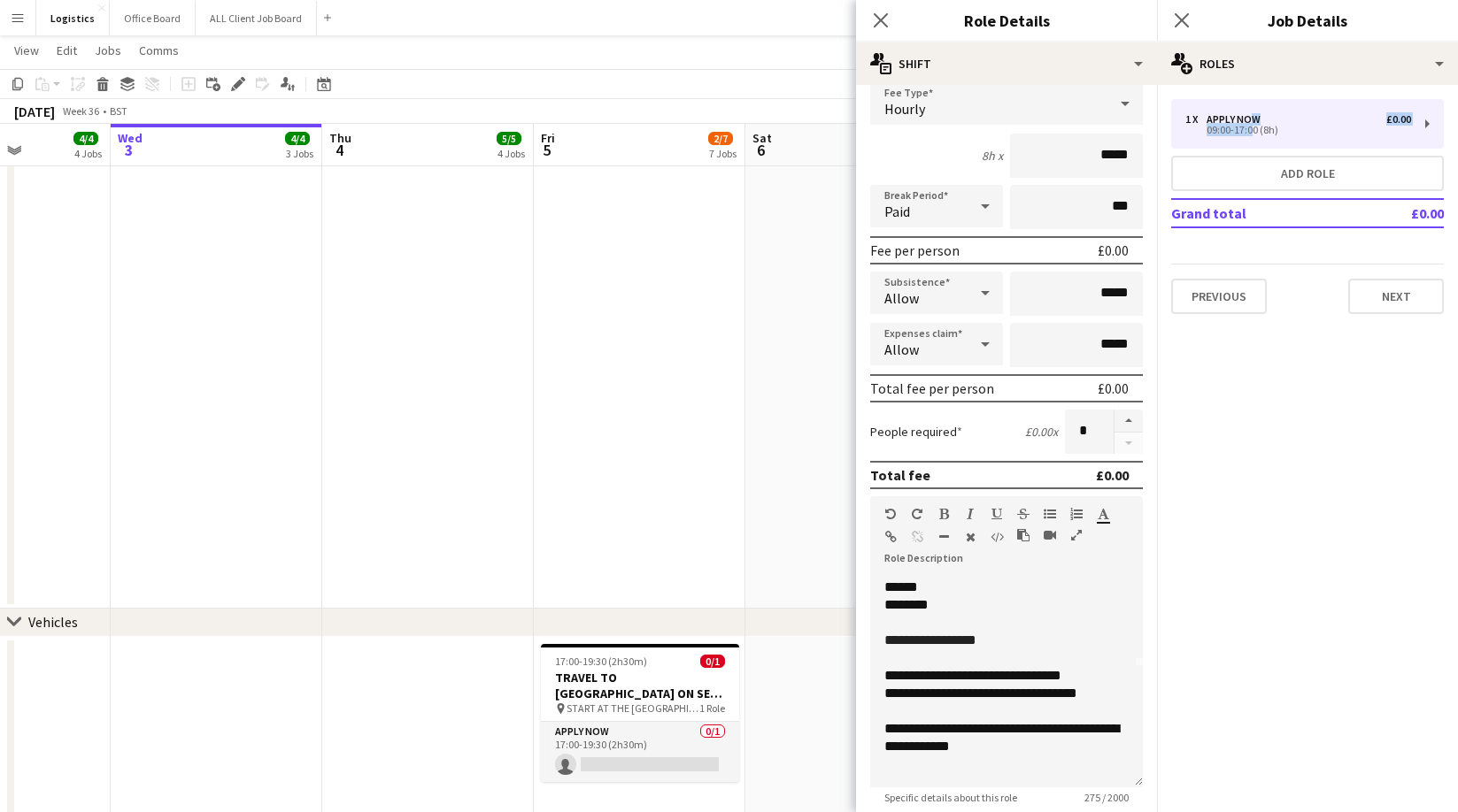
click at [644, 504] on app-date-cell at bounding box center [639, 151] width 211 height 914
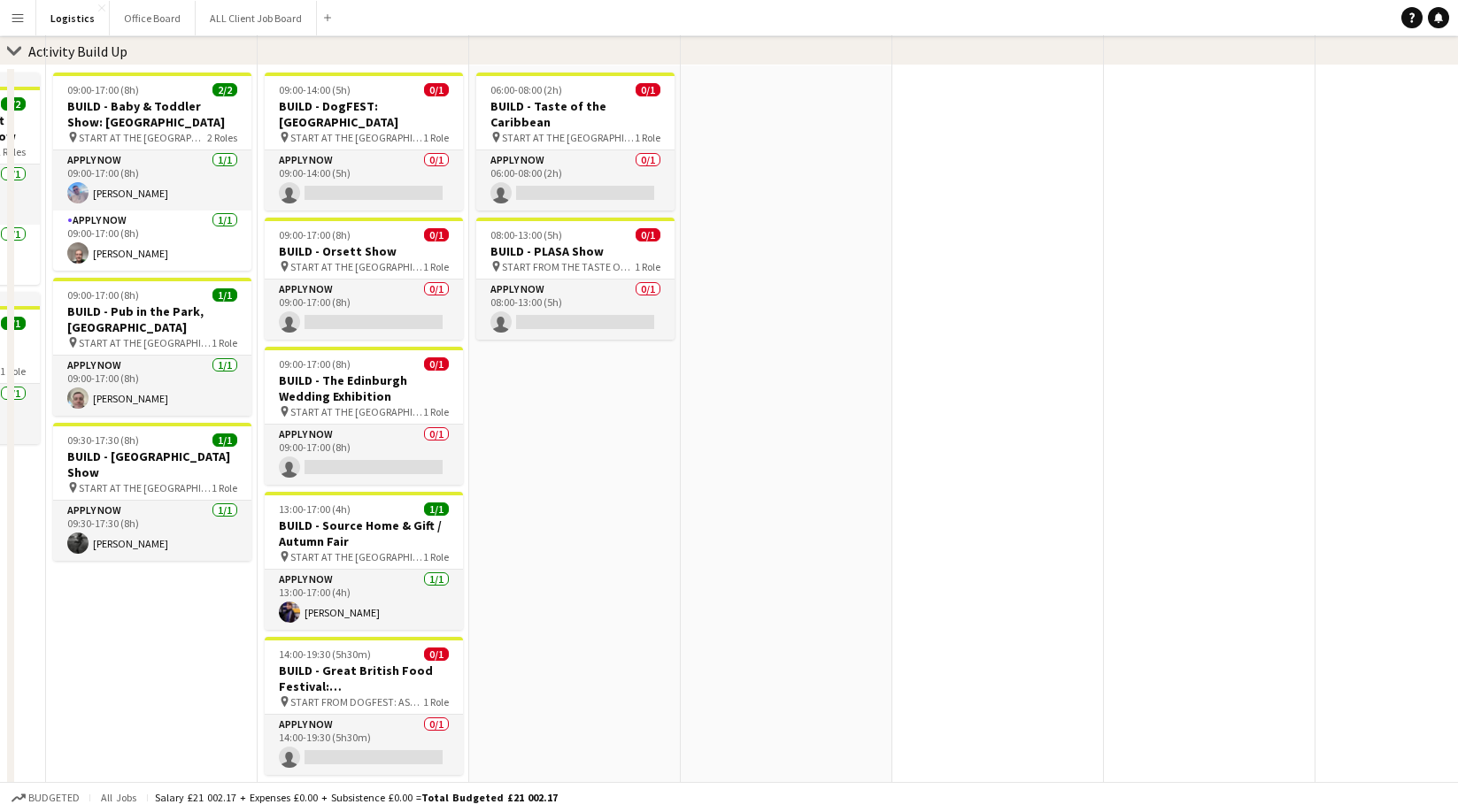
scroll to position [0, 0]
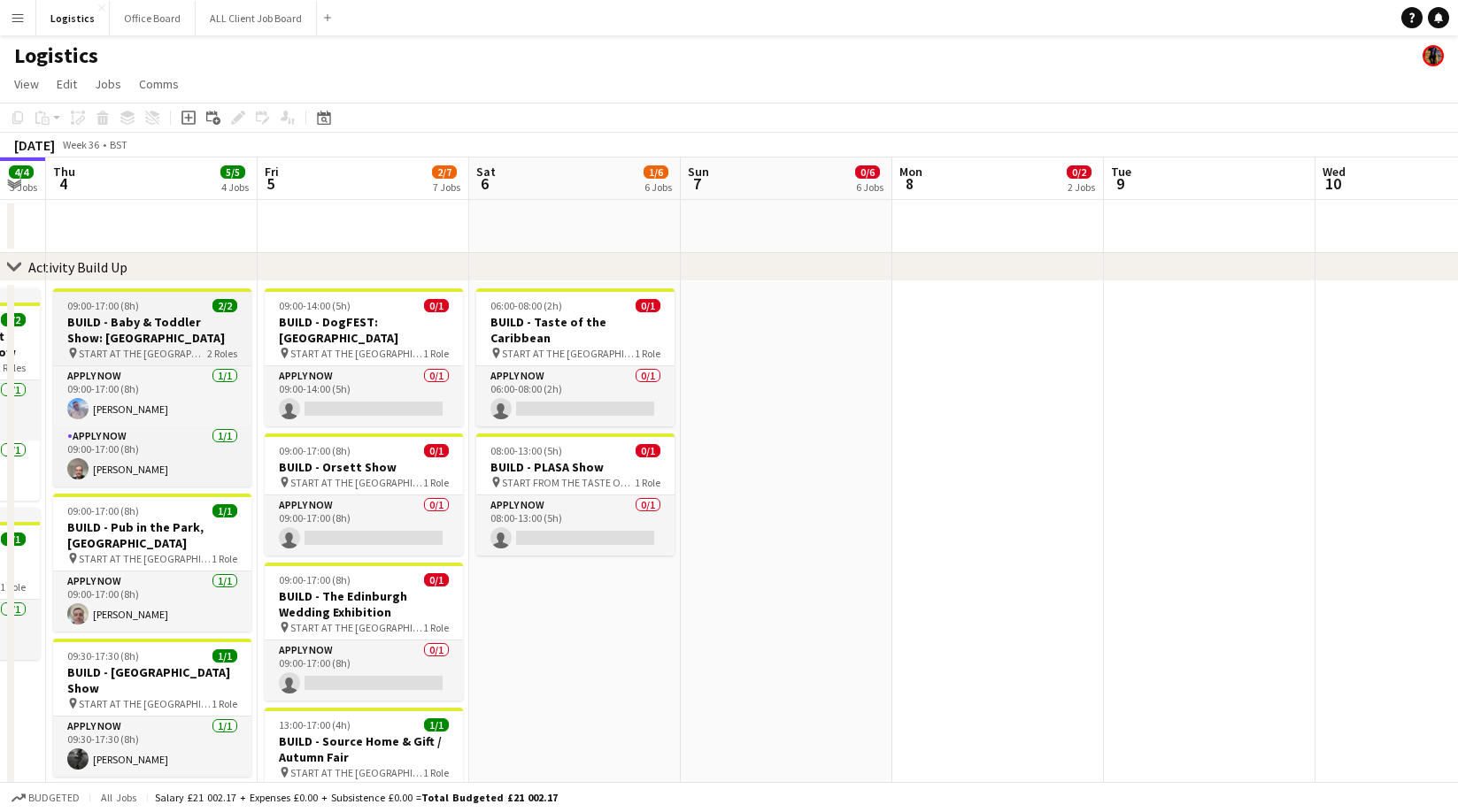
click at [165, 320] on h3 "BUILD - Baby & Toddler Show: [GEOGRAPHIC_DATA]" at bounding box center [152, 330] width 199 height 32
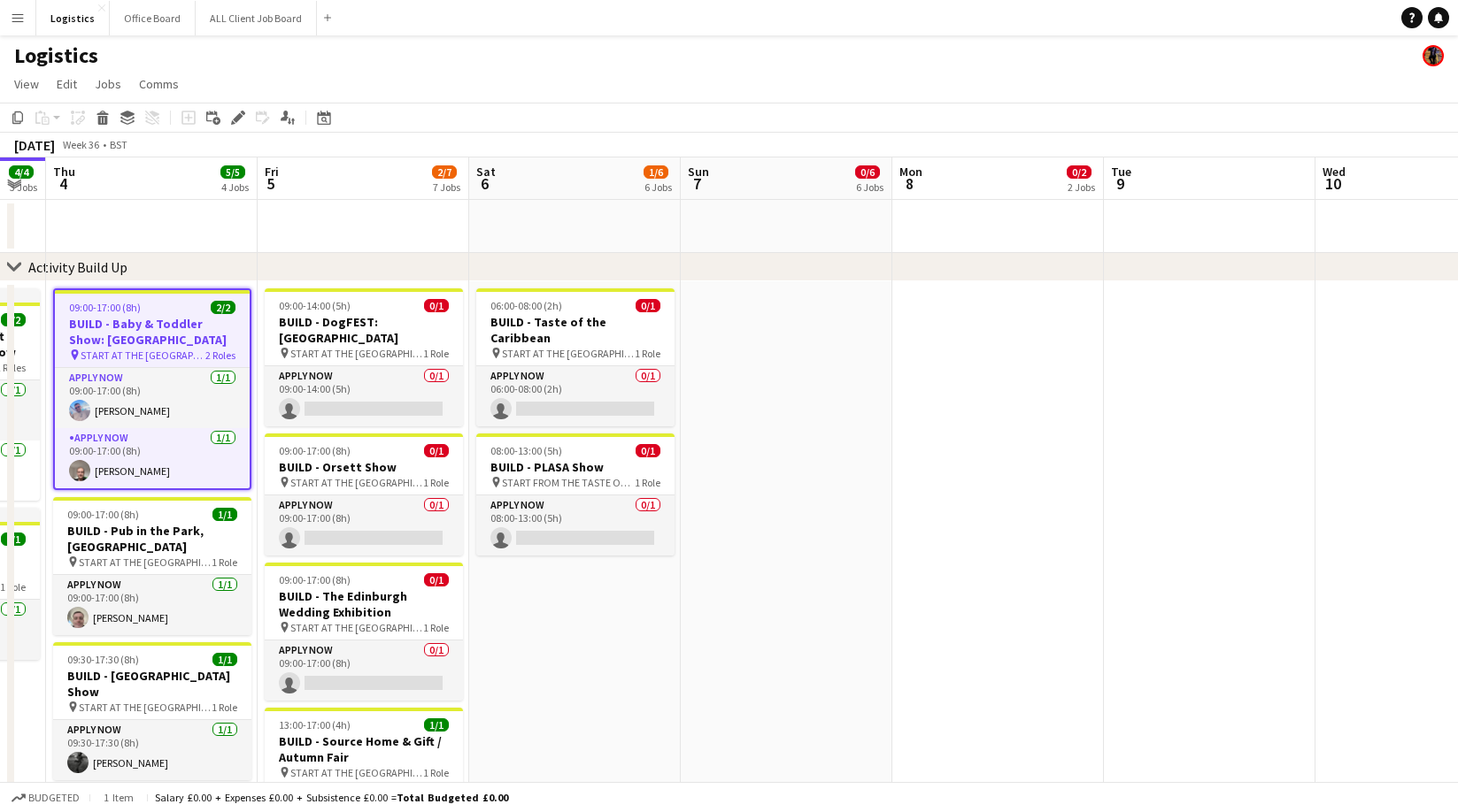
drag, startPoint x: 237, startPoint y: 117, endPoint x: 430, endPoint y: 118, distance: 193.0
click at [237, 117] on icon at bounding box center [238, 118] width 10 height 10
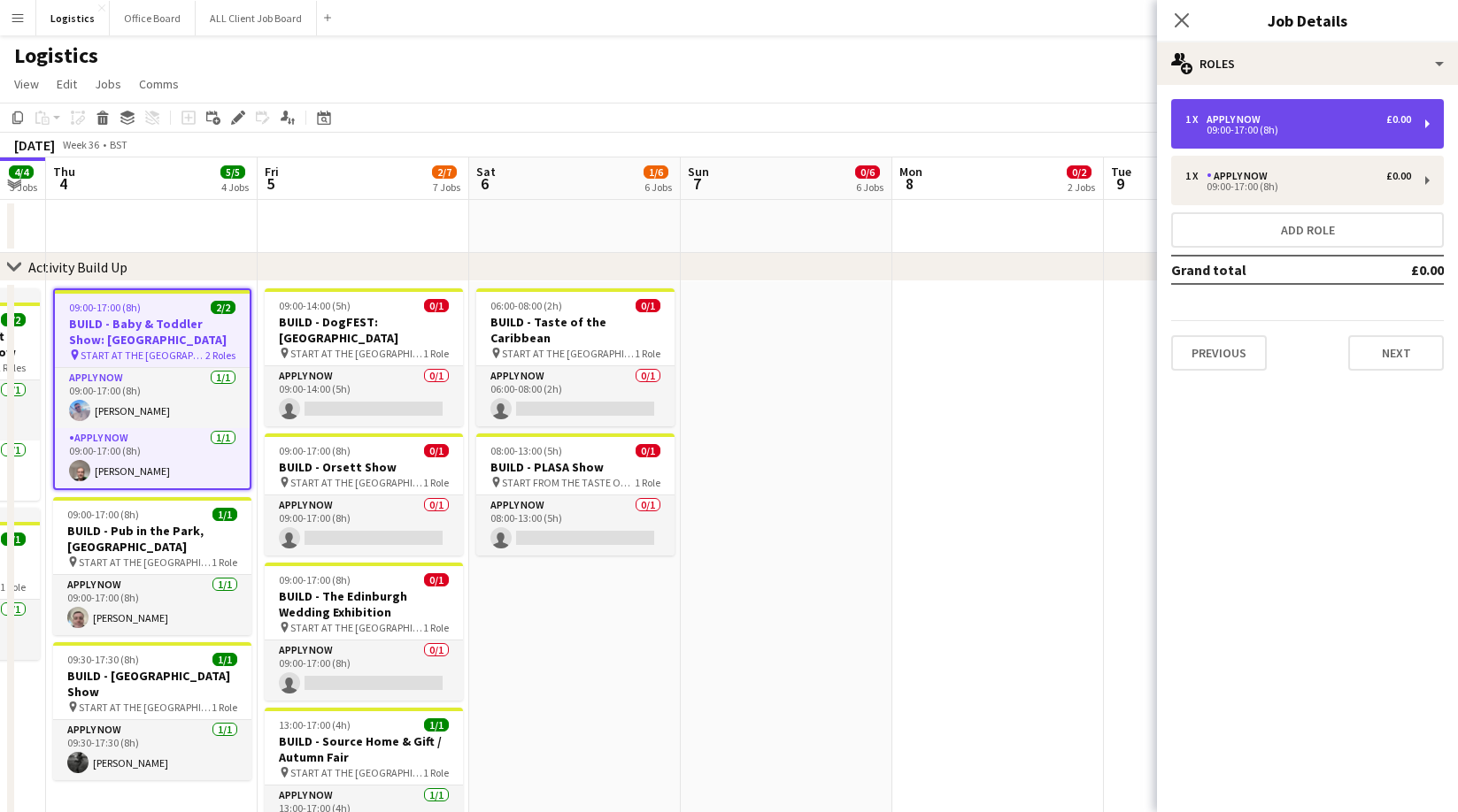
drag, startPoint x: 1226, startPoint y: 130, endPoint x: 1215, endPoint y: 146, distance: 19.4
click at [1226, 130] on div "09:00-17:00 (8h)" at bounding box center [1298, 130] width 226 height 9
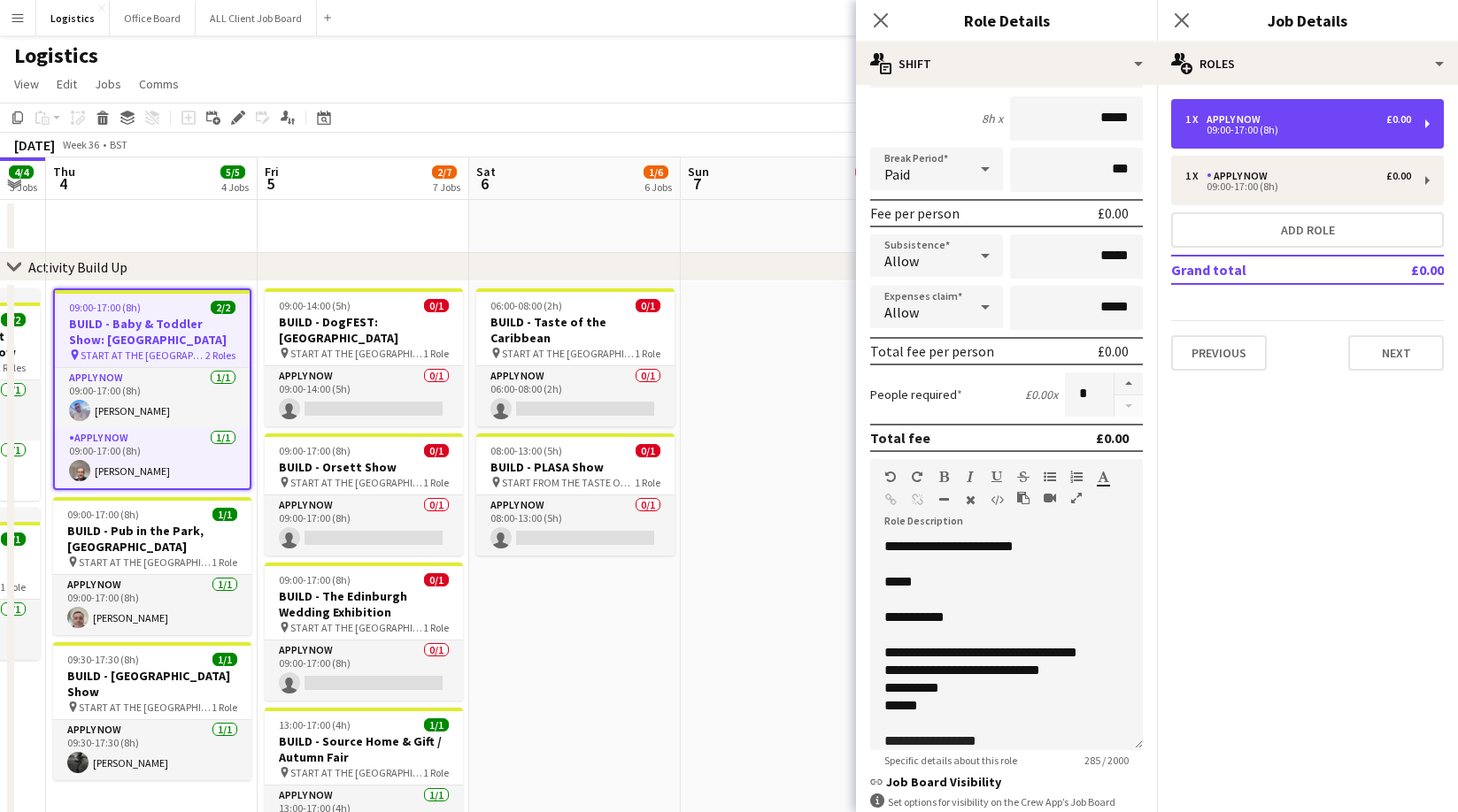
scroll to position [159, 0]
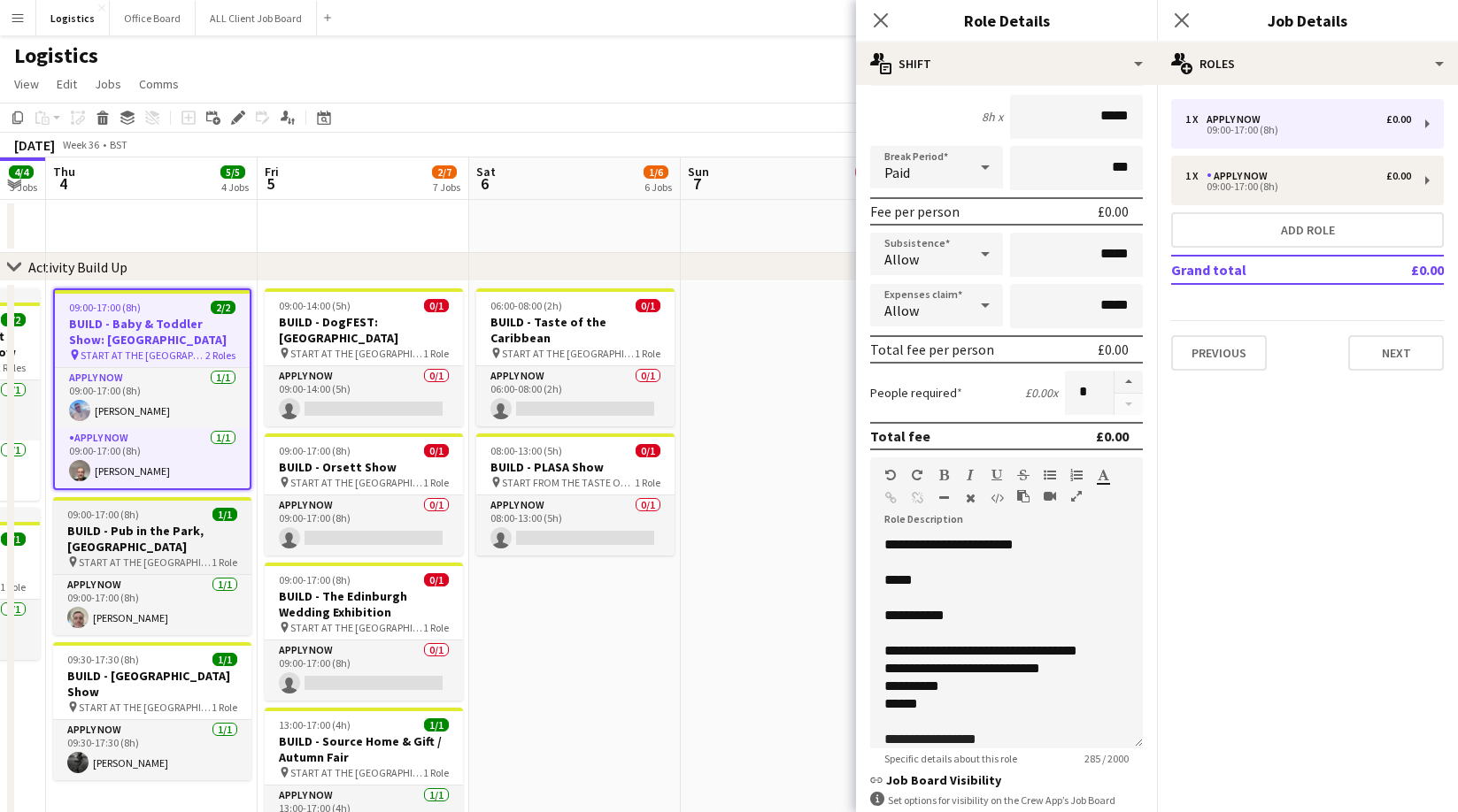
click at [139, 542] on h3 "BUILD - Pub in the Park, [GEOGRAPHIC_DATA]" at bounding box center [152, 538] width 199 height 32
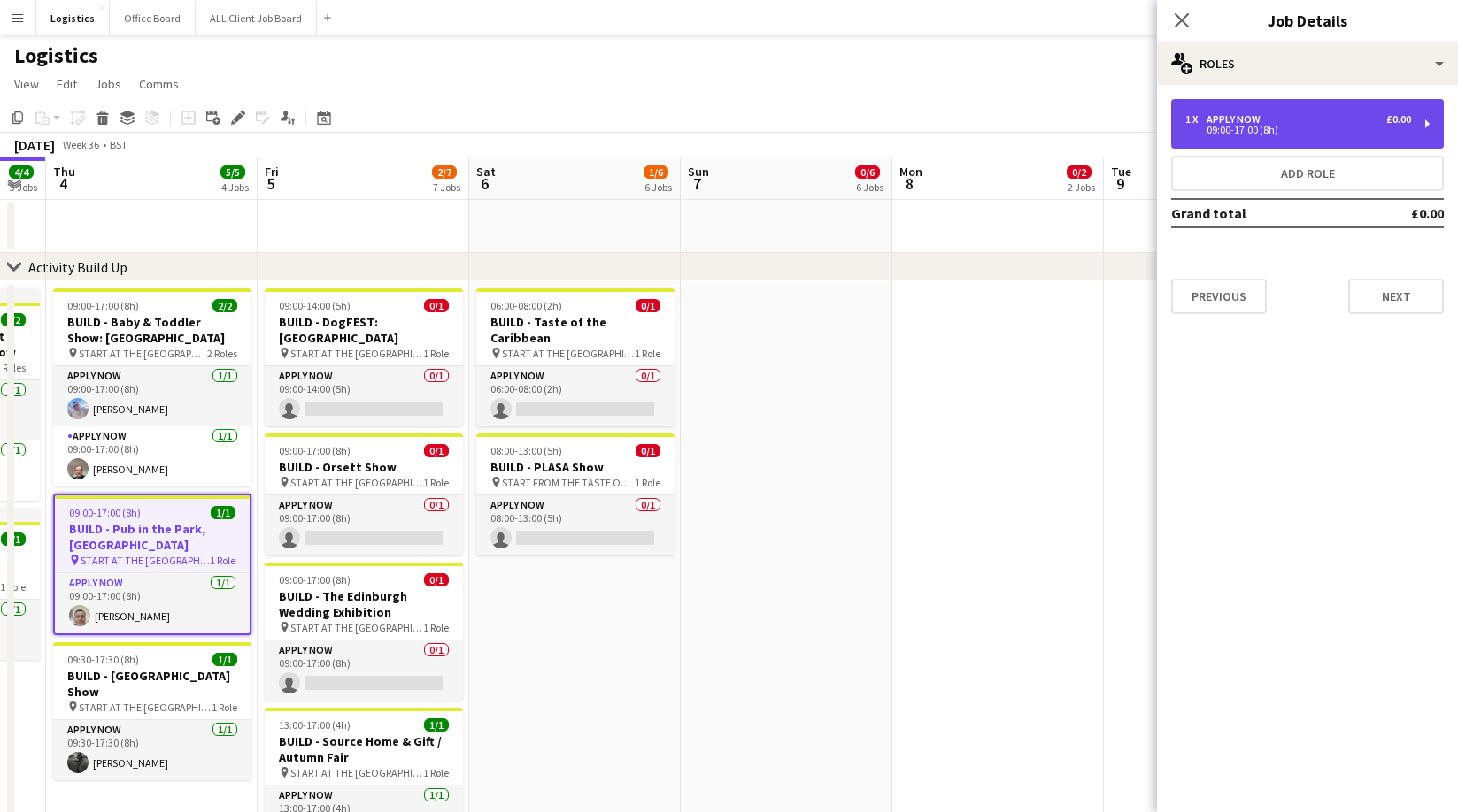
click at [1210, 126] on div "09:00-17:00 (8h)" at bounding box center [1298, 130] width 226 height 9
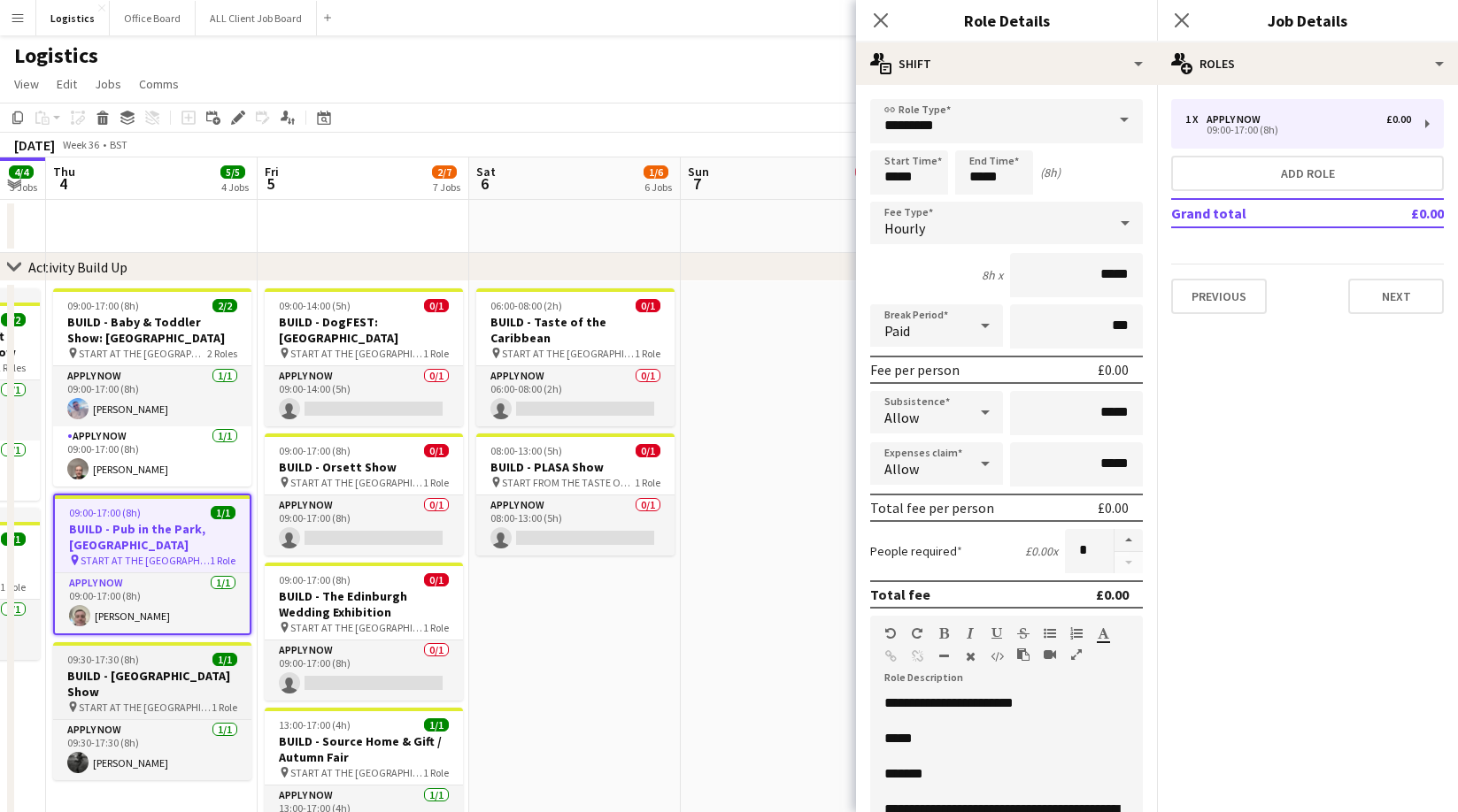
click at [139, 661] on div "09:30-17:30 (8h) 1/1" at bounding box center [152, 660] width 199 height 14
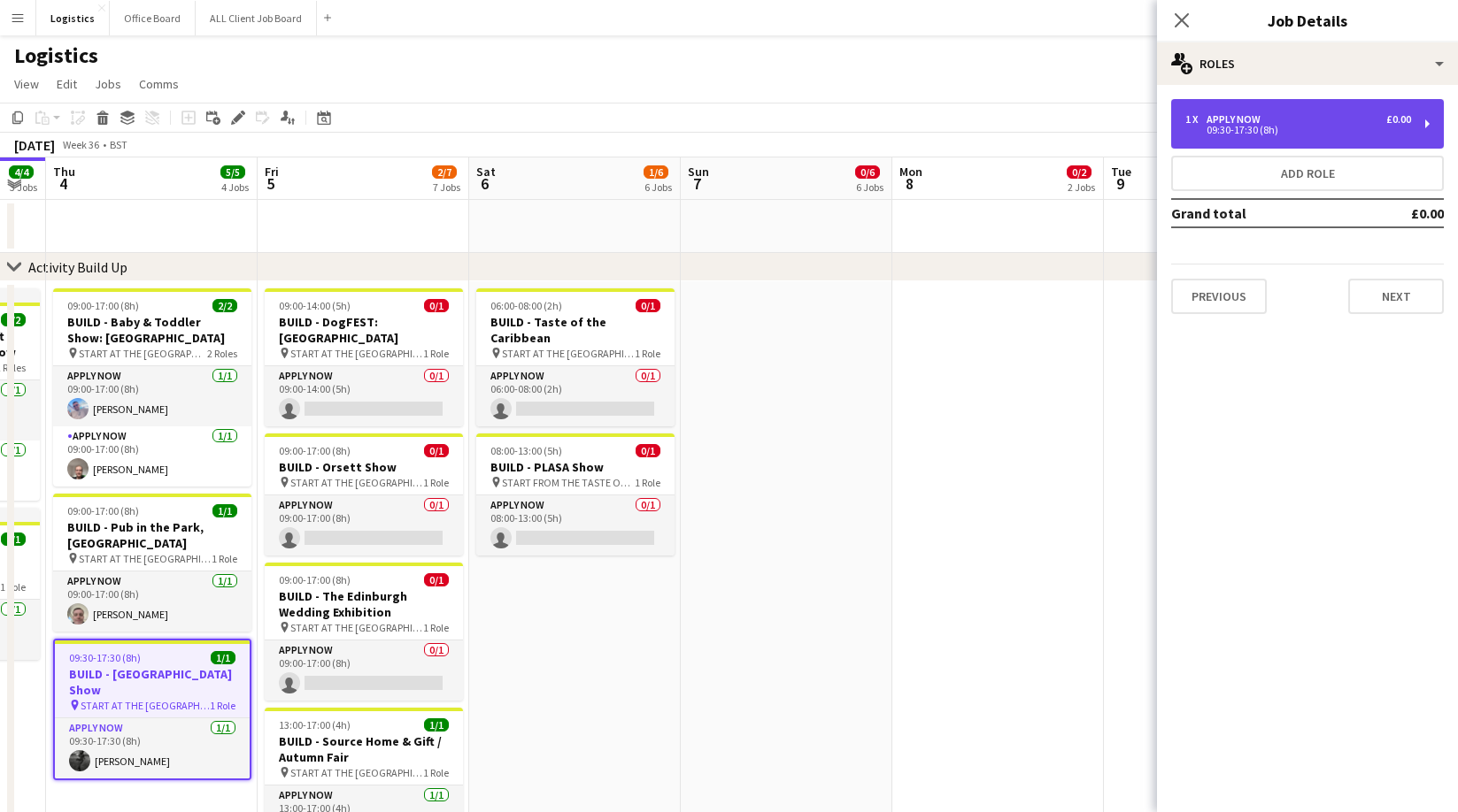
drag, startPoint x: 1257, startPoint y: 115, endPoint x: 1251, endPoint y: 126, distance: 12.5
click at [1257, 115] on div "APPLY NOW" at bounding box center [1237, 120] width 61 height 13
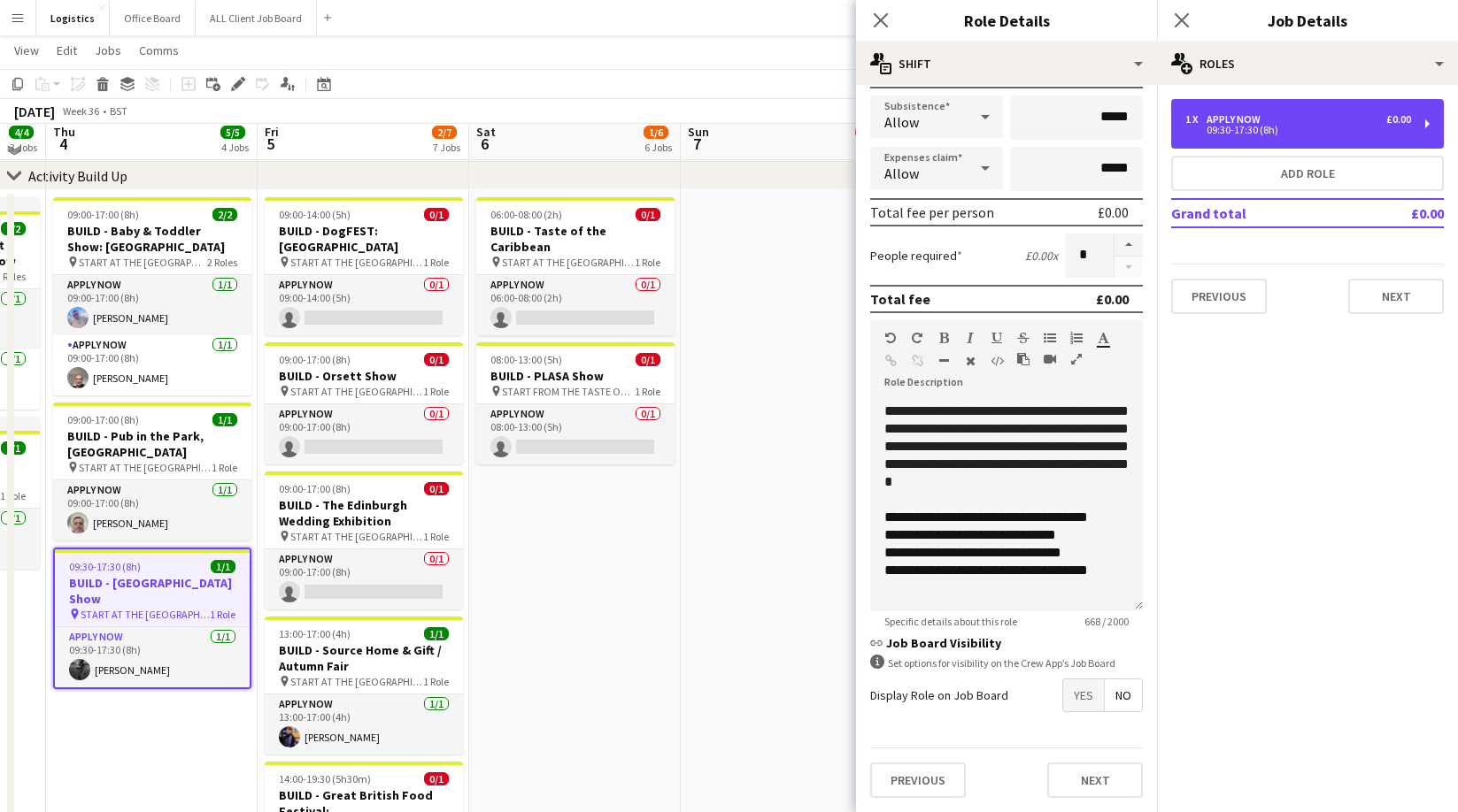
scroll to position [79, 0]
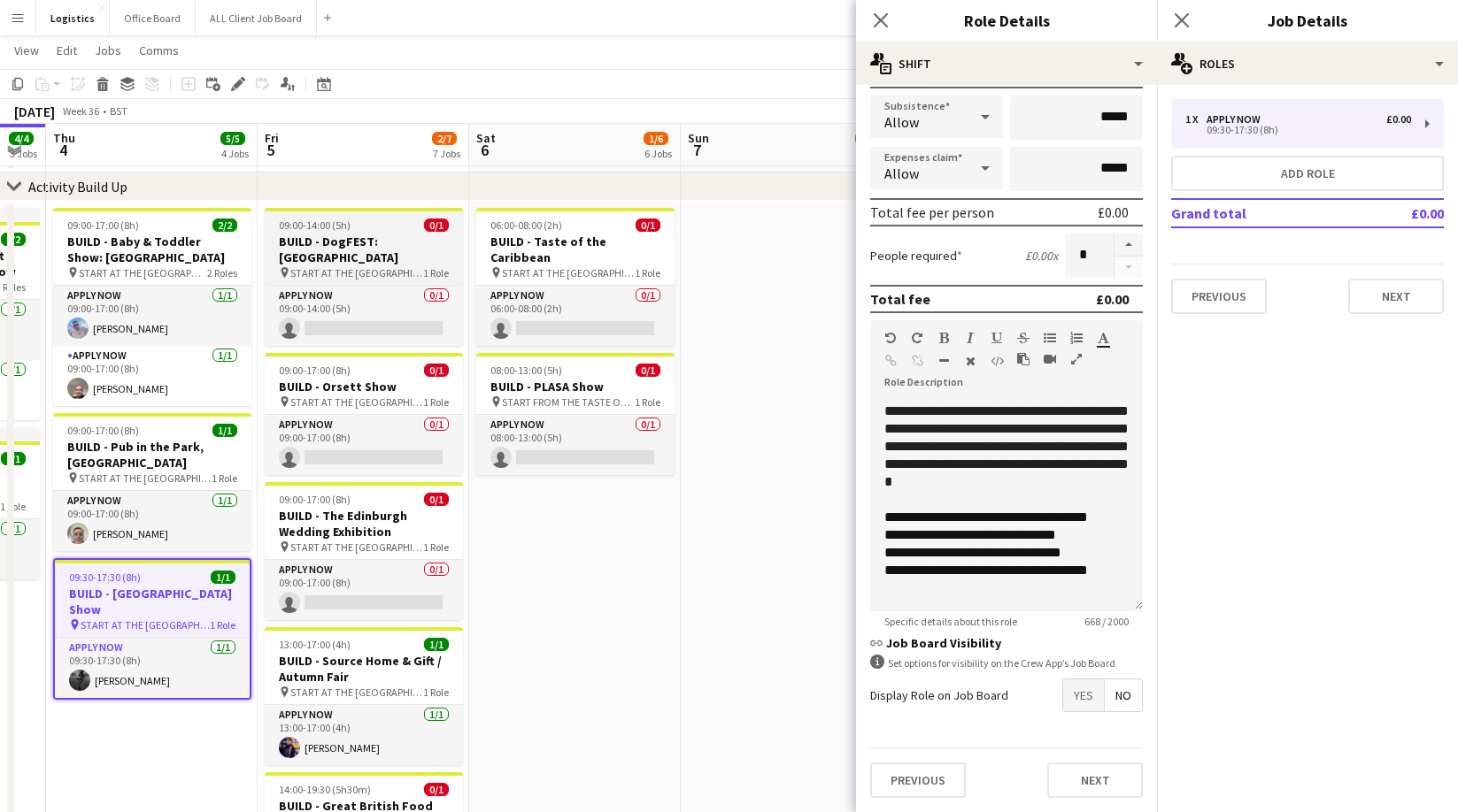
click at [359, 246] on h3 "BUILD - DogFEST: [GEOGRAPHIC_DATA]" at bounding box center [364, 249] width 199 height 32
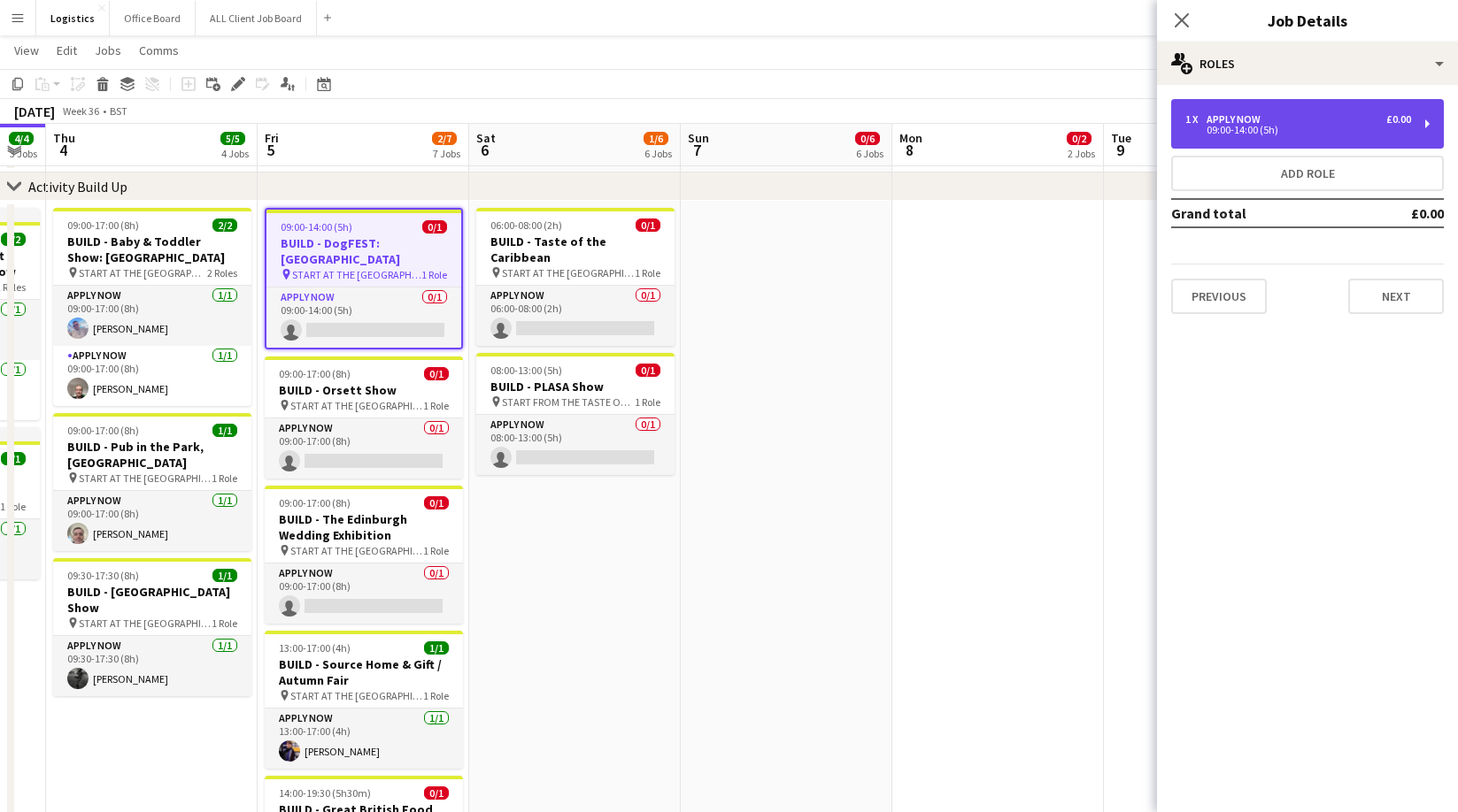
click at [1277, 132] on div "09:00-14:00 (5h)" at bounding box center [1298, 130] width 226 height 9
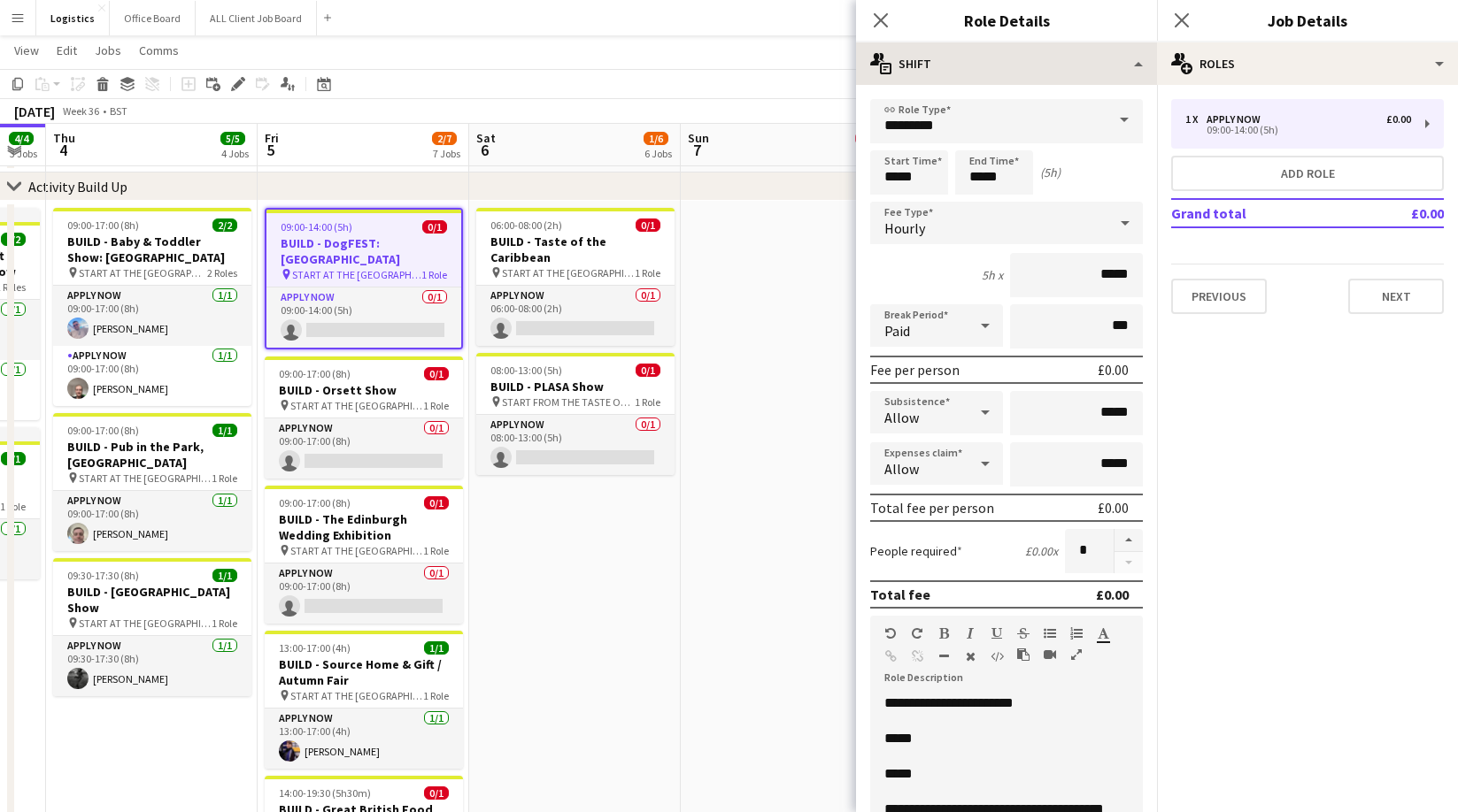
drag, startPoint x: 877, startPoint y: 19, endPoint x: 1016, endPoint y: 43, distance: 141.1
click at [877, 19] on icon "Close pop-in" at bounding box center [881, 21] width 15 height 14
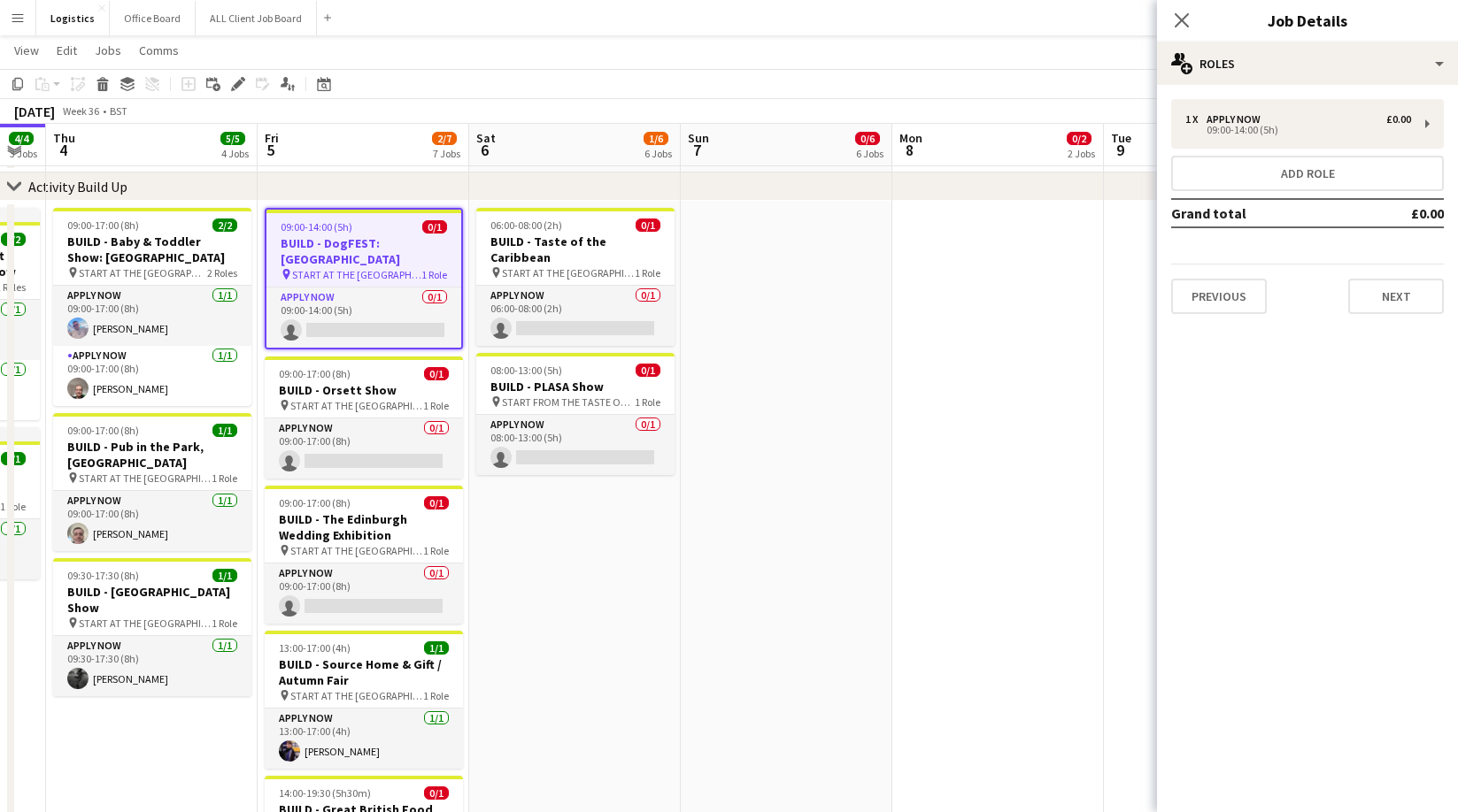
click at [1187, 22] on icon "Close pop-in" at bounding box center [1182, 21] width 15 height 14
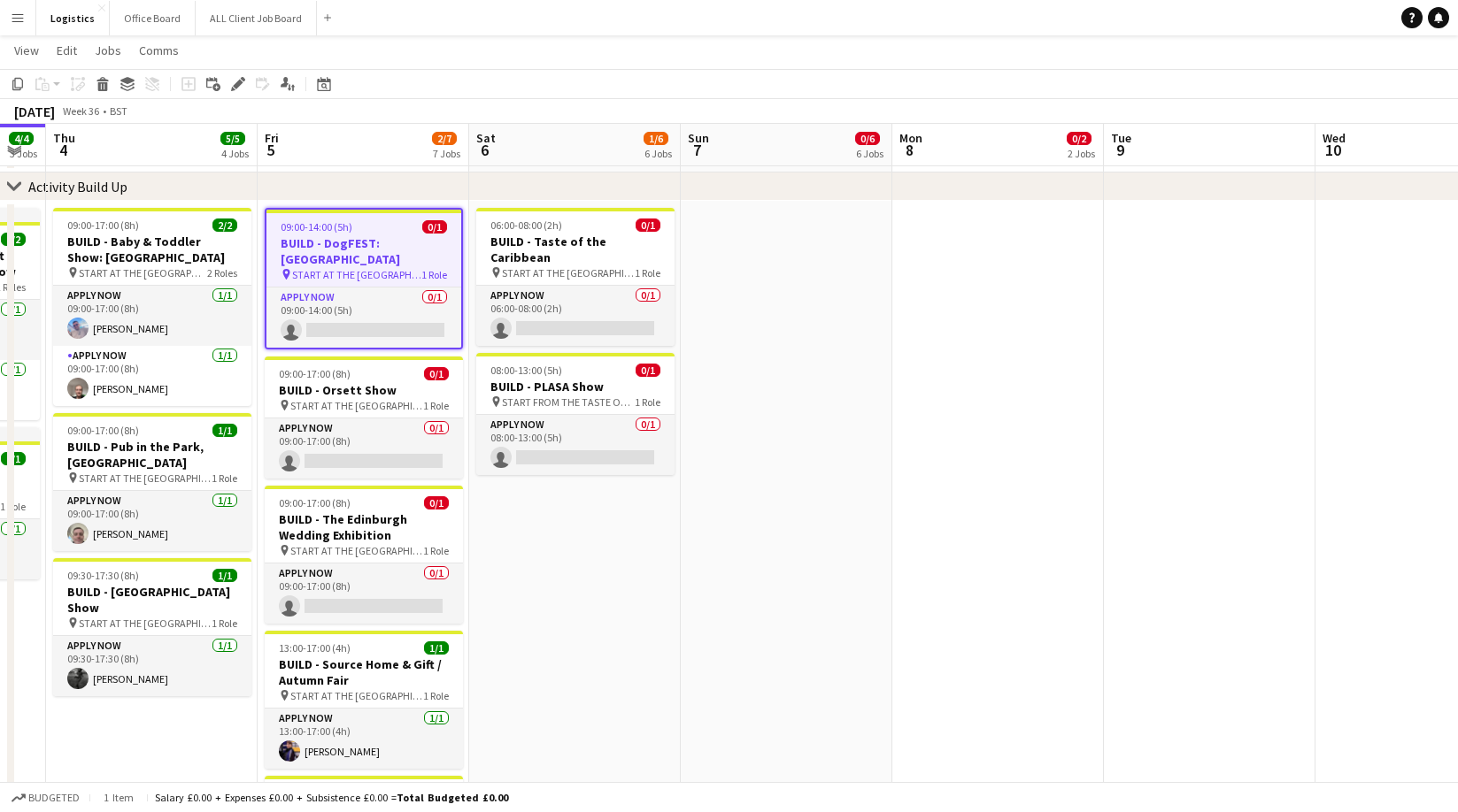
drag, startPoint x: 713, startPoint y: 46, endPoint x: 462, endPoint y: 220, distance: 305.4
click at [713, 46] on app-page-menu "View Day view expanded Day view collapsed Month view Date picker Jump to [DATE]…" at bounding box center [729, 52] width 1458 height 34
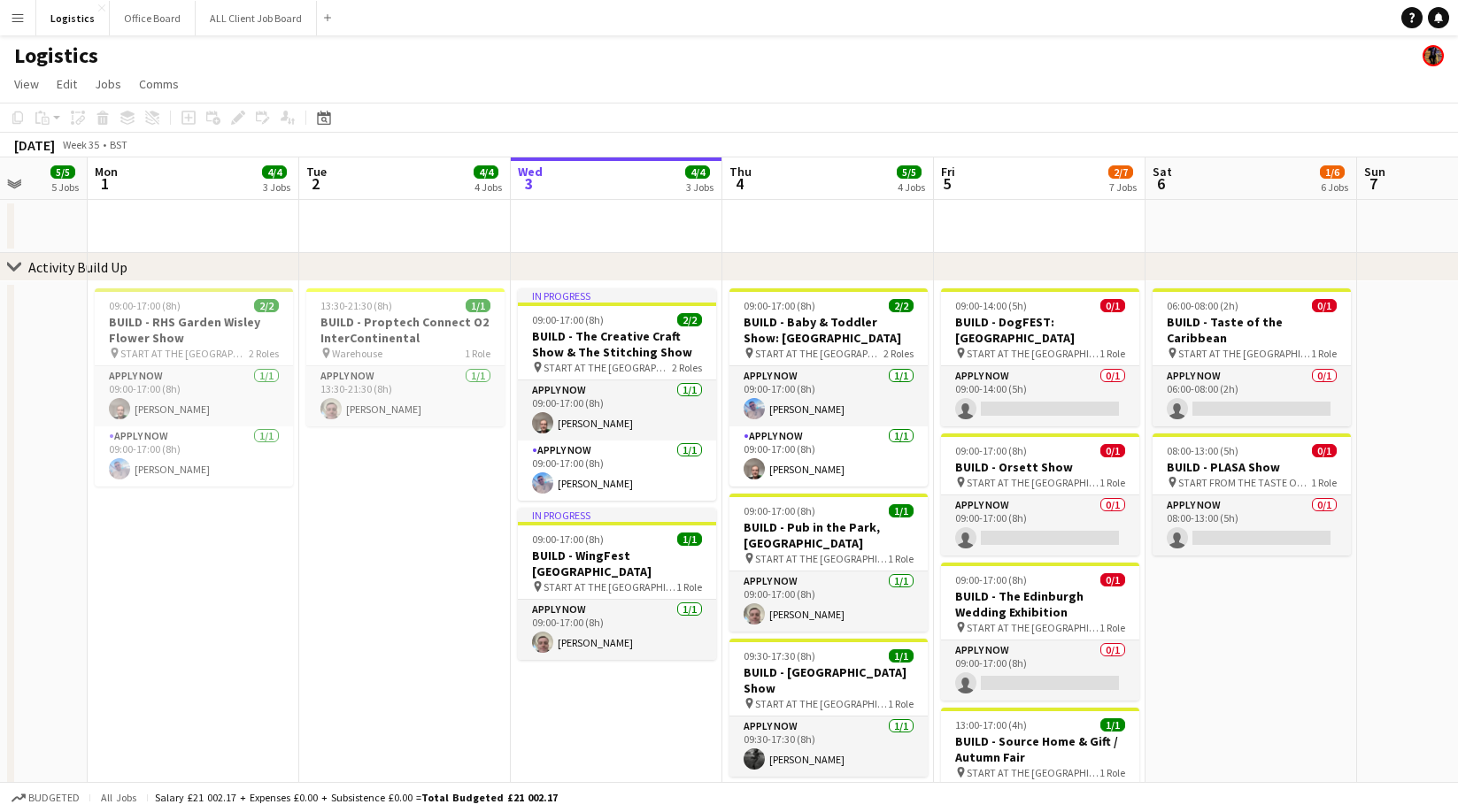
scroll to position [0, 550]
